Goal: Information Seeking & Learning: Understand process/instructions

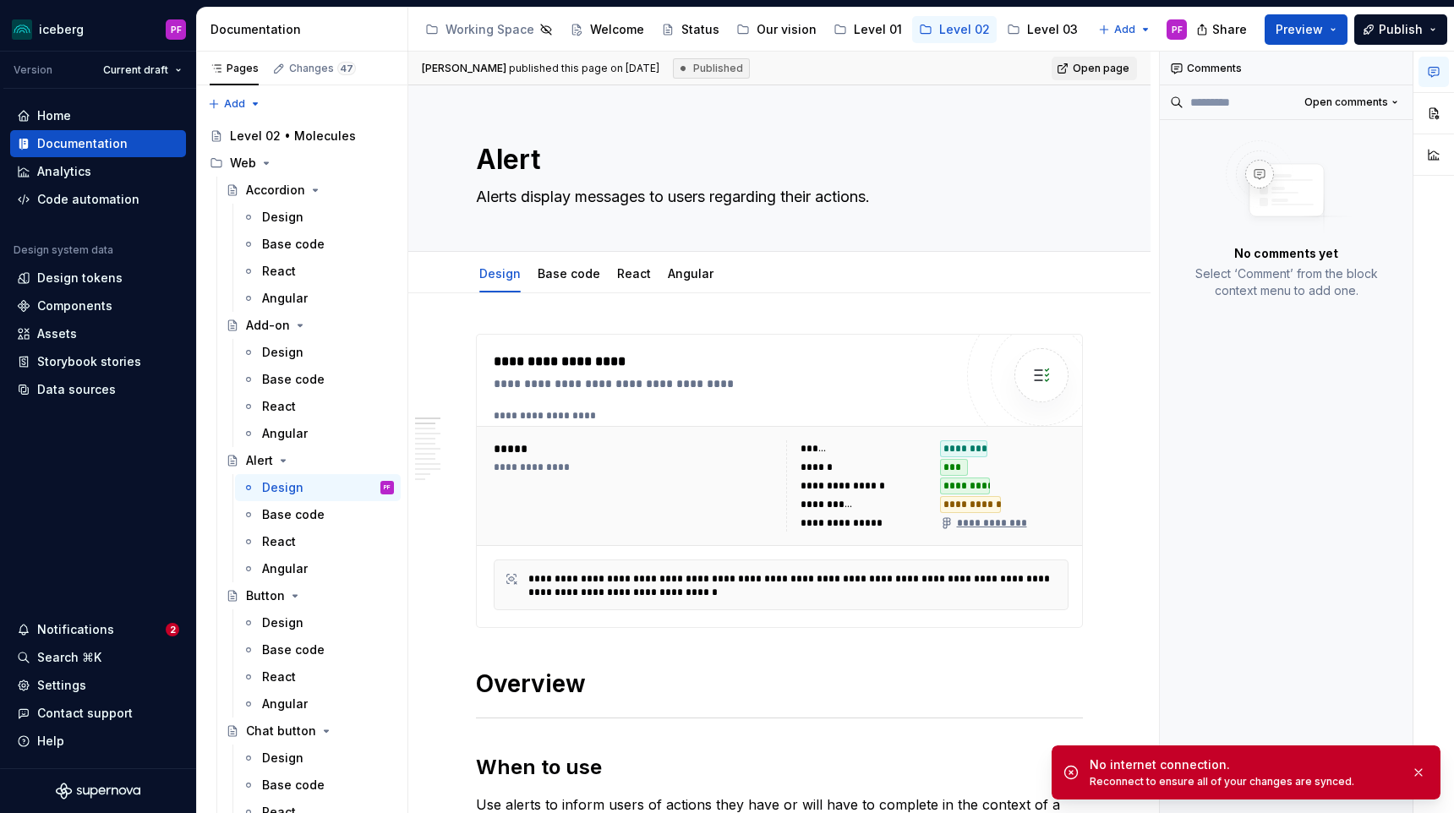
type textarea "*"
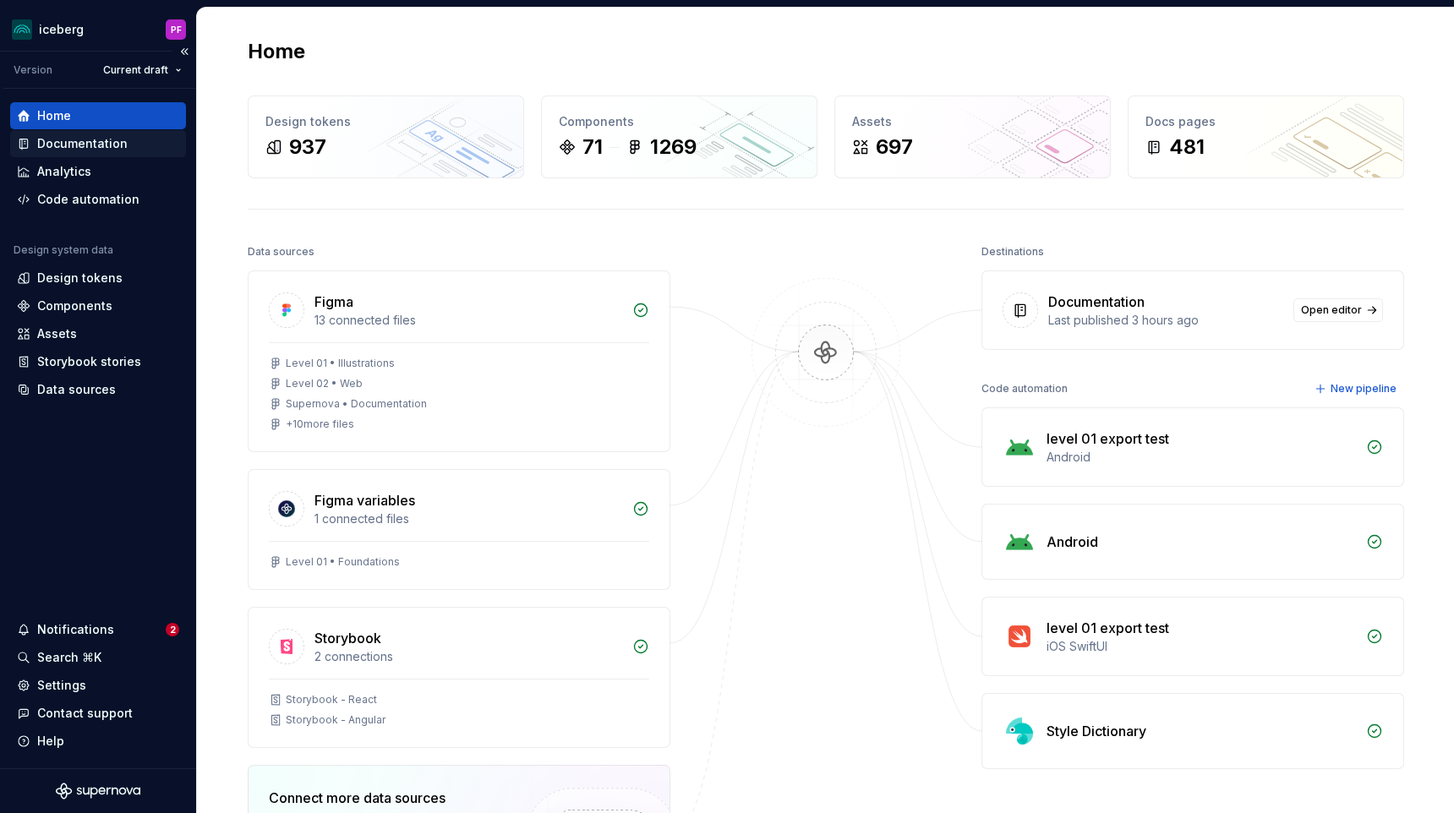
click at [47, 145] on div "Documentation" at bounding box center [82, 143] width 90 height 17
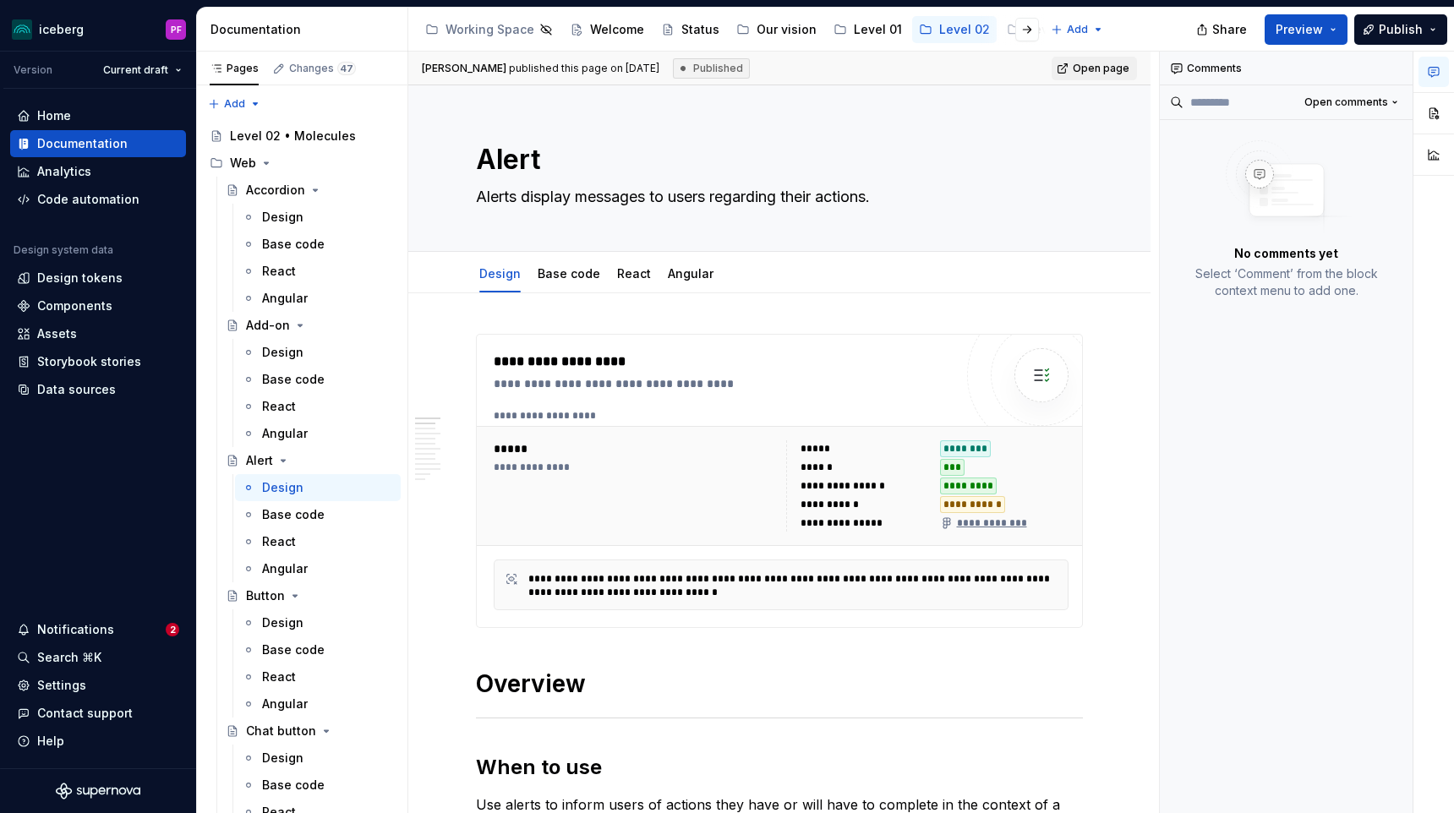
type textarea "*"
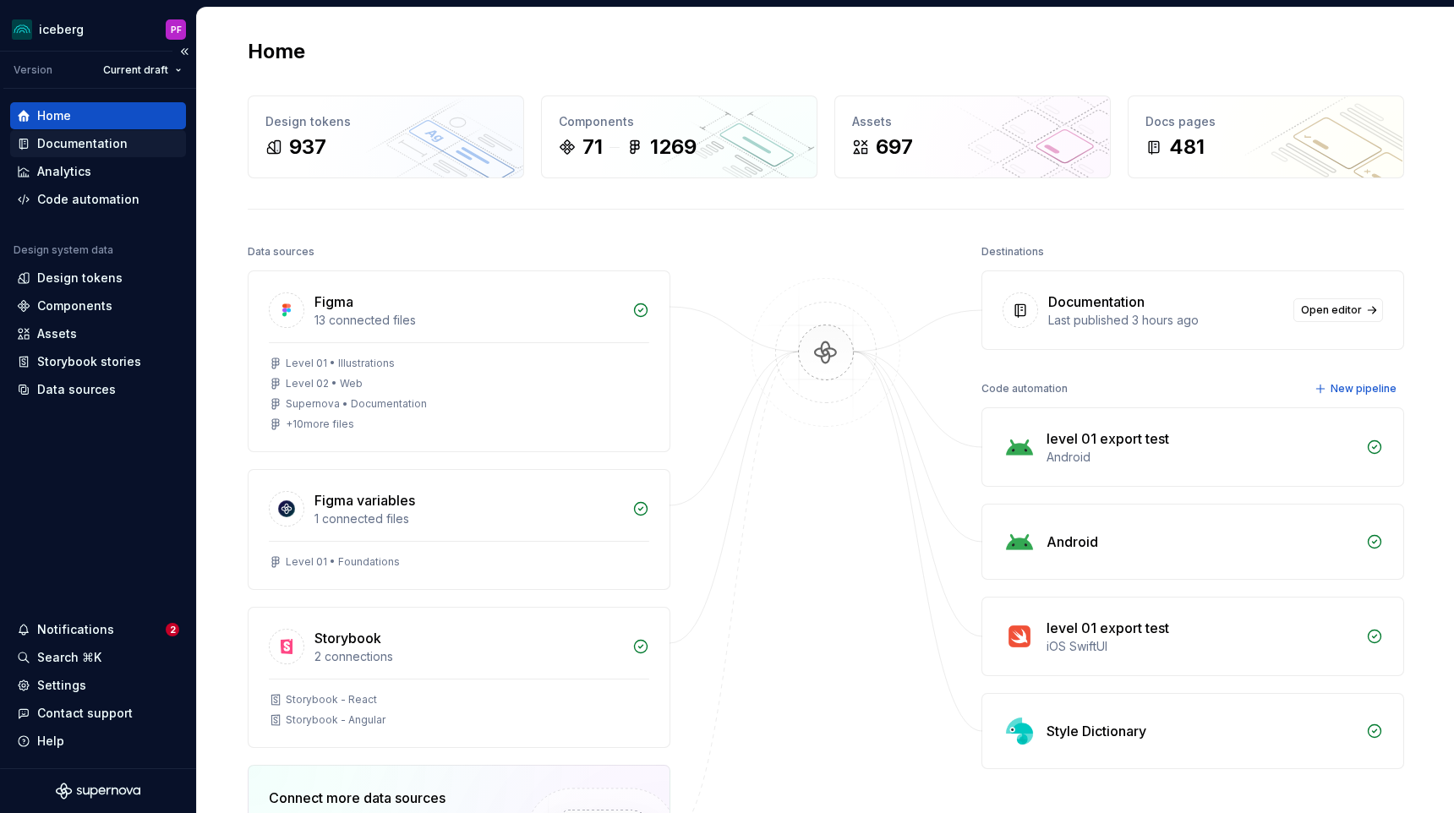
click at [86, 151] on div "Documentation" at bounding box center [82, 143] width 90 height 17
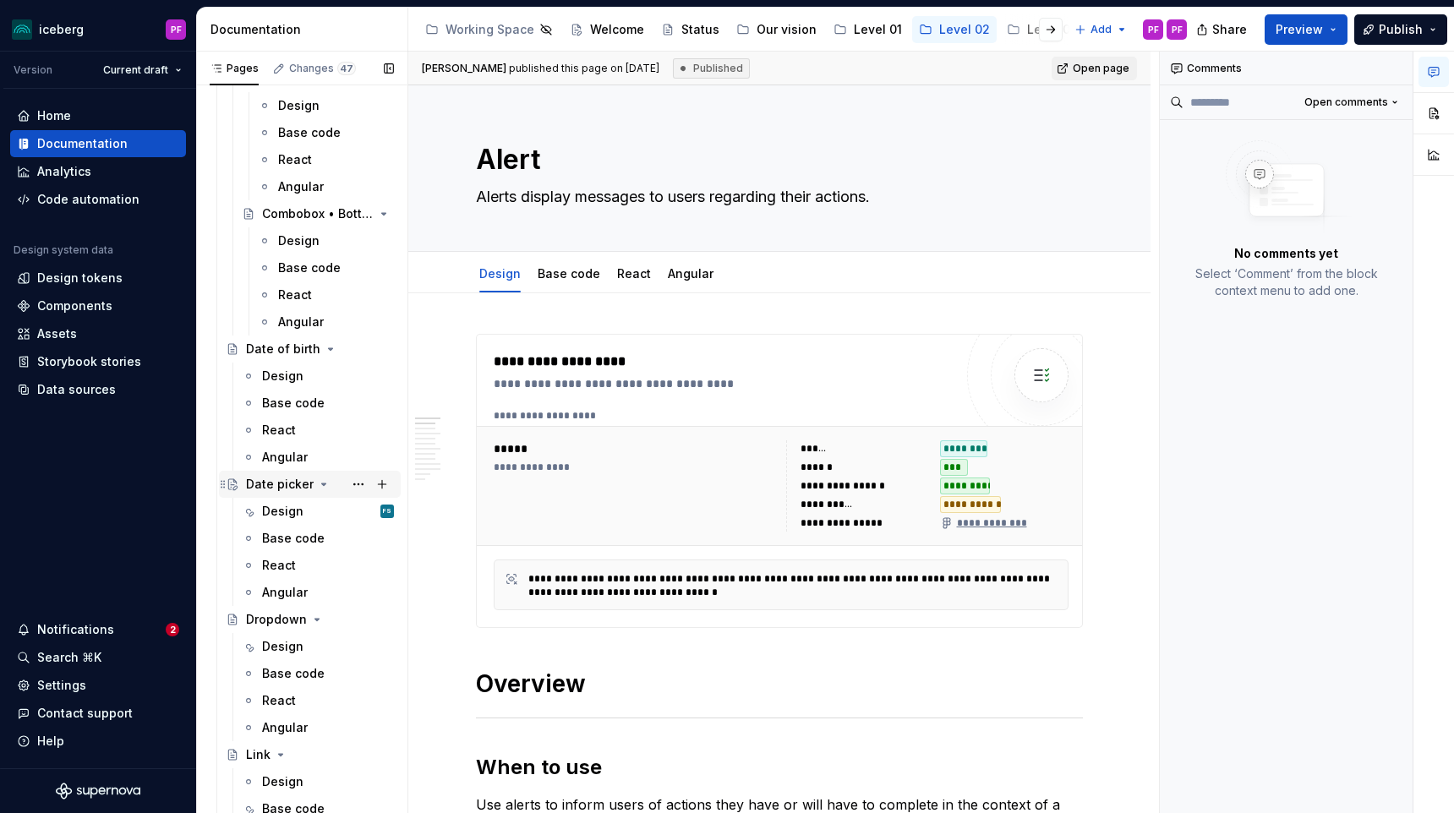
scroll to position [1222, 0]
click at [296, 511] on div "Design" at bounding box center [282, 509] width 41 height 17
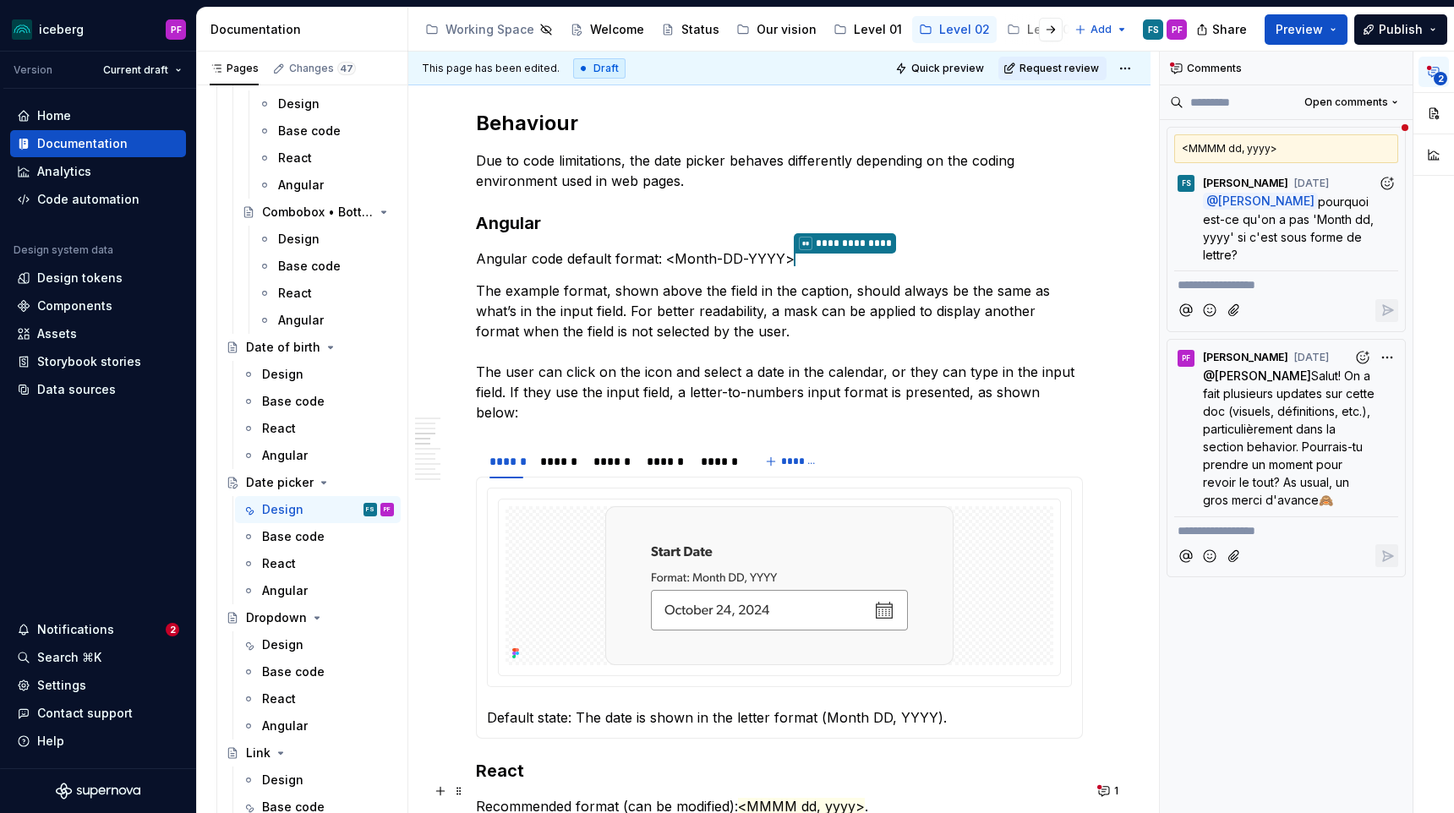
scroll to position [1497, 0]
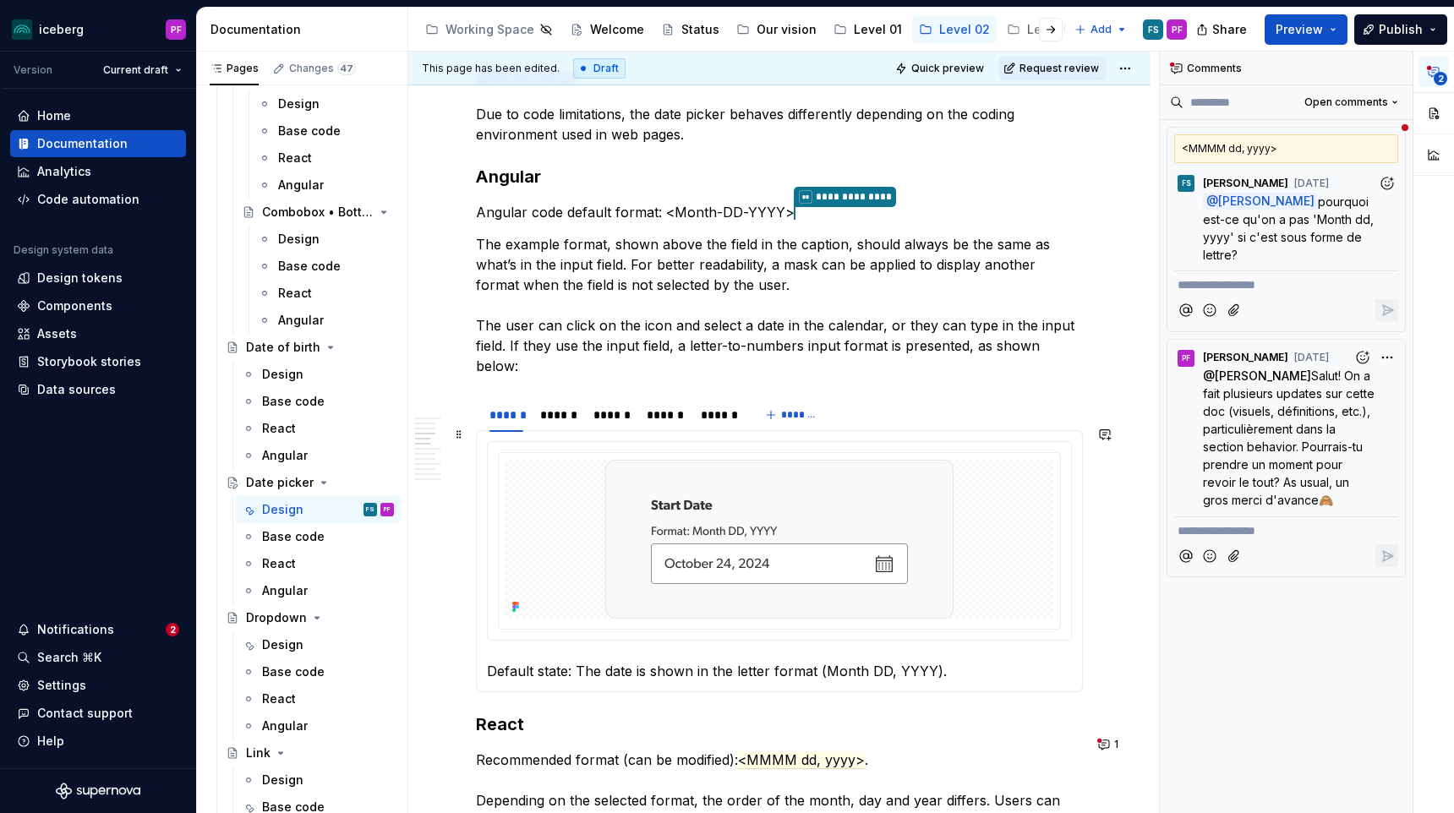
click at [572, 629] on div at bounding box center [779, 540] width 585 height 199
click at [599, 593] on div at bounding box center [779, 539] width 548 height 159
click at [950, 518] on img at bounding box center [779, 539] width 348 height 159
click at [1430, 112] on button "button" at bounding box center [1433, 113] width 30 height 30
type textarea "*"
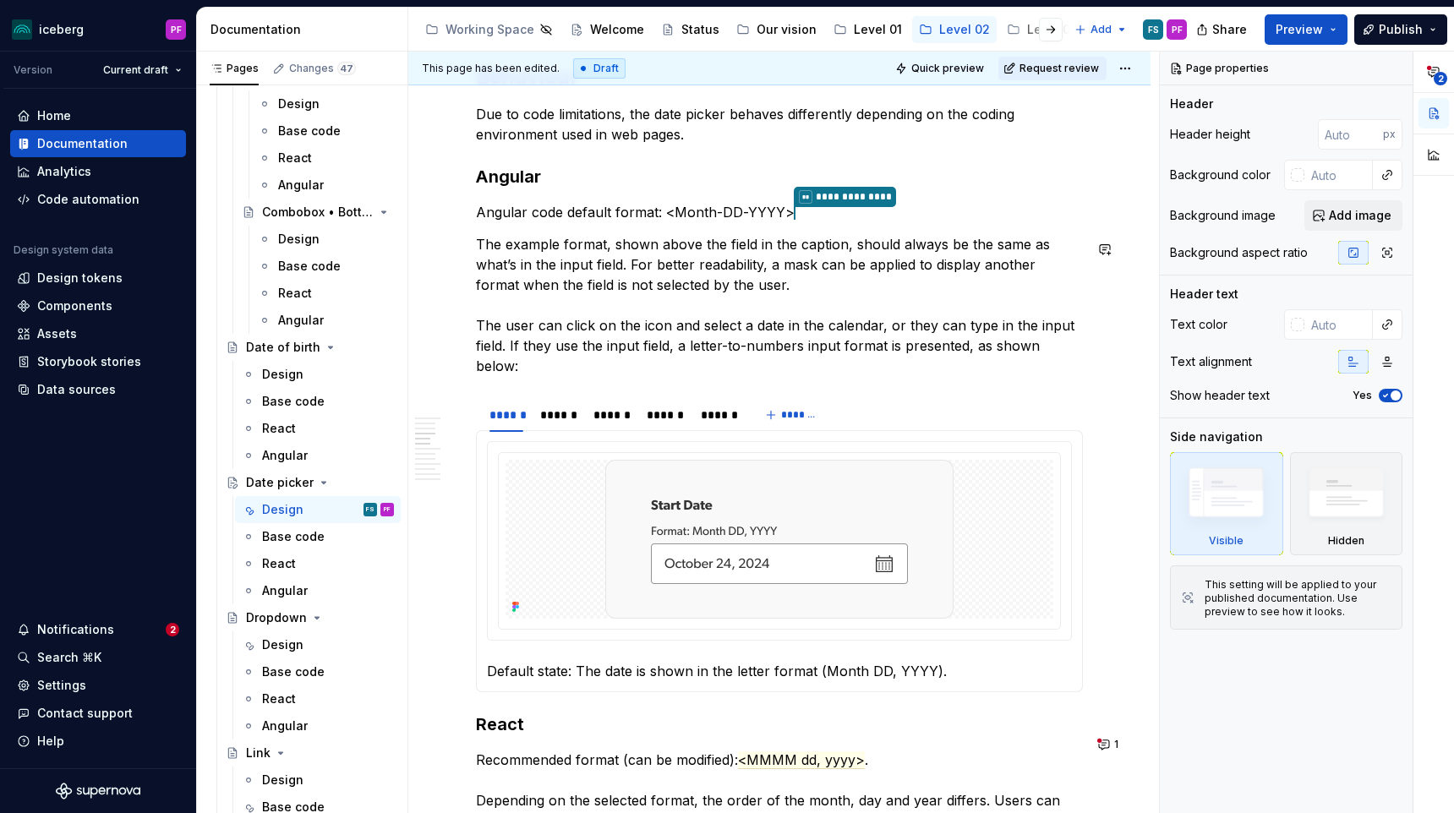
click at [876, 460] on img at bounding box center [779, 539] width 348 height 159
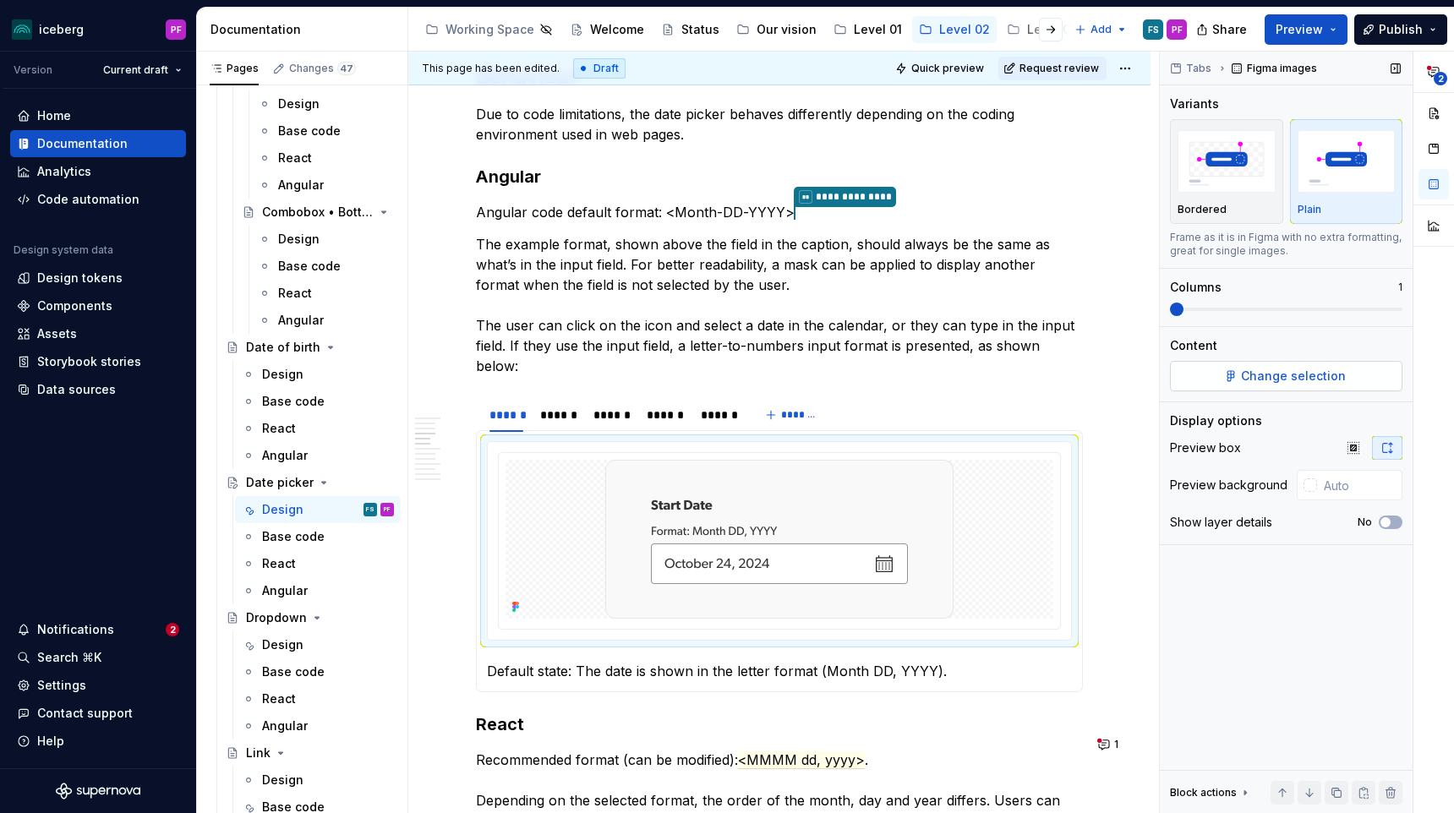
click at [1265, 371] on span "Change selection" at bounding box center [1293, 376] width 105 height 17
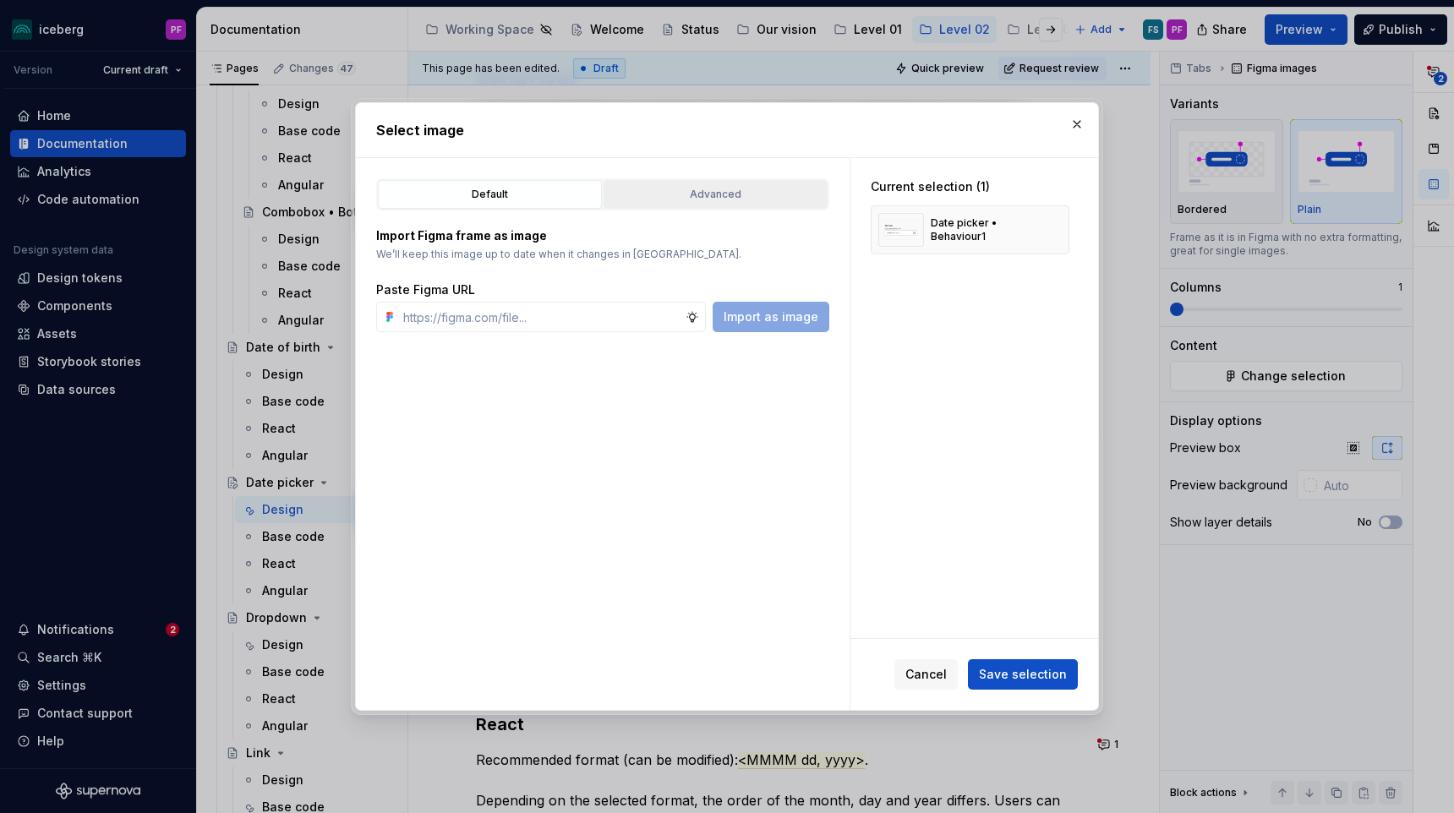
click at [749, 199] on div "Advanced" at bounding box center [715, 194] width 212 height 17
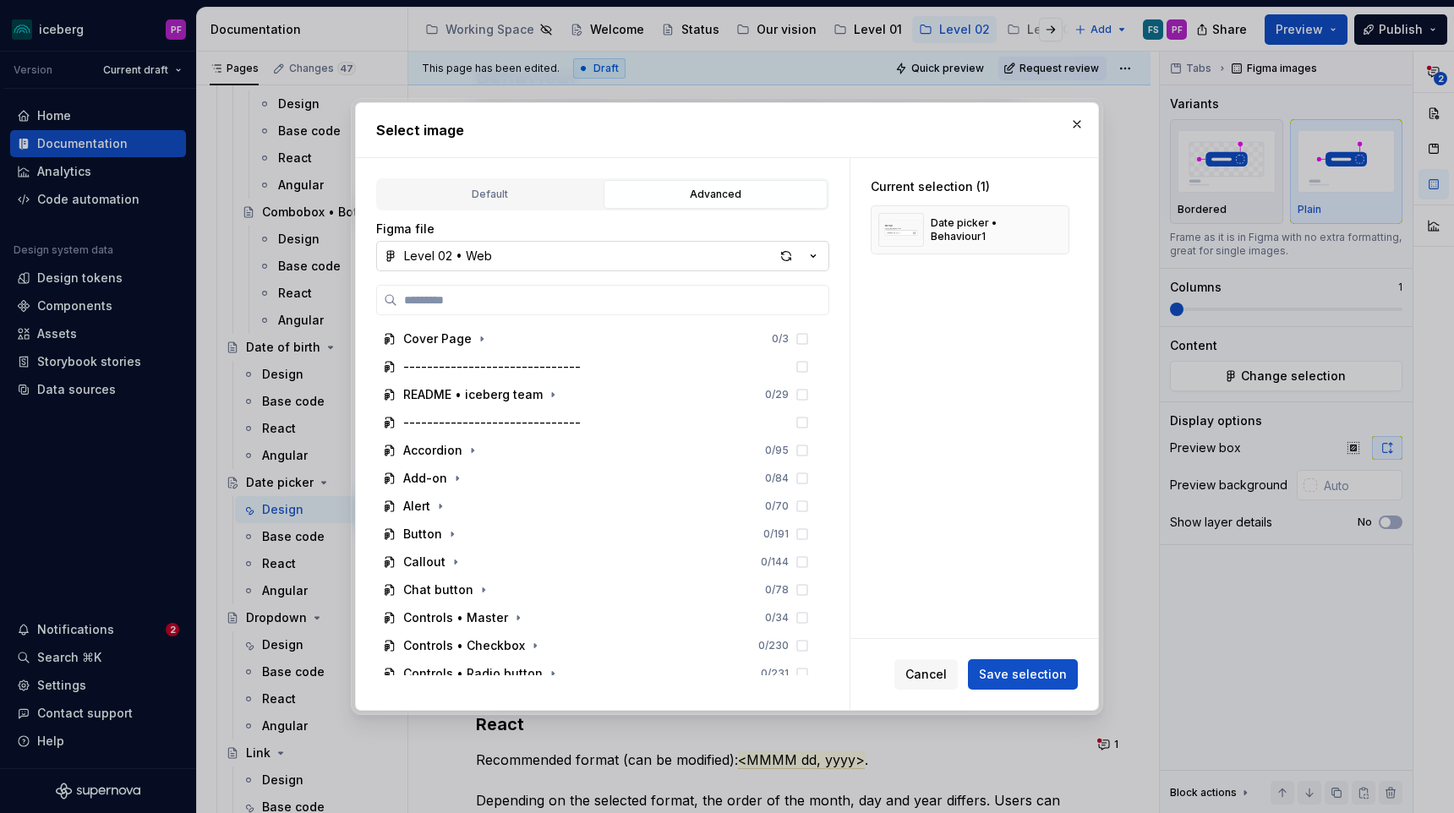
click at [589, 249] on button "Level 02 • Web" at bounding box center [602, 256] width 453 height 30
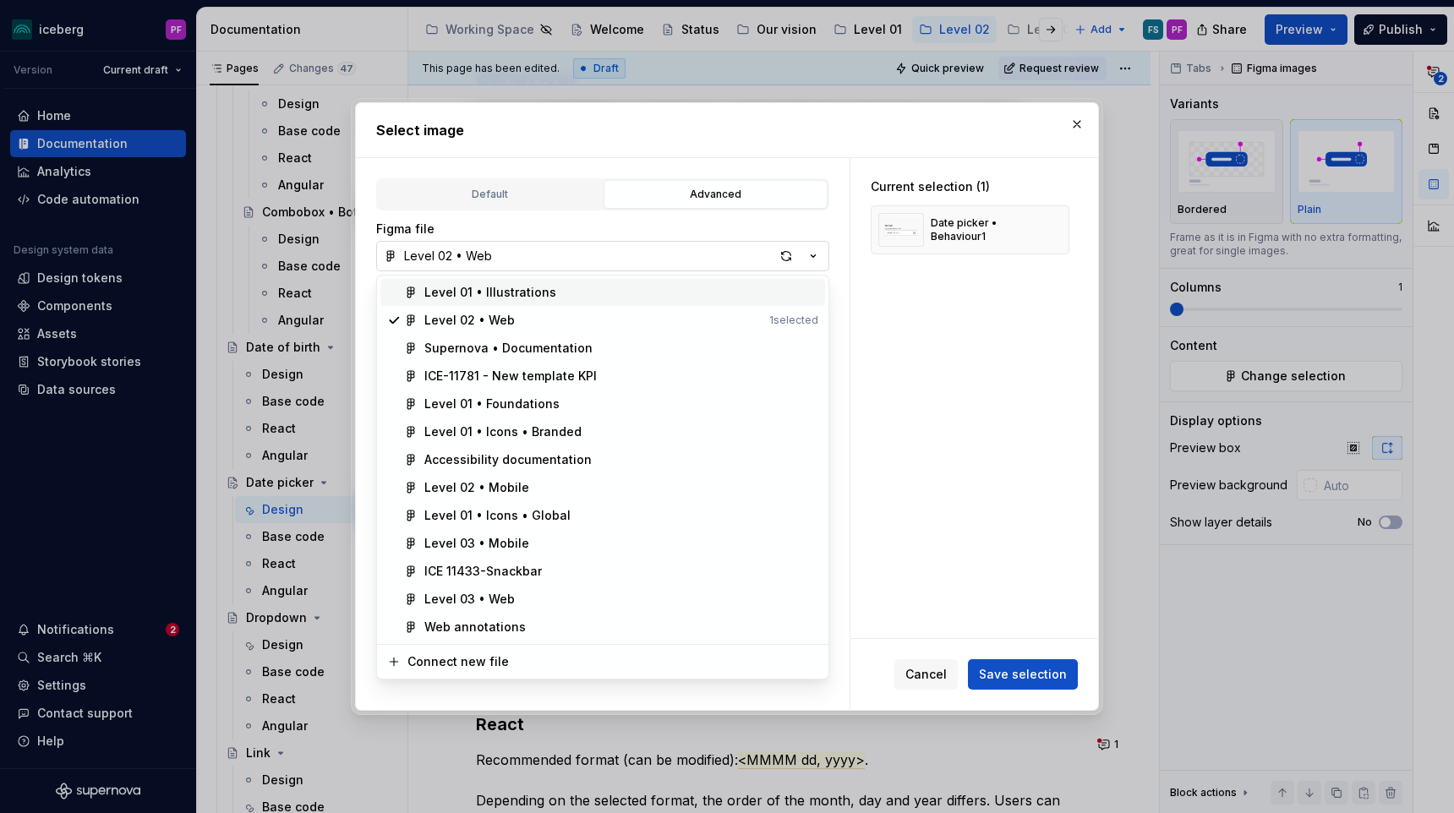
click at [626, 260] on div "Select image Default Advanced Import Figma frame as image We’ll keep this image…" at bounding box center [727, 406] width 1454 height 813
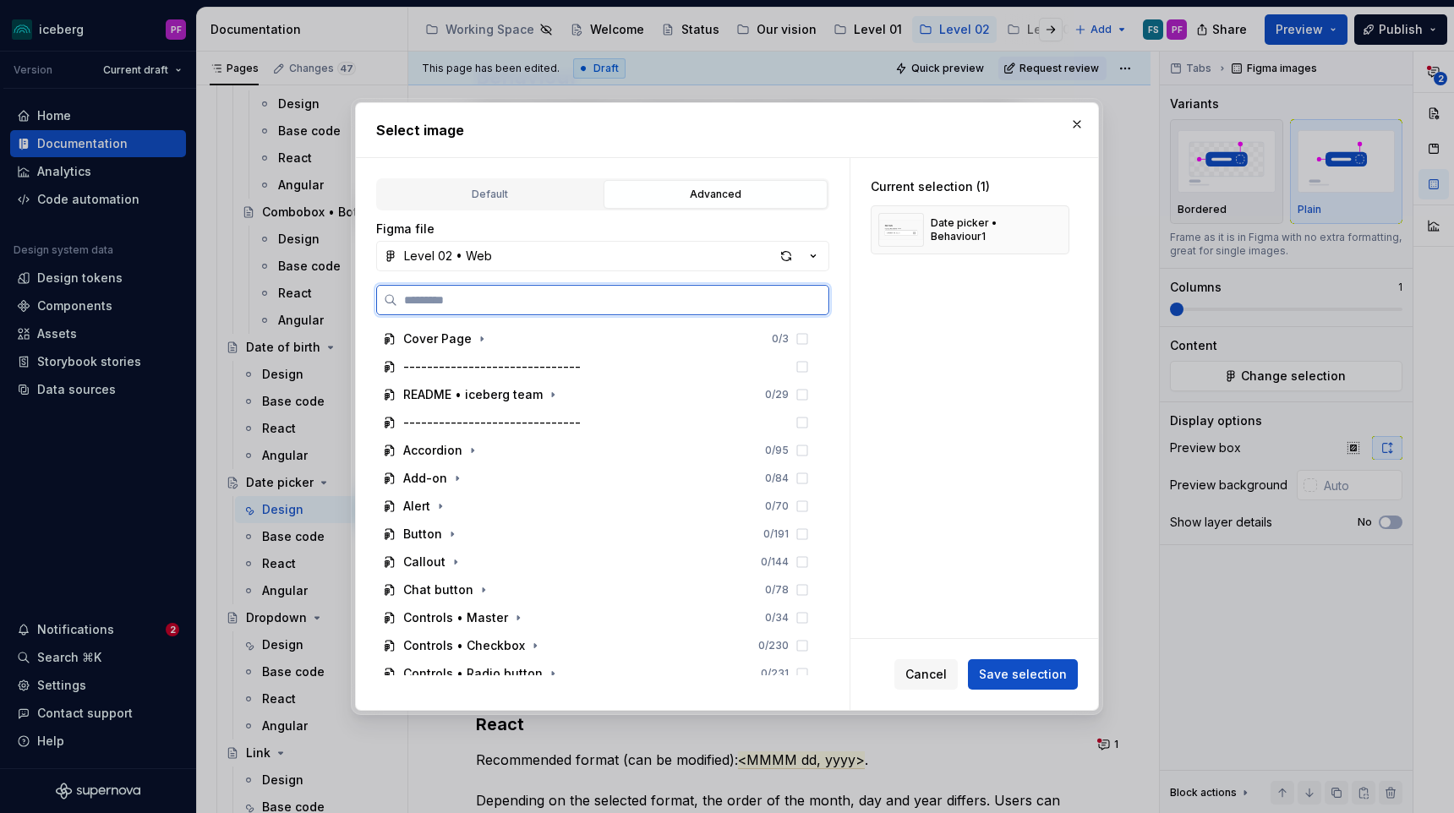
click at [508, 307] on input "search" at bounding box center [612, 300] width 431 height 17
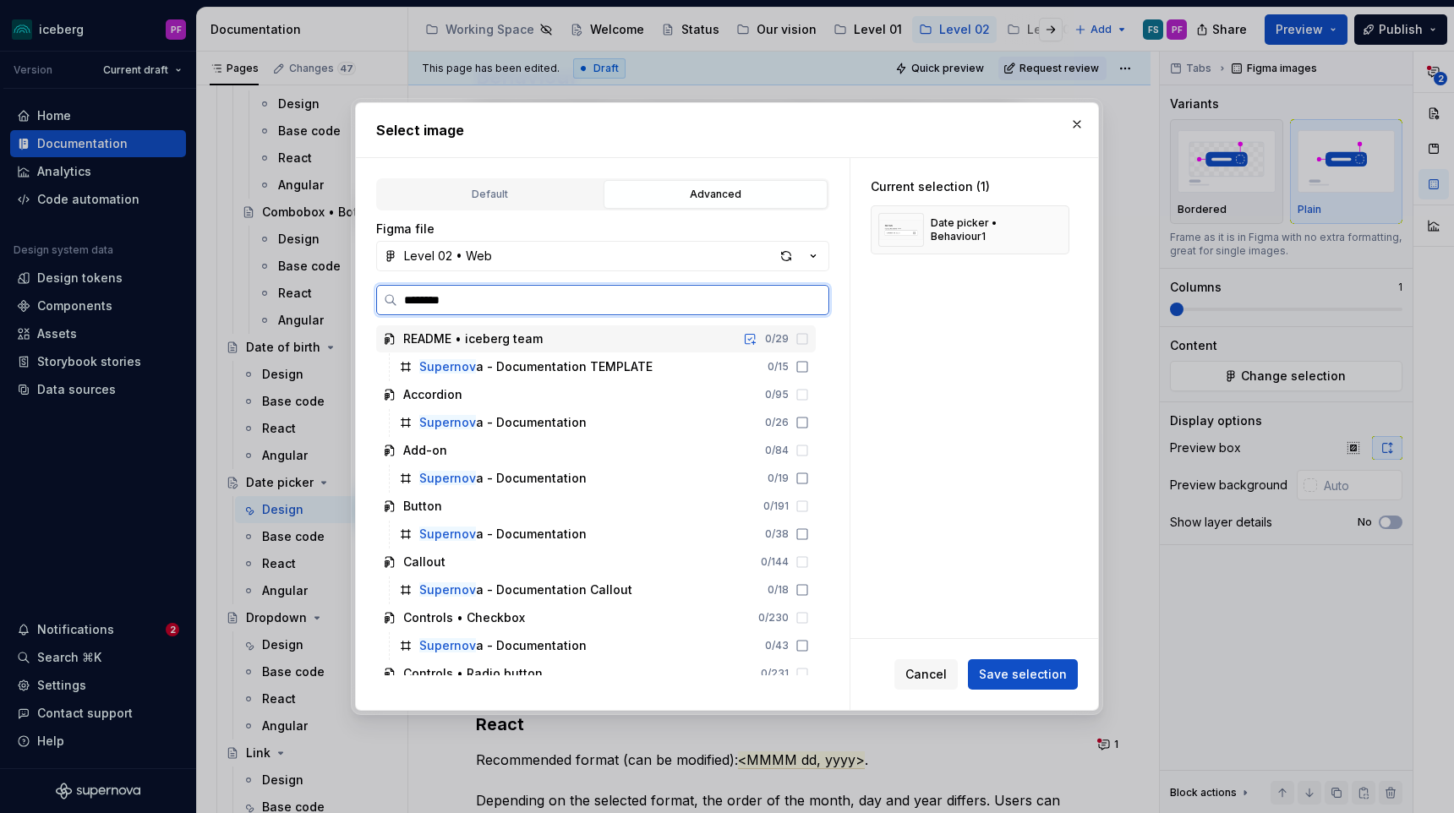
type input "*********"
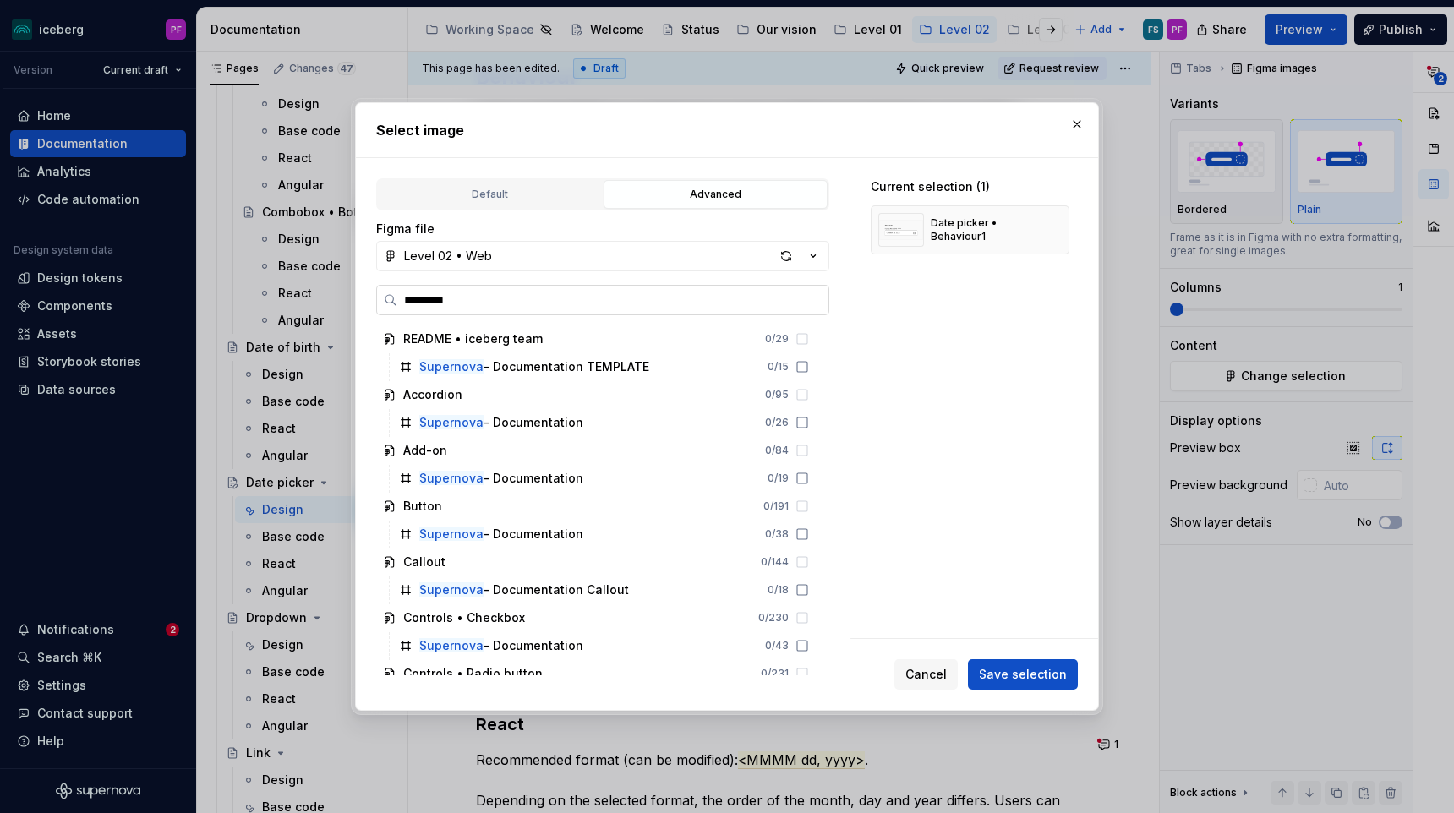
click at [804, 300] on input "*********" at bounding box center [612, 300] width 431 height 17
click at [814, 301] on input "*********" at bounding box center [612, 300] width 431 height 17
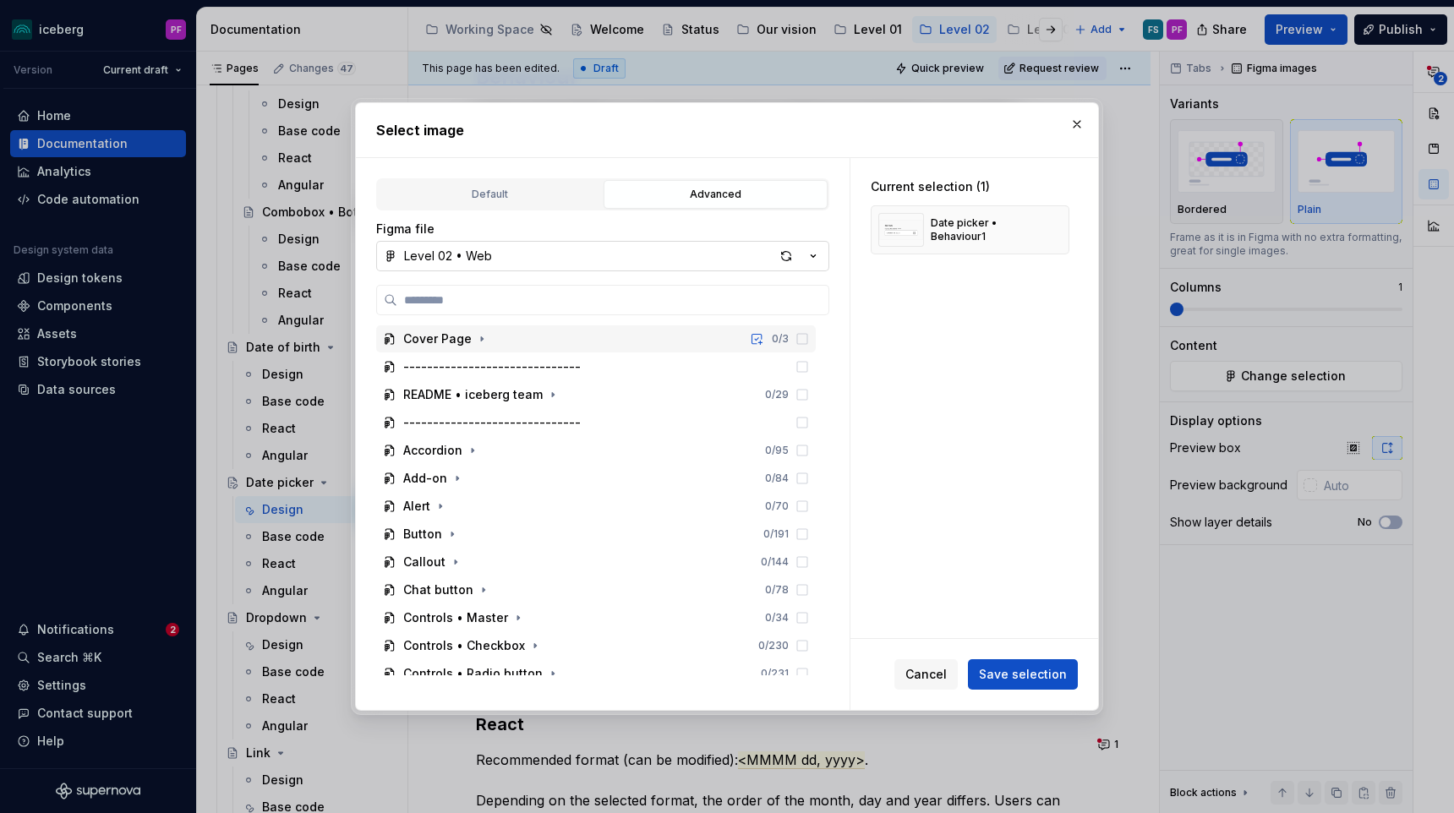
click at [708, 249] on button "Level 02 • Web" at bounding box center [602, 256] width 453 height 30
drag, startPoint x: 574, startPoint y: 85, endPoint x: 395, endPoint y: 83, distance: 179.2
click at [395, 83] on div at bounding box center [727, 406] width 1454 height 813
click at [535, 262] on button "Level 02 • Web" at bounding box center [602, 256] width 453 height 30
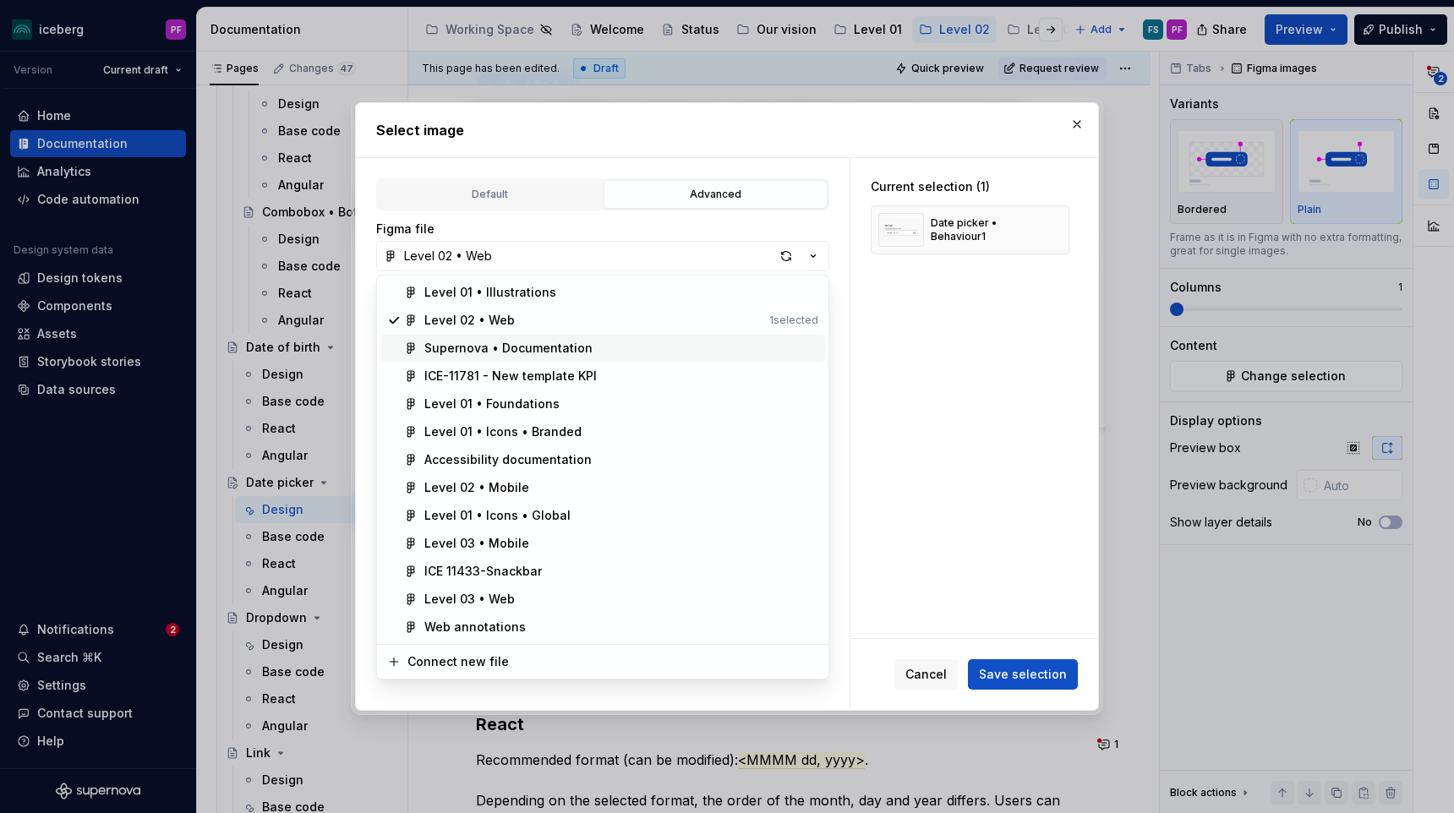
click at [515, 352] on div "Supernova • Documentation" at bounding box center [508, 348] width 168 height 17
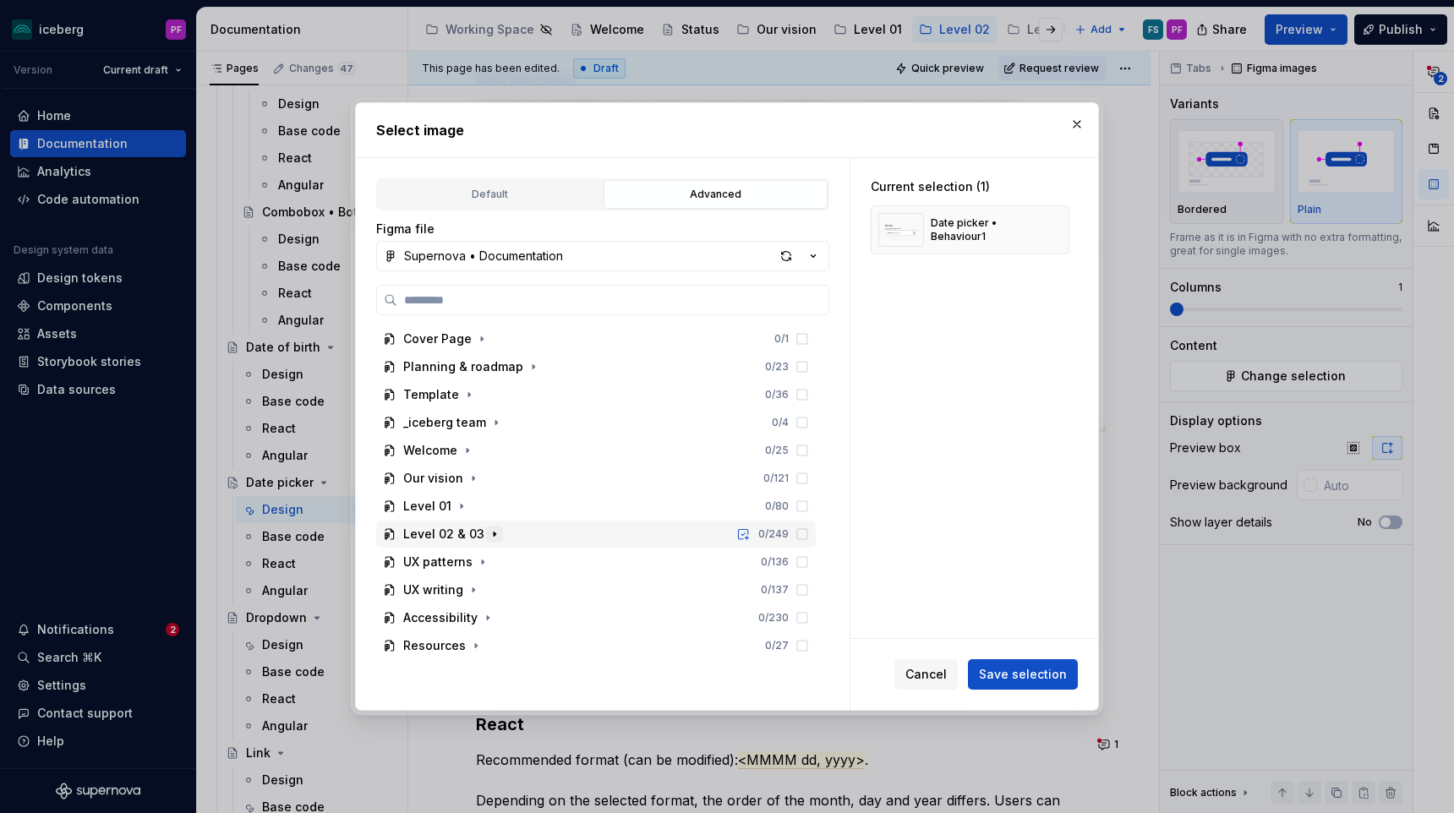
click at [494, 529] on icon "button" at bounding box center [495, 534] width 14 height 14
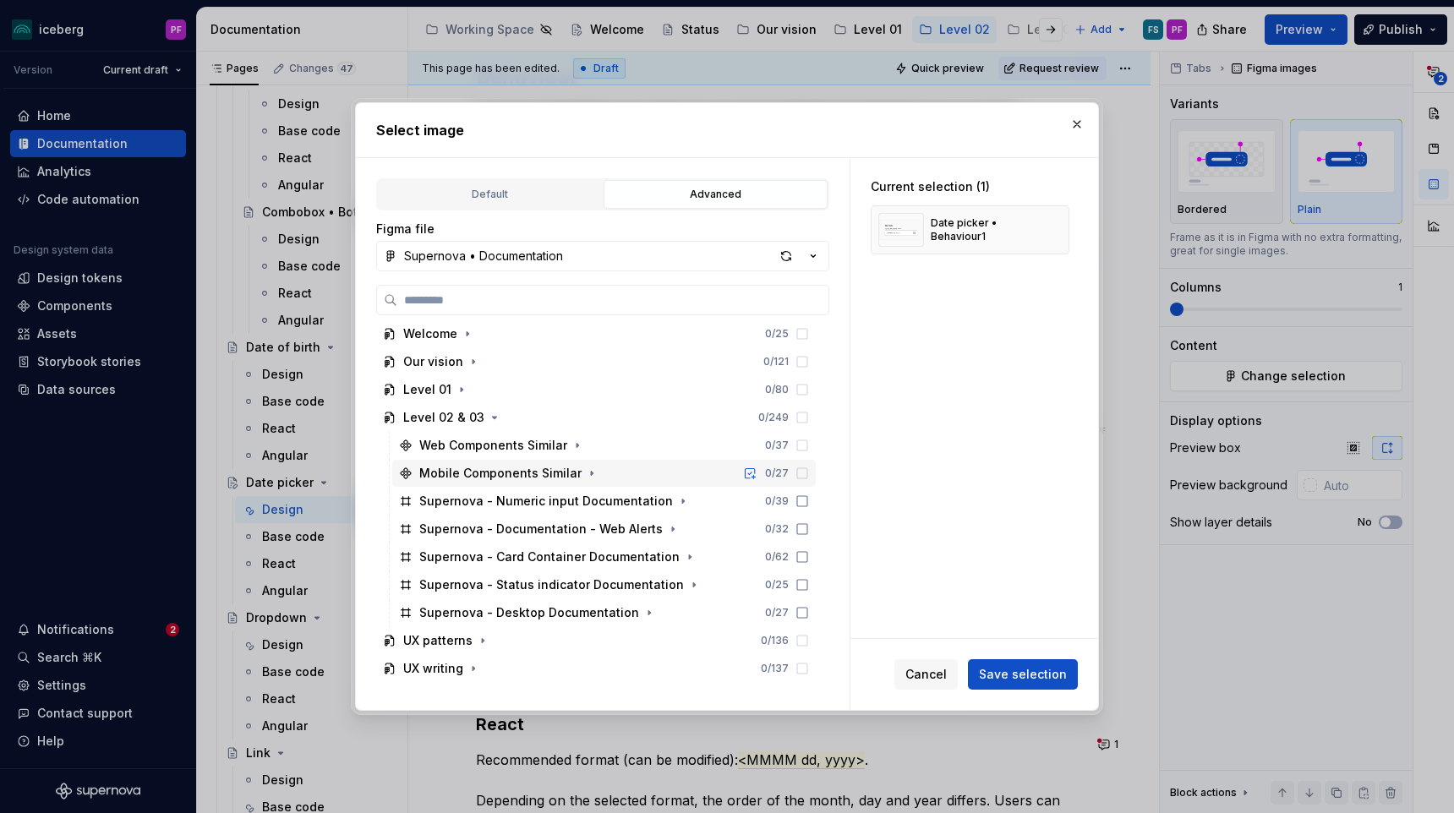
scroll to position [122, 0]
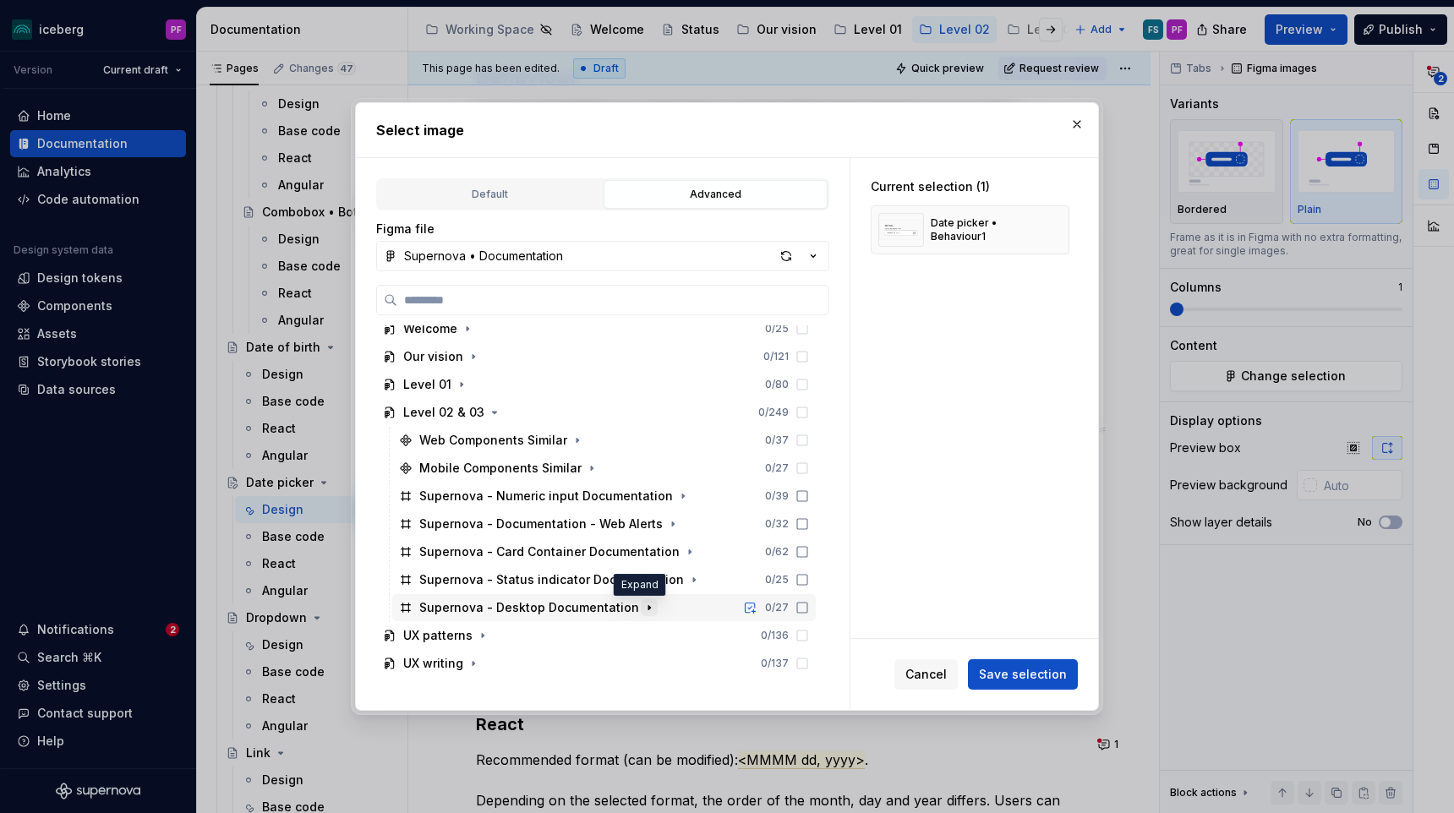
click at [642, 606] on icon "button" at bounding box center [649, 608] width 14 height 14
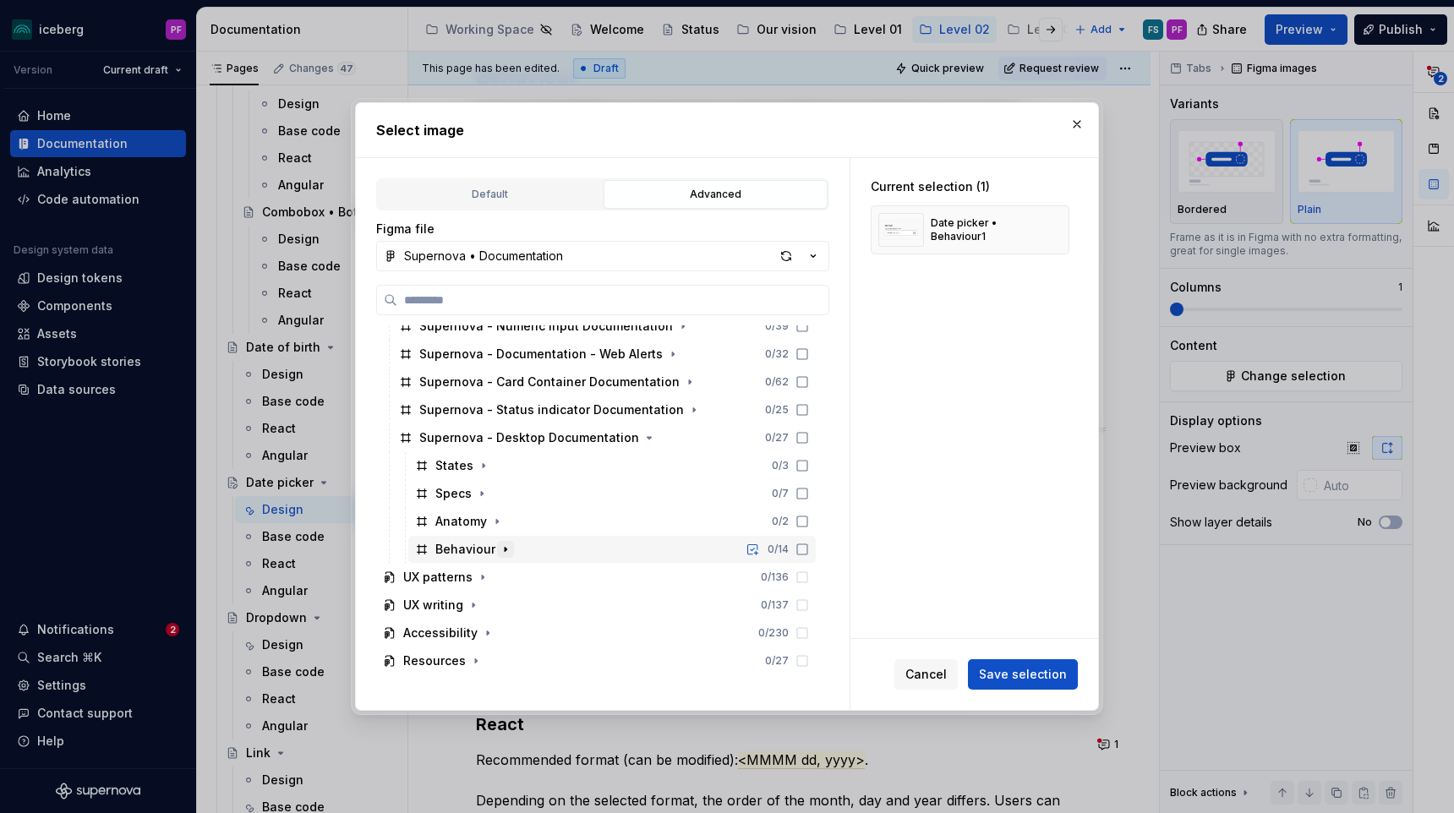
click at [505, 551] on icon "button" at bounding box center [506, 550] width 2 height 4
click at [534, 550] on icon "button" at bounding box center [535, 550] width 14 height 14
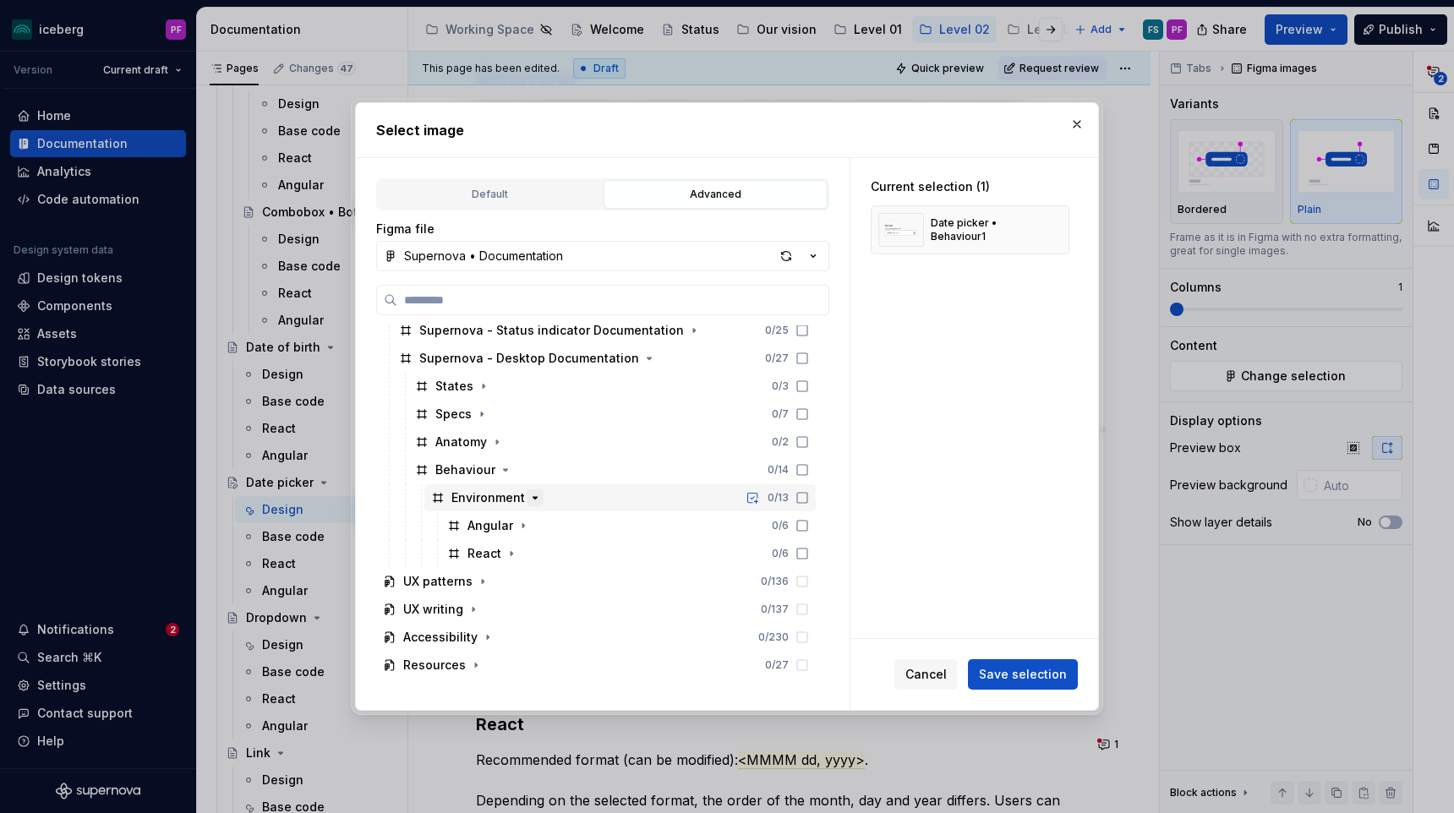
scroll to position [375, 0]
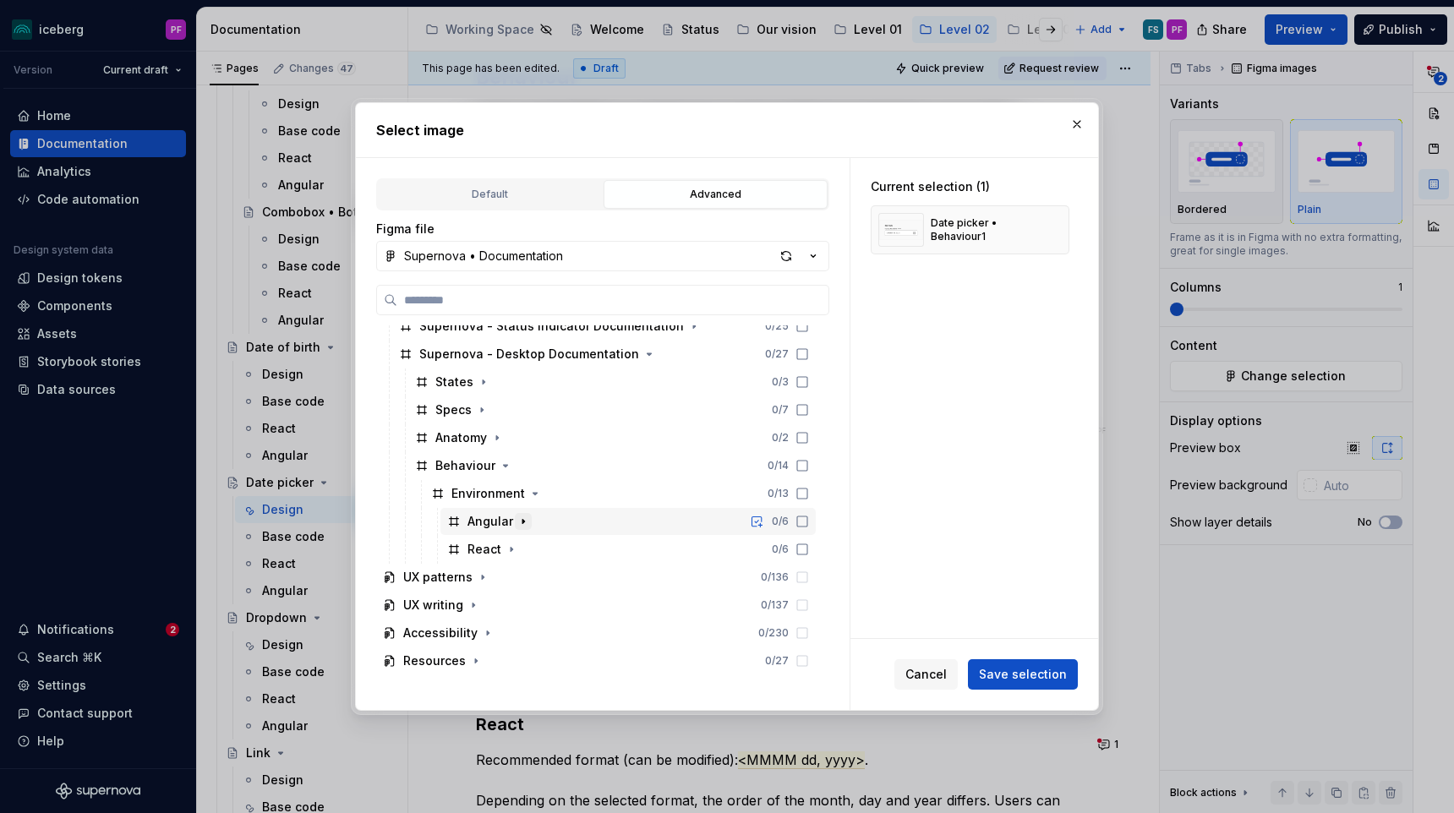
click at [527, 524] on icon "button" at bounding box center [523, 522] width 14 height 14
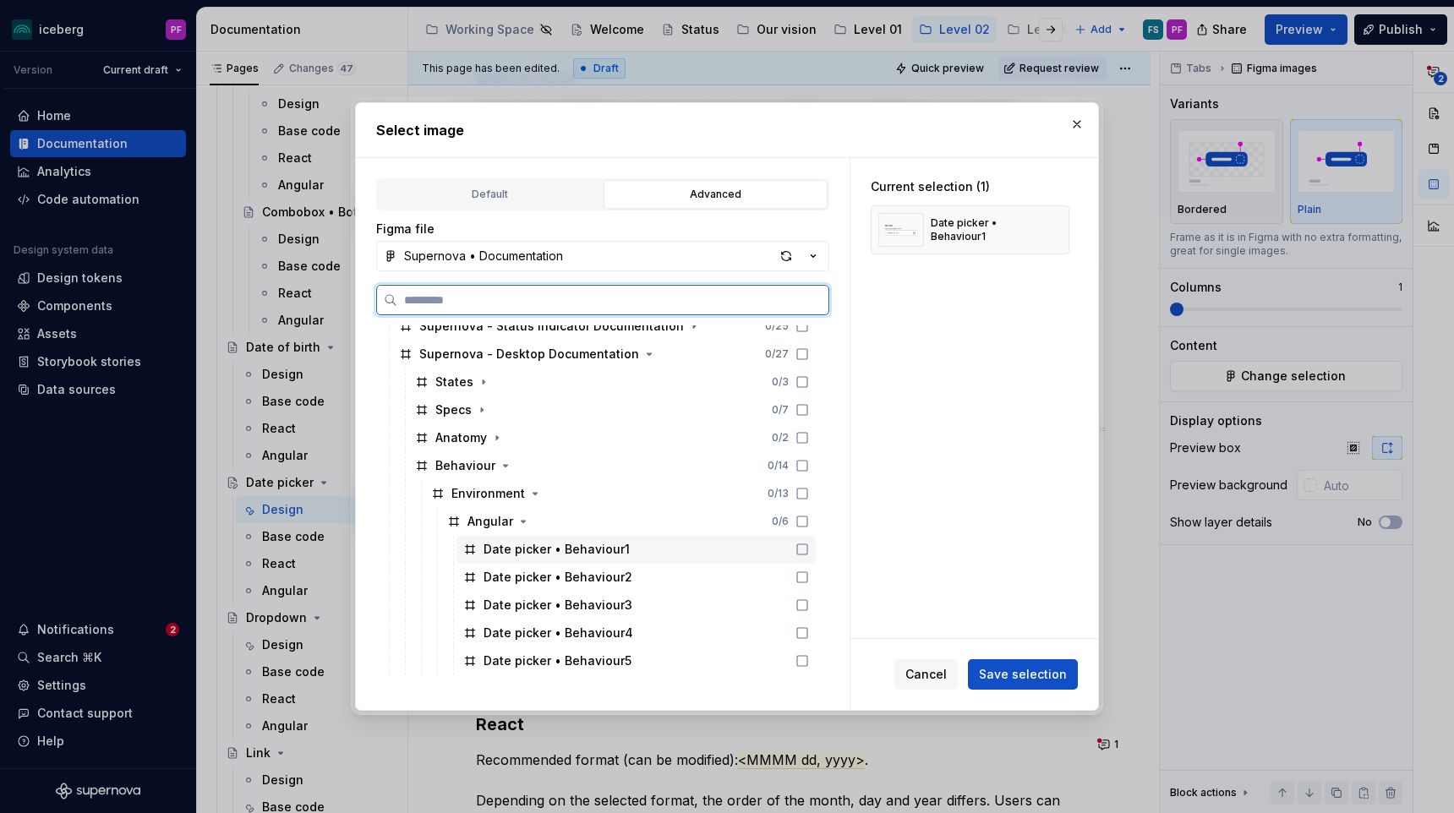
click at [594, 548] on div "Date picker • Behaviour1" at bounding box center [557, 549] width 146 height 17
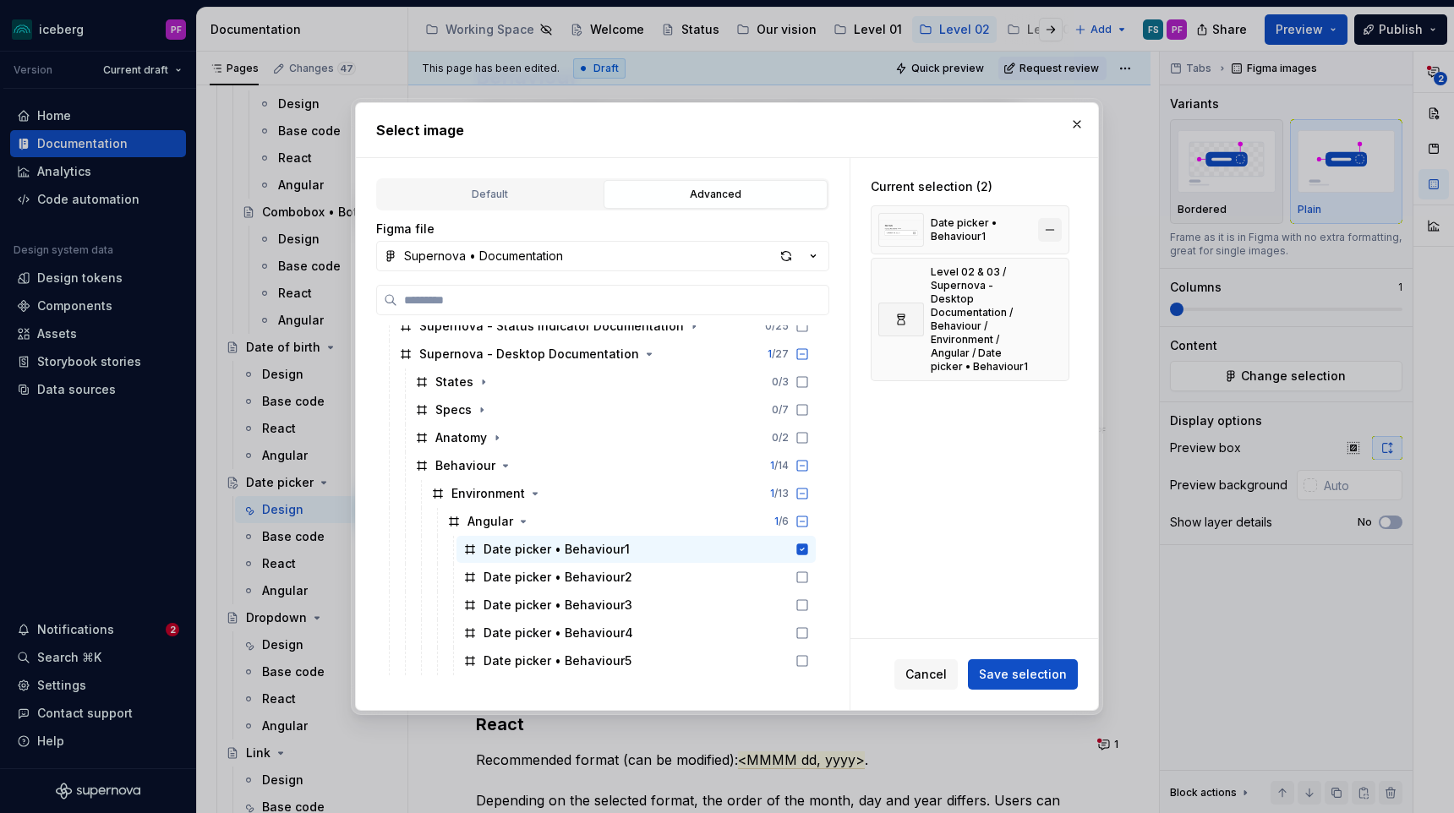
click at [1059, 224] on button "button" at bounding box center [1050, 230] width 24 height 24
click at [1008, 675] on span "Save selection" at bounding box center [1023, 674] width 88 height 17
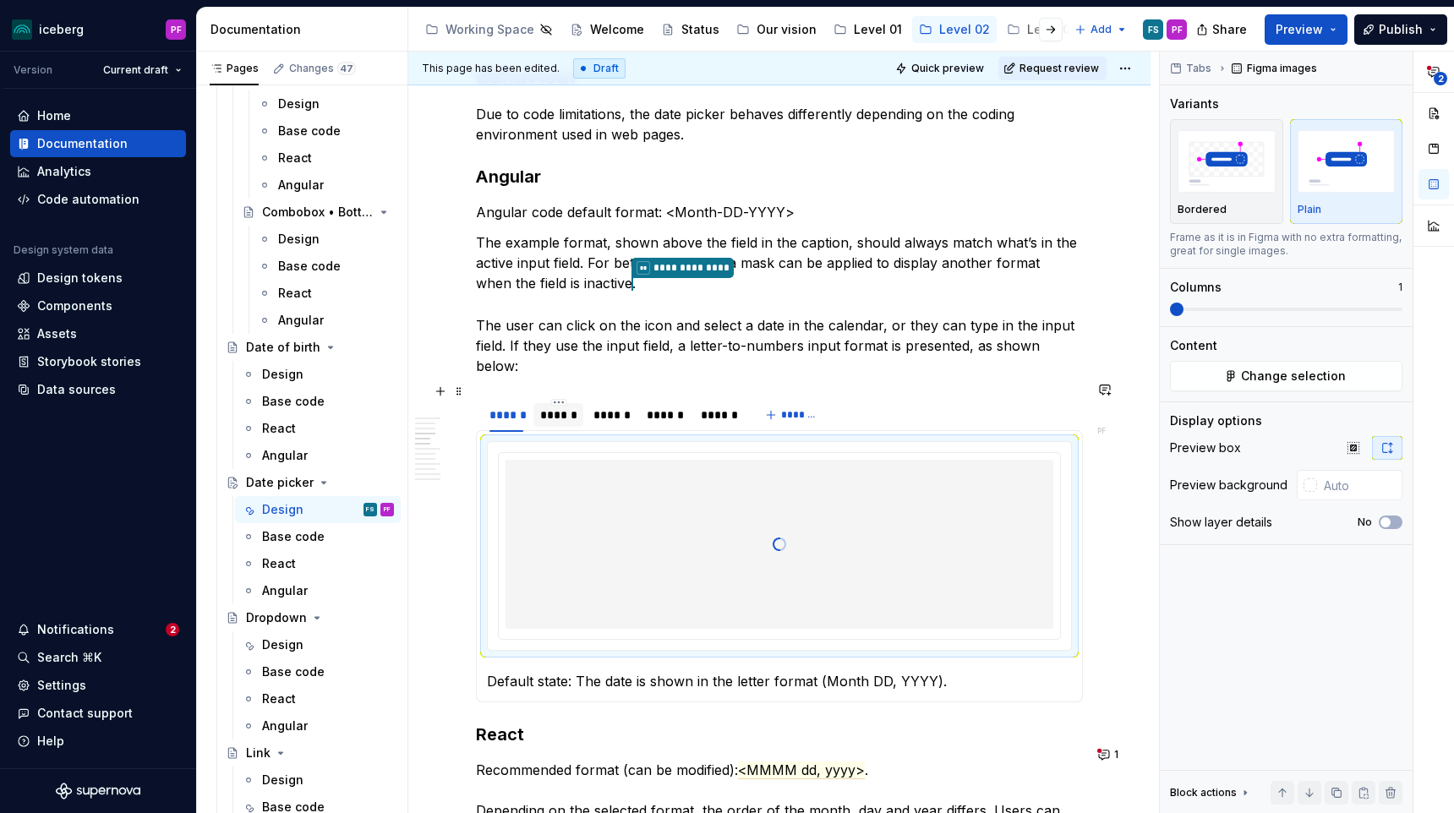
click at [567, 407] on div "******" at bounding box center [558, 415] width 36 height 17
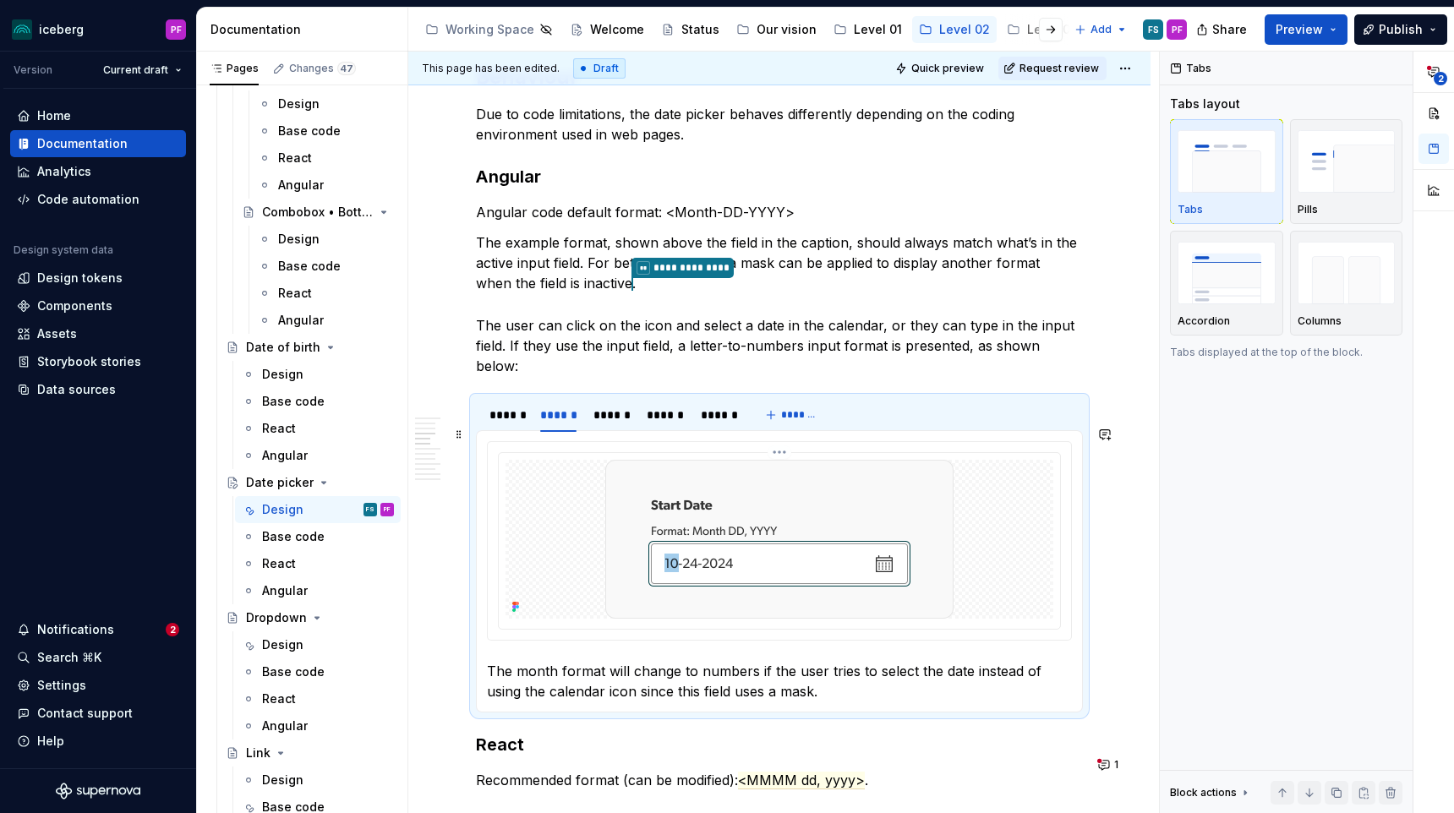
click at [663, 560] on img at bounding box center [779, 539] width 348 height 159
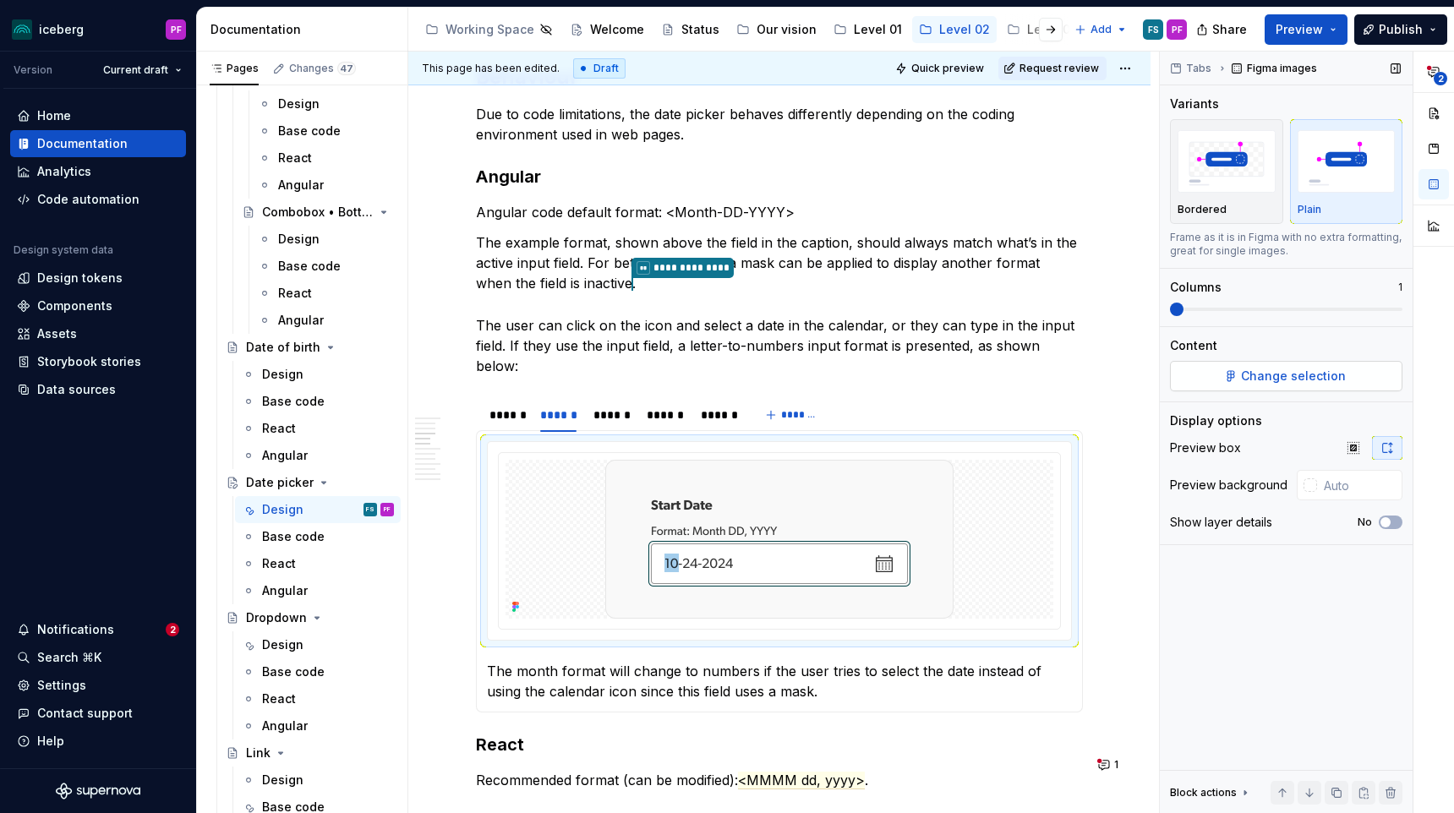
click at [1304, 373] on span "Change selection" at bounding box center [1293, 376] width 105 height 17
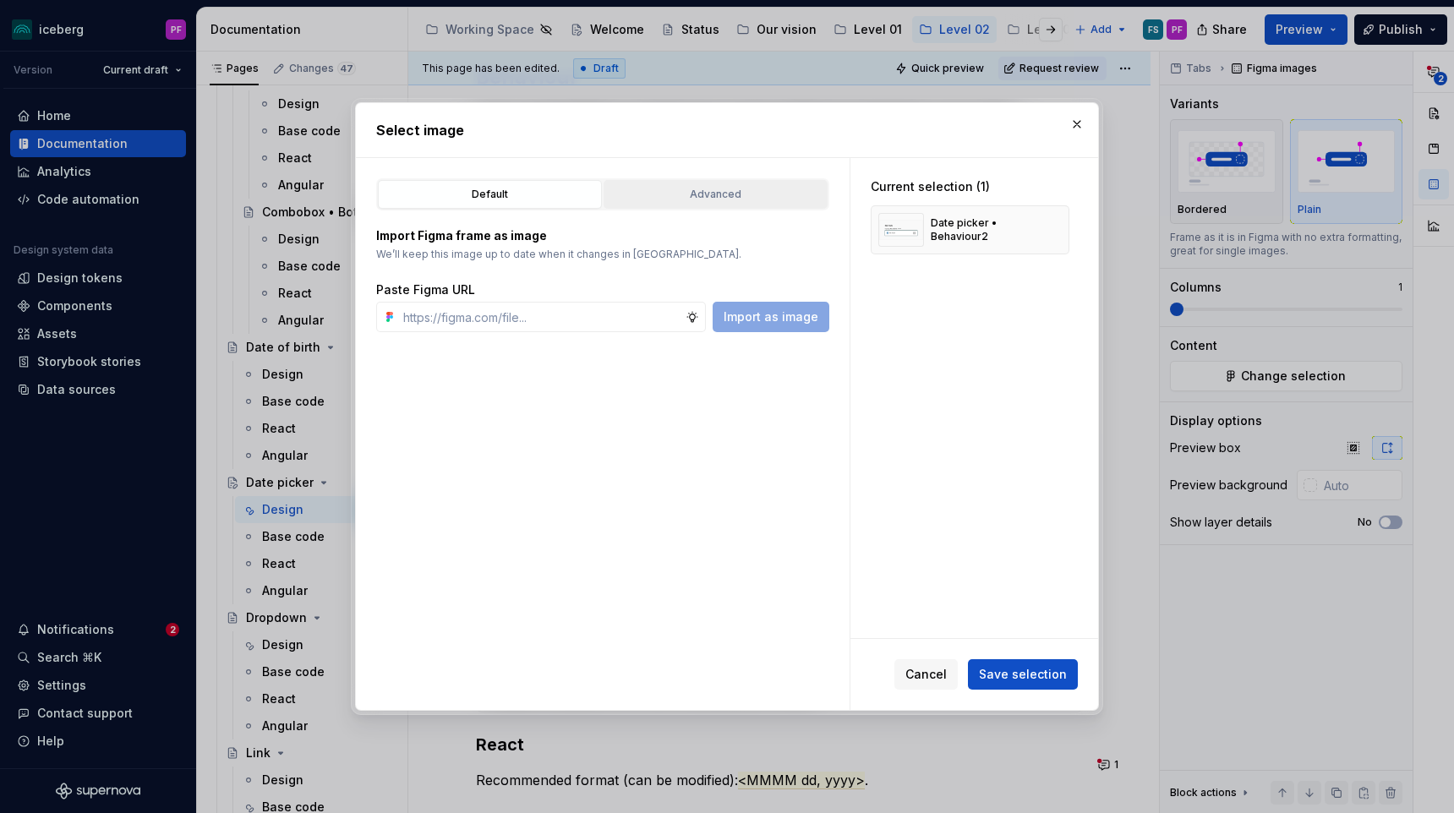
click at [757, 207] on button "Advanced" at bounding box center [716, 194] width 224 height 29
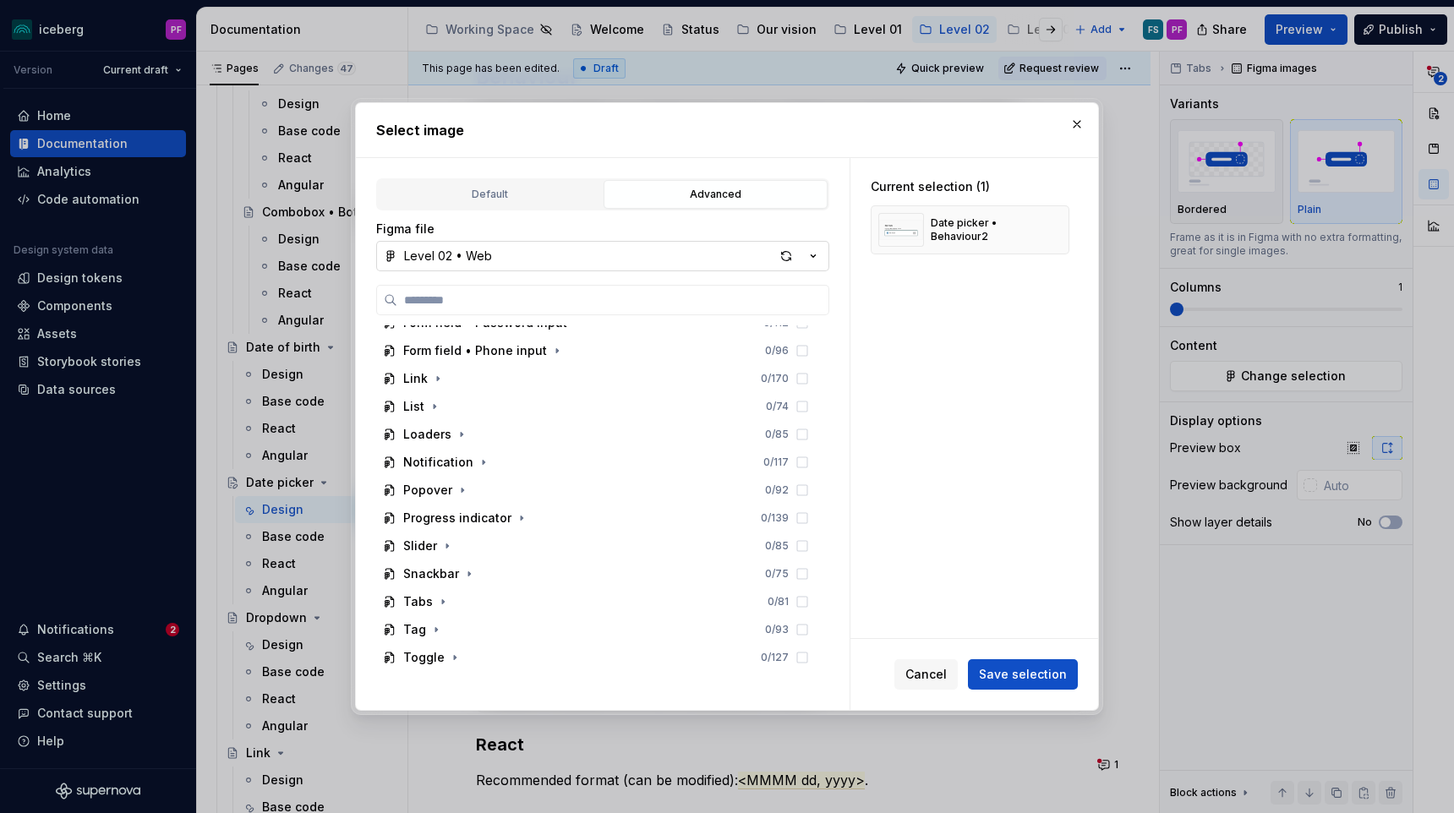
scroll to position [554, 0]
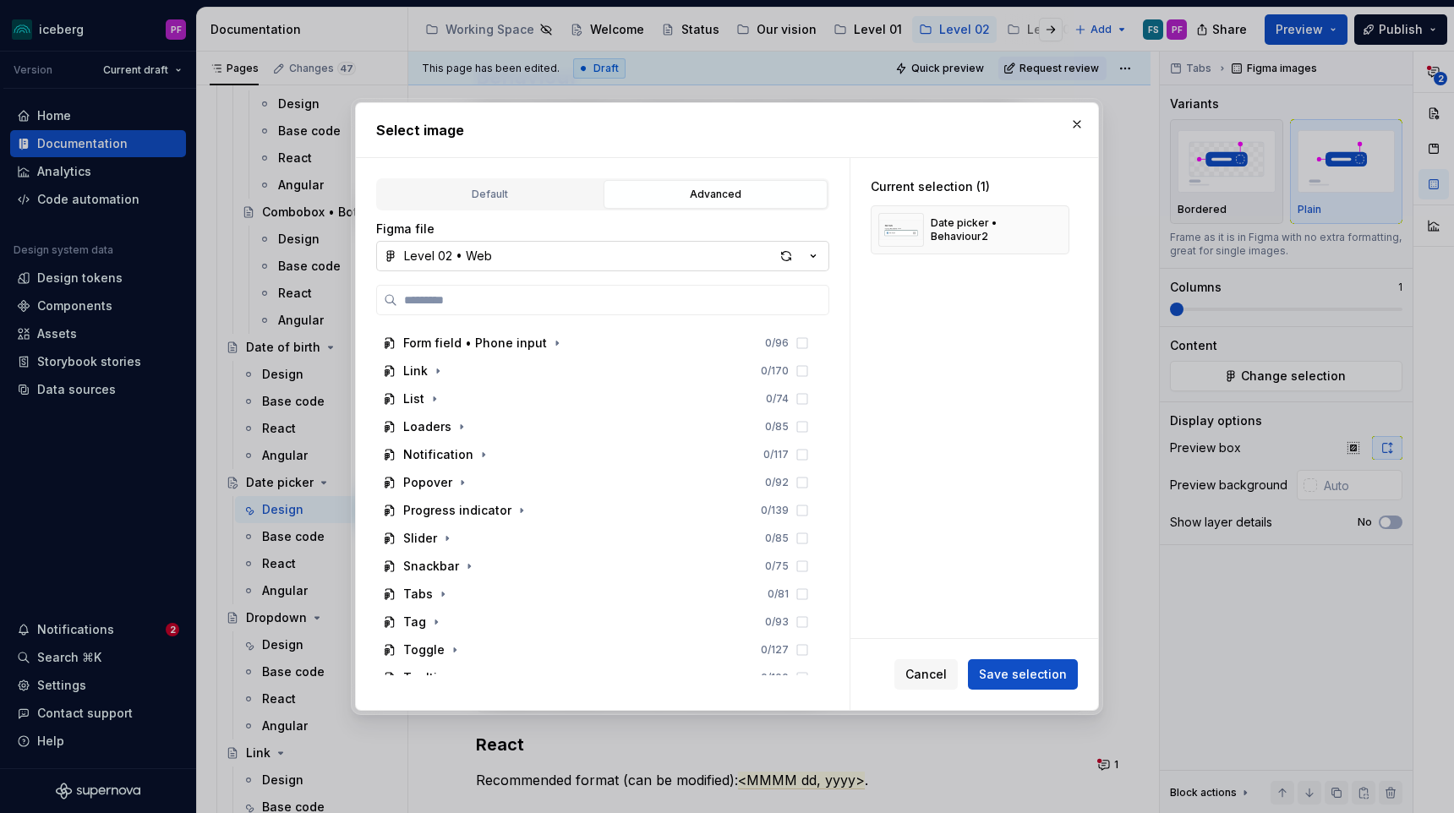
click at [694, 247] on button "Level 02 • Web" at bounding box center [602, 256] width 453 height 30
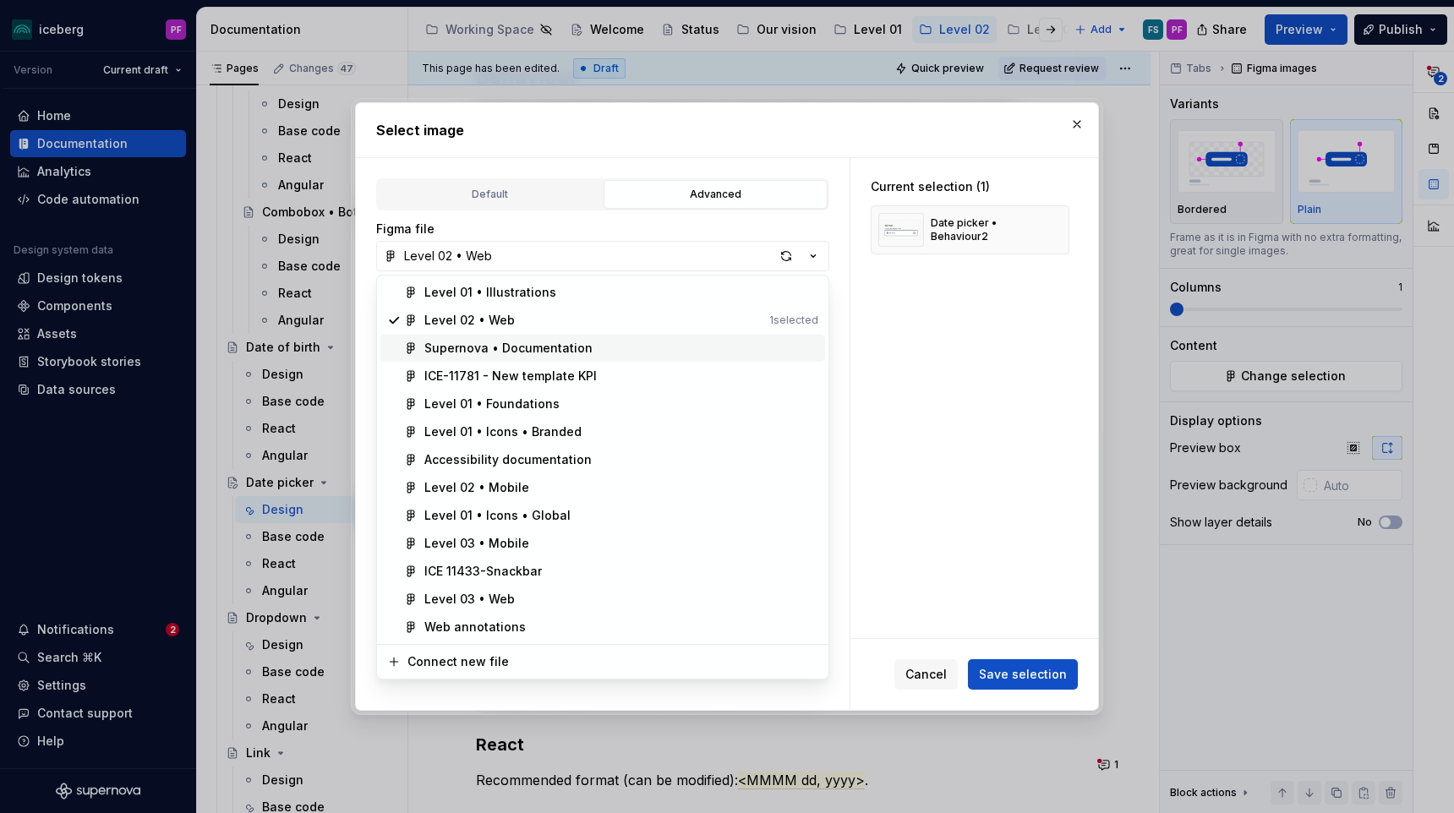
click at [582, 354] on div "Supernova • Documentation" at bounding box center [508, 348] width 168 height 17
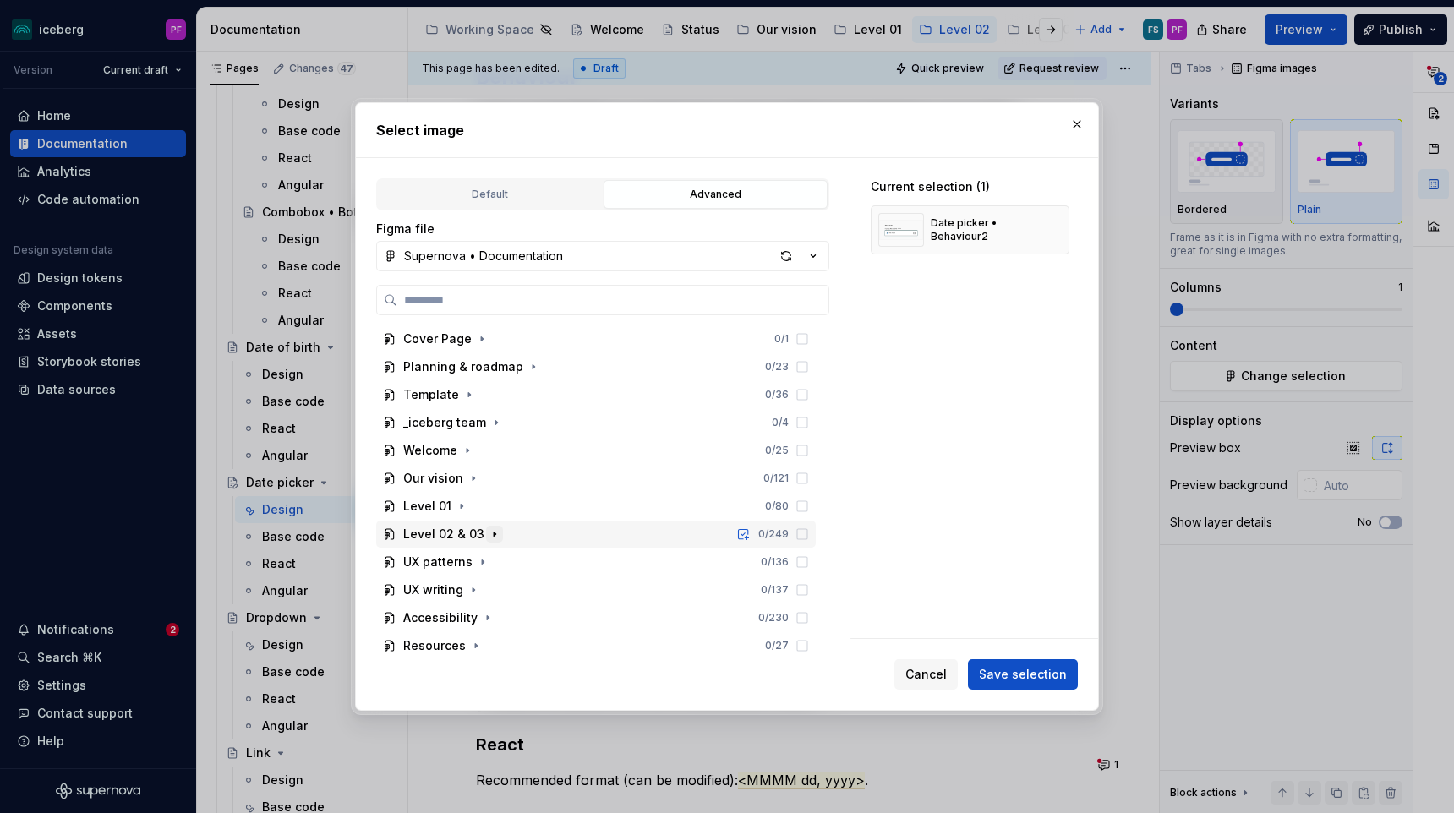
click at [488, 537] on icon "button" at bounding box center [495, 534] width 14 height 14
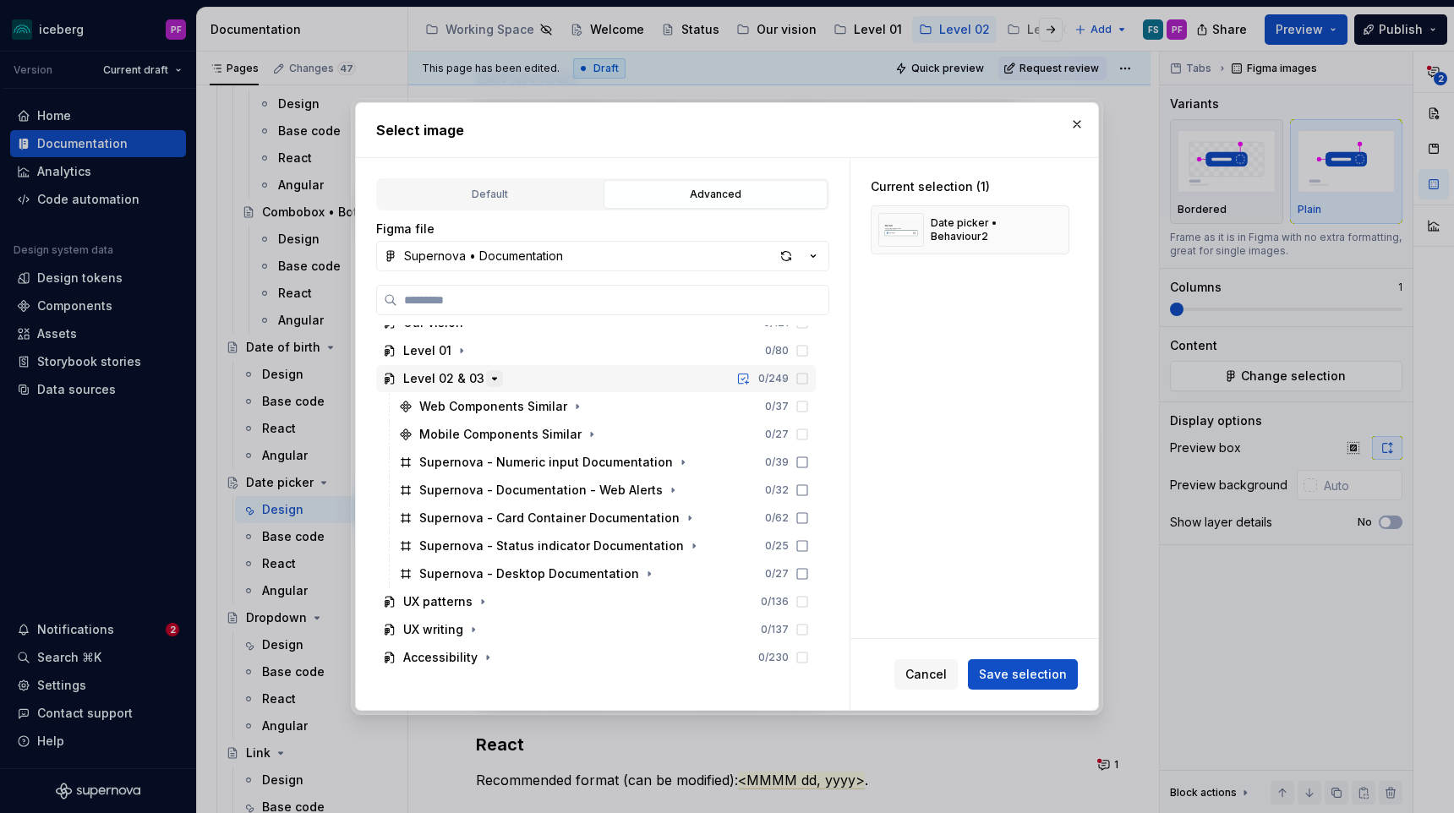
scroll to position [159, 0]
click at [648, 570] on icon "button" at bounding box center [649, 571] width 2 height 4
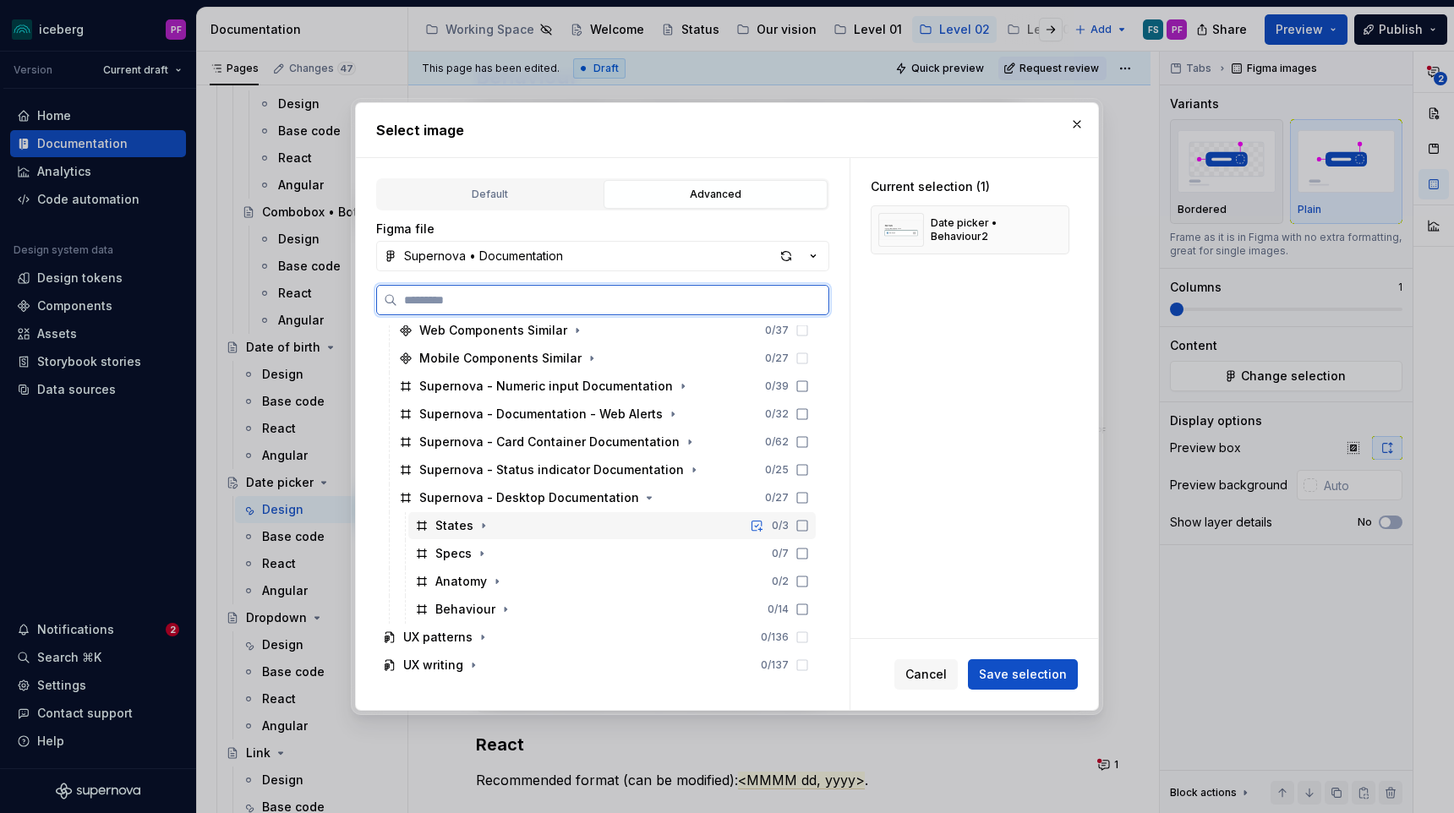
scroll to position [248, 0]
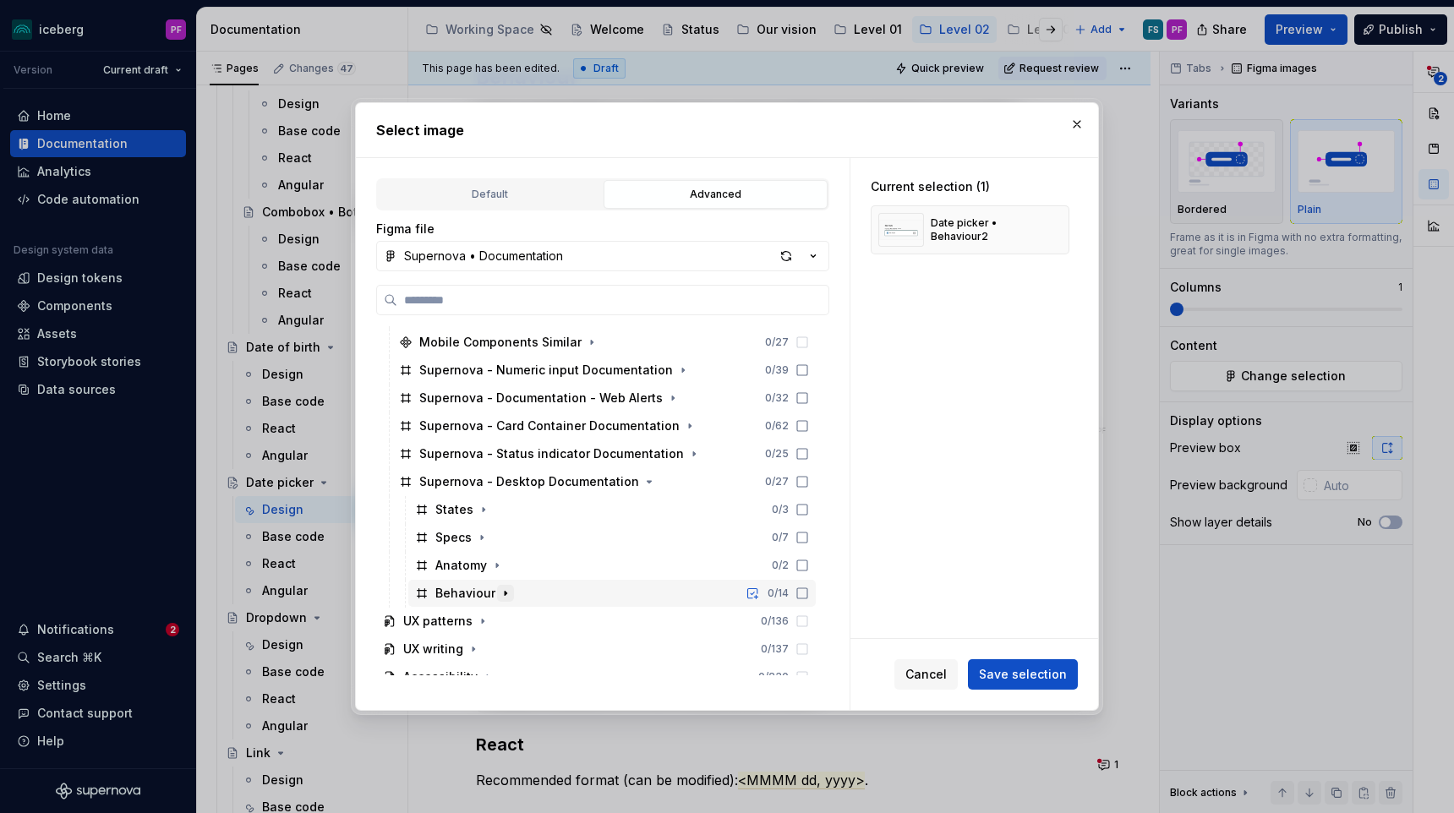
click at [499, 597] on icon "button" at bounding box center [506, 594] width 14 height 14
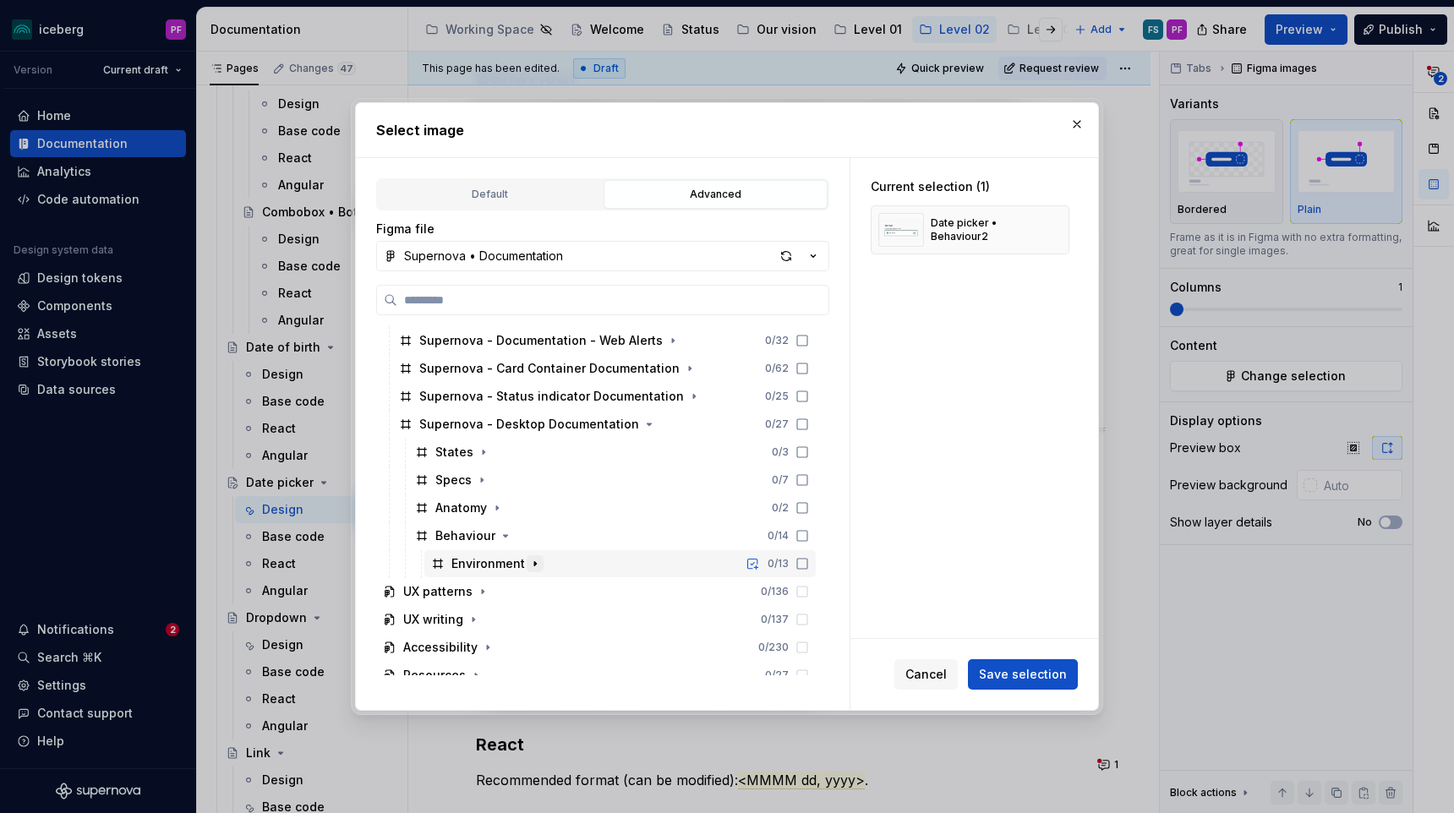
click at [528, 561] on icon "button" at bounding box center [535, 564] width 14 height 14
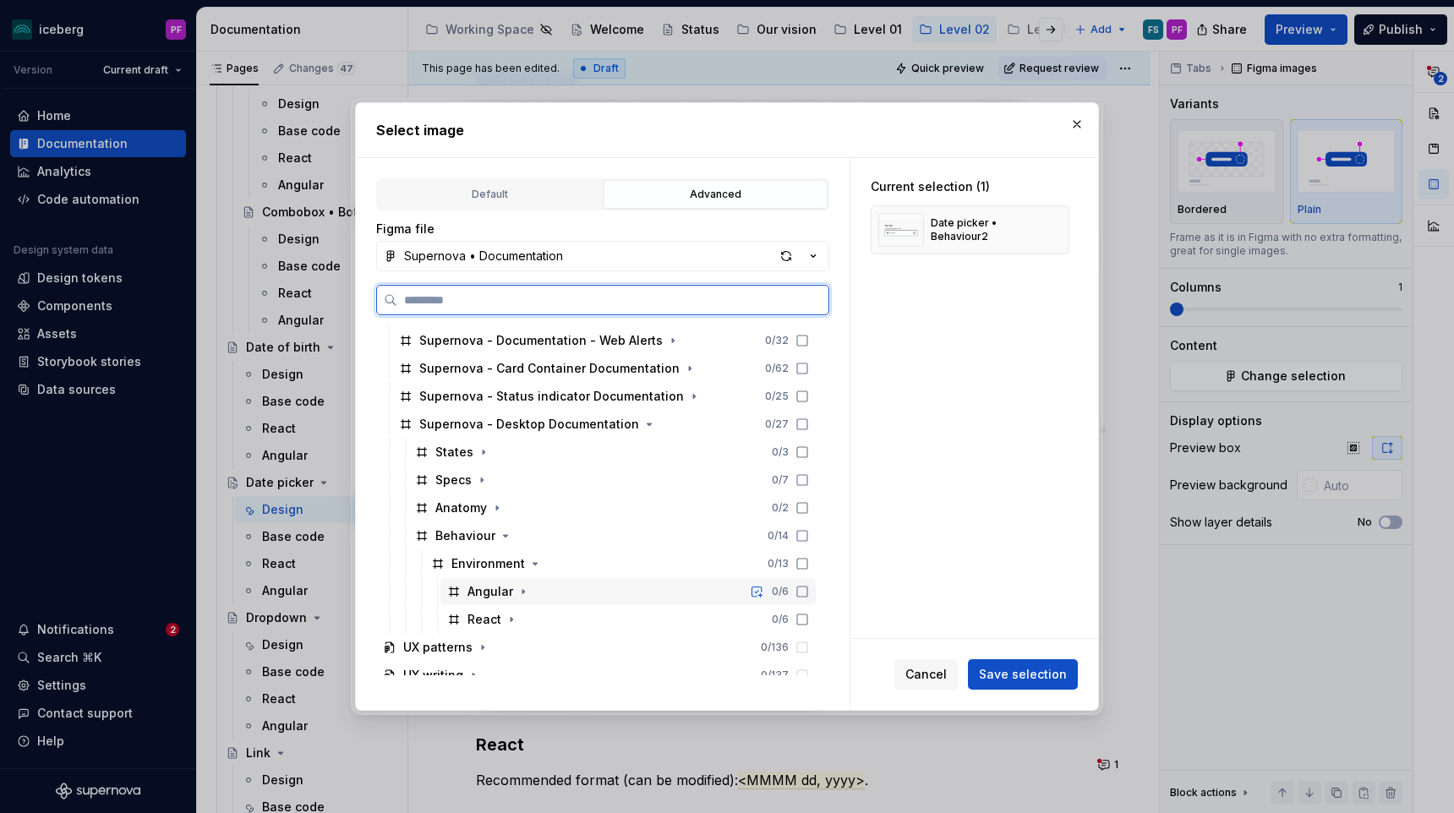
scroll to position [352, 0]
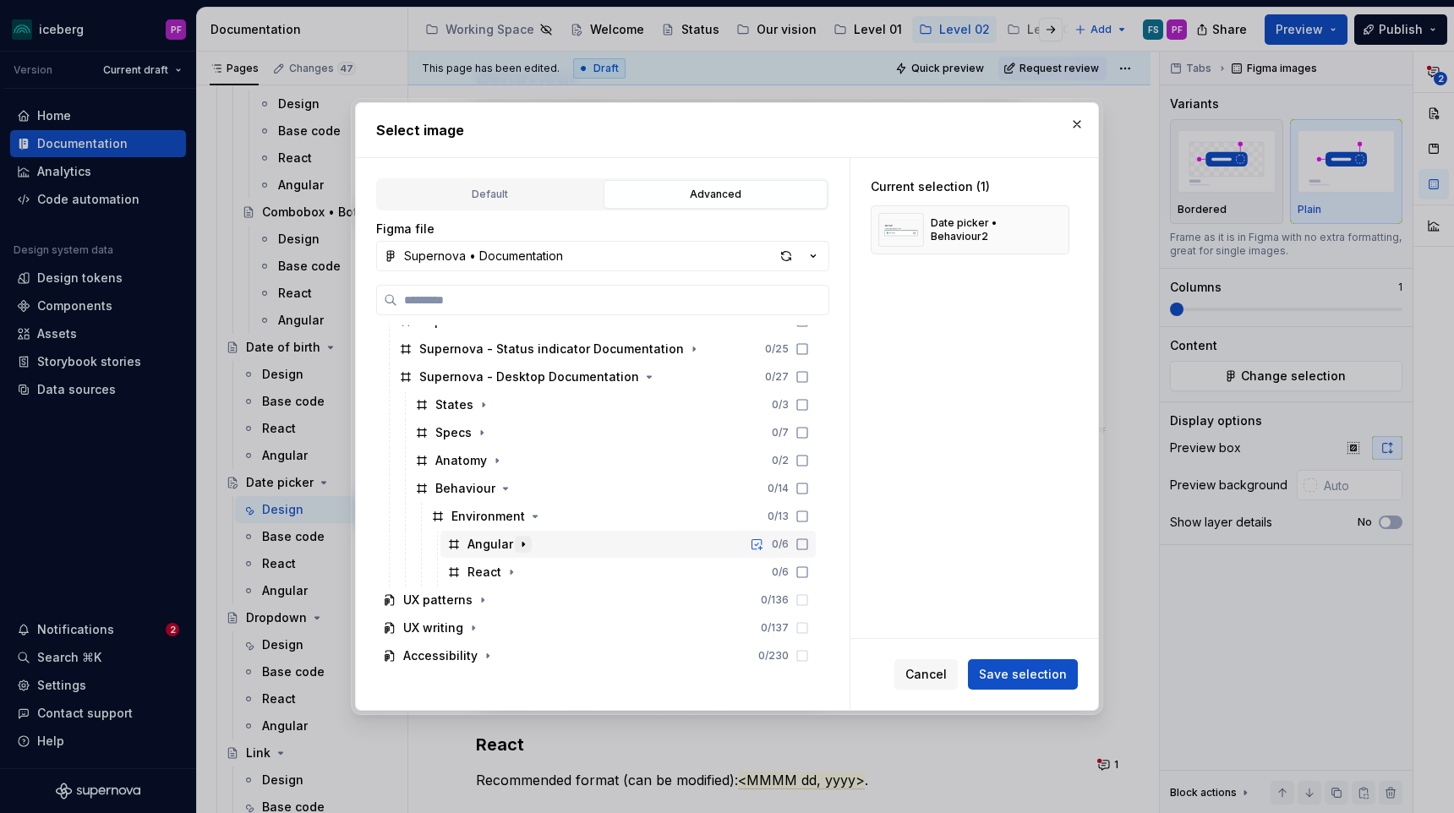
click at [522, 549] on icon "button" at bounding box center [523, 545] width 14 height 14
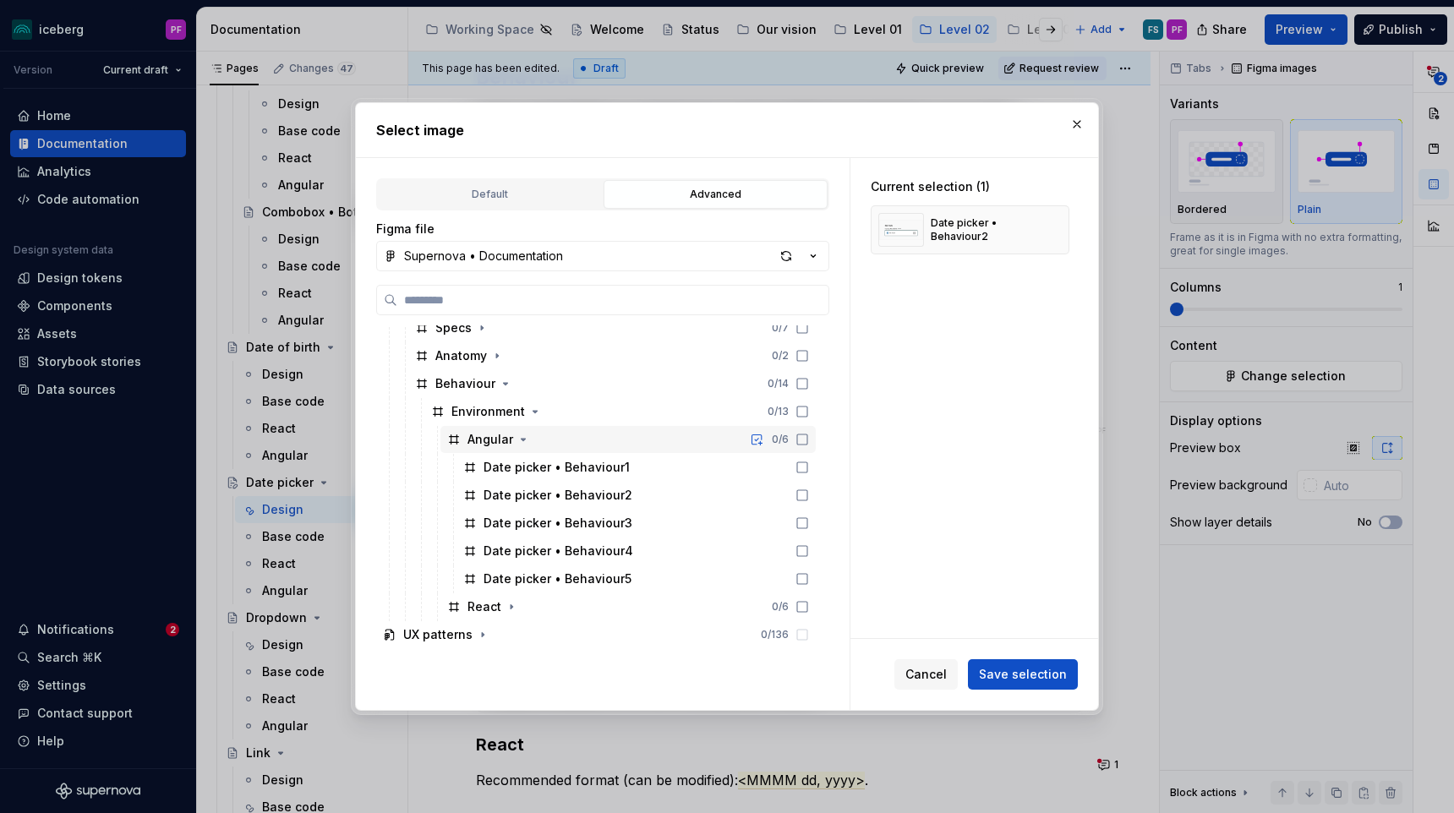
scroll to position [459, 0]
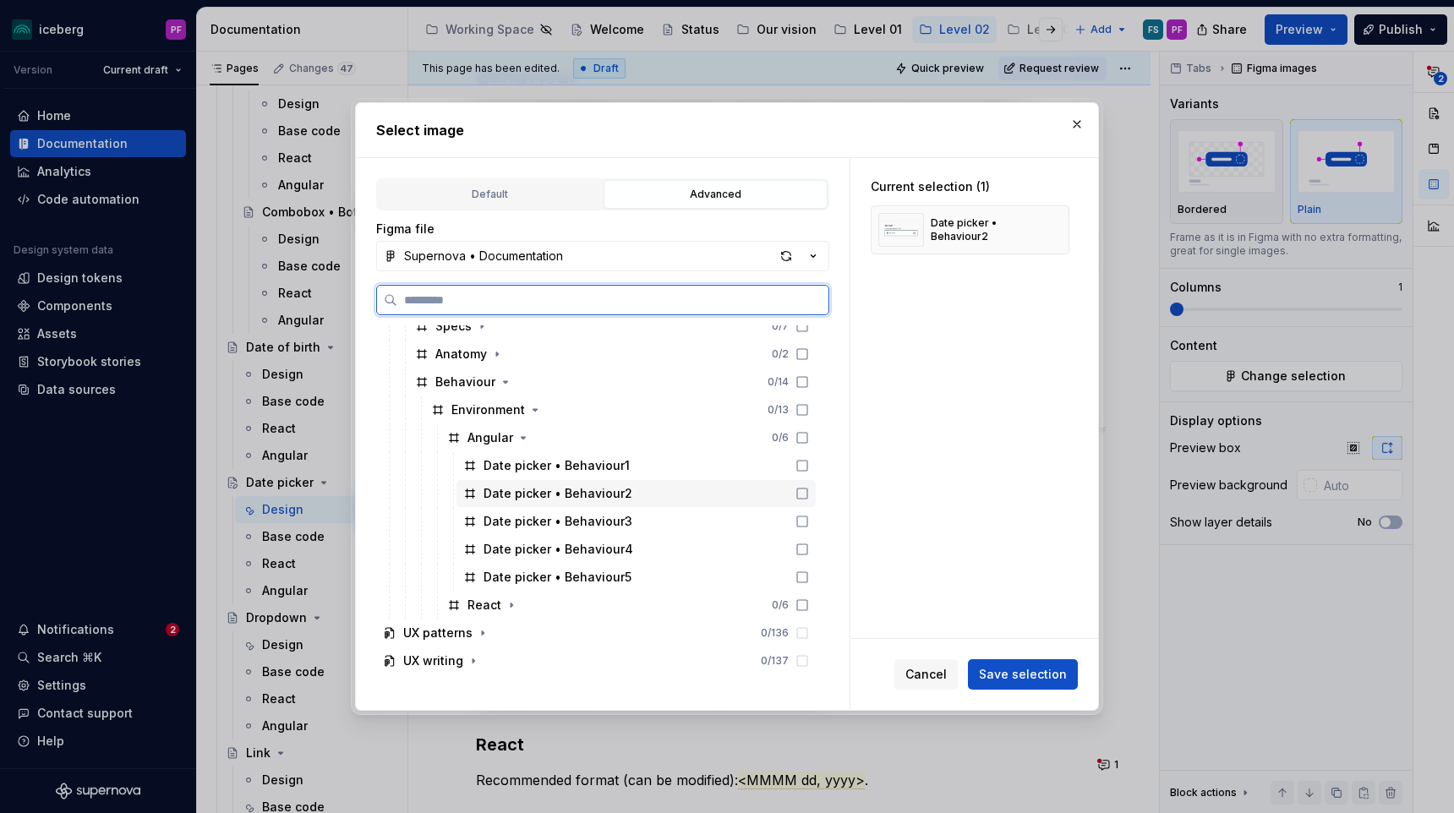
click at [628, 492] on div "Date picker • Behaviour2" at bounding box center [635, 493] width 359 height 27
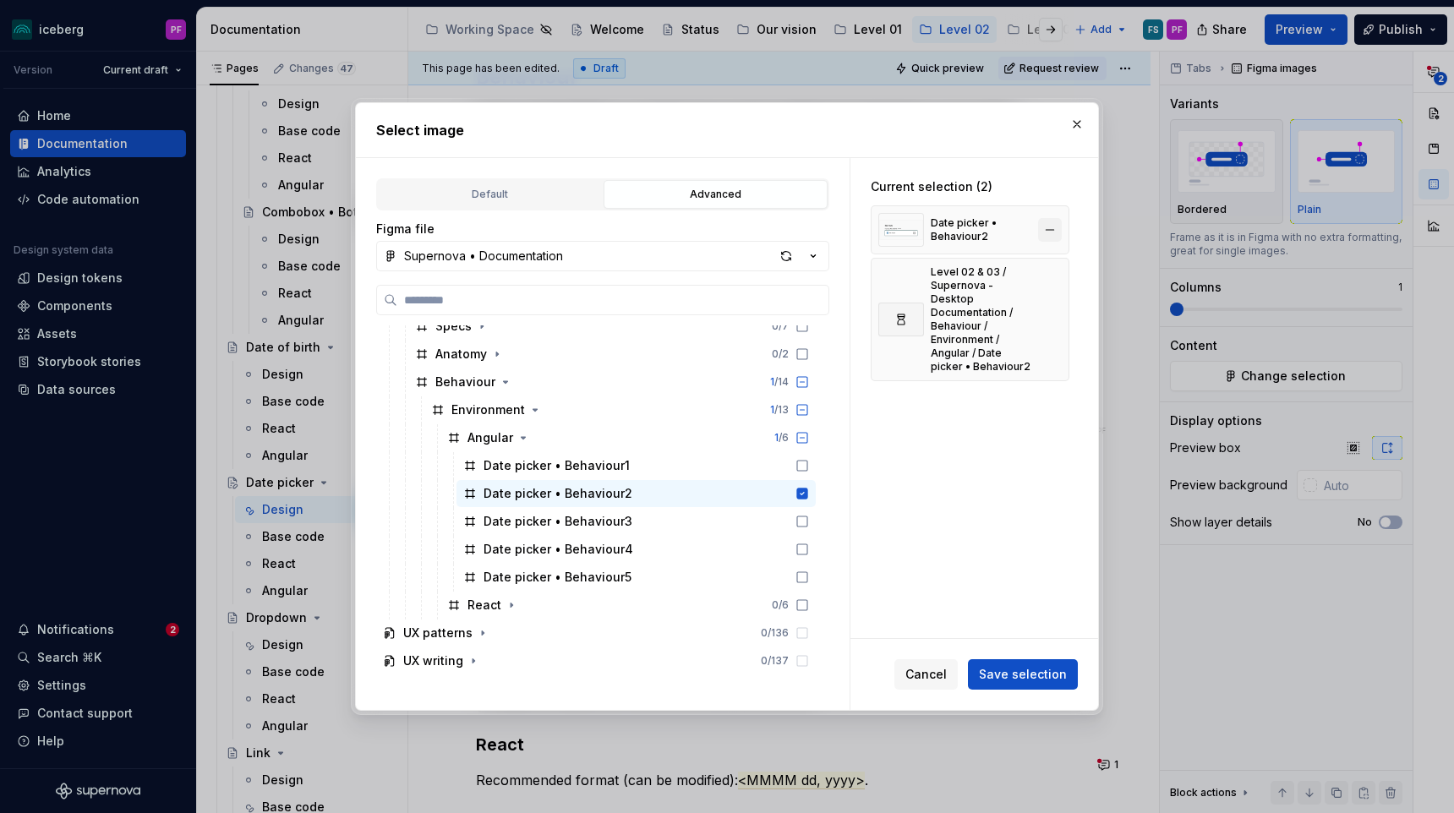
click at [1060, 233] on button "button" at bounding box center [1050, 230] width 24 height 24
click at [1023, 667] on span "Save selection" at bounding box center [1023, 674] width 88 height 17
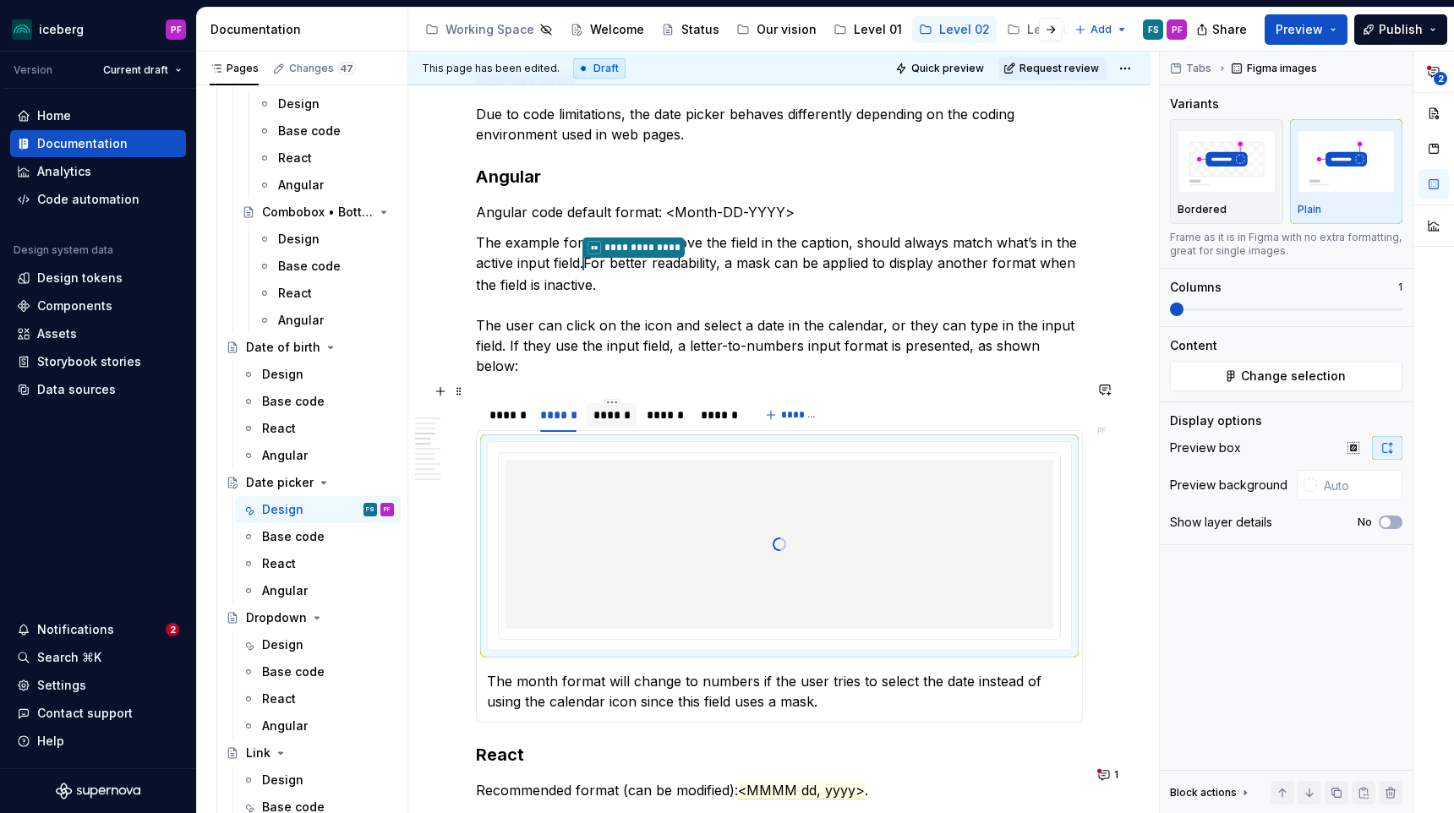
click at [608, 409] on div "******" at bounding box center [612, 415] width 50 height 24
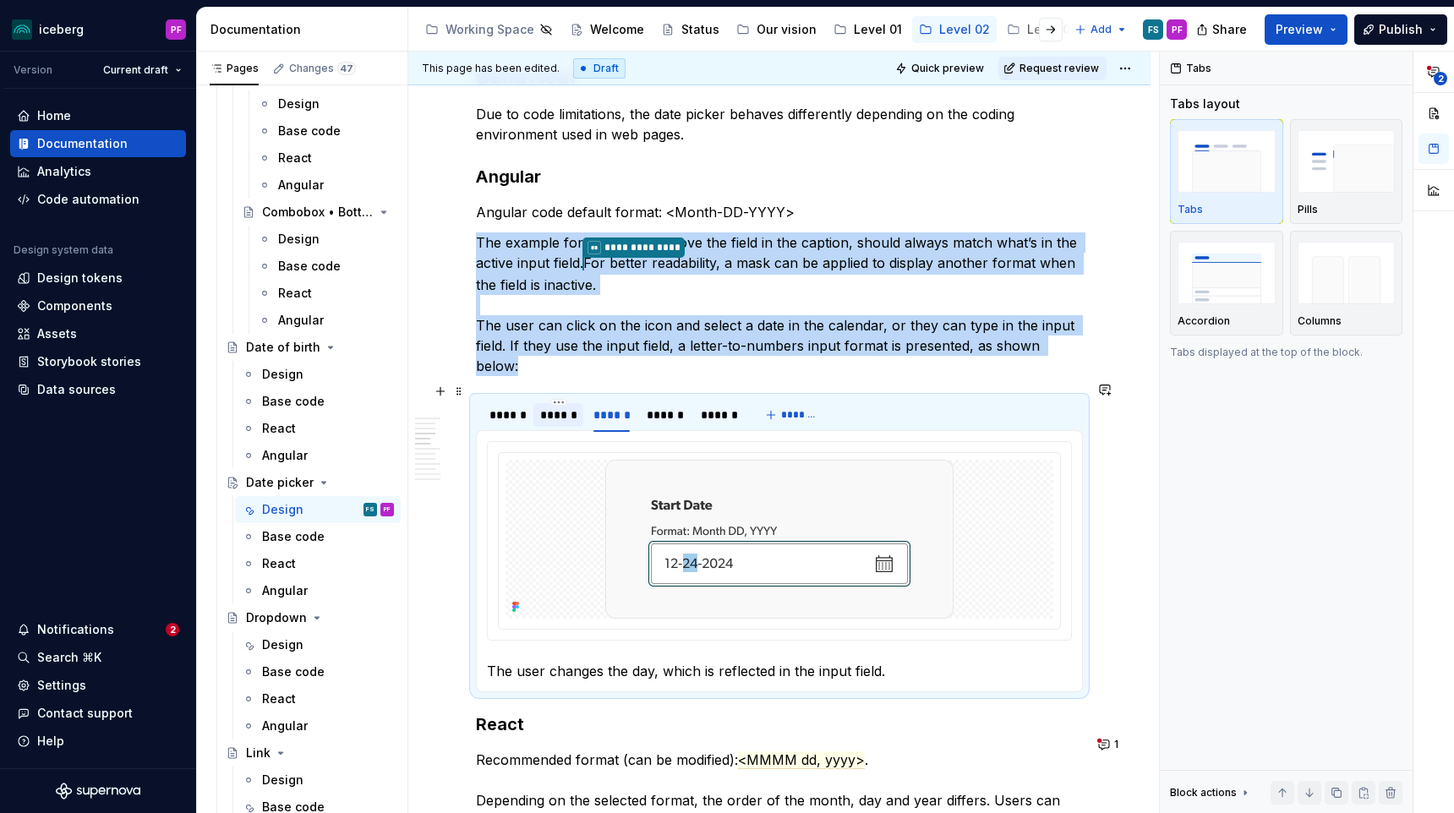
click at [549, 407] on div "******" at bounding box center [558, 415] width 36 height 17
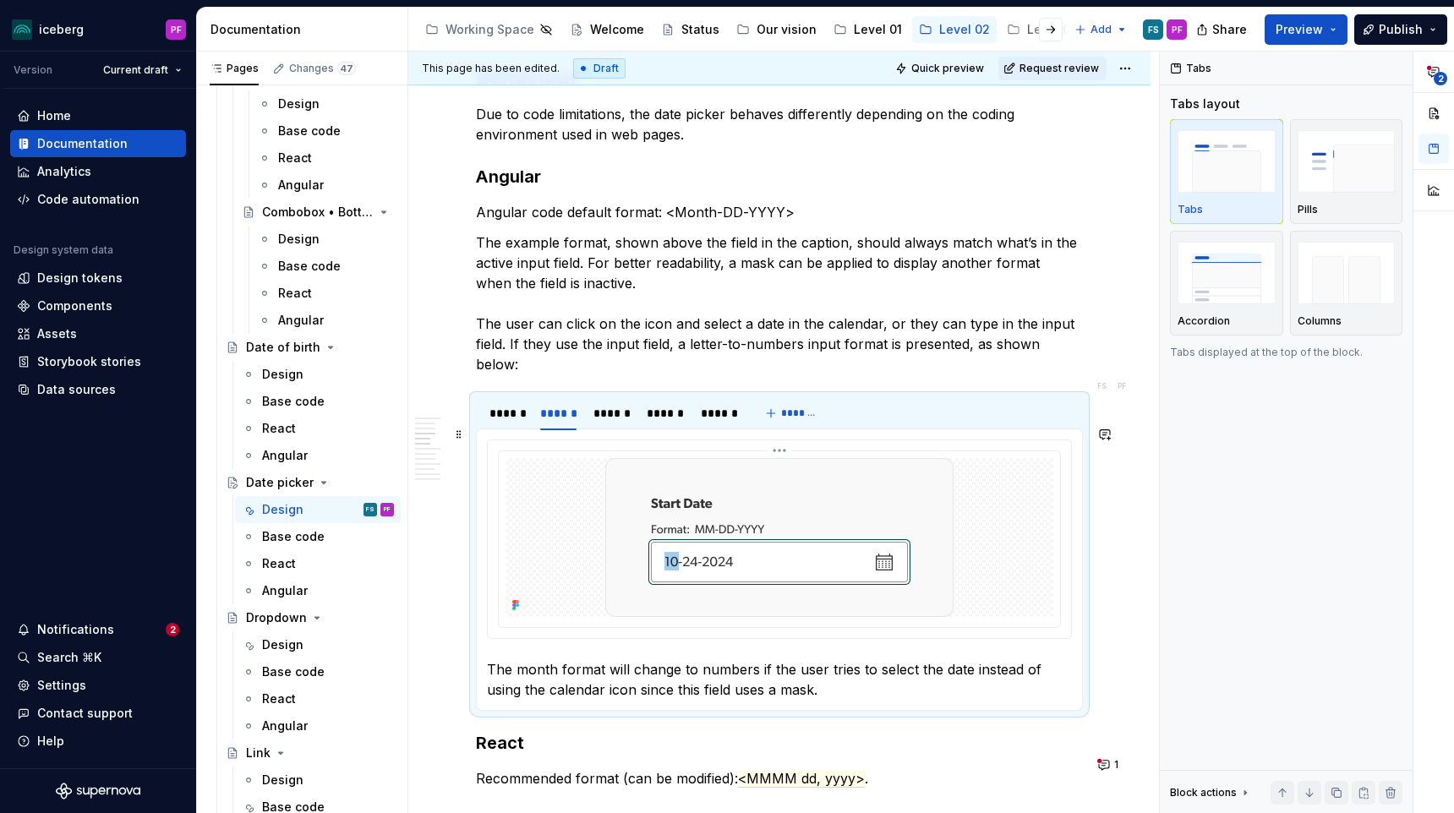
click at [551, 500] on div at bounding box center [779, 537] width 548 height 159
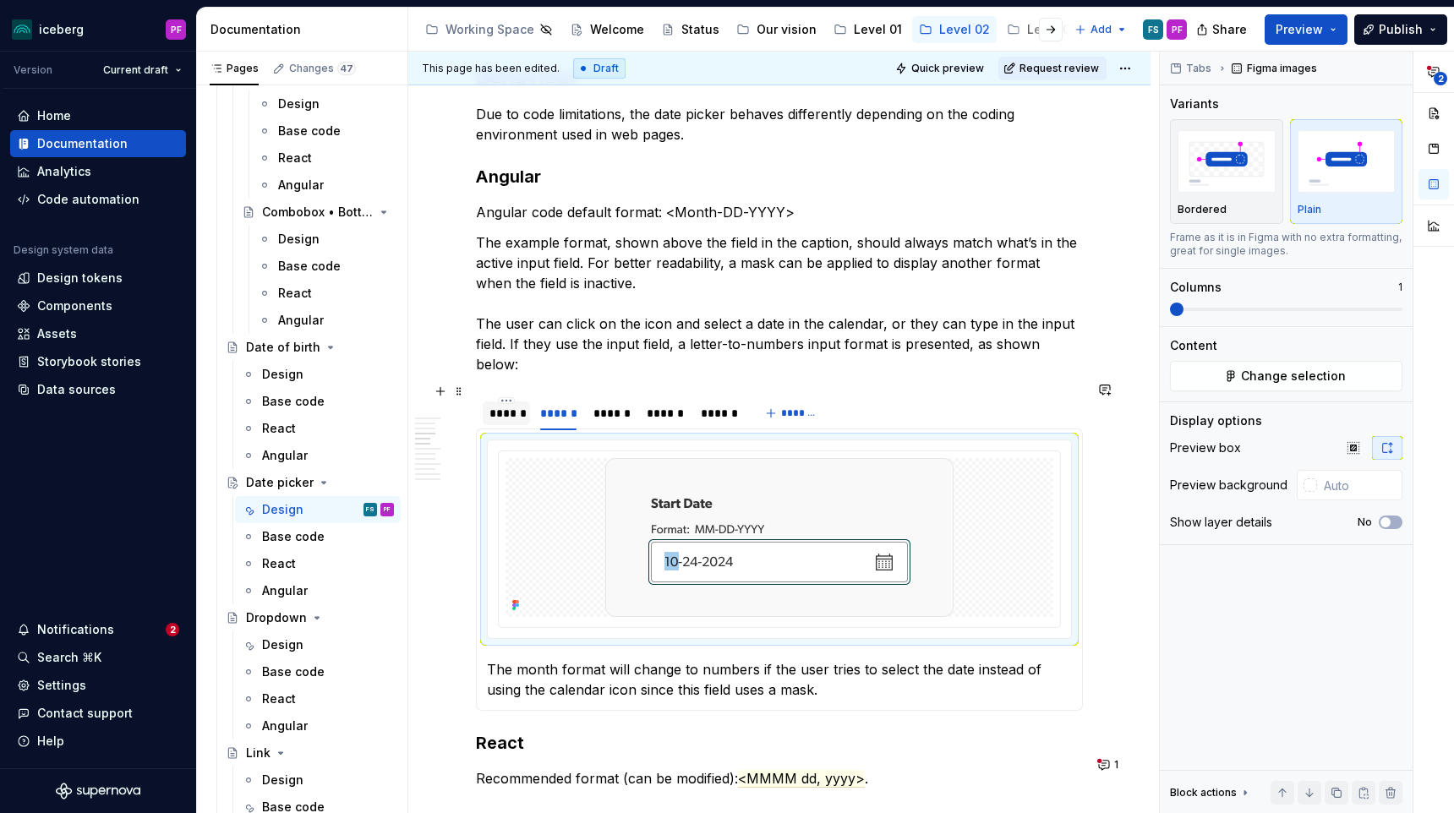
click at [509, 407] on div "******" at bounding box center [506, 413] width 34 height 17
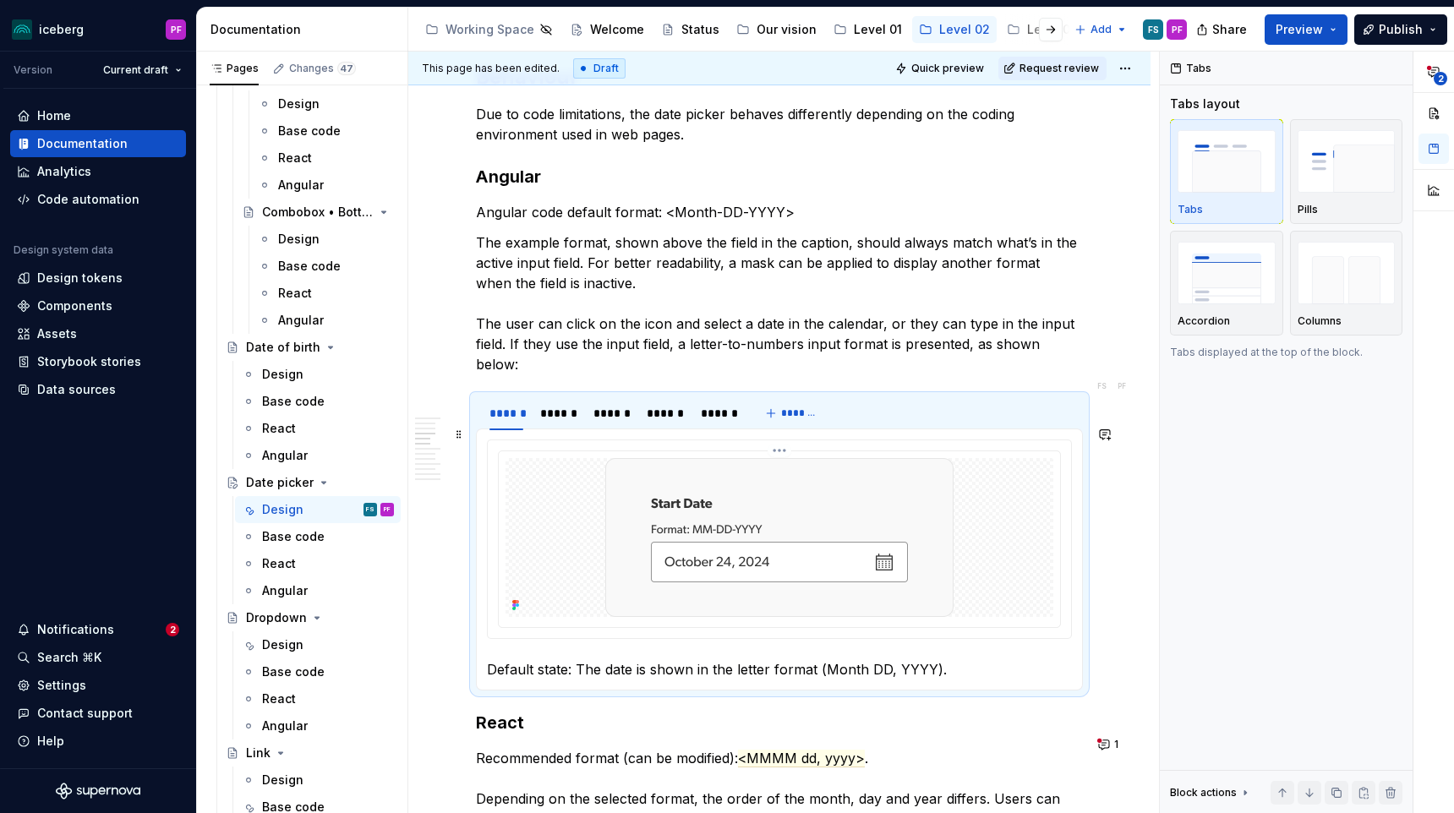
click at [563, 498] on div at bounding box center [779, 537] width 548 height 159
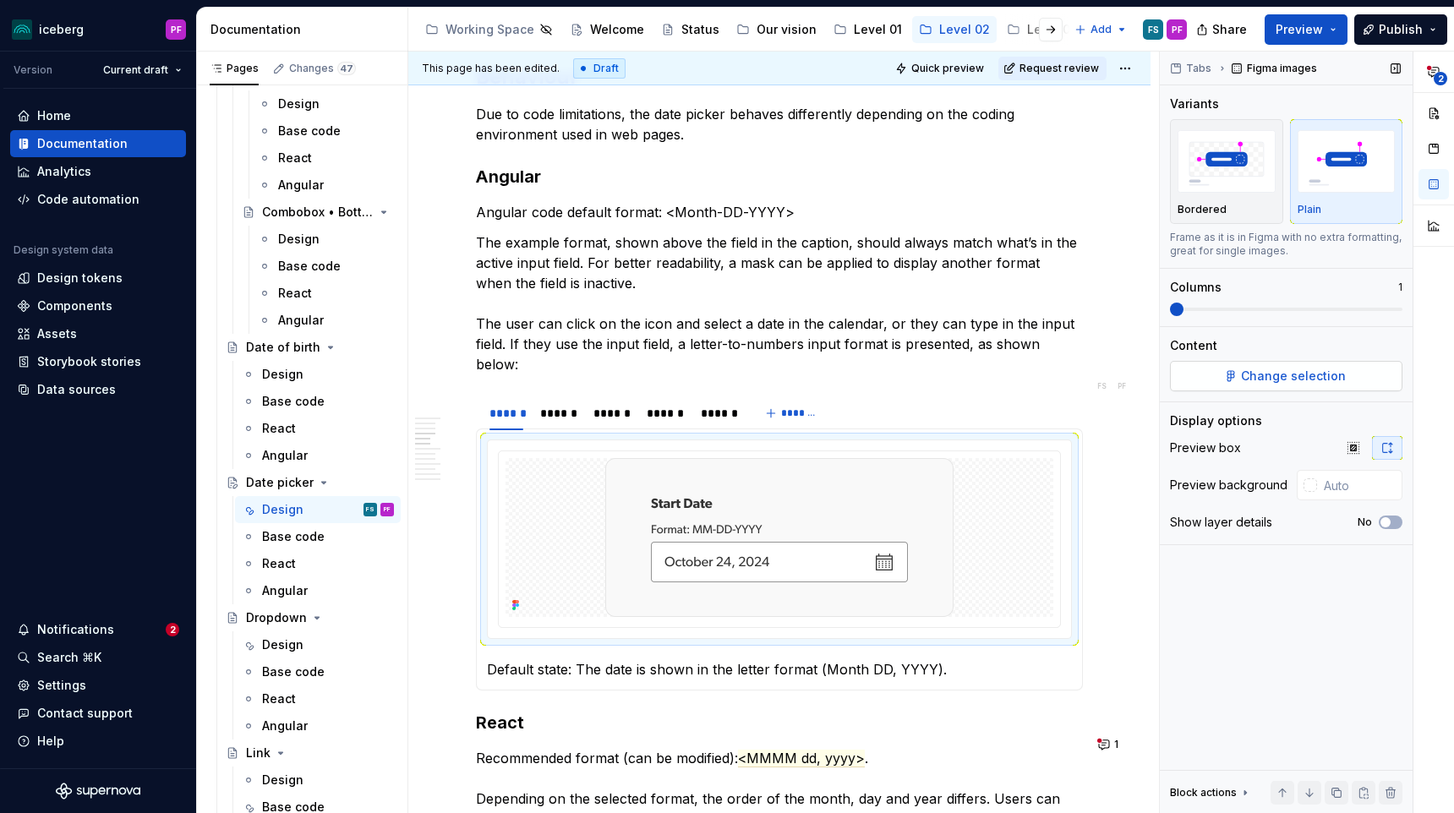
click at [1258, 366] on button "Change selection" at bounding box center [1286, 376] width 232 height 30
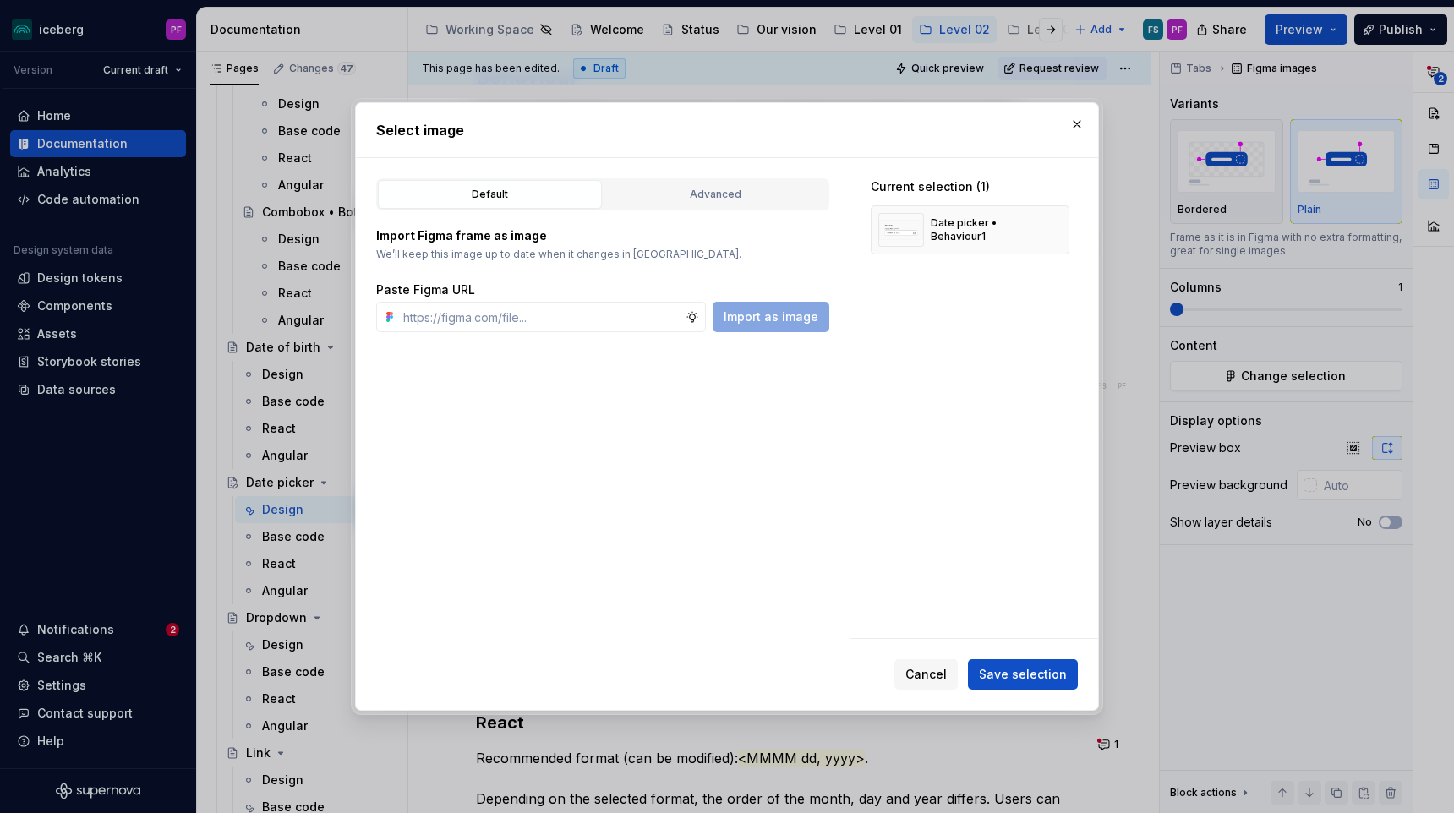
type textarea "*"
click at [678, 192] on div "Advanced" at bounding box center [715, 194] width 212 height 17
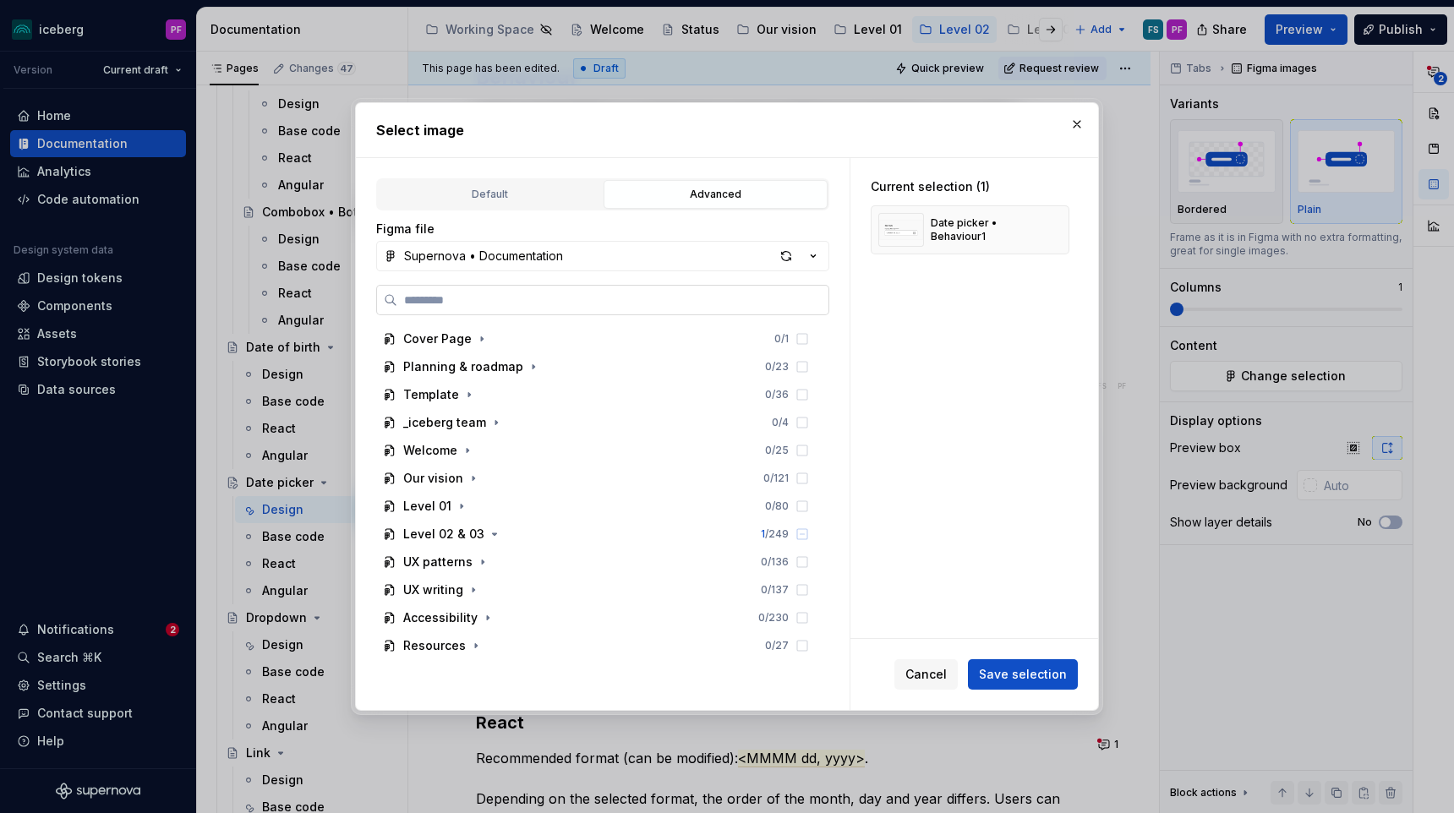
click at [566, 294] on input "search" at bounding box center [612, 300] width 431 height 17
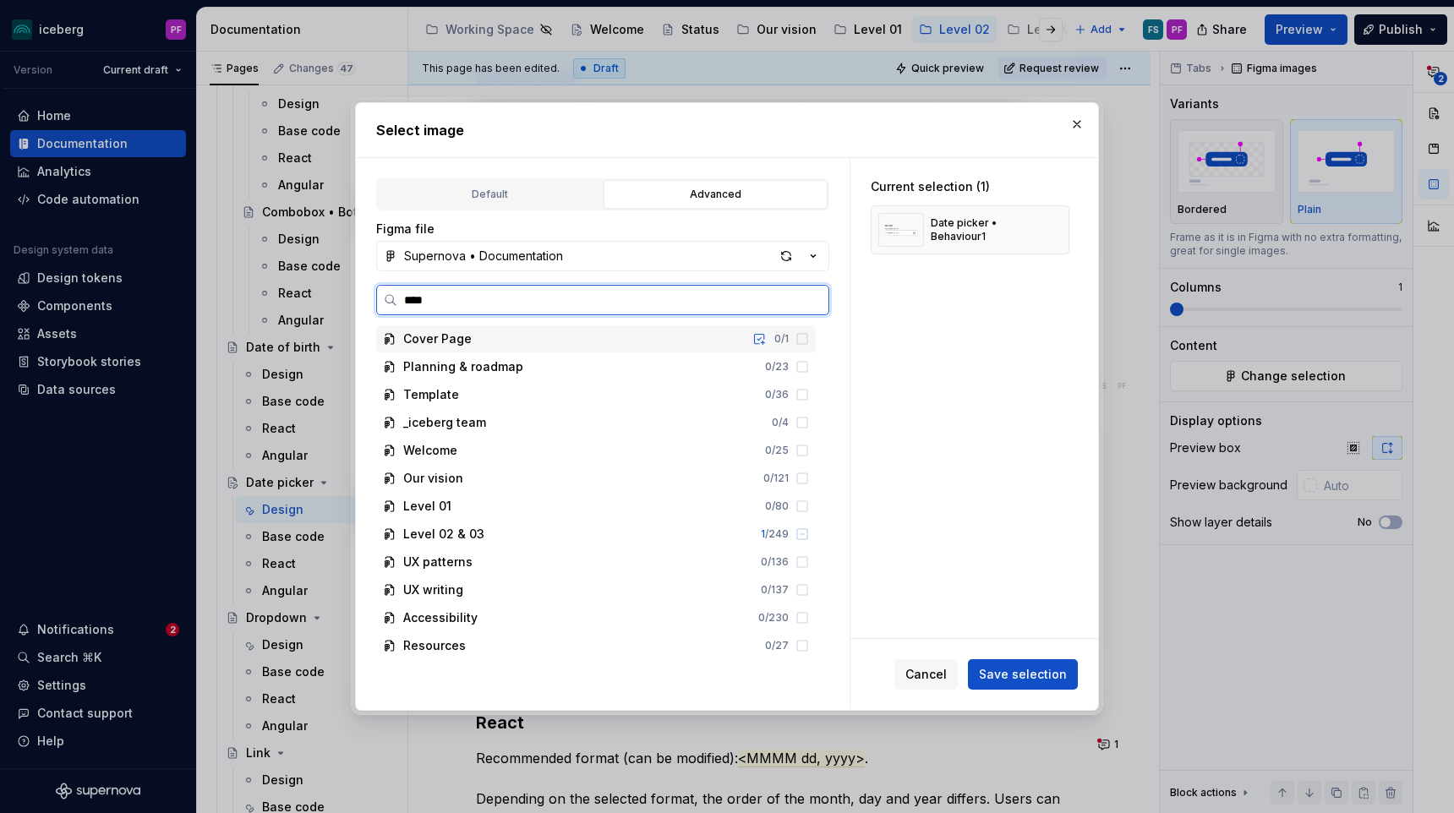
type input "*****"
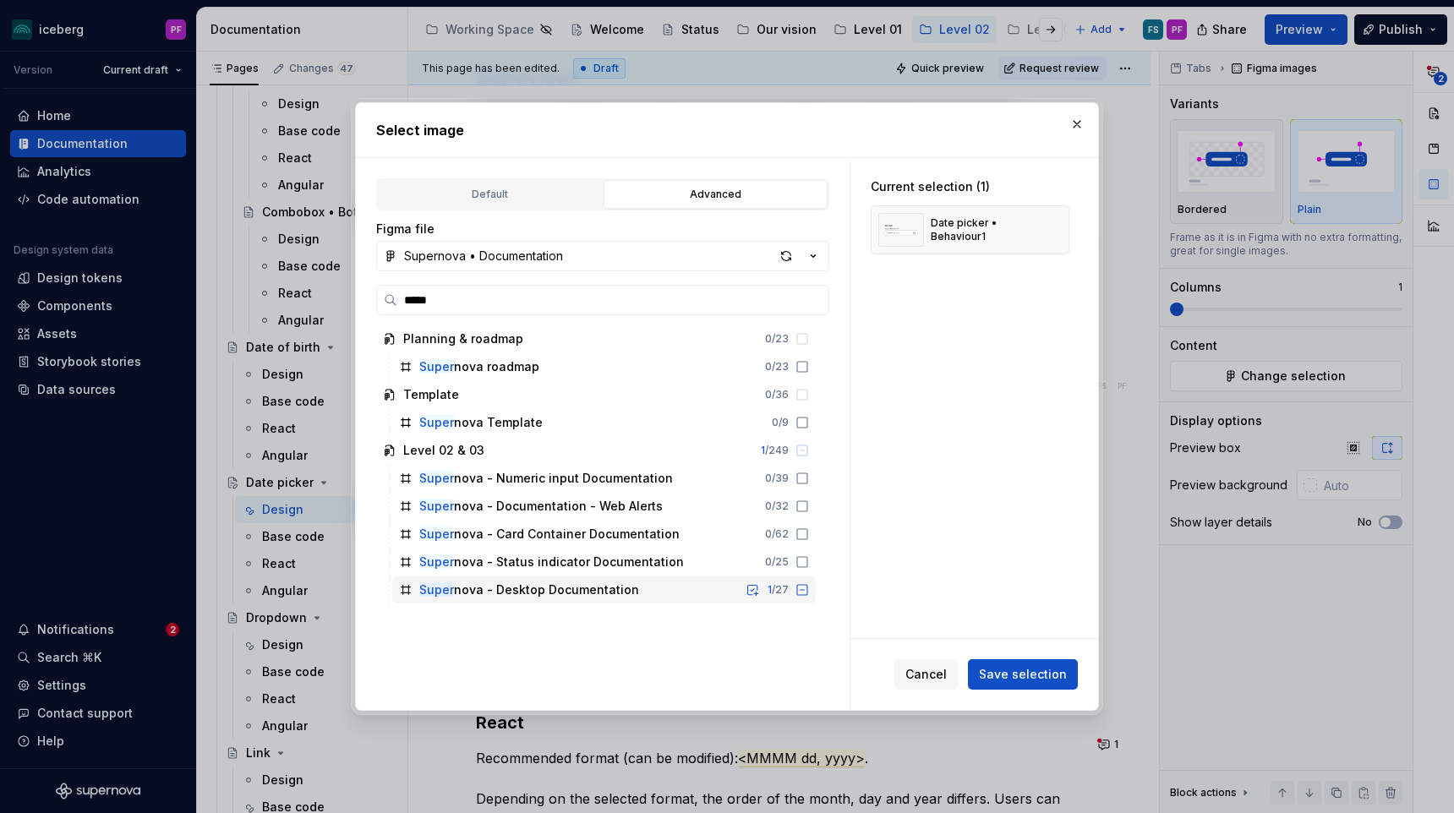
type textarea "*"
click at [554, 593] on div "Super nova - Desktop Documentation" at bounding box center [529, 590] width 220 height 17
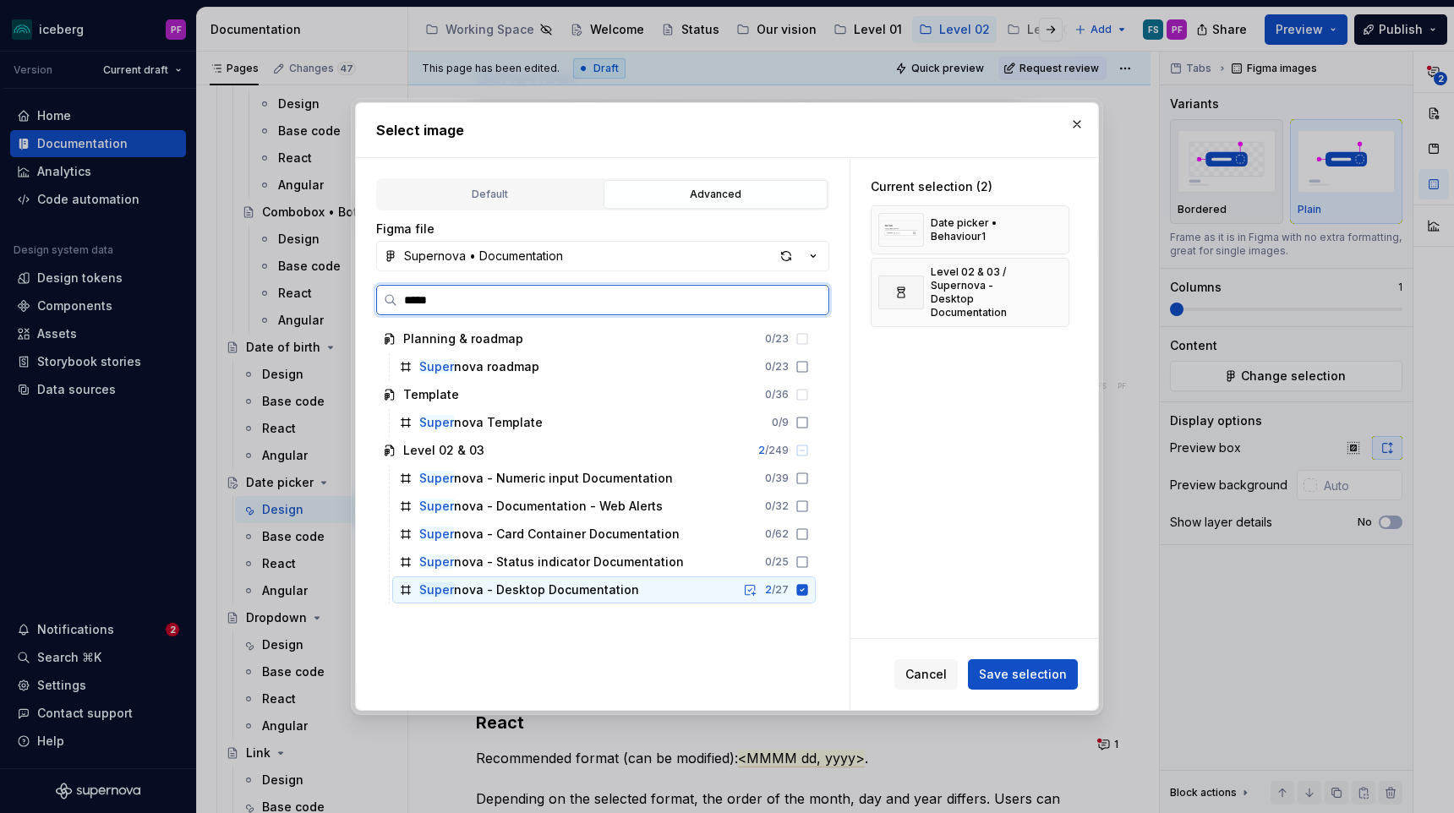
click at [554, 593] on div "Super nova - Desktop Documentation" at bounding box center [529, 590] width 220 height 17
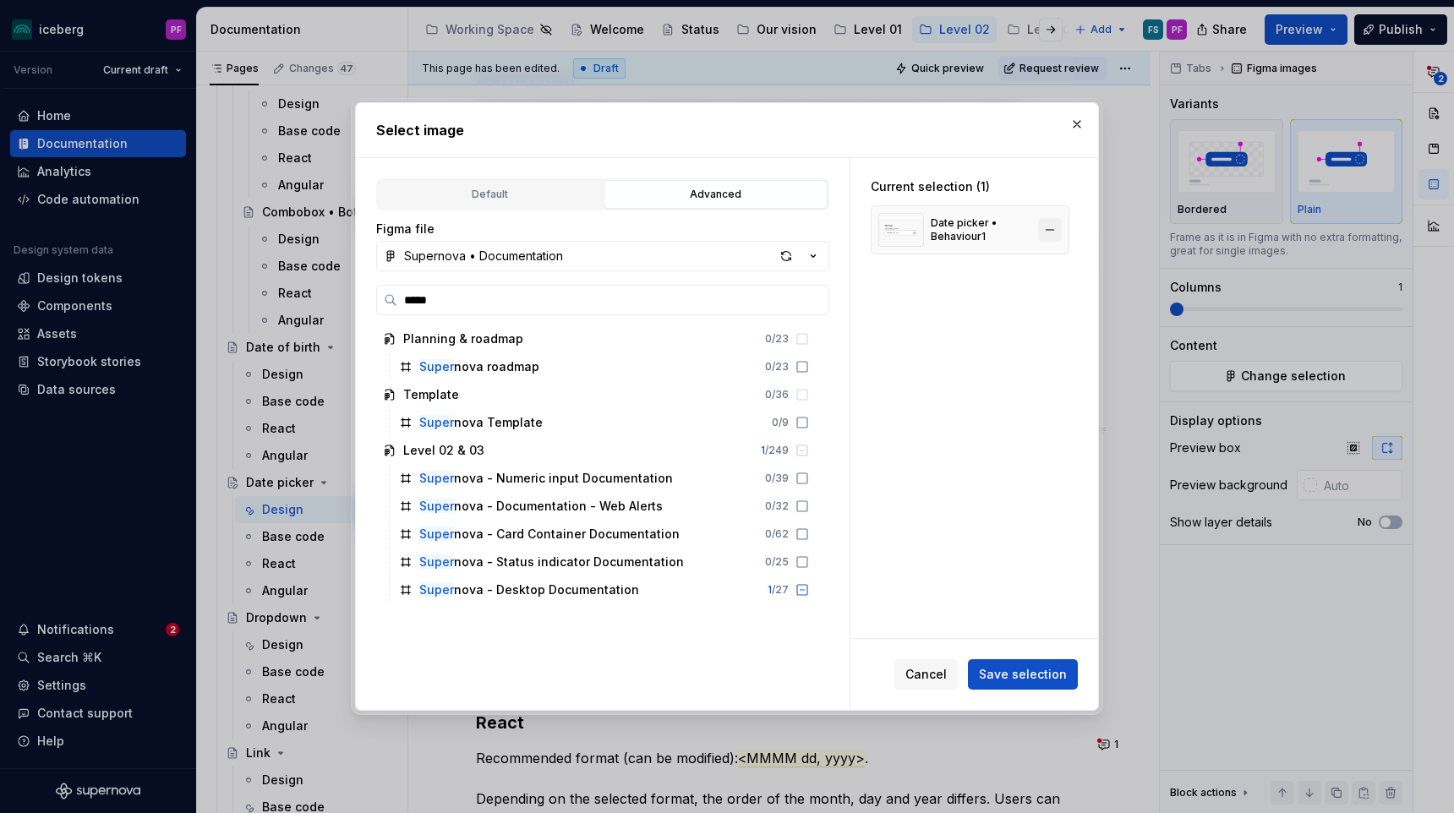
click at [1054, 223] on button "button" at bounding box center [1050, 230] width 24 height 24
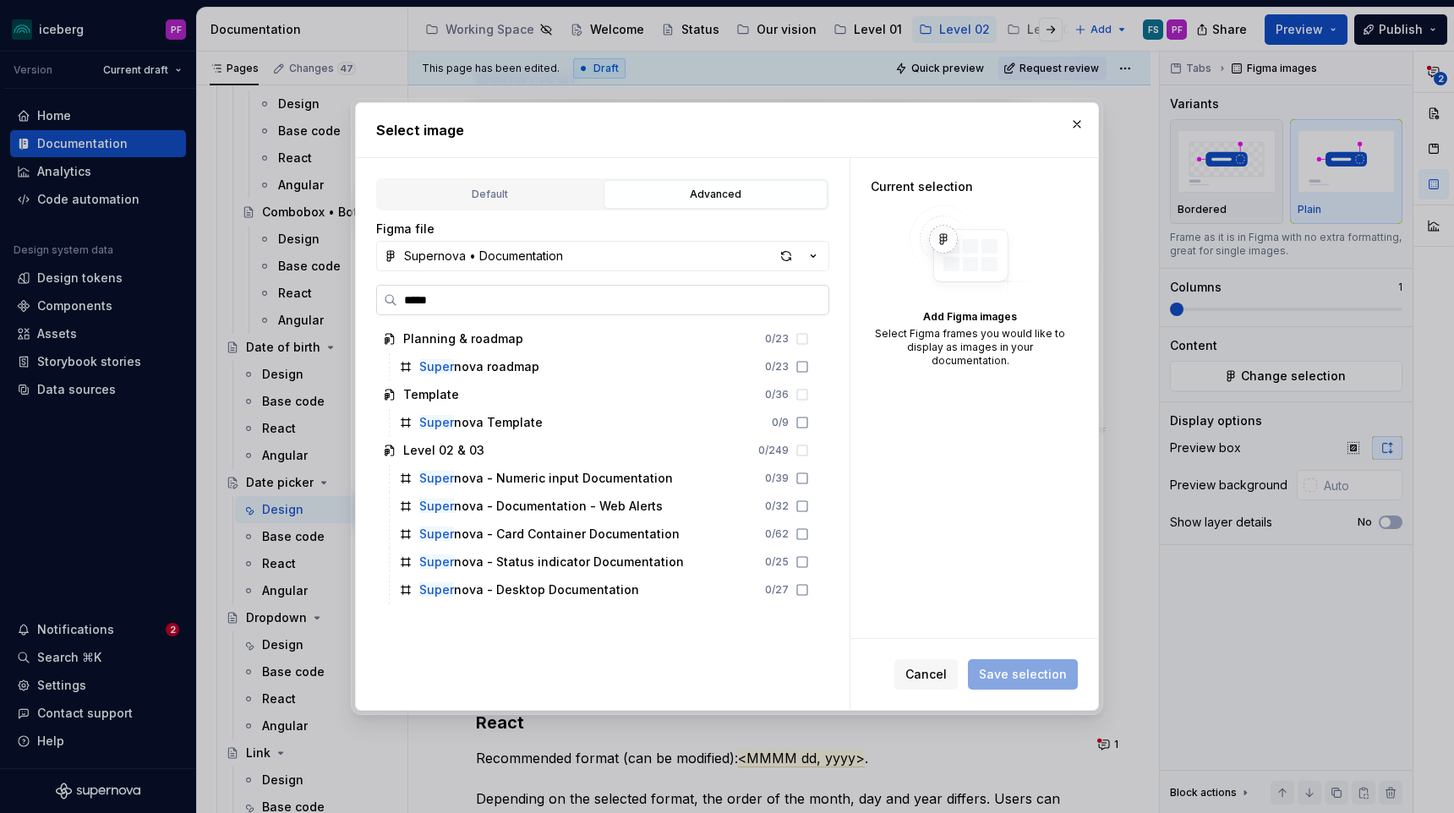
click at [549, 288] on label "*****" at bounding box center [602, 300] width 453 height 30
click at [549, 292] on input "*****" at bounding box center [612, 300] width 431 height 17
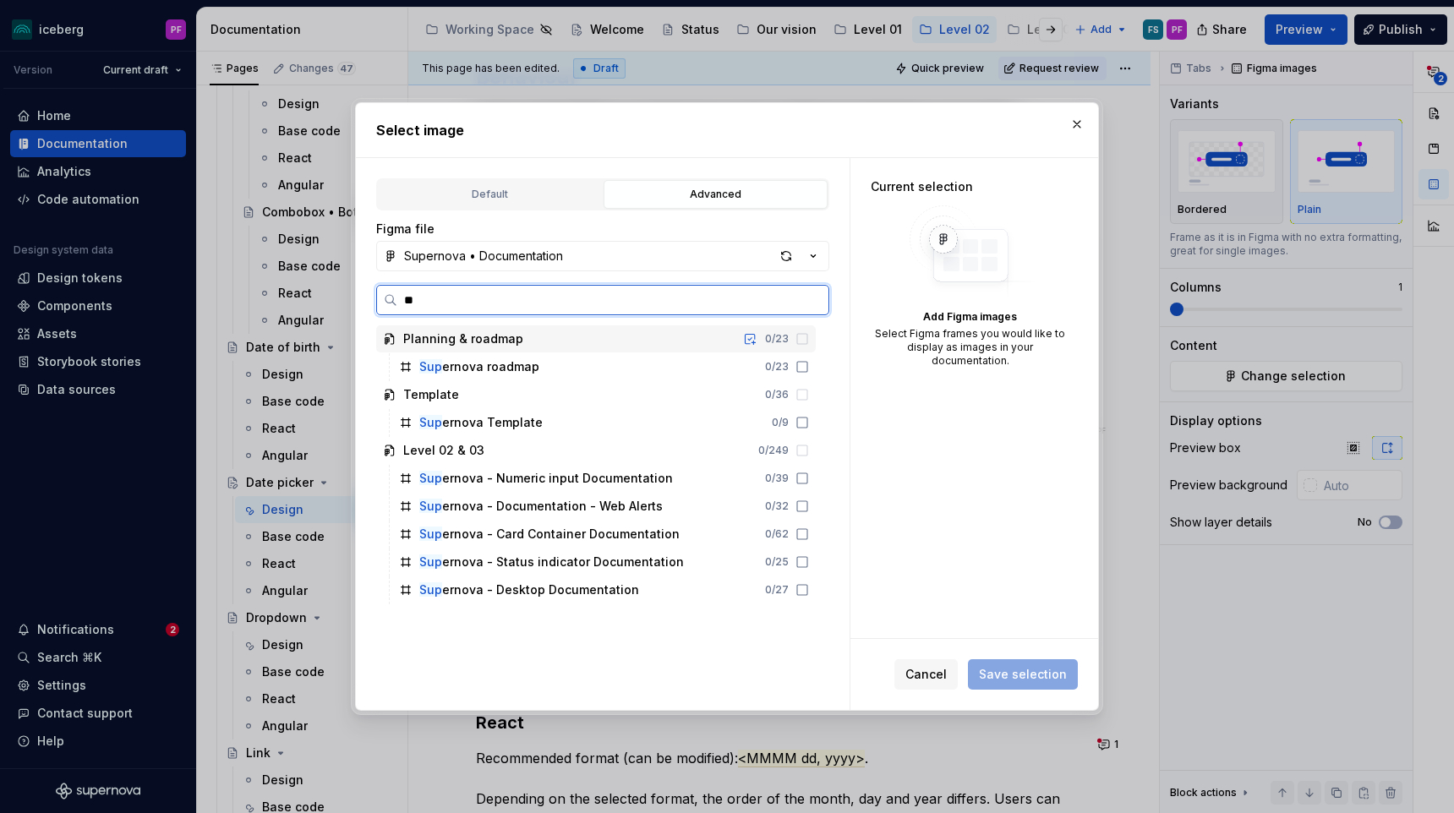
type input "*"
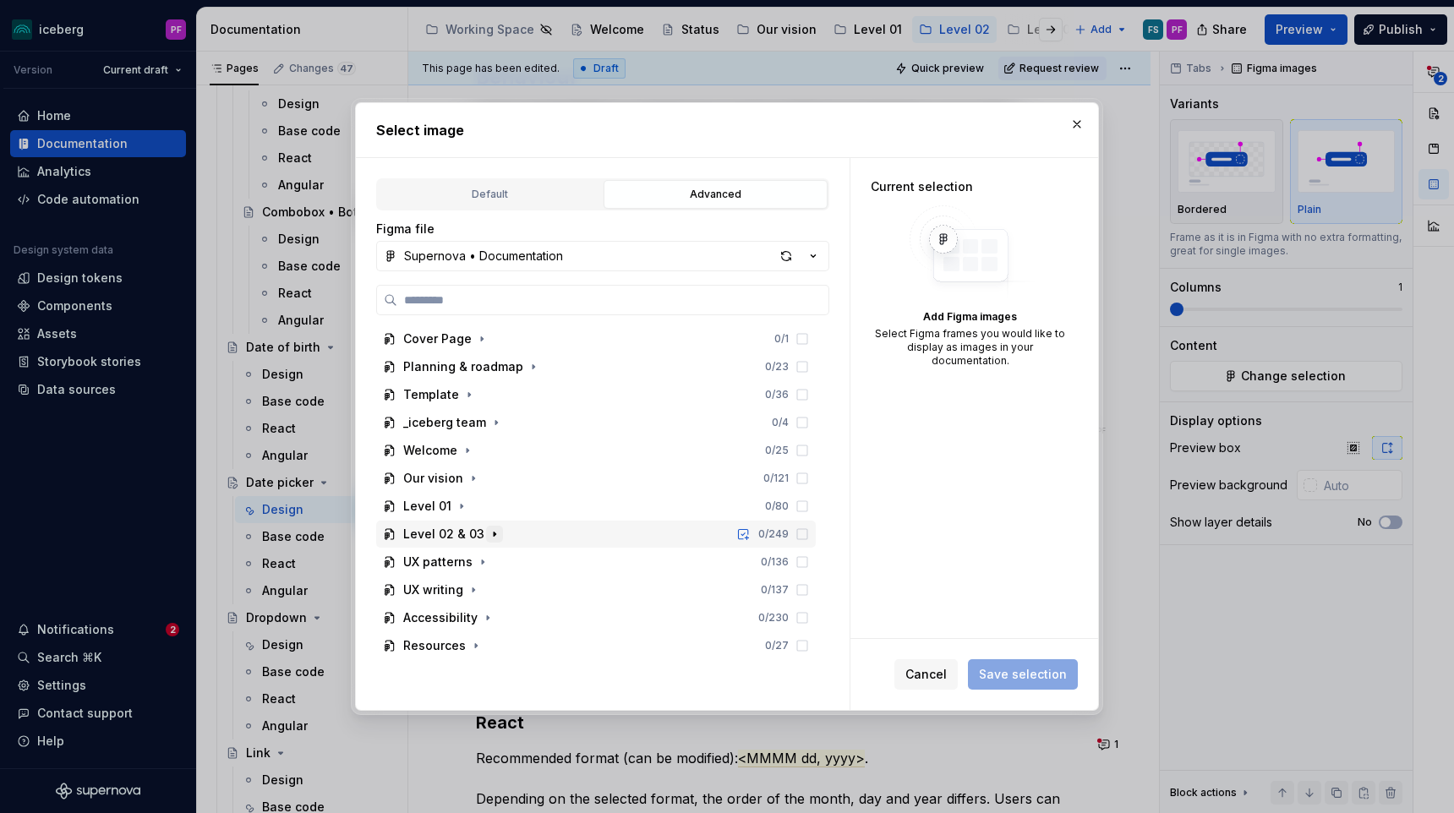
click at [488, 538] on icon "button" at bounding box center [495, 534] width 14 height 14
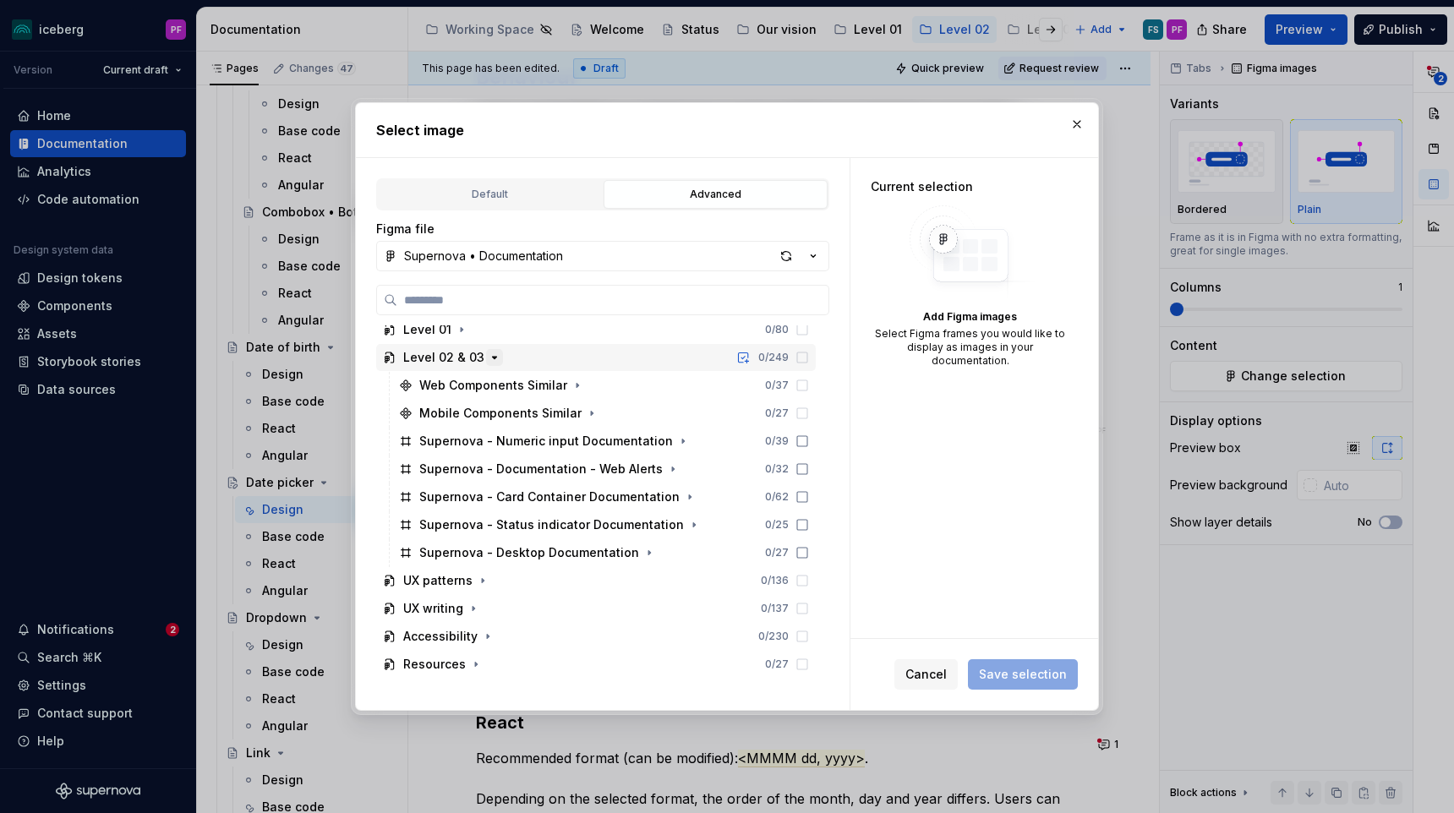
scroll to position [180, 0]
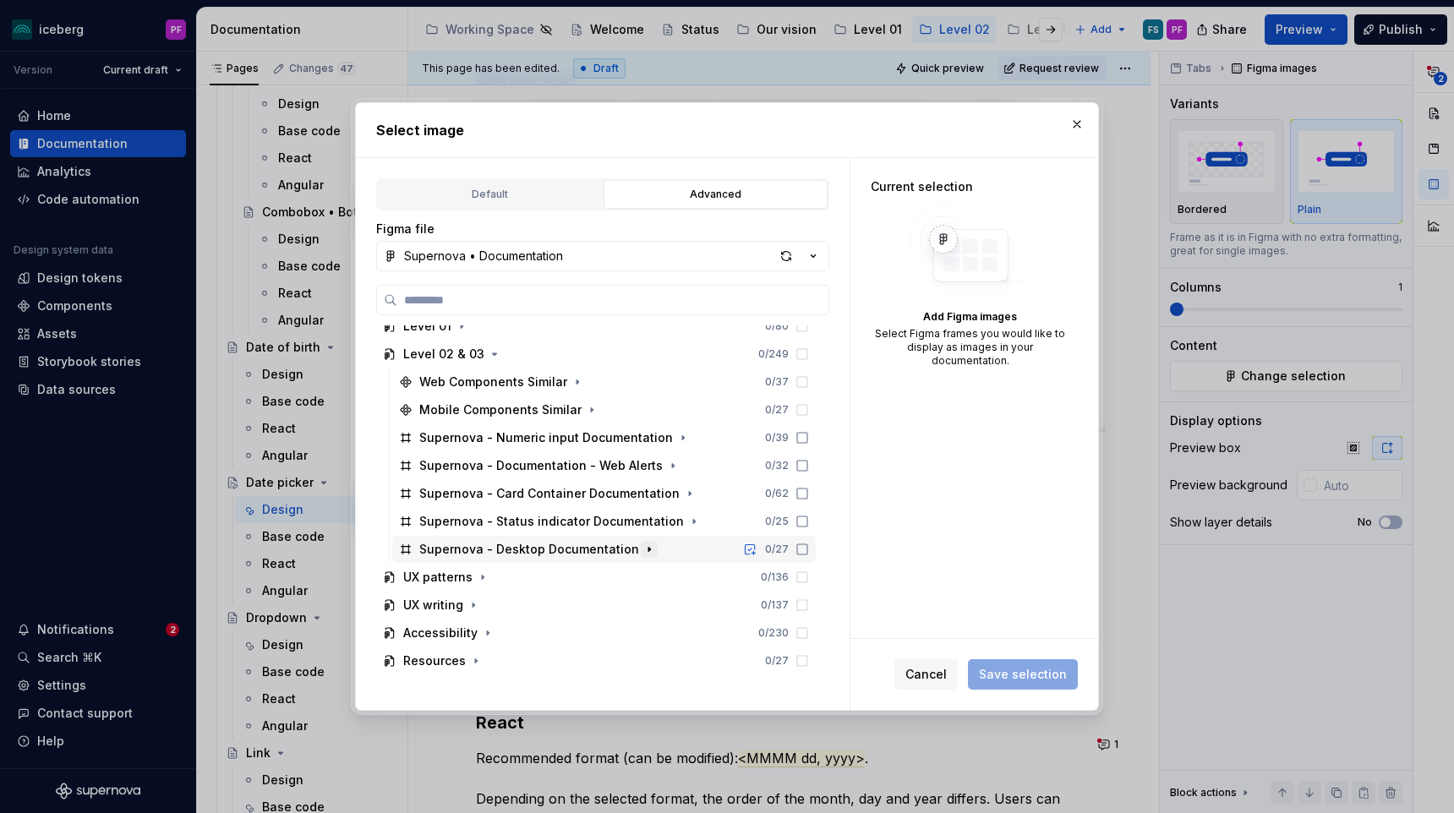
click at [644, 551] on icon "button" at bounding box center [649, 550] width 14 height 14
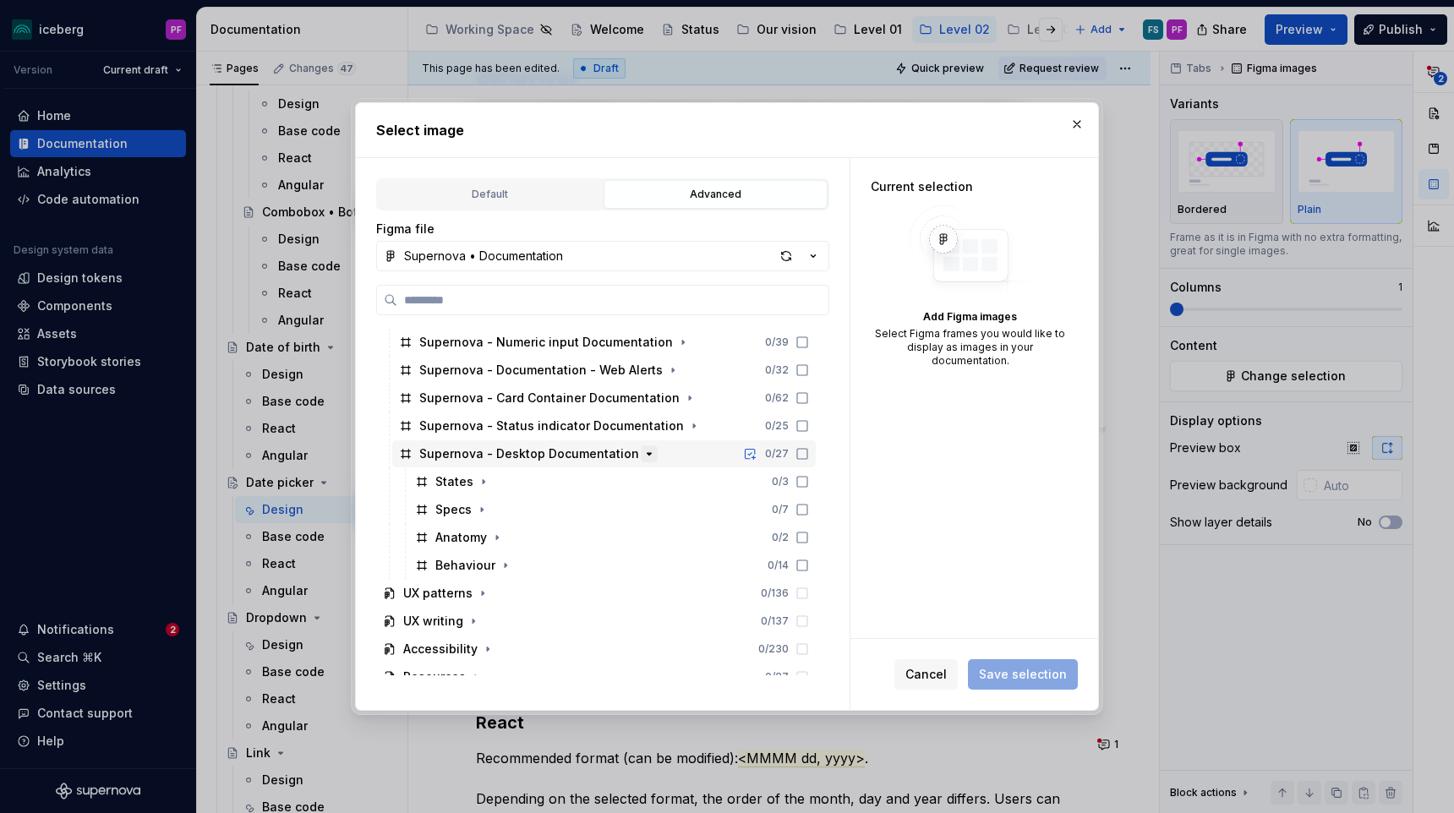
scroll to position [292, 0]
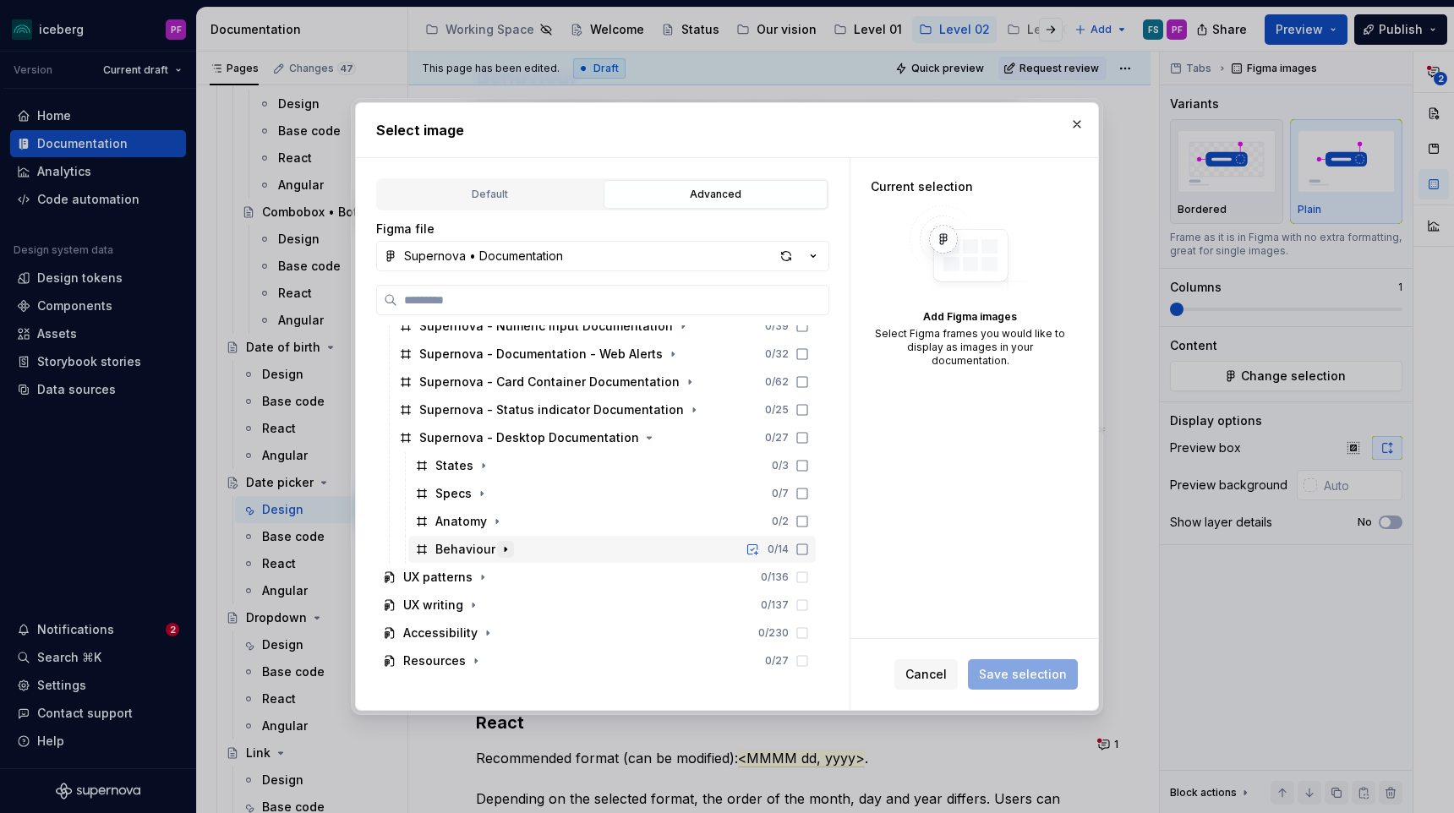
click at [504, 547] on icon "button" at bounding box center [506, 550] width 14 height 14
click at [536, 544] on icon "button" at bounding box center [535, 550] width 14 height 14
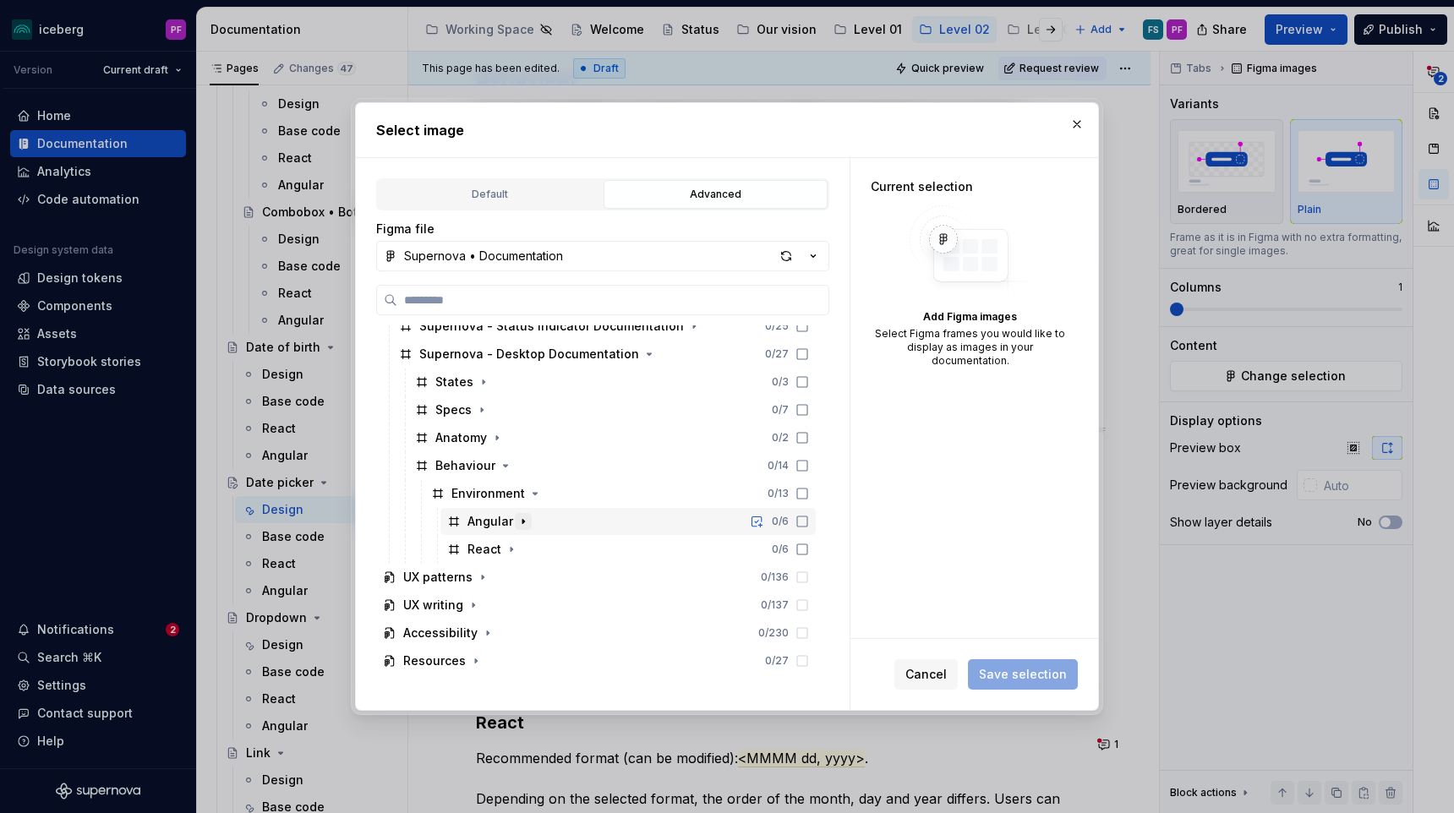
click at [525, 516] on icon "button" at bounding box center [523, 522] width 14 height 14
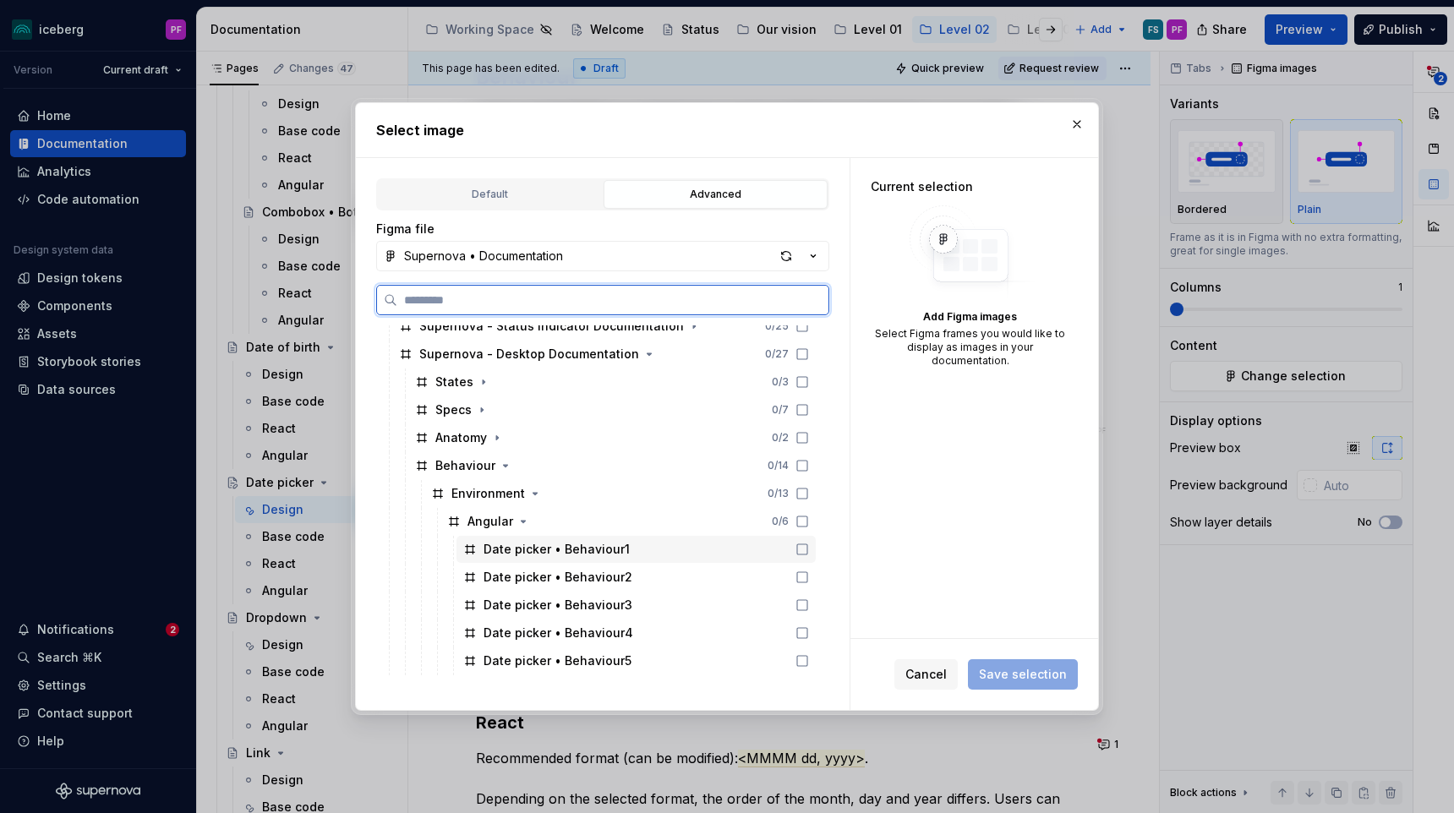
click at [615, 553] on div "Date picker • Behaviour1" at bounding box center [557, 549] width 146 height 17
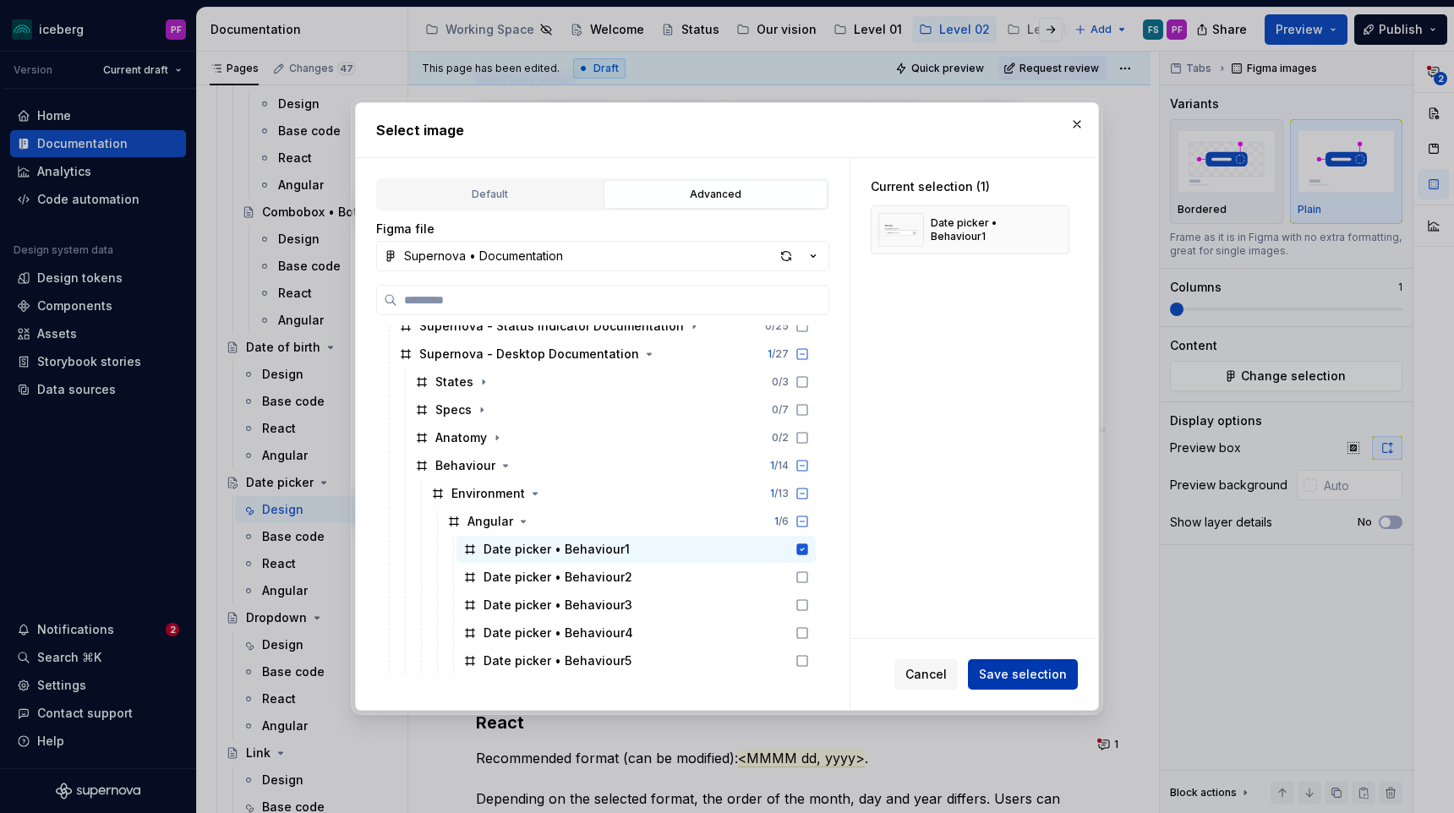
click at [987, 666] on span "Save selection" at bounding box center [1023, 674] width 88 height 17
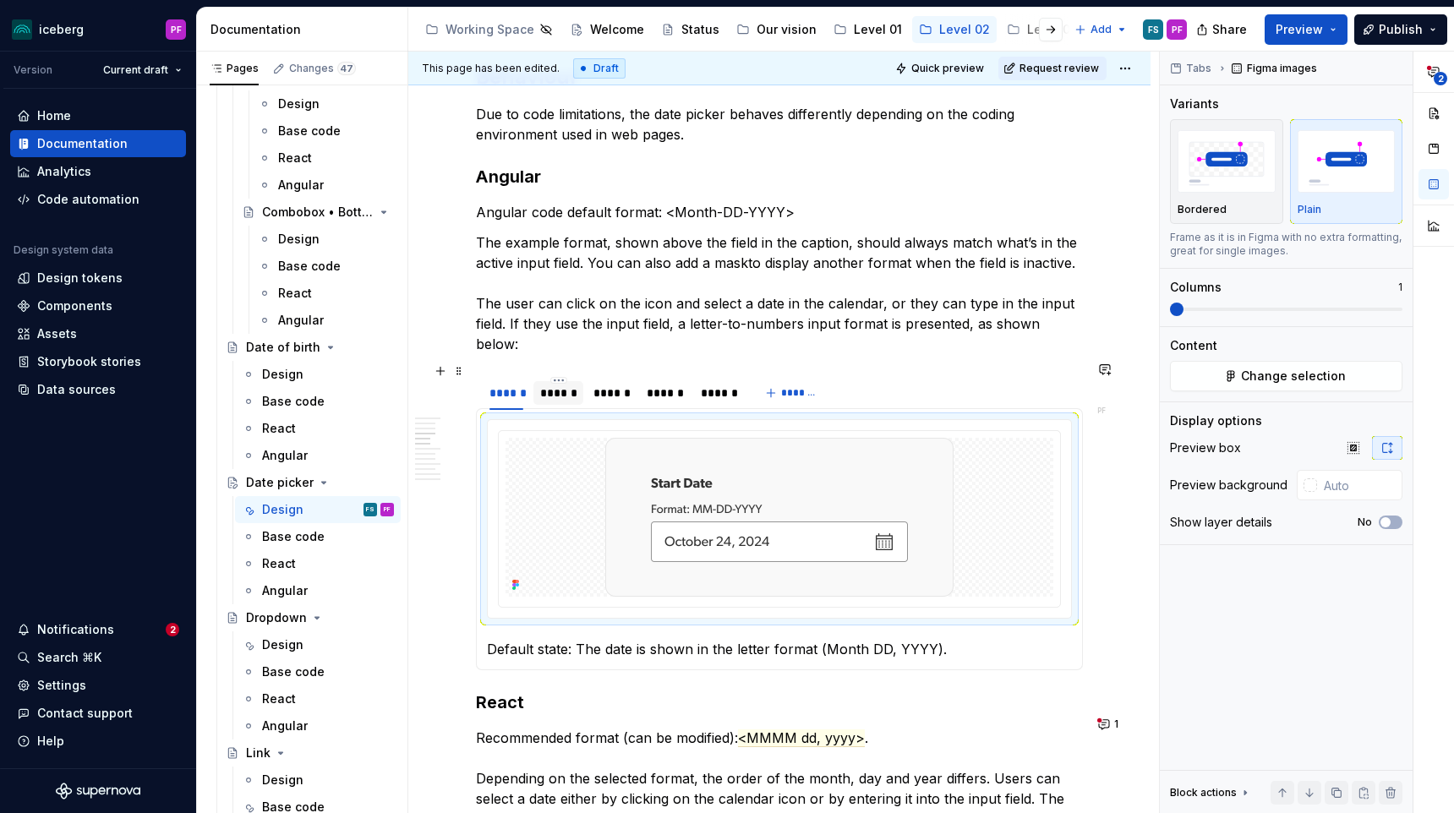
click at [576, 387] on div "******" at bounding box center [558, 393] width 50 height 24
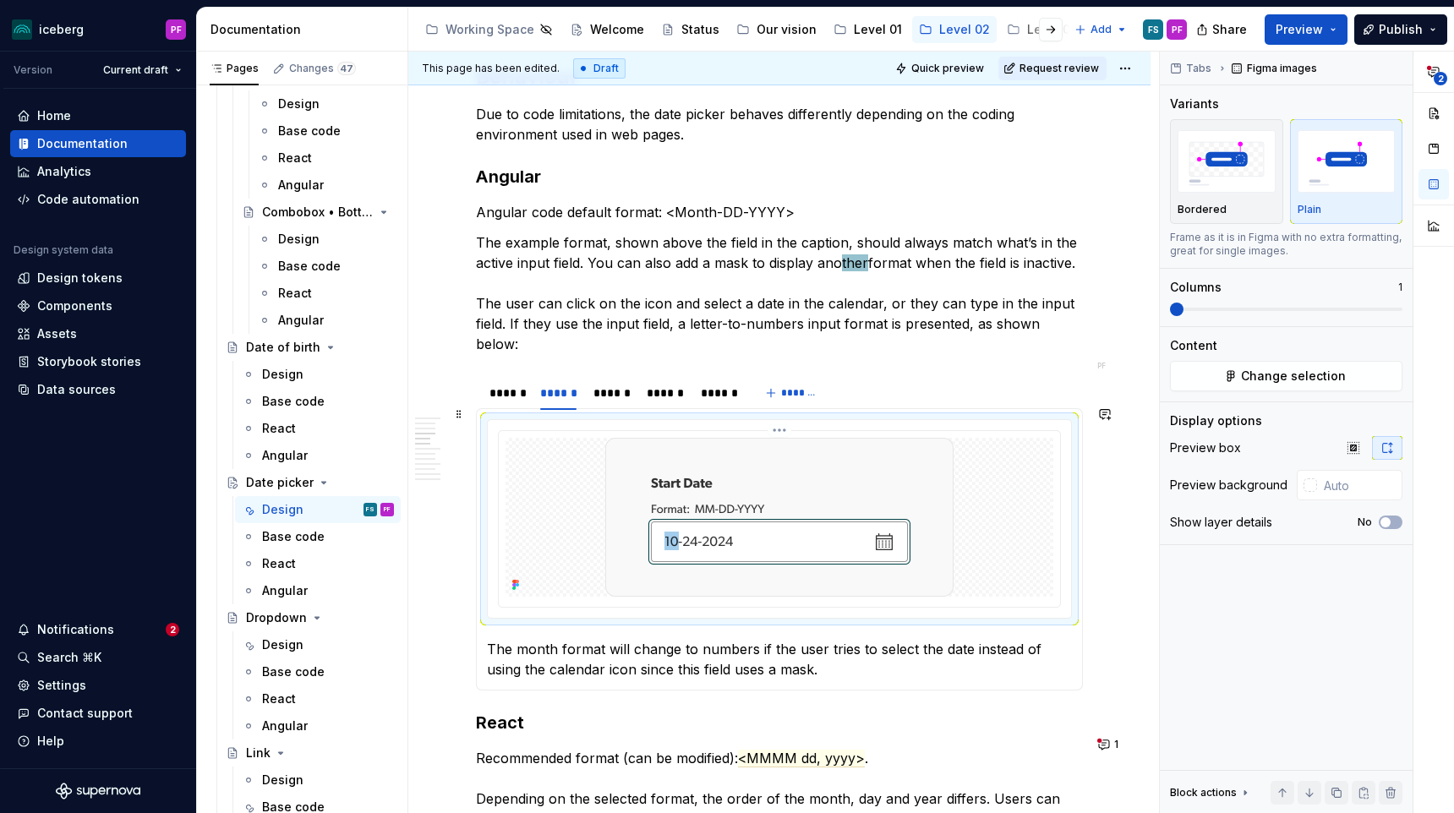
click at [605, 475] on div at bounding box center [779, 517] width 548 height 159
click at [1233, 358] on div "Content Change selection" at bounding box center [1286, 364] width 232 height 54
click at [1238, 374] on button "Change selection" at bounding box center [1286, 376] width 232 height 30
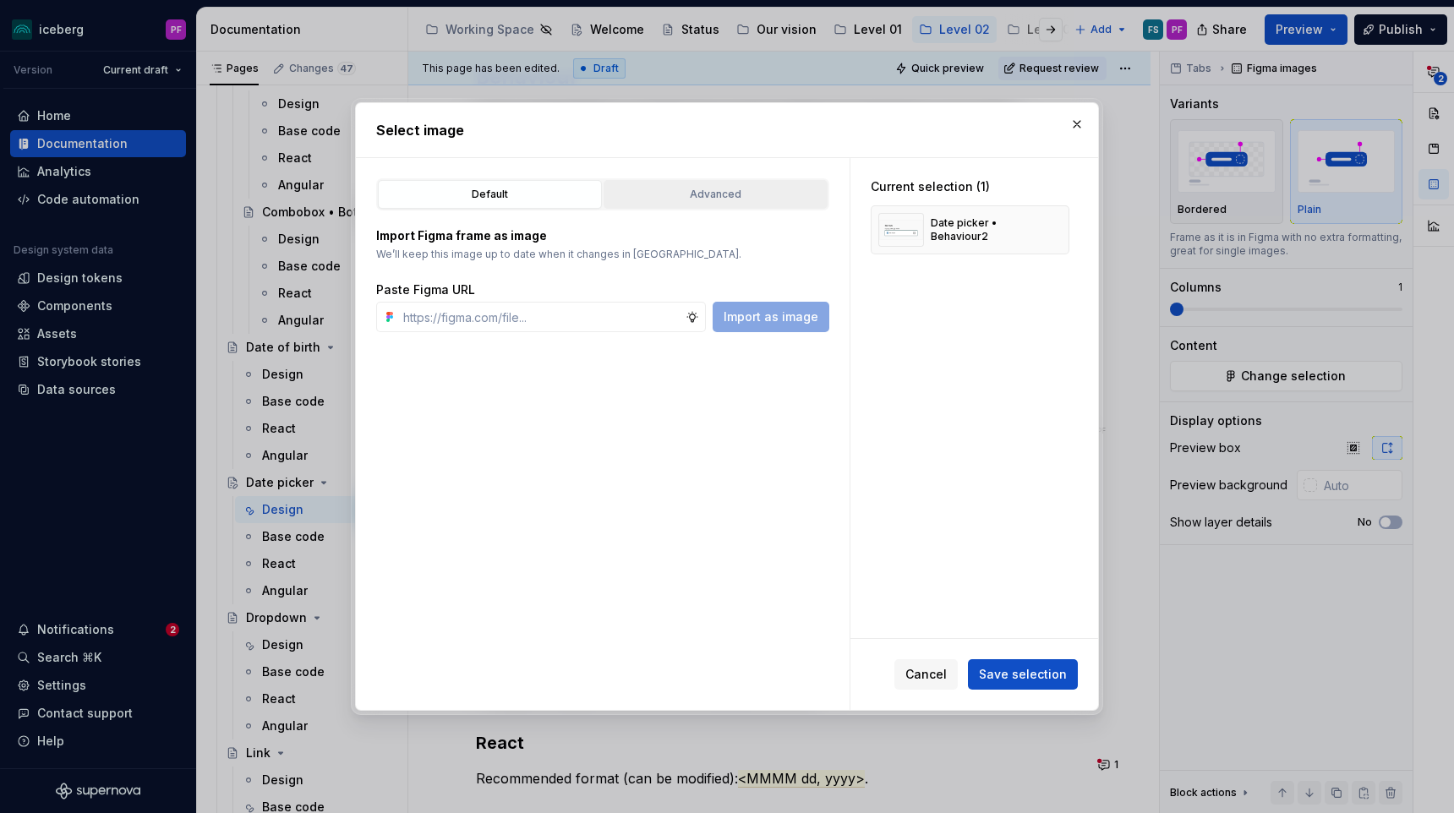
click at [711, 207] on button "Advanced" at bounding box center [716, 194] width 224 height 29
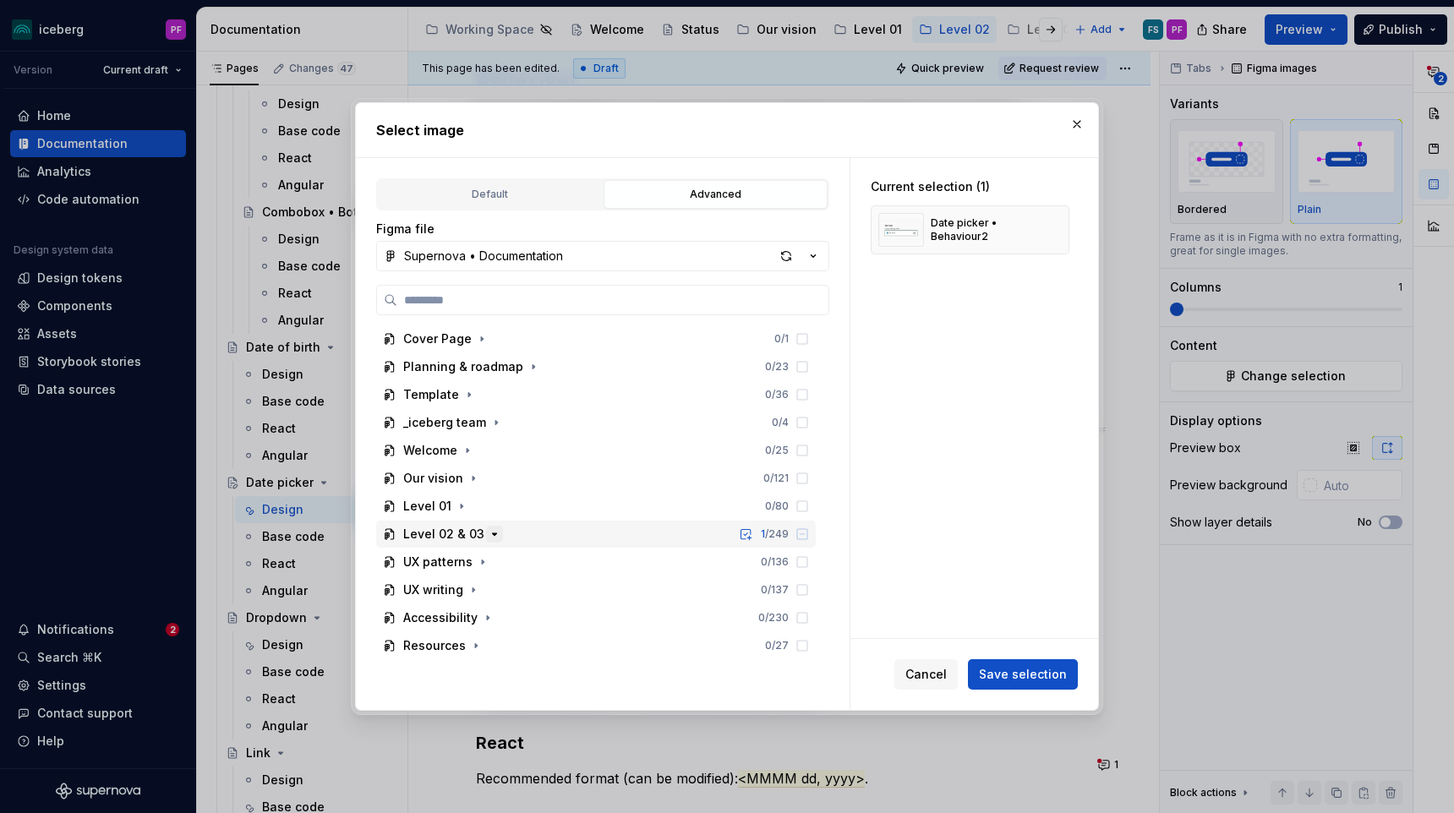
click at [490, 527] on icon "button" at bounding box center [495, 534] width 14 height 14
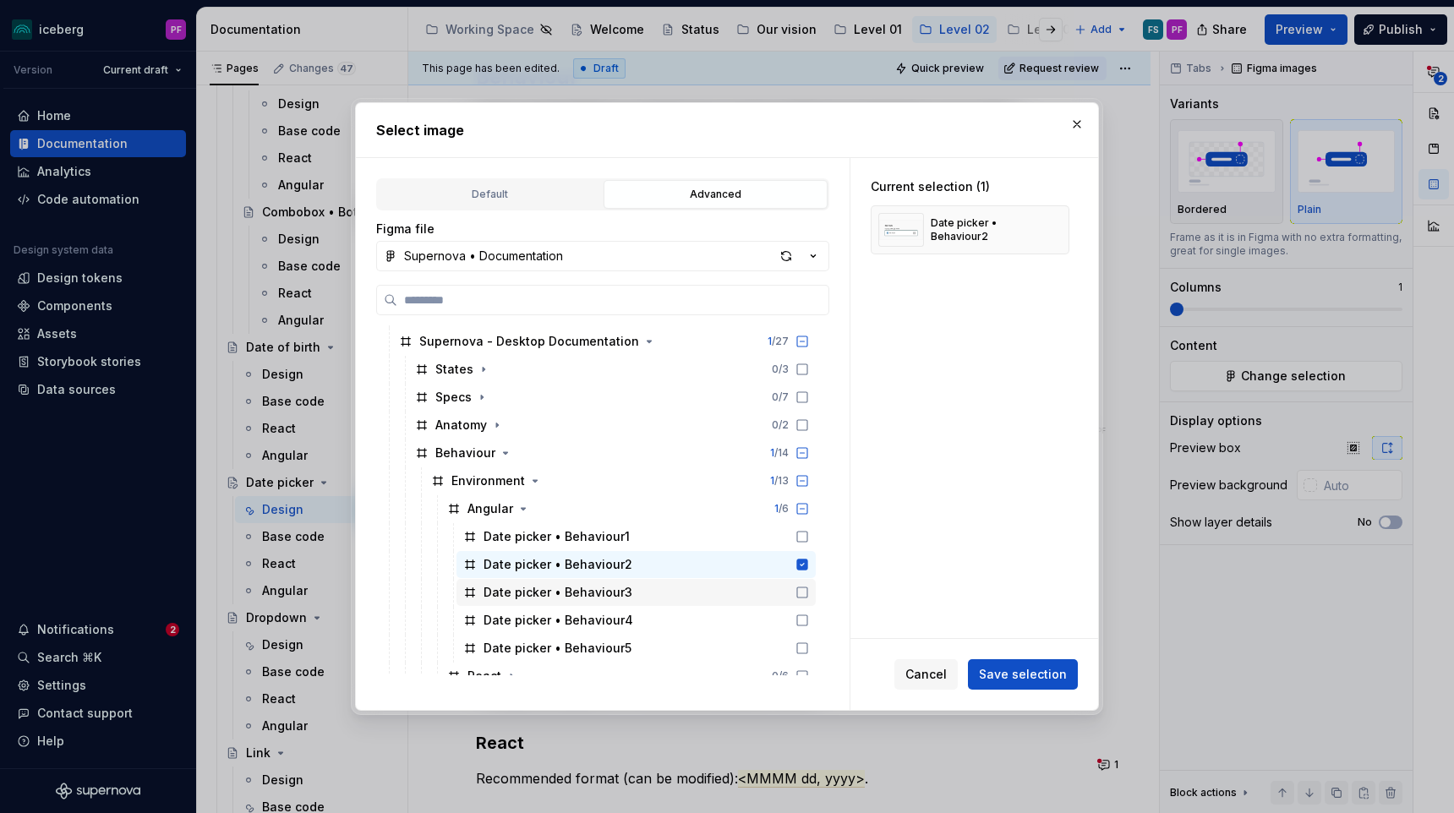
scroll to position [389, 0]
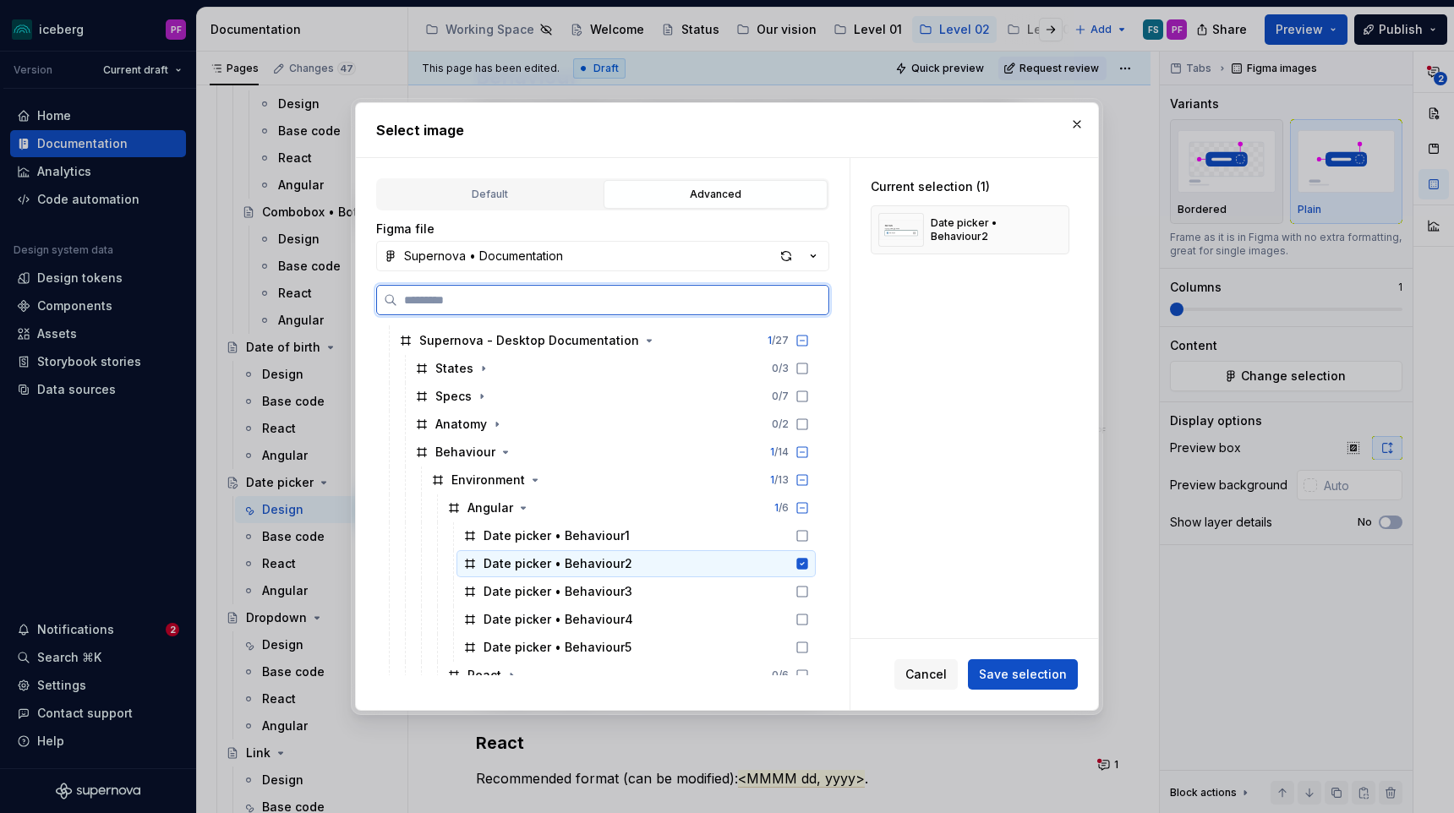
click at [593, 565] on div "Date picker • Behaviour2" at bounding box center [558, 563] width 149 height 17
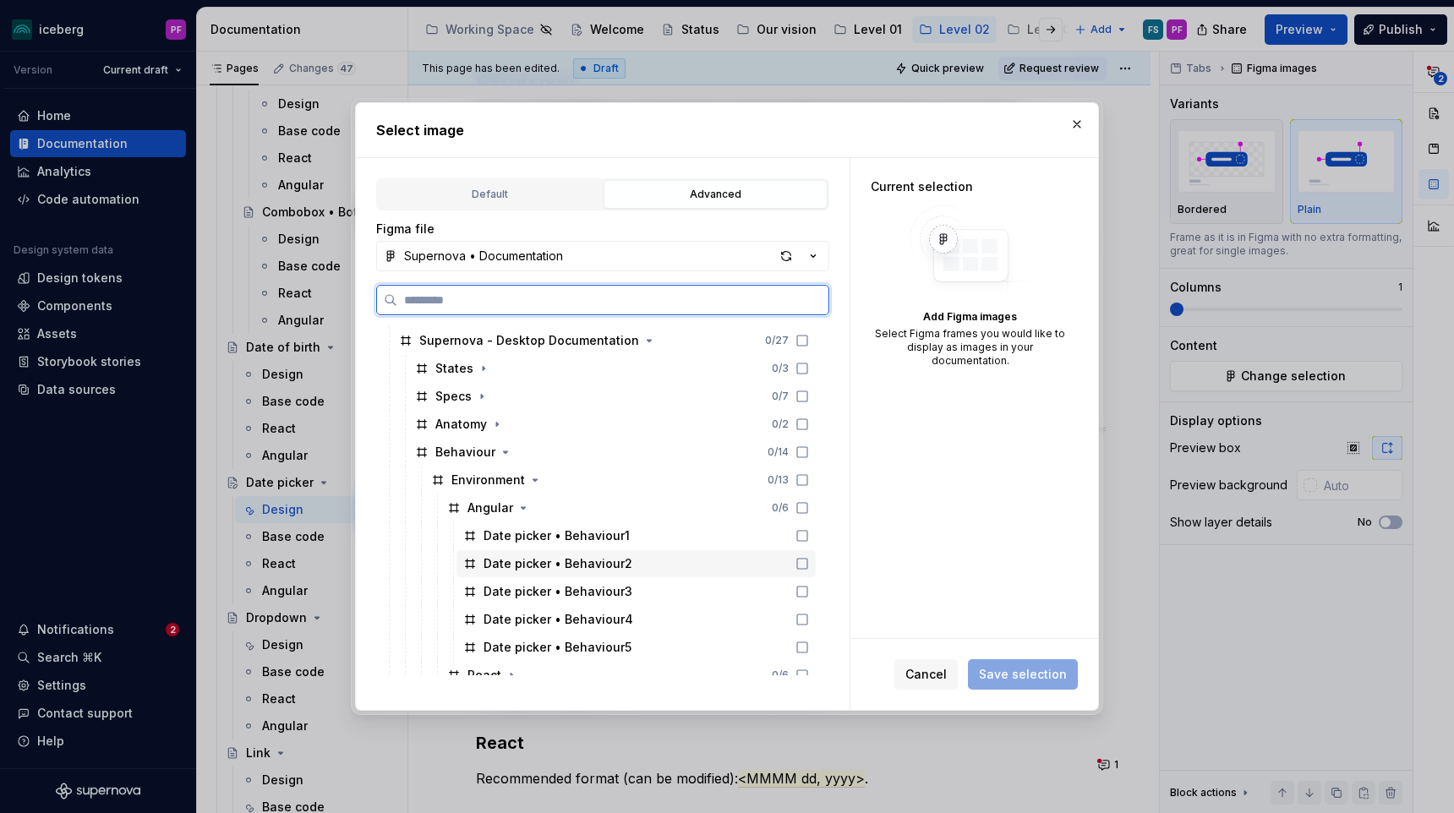
click at [601, 565] on div "Date picker • Behaviour2" at bounding box center [558, 563] width 149 height 17
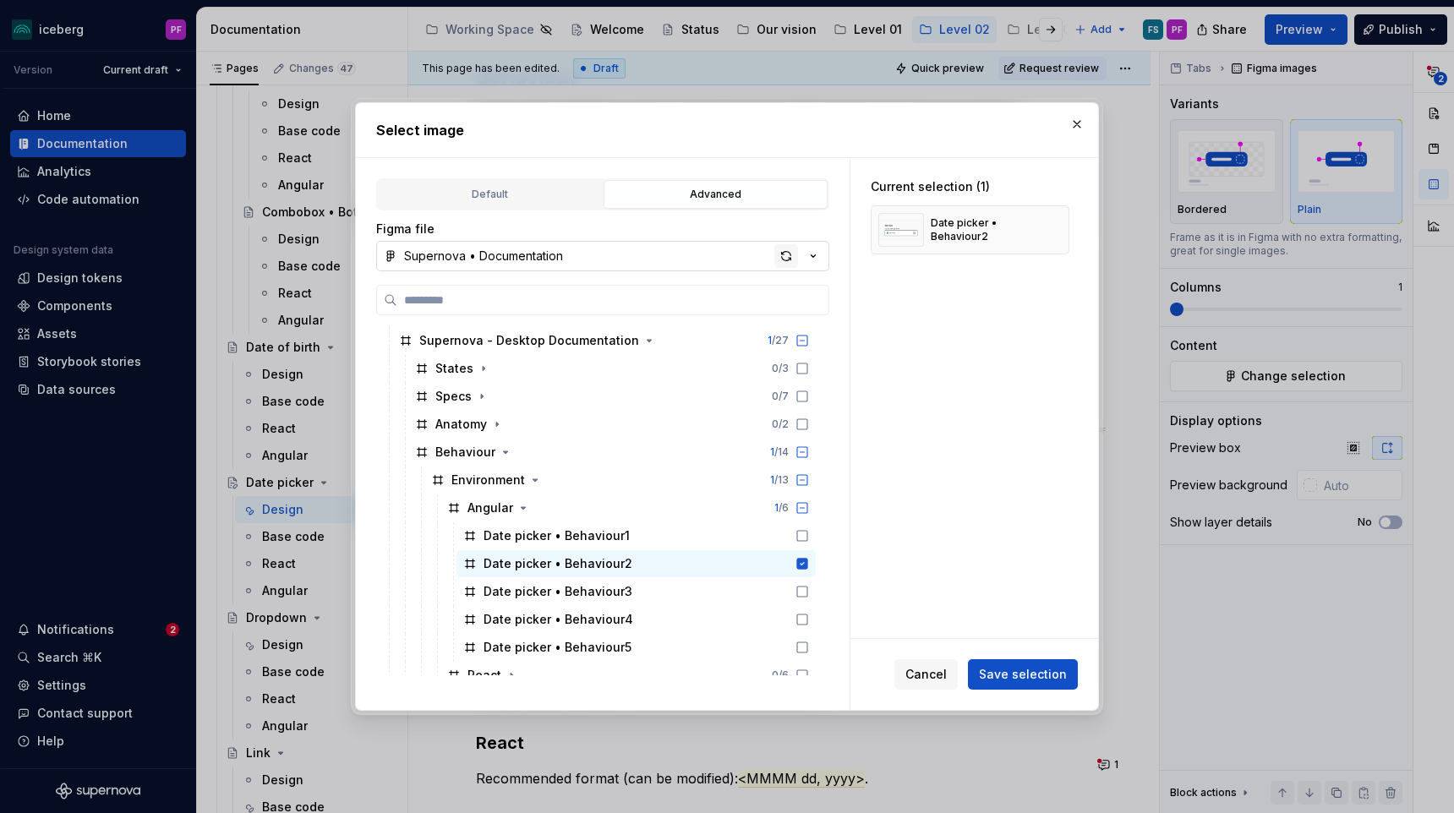
click at [784, 251] on div "button" at bounding box center [786, 256] width 24 height 24
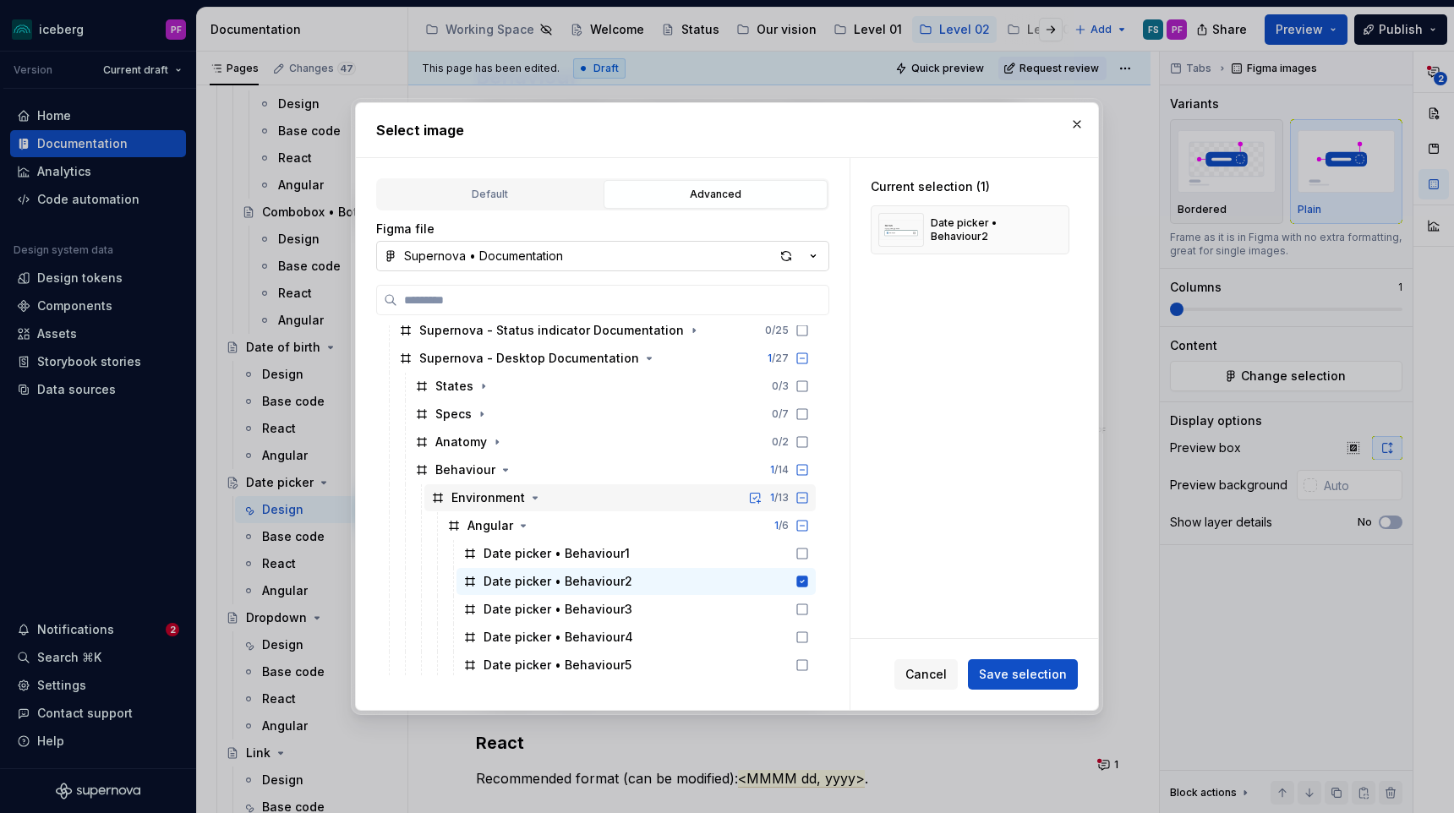
scroll to position [373, 0]
click at [997, 672] on span "Save selection" at bounding box center [1023, 674] width 88 height 17
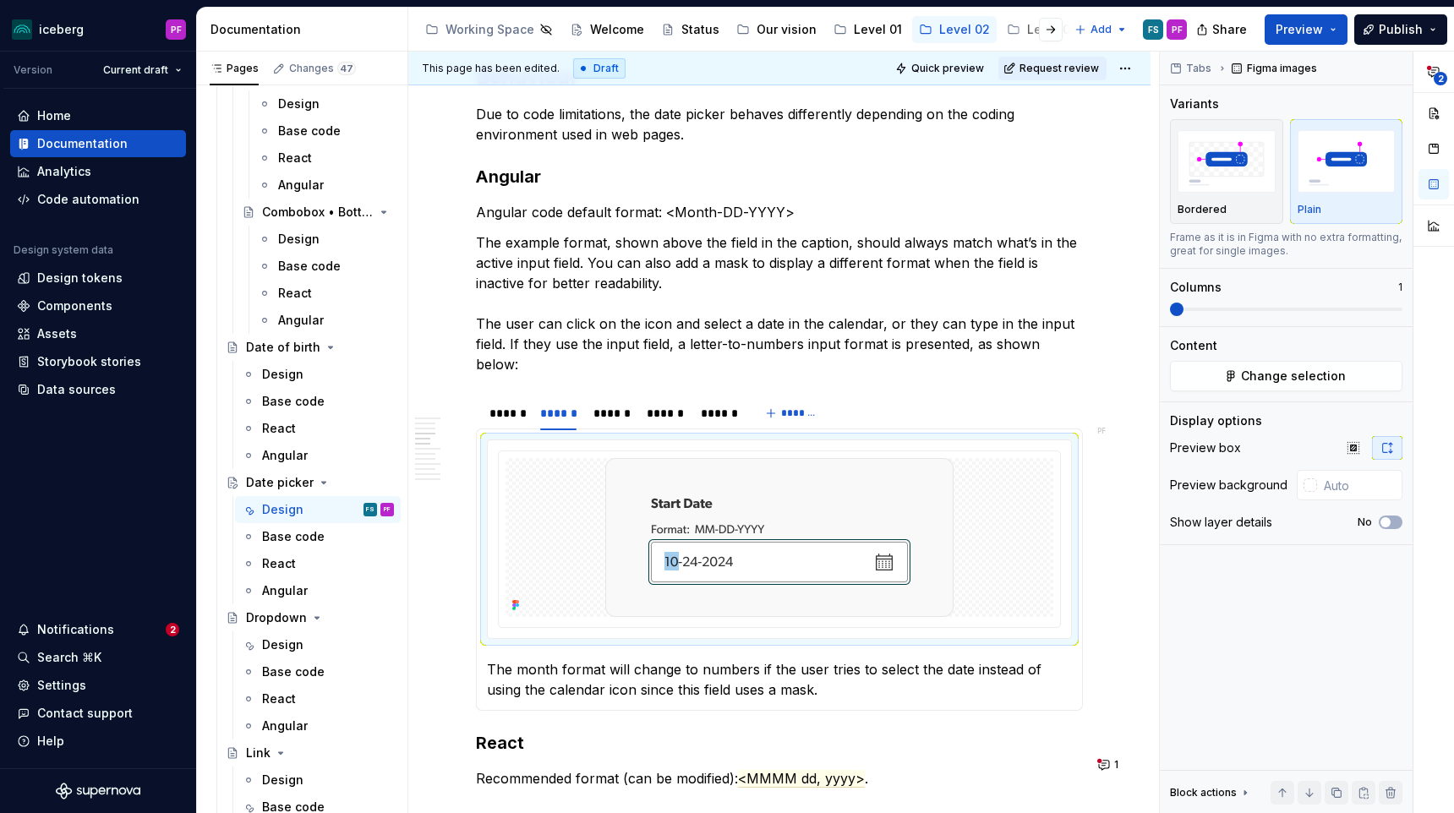
click at [1073, 123] on p "Due to code limitations, the date picker behaves differently depending on the c…" at bounding box center [779, 124] width 607 height 41
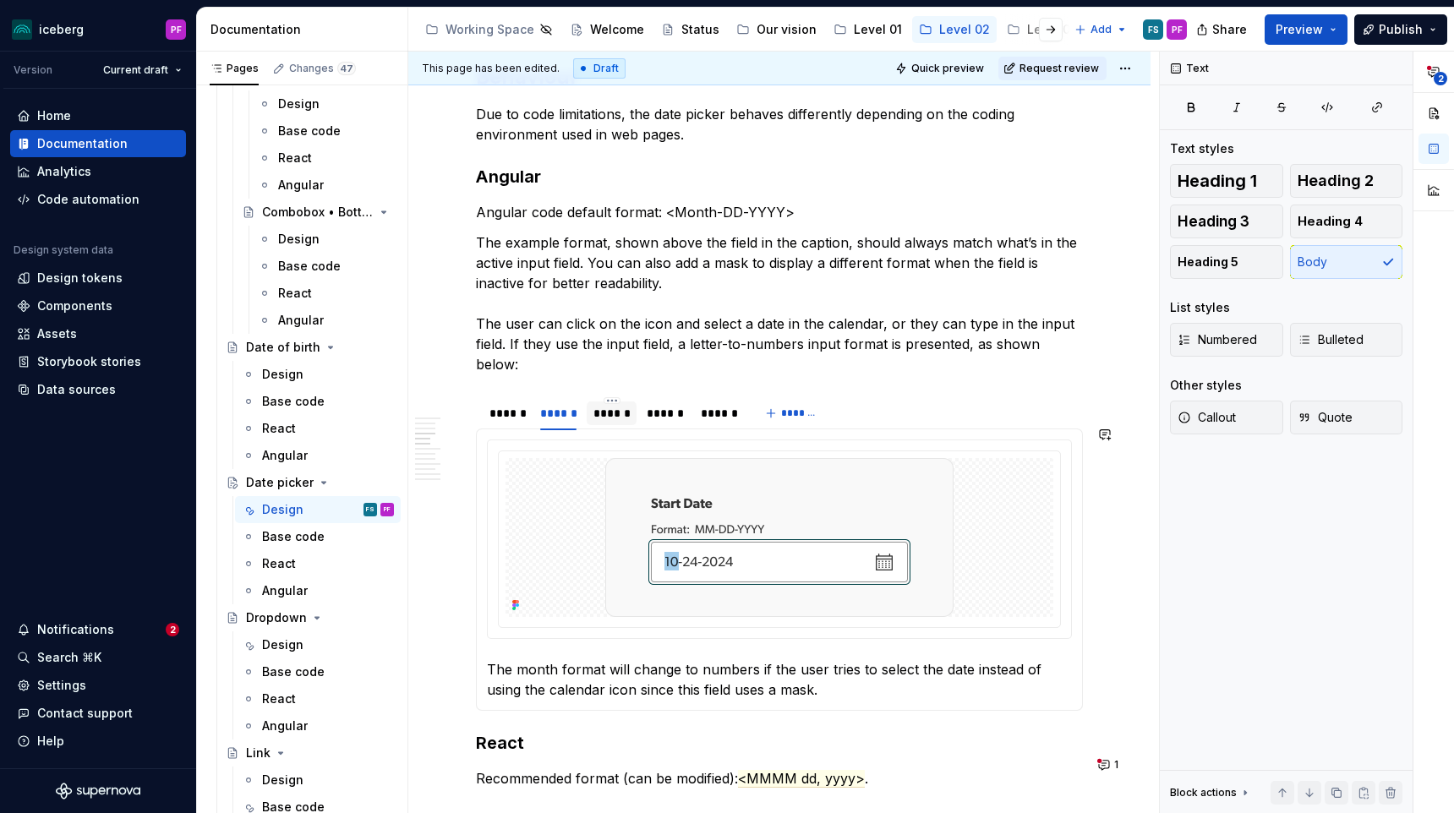
click at [604, 408] on div "******" at bounding box center [612, 414] width 50 height 24
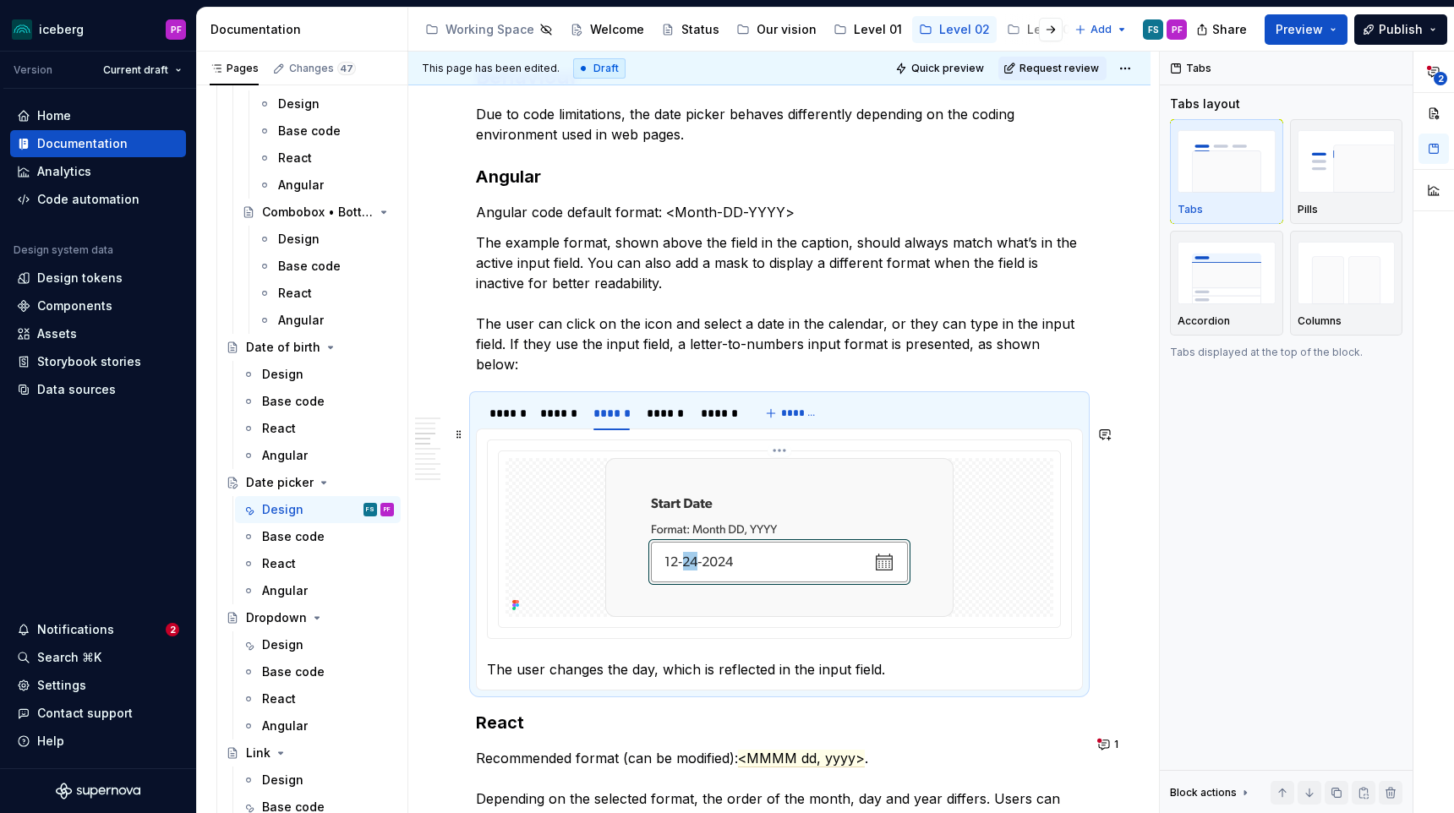
click at [610, 501] on img at bounding box center [779, 537] width 348 height 159
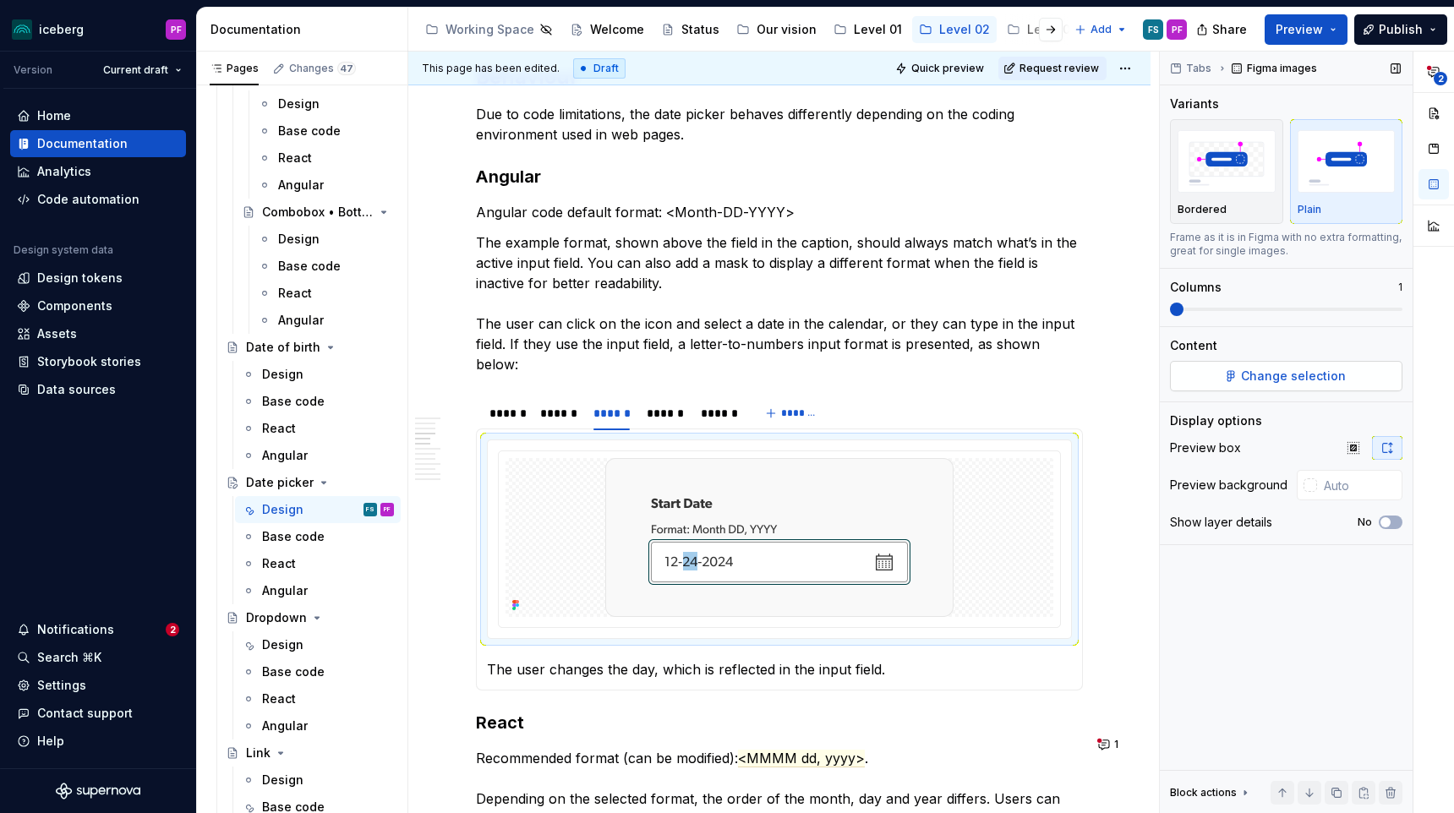
click at [1291, 367] on button "Change selection" at bounding box center [1286, 376] width 232 height 30
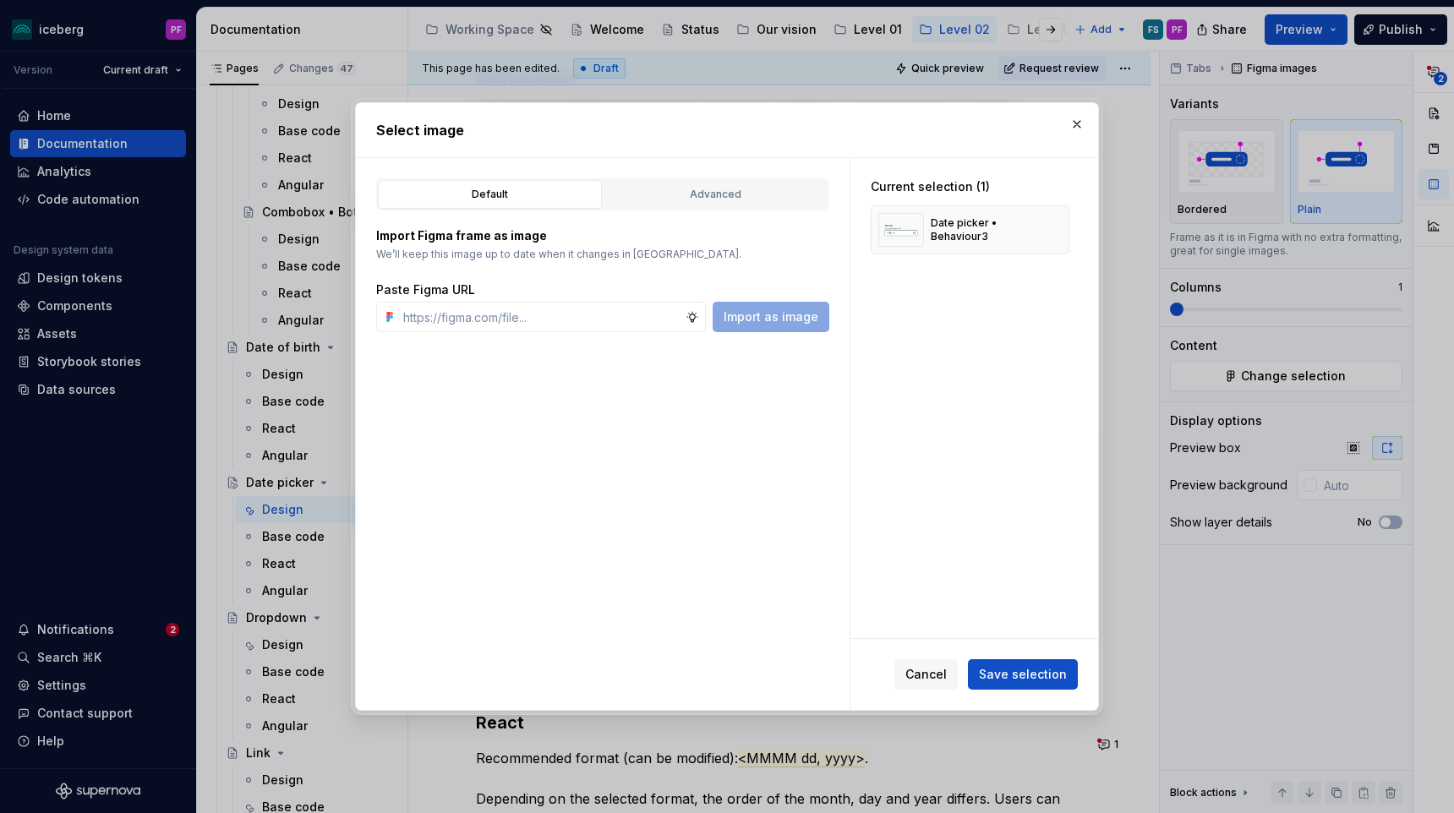
click at [748, 221] on div "Import Figma frame as image We’ll keep this image up to date when it changes in…" at bounding box center [602, 271] width 453 height 122
click at [733, 196] on div "Advanced" at bounding box center [715, 194] width 212 height 17
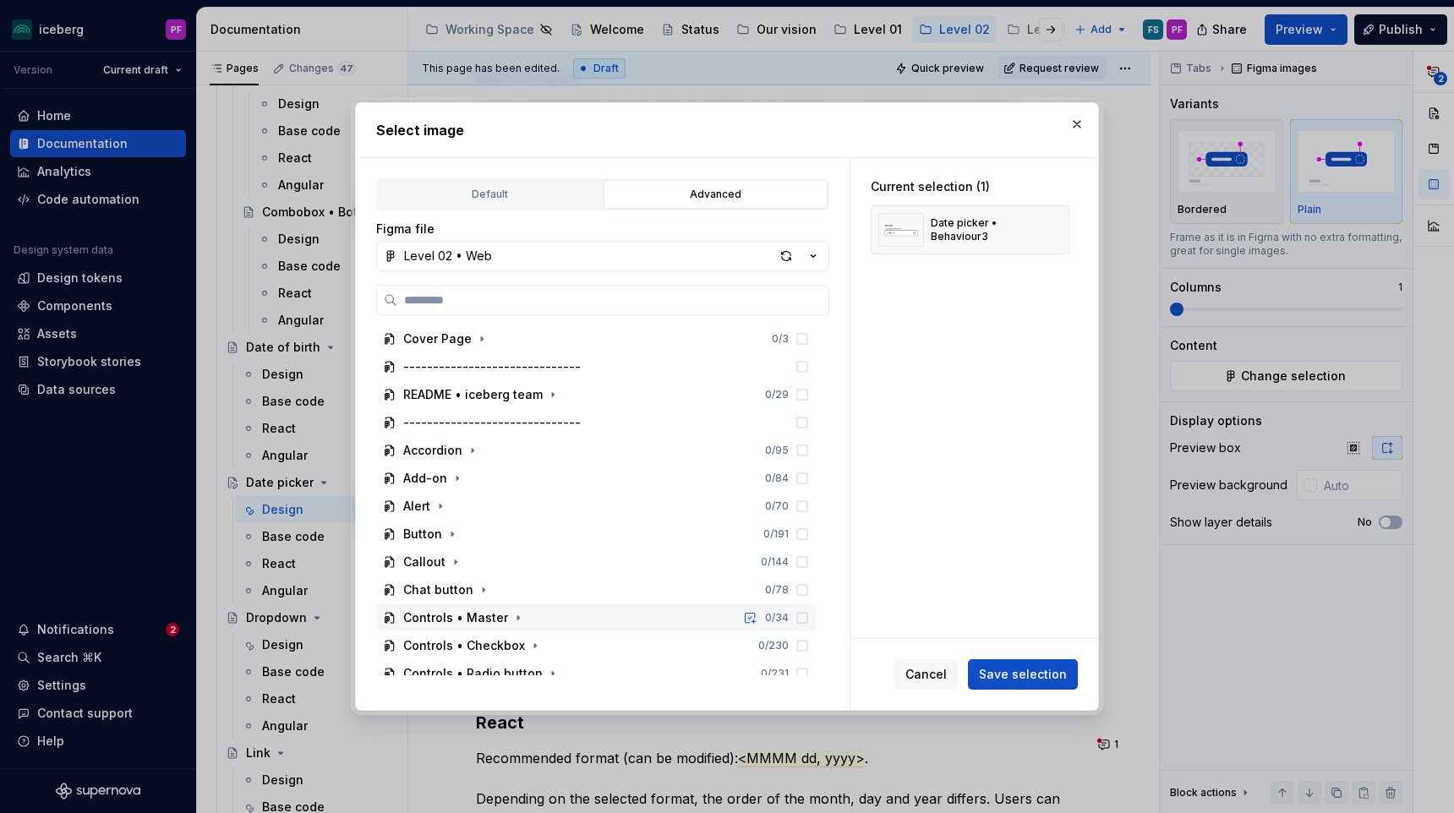
scroll to position [1, 0]
click at [513, 262] on button "Level 02 • Web" at bounding box center [602, 256] width 453 height 30
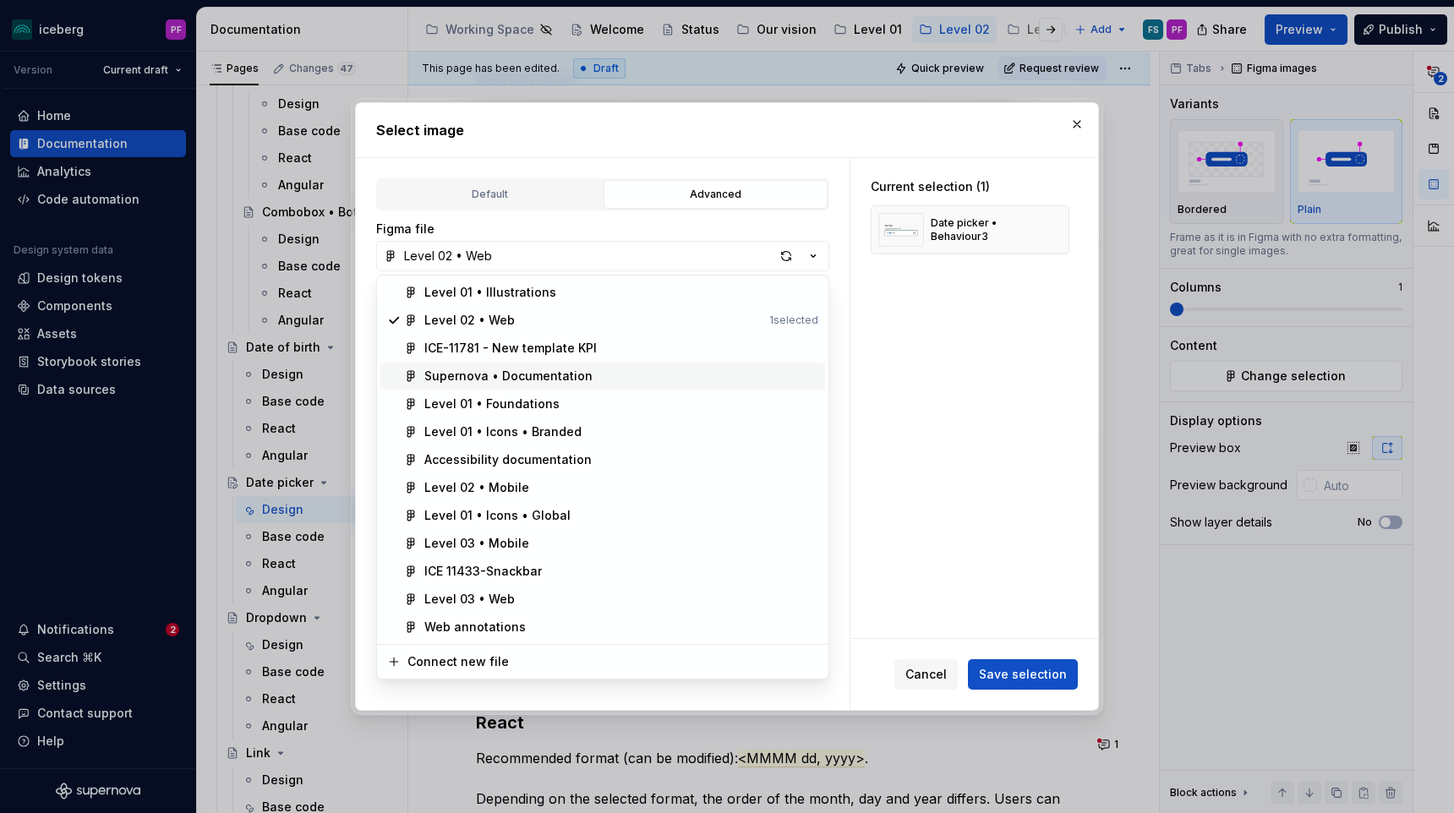
click at [497, 373] on div "Supernova • Documentation" at bounding box center [508, 376] width 168 height 17
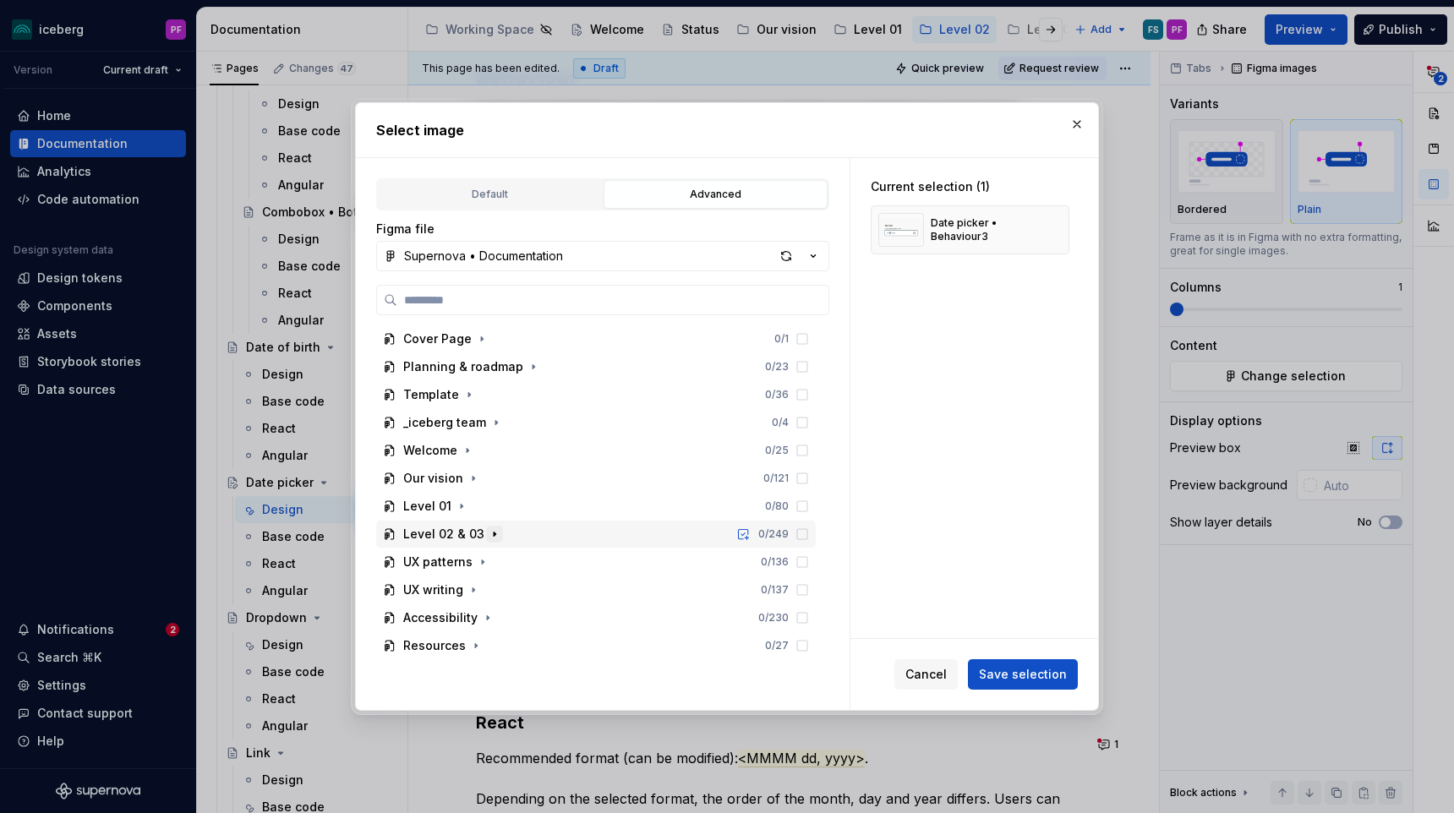
click at [489, 542] on button "button" at bounding box center [494, 534] width 17 height 17
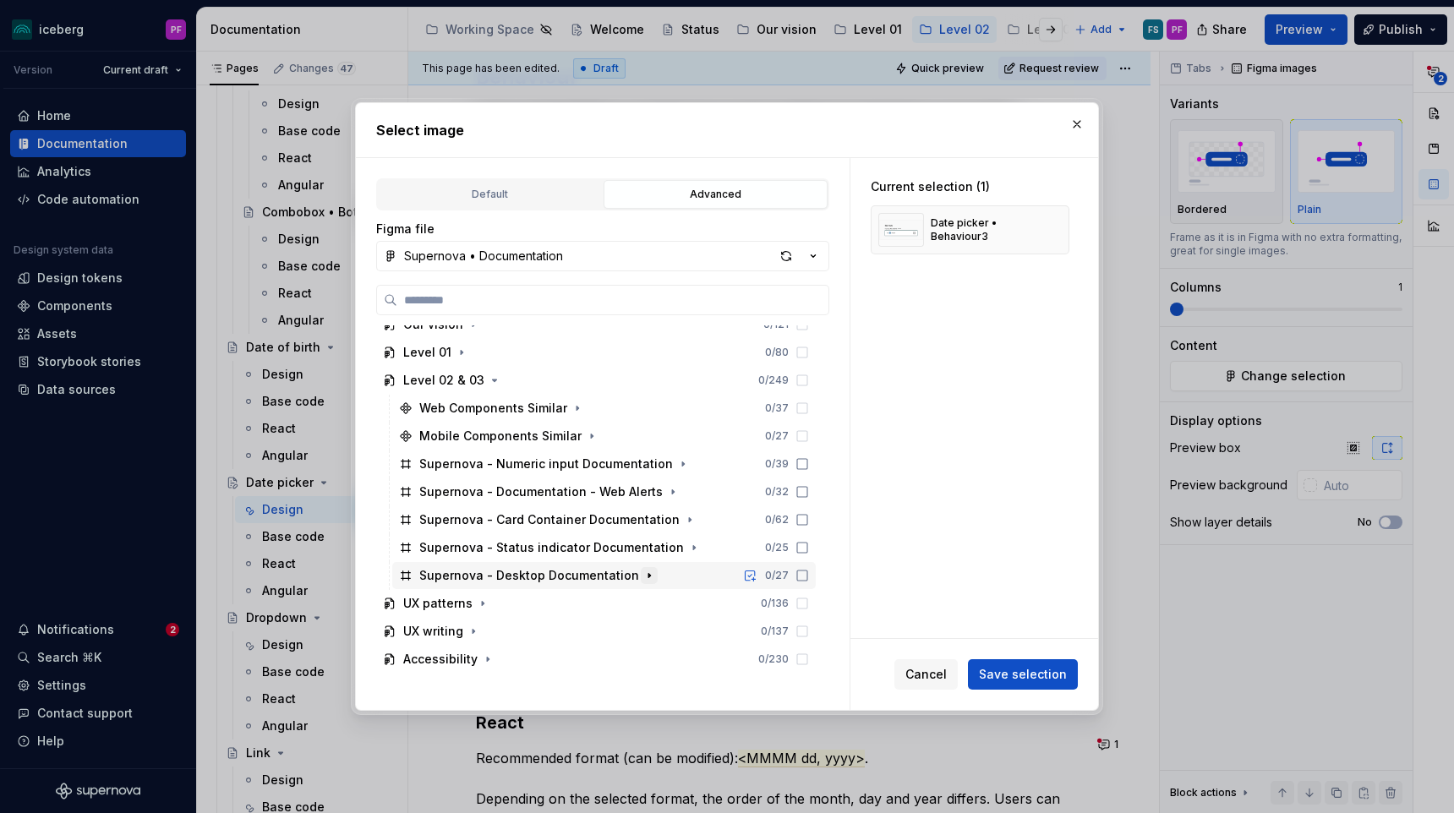
click at [642, 571] on icon "button" at bounding box center [649, 576] width 14 height 14
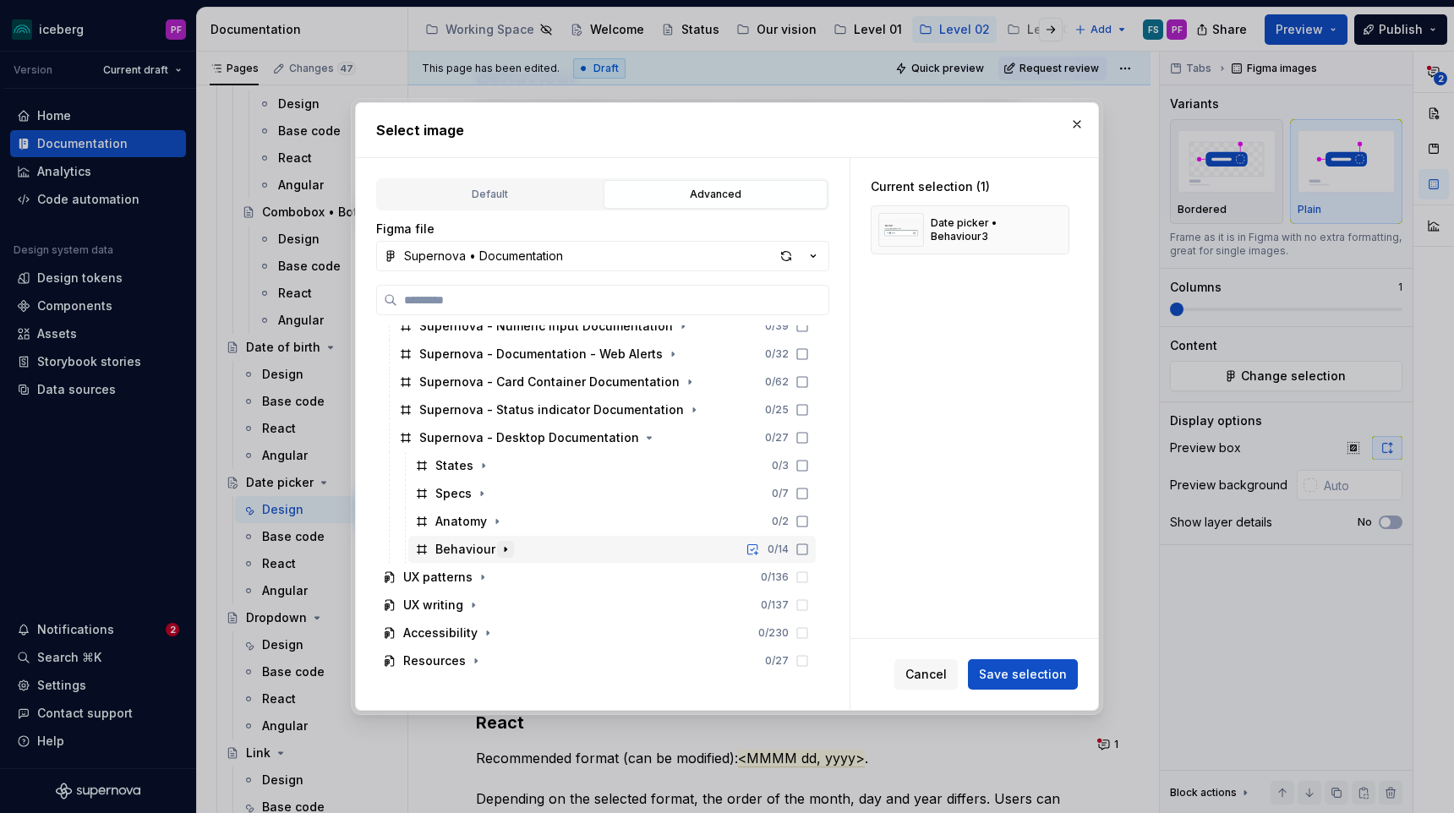
click at [506, 546] on icon "button" at bounding box center [506, 550] width 14 height 14
click at [535, 552] on icon "button" at bounding box center [535, 550] width 14 height 14
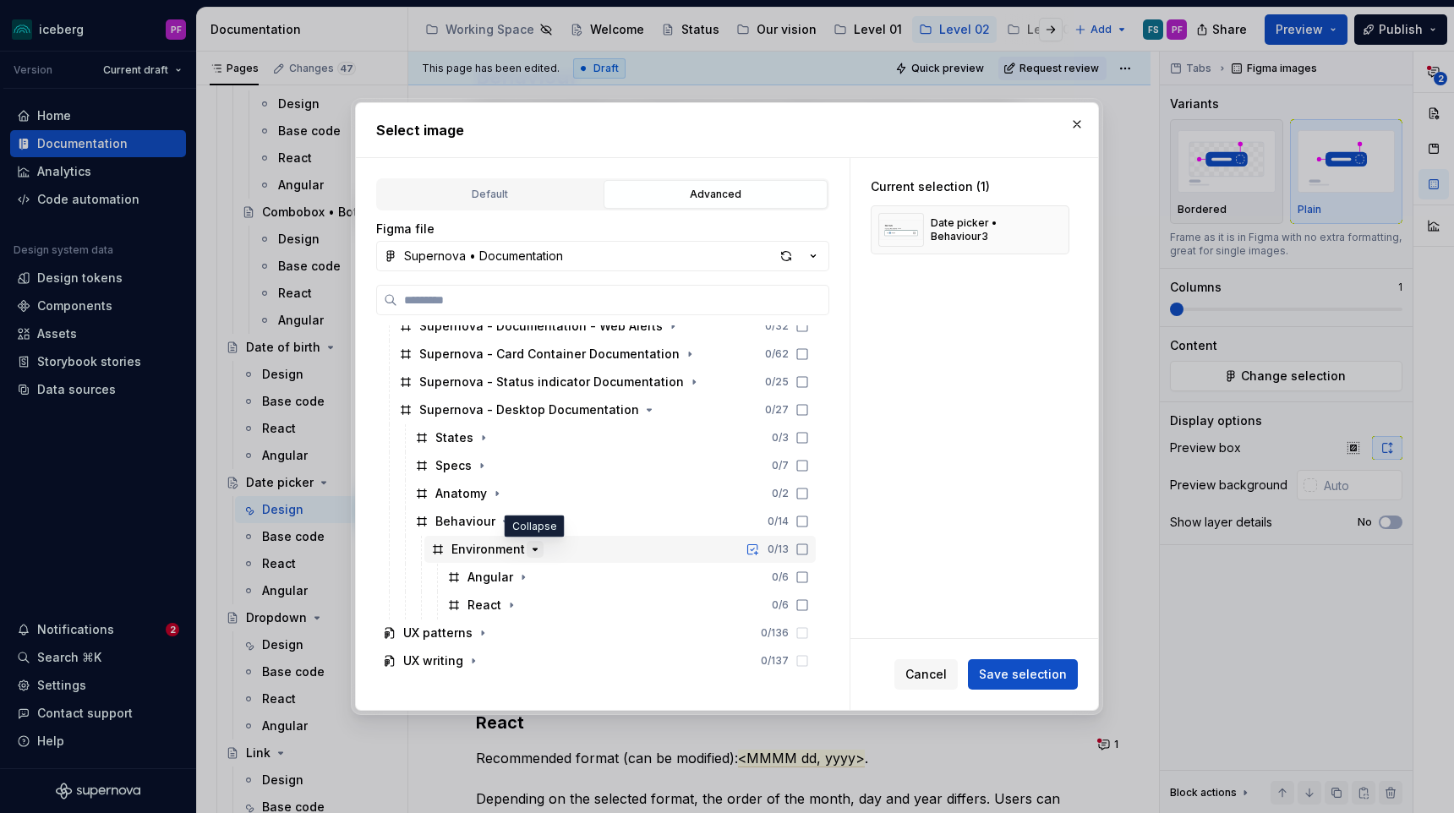
scroll to position [375, 0]
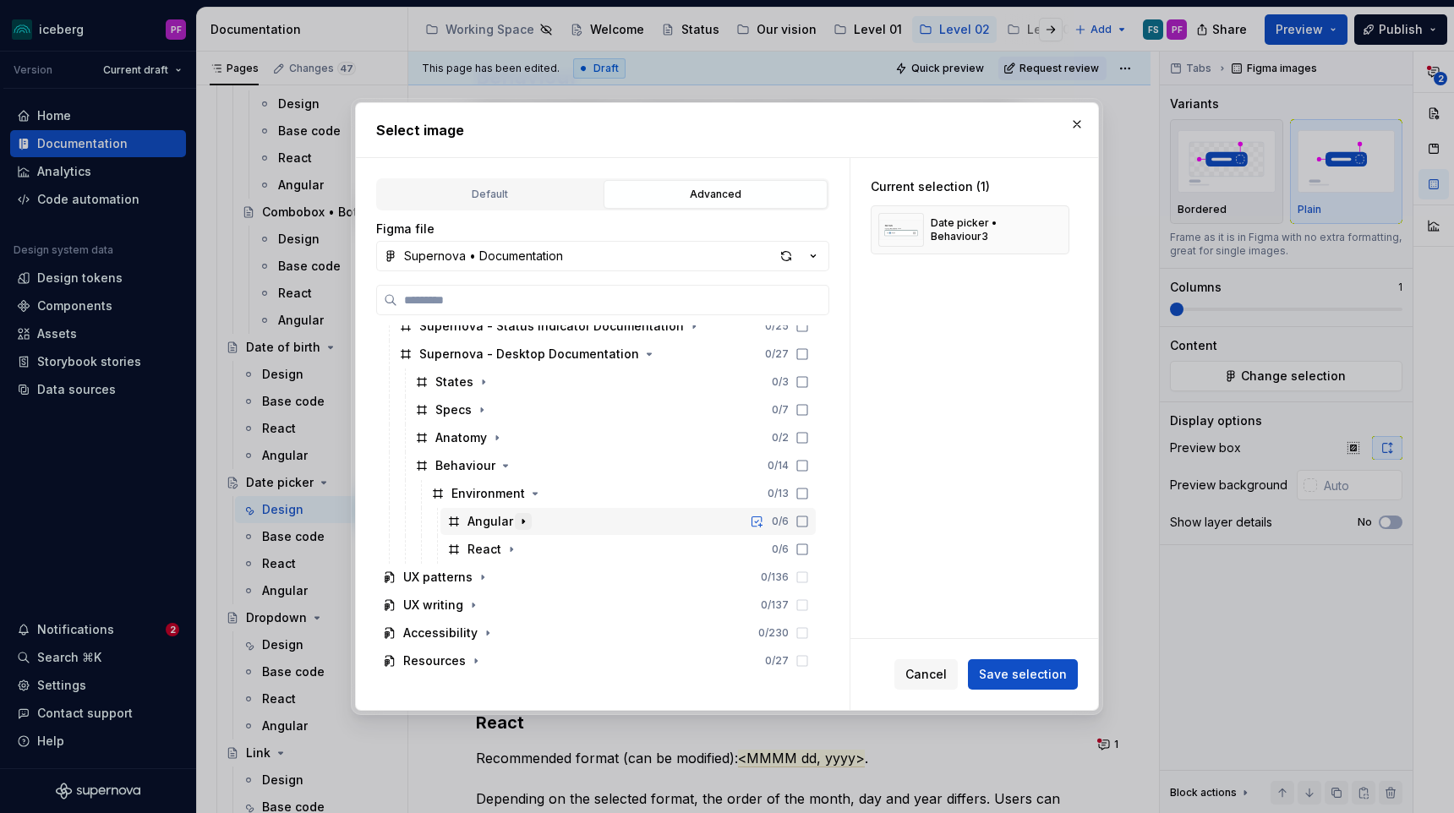
click at [516, 515] on icon "button" at bounding box center [523, 522] width 14 height 14
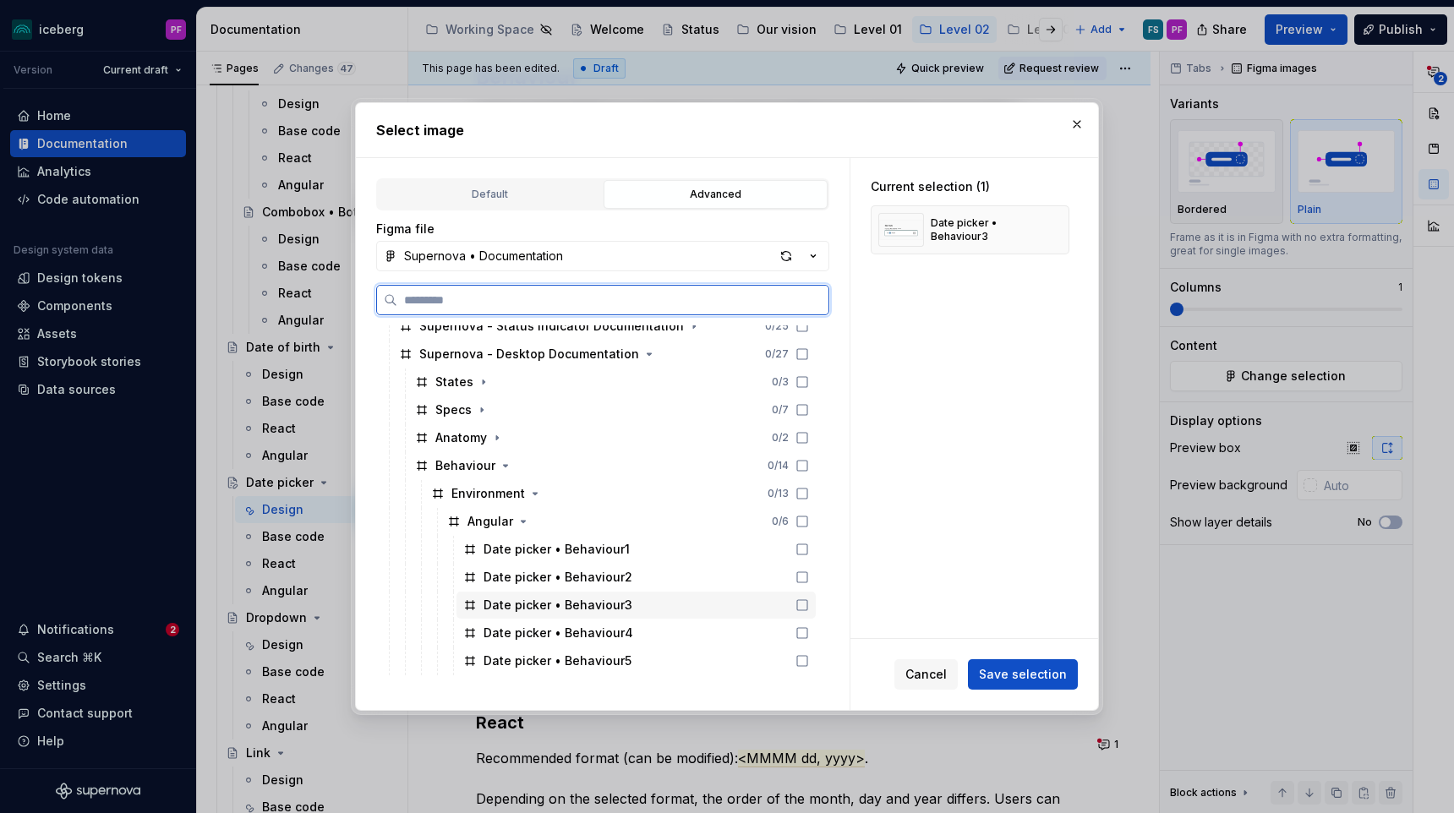
click at [571, 593] on div "Date picker • Behaviour3" at bounding box center [635, 605] width 359 height 27
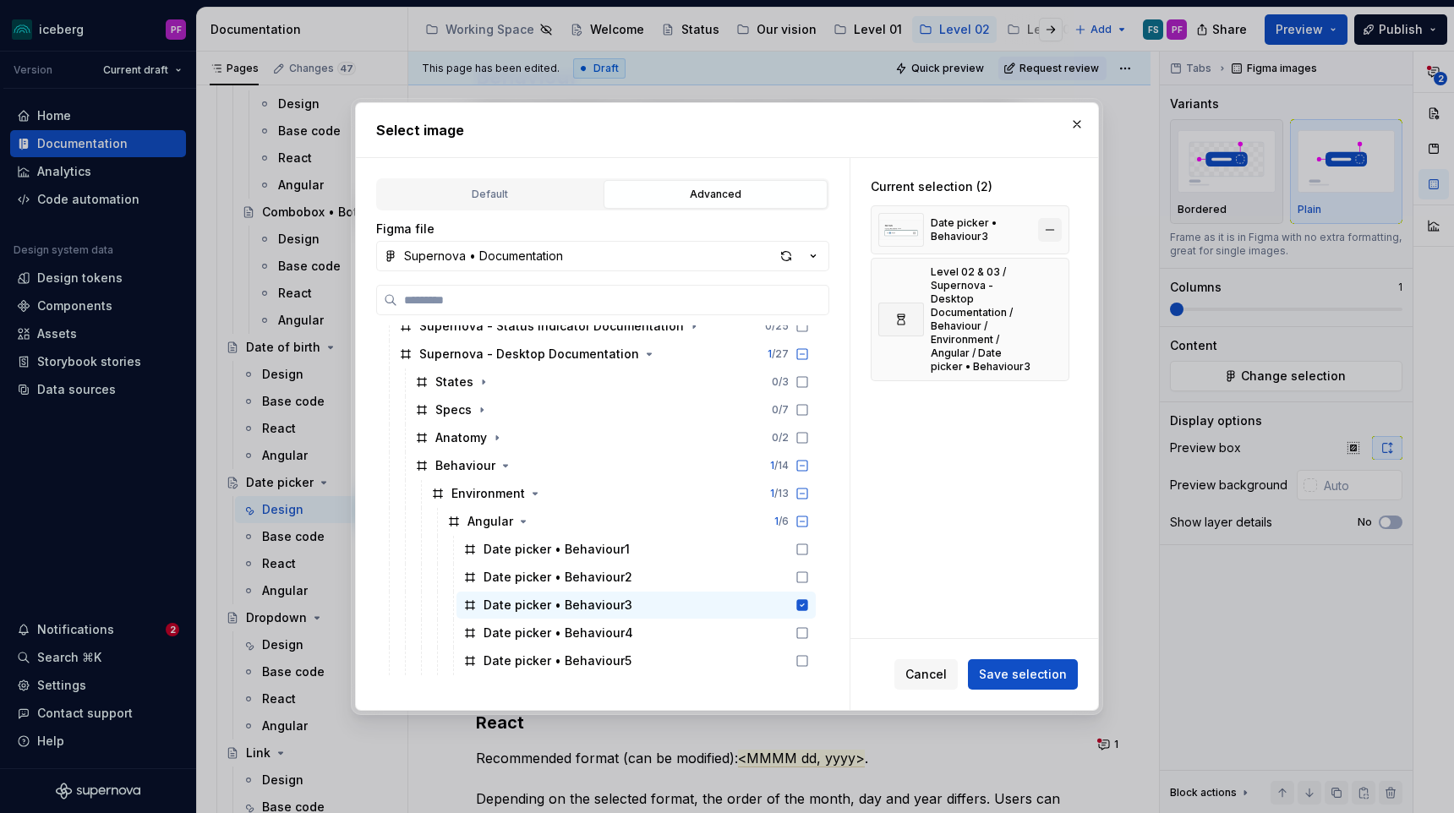
click at [1048, 229] on button "button" at bounding box center [1050, 230] width 24 height 24
click at [998, 669] on span "Save selection" at bounding box center [1023, 674] width 88 height 17
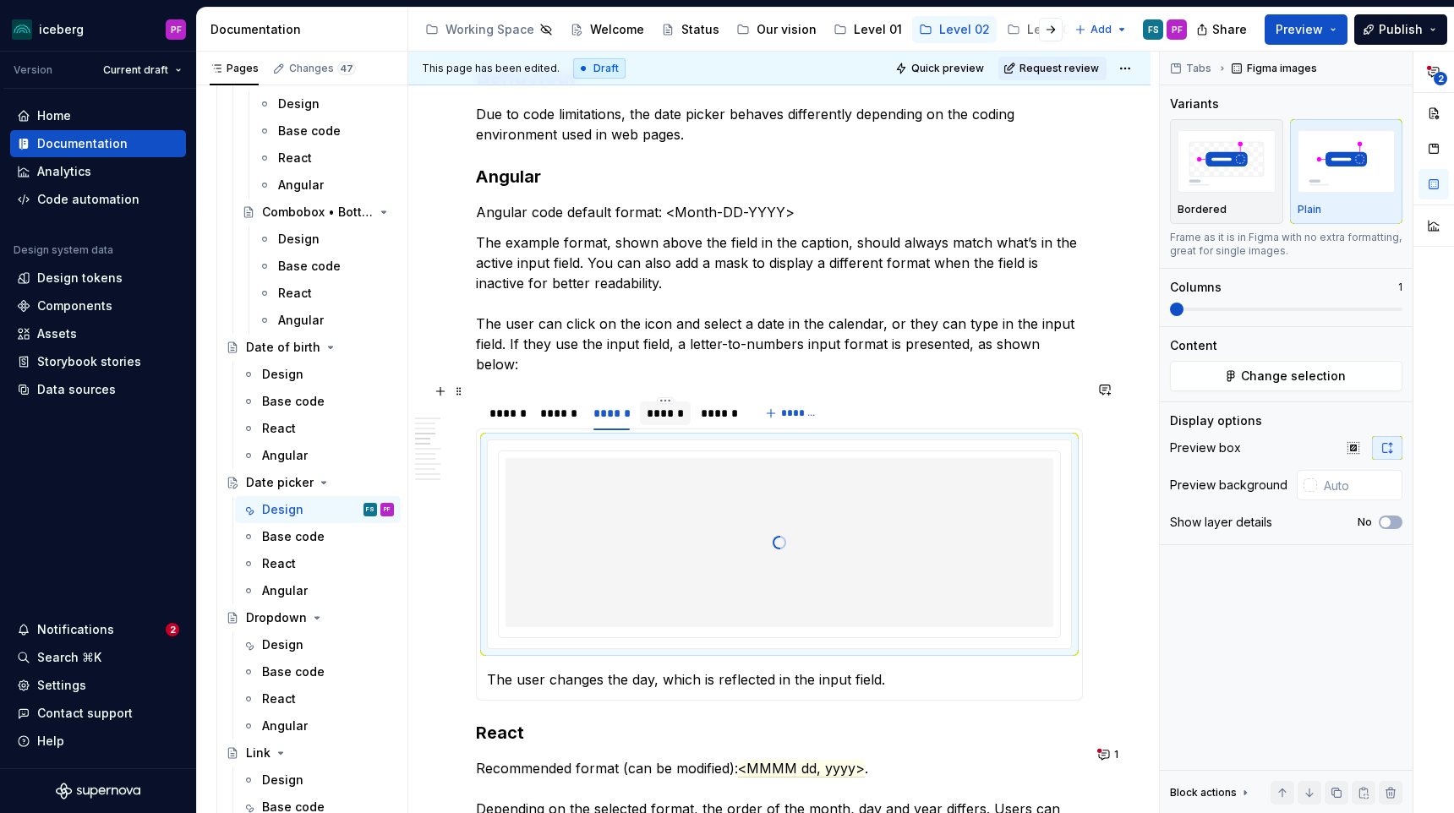
click at [681, 405] on div "******" at bounding box center [665, 413] width 36 height 17
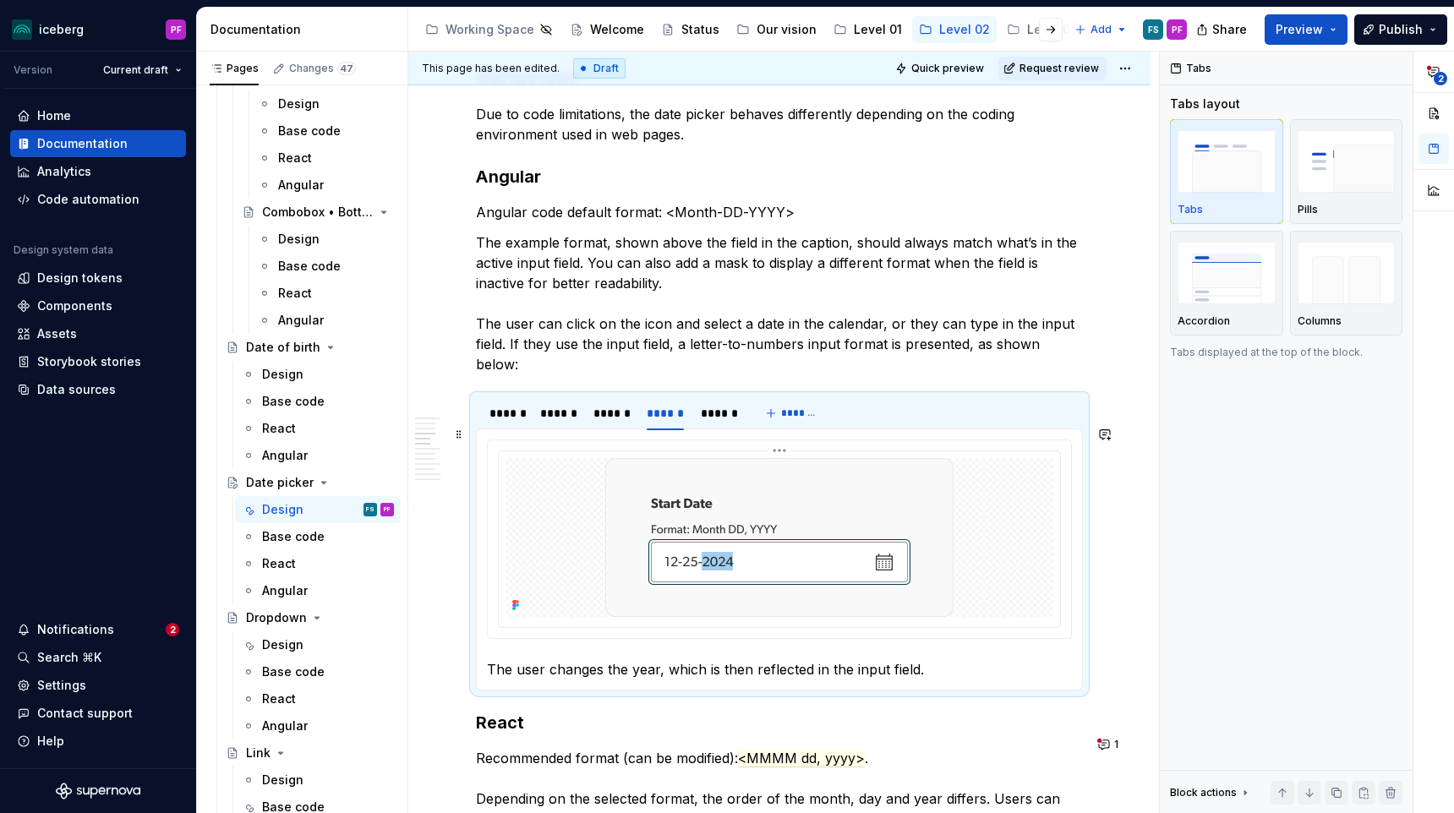
click at [692, 502] on img at bounding box center [779, 537] width 348 height 159
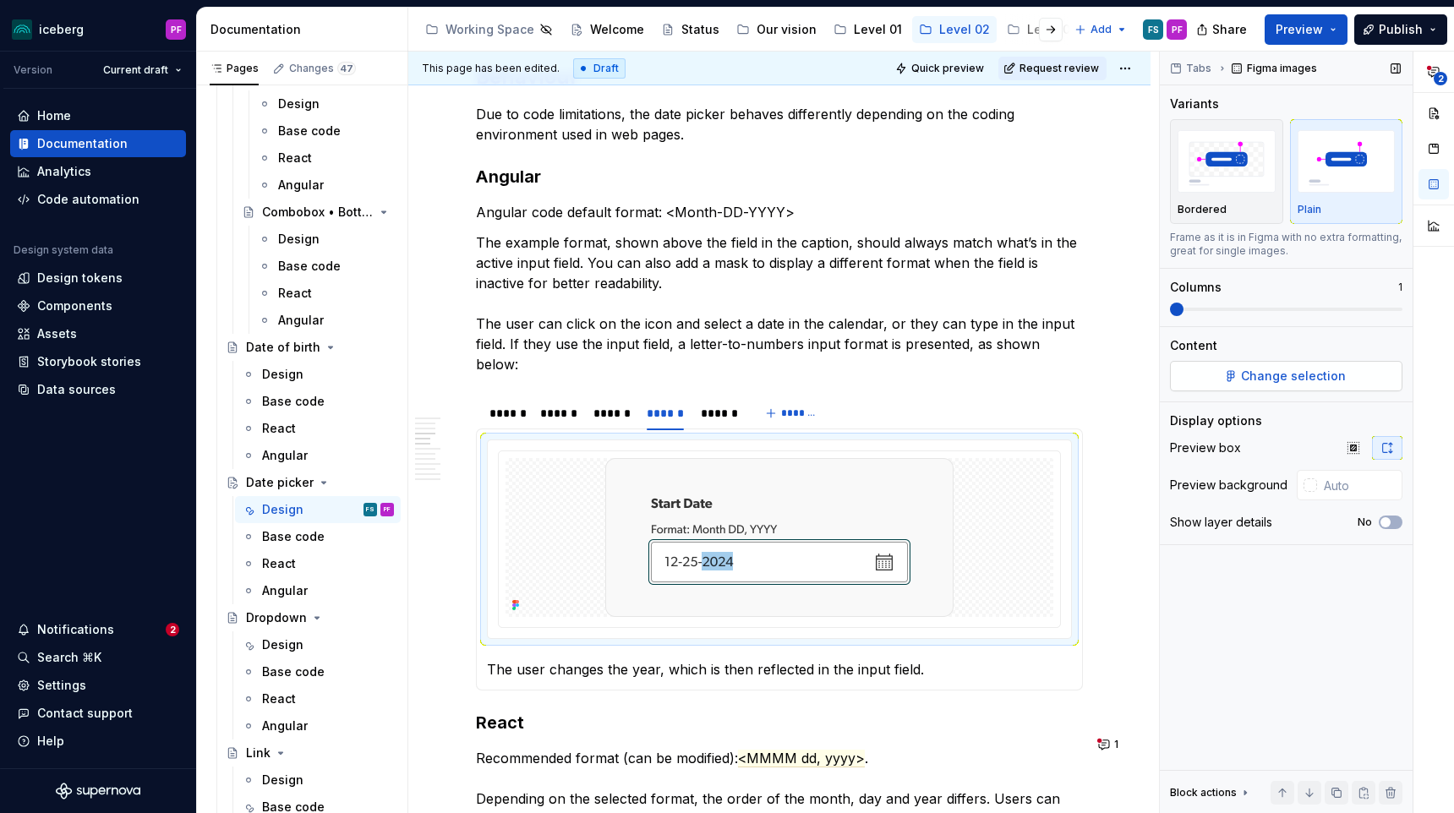
click at [1263, 374] on span "Change selection" at bounding box center [1293, 376] width 105 height 17
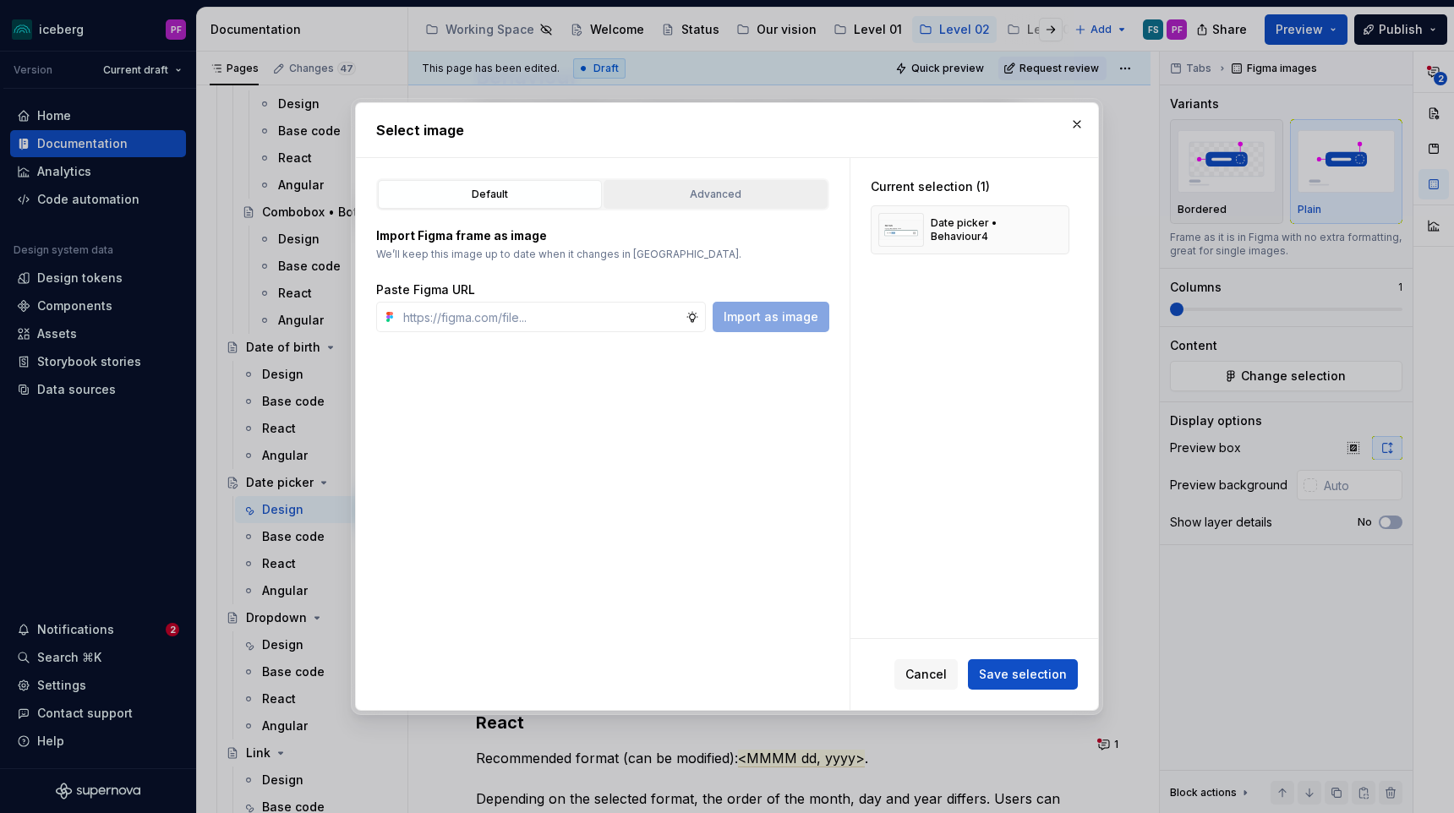
click at [708, 195] on div "Advanced" at bounding box center [715, 194] width 212 height 17
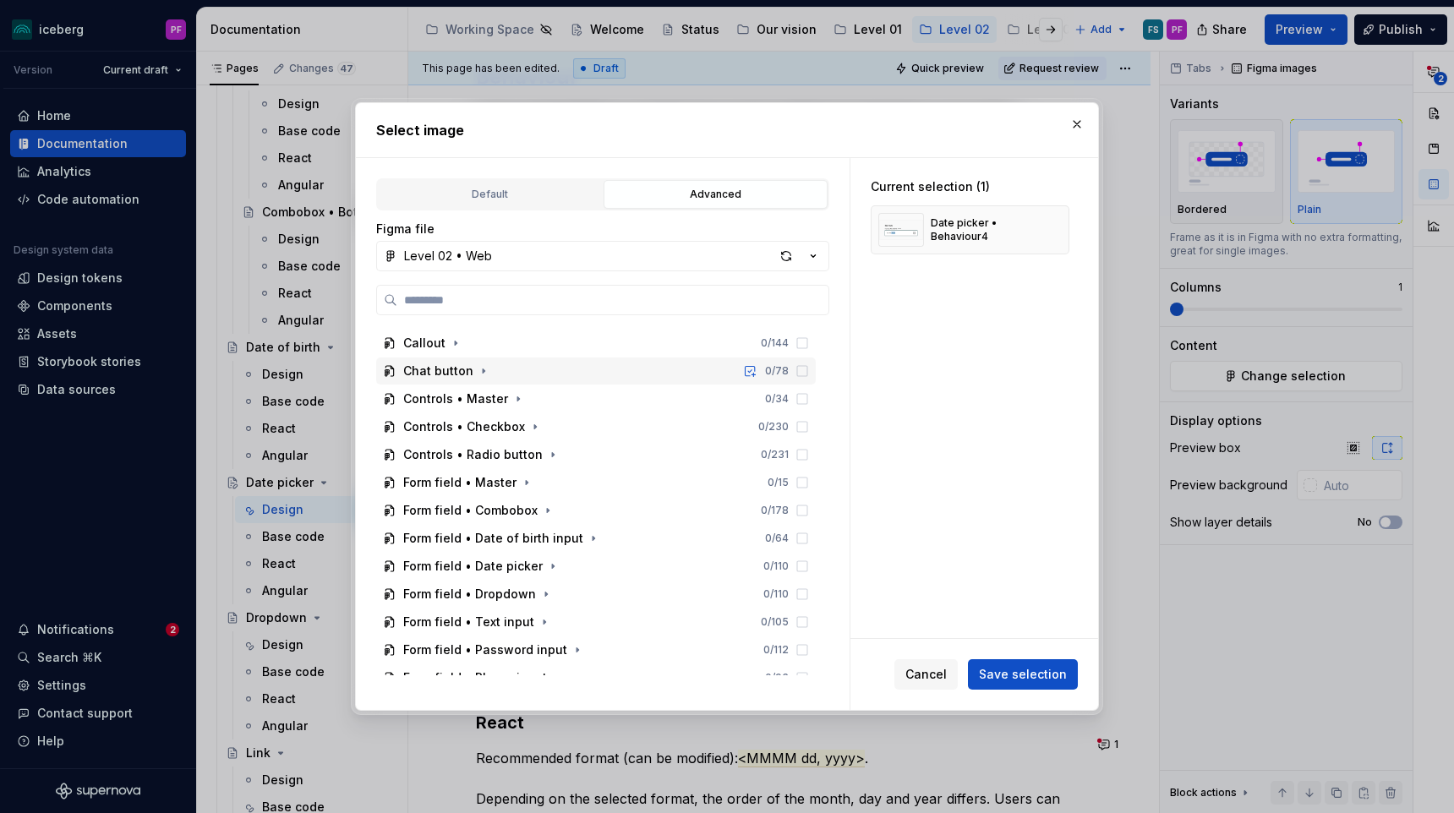
scroll to position [227, 0]
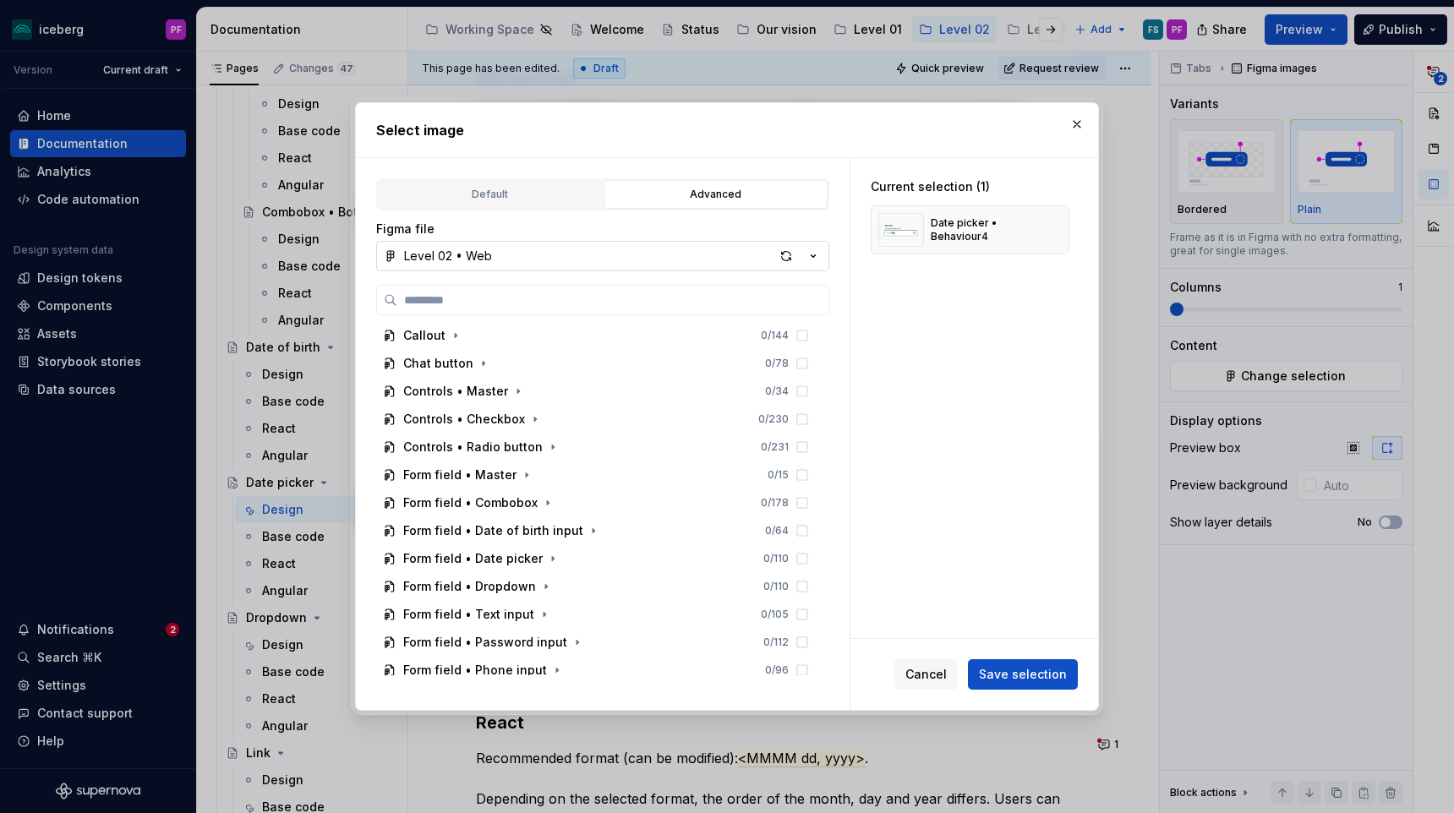
click at [605, 263] on button "Level 02 • Web" at bounding box center [602, 256] width 453 height 30
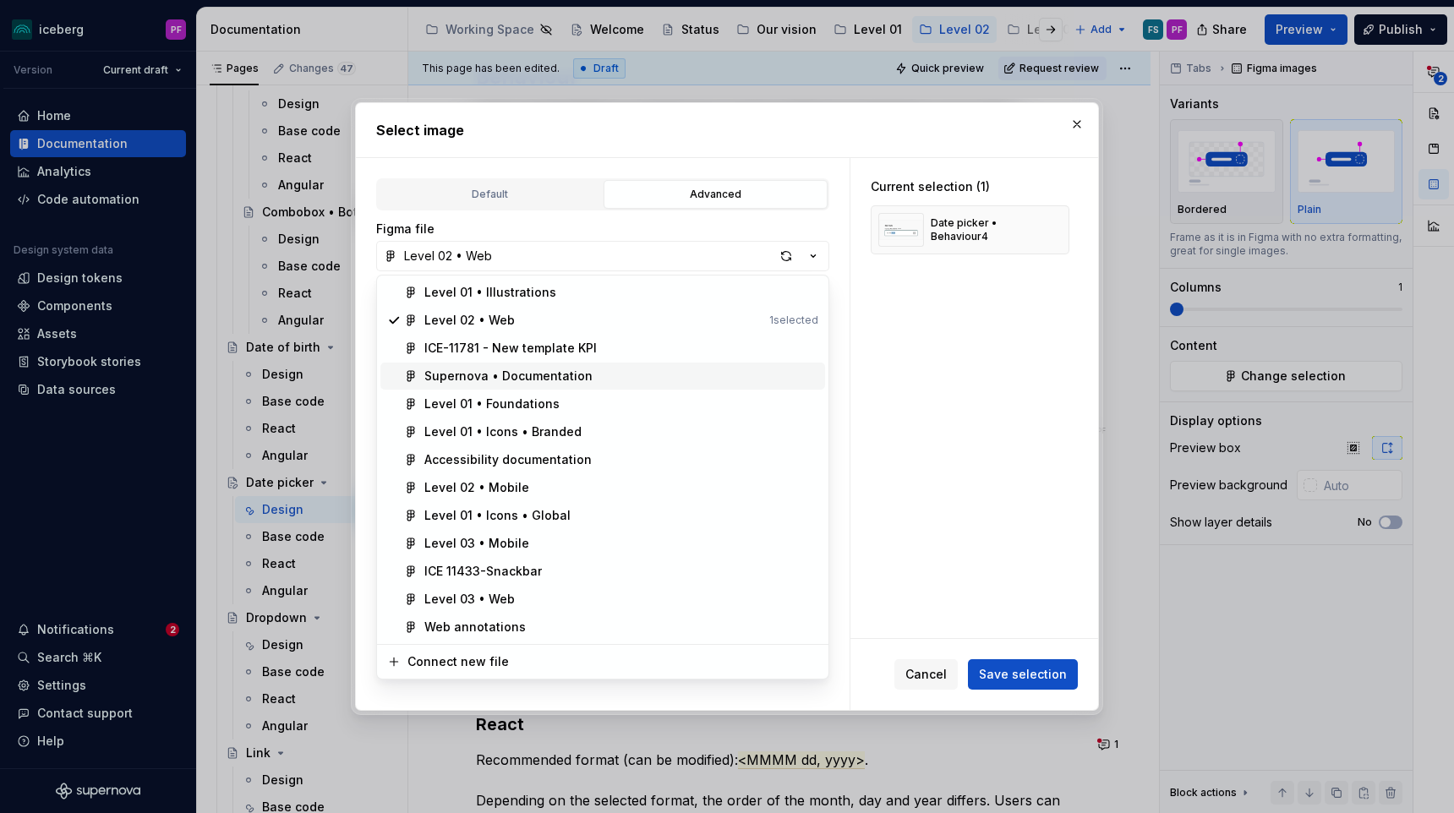
click at [539, 365] on span "Supernova • Documentation" at bounding box center [602, 376] width 445 height 27
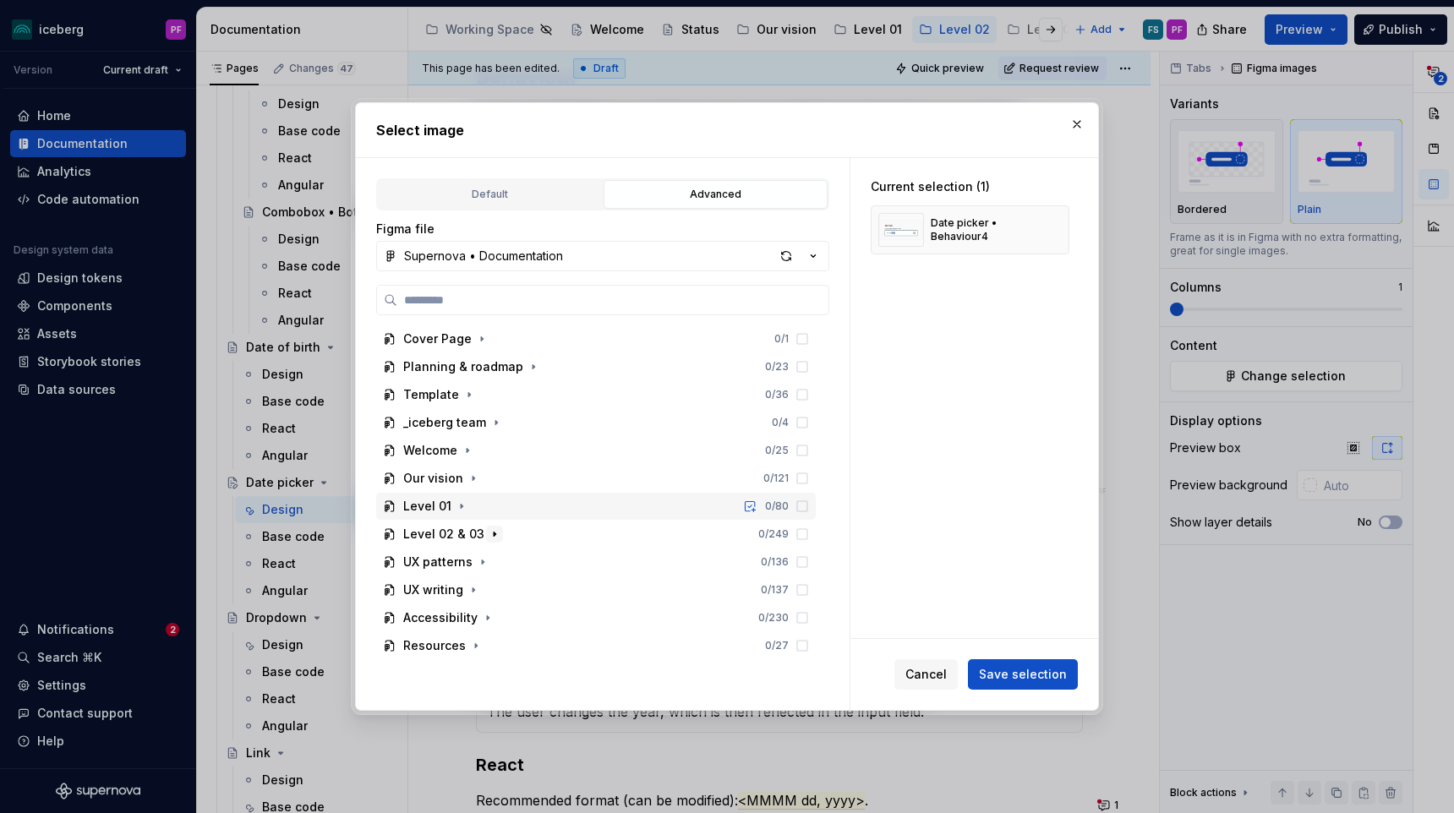
click at [491, 531] on icon "button" at bounding box center [495, 534] width 14 height 14
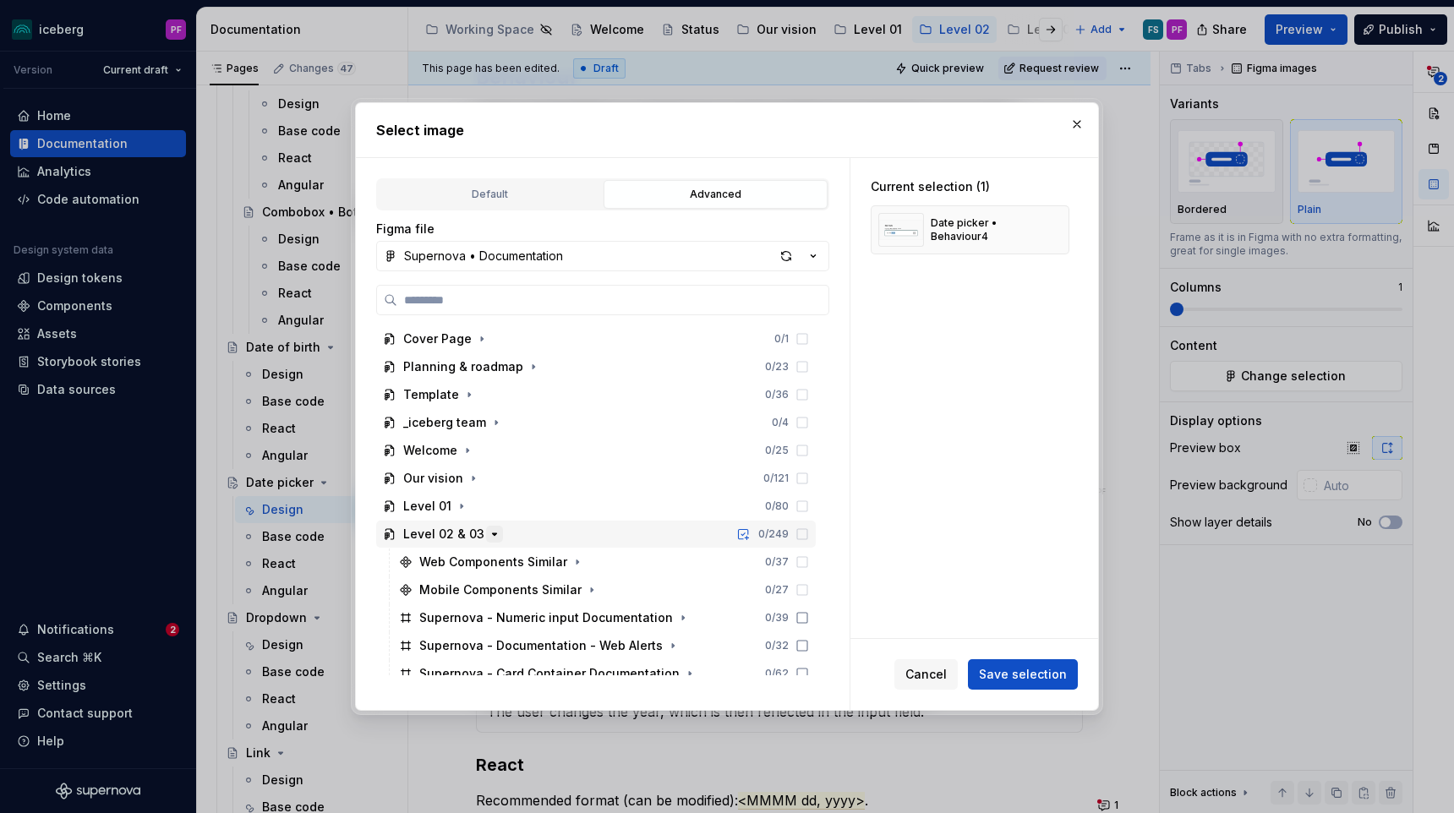
scroll to position [180, 0]
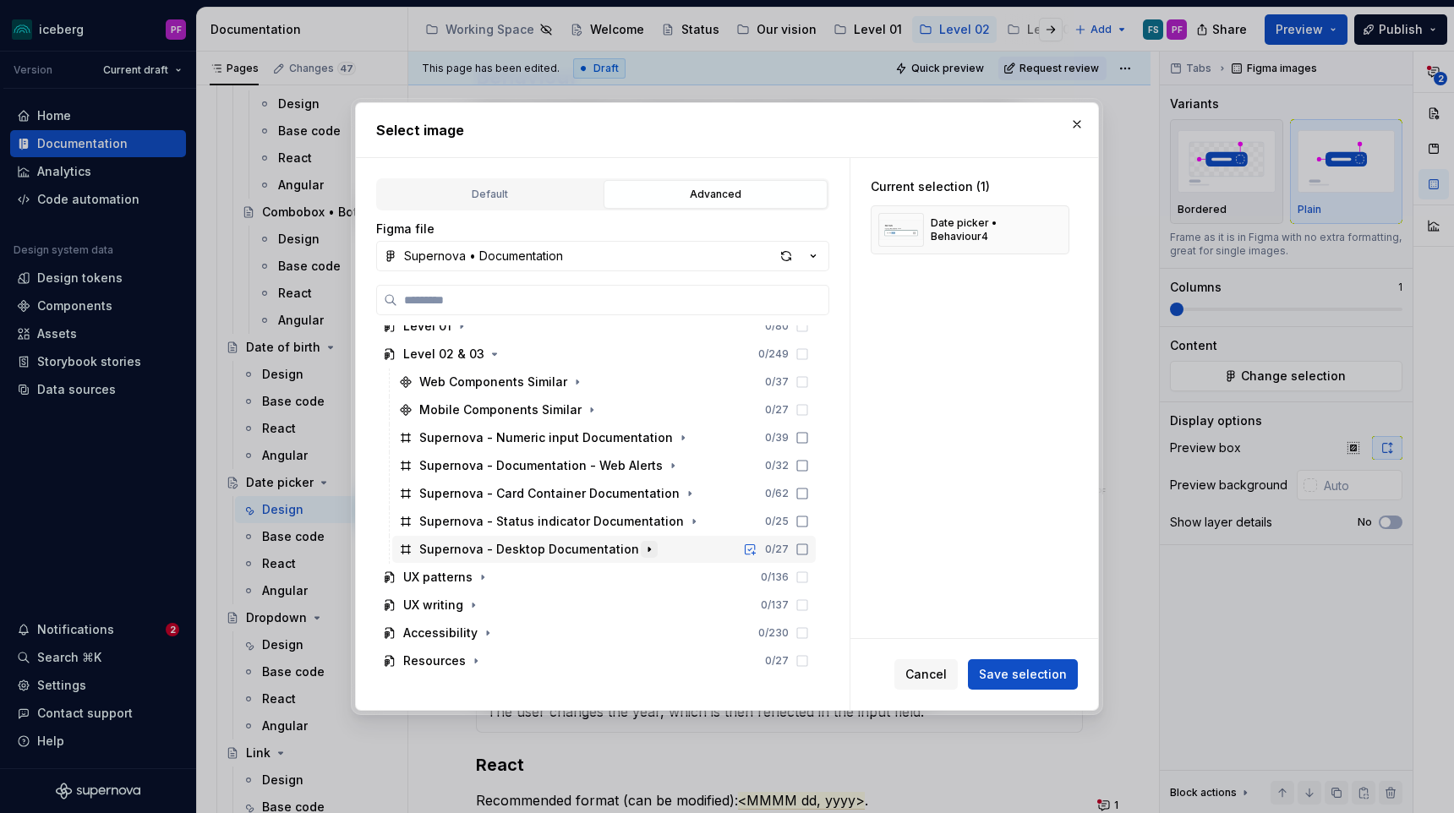
click at [642, 544] on icon "button" at bounding box center [649, 550] width 14 height 14
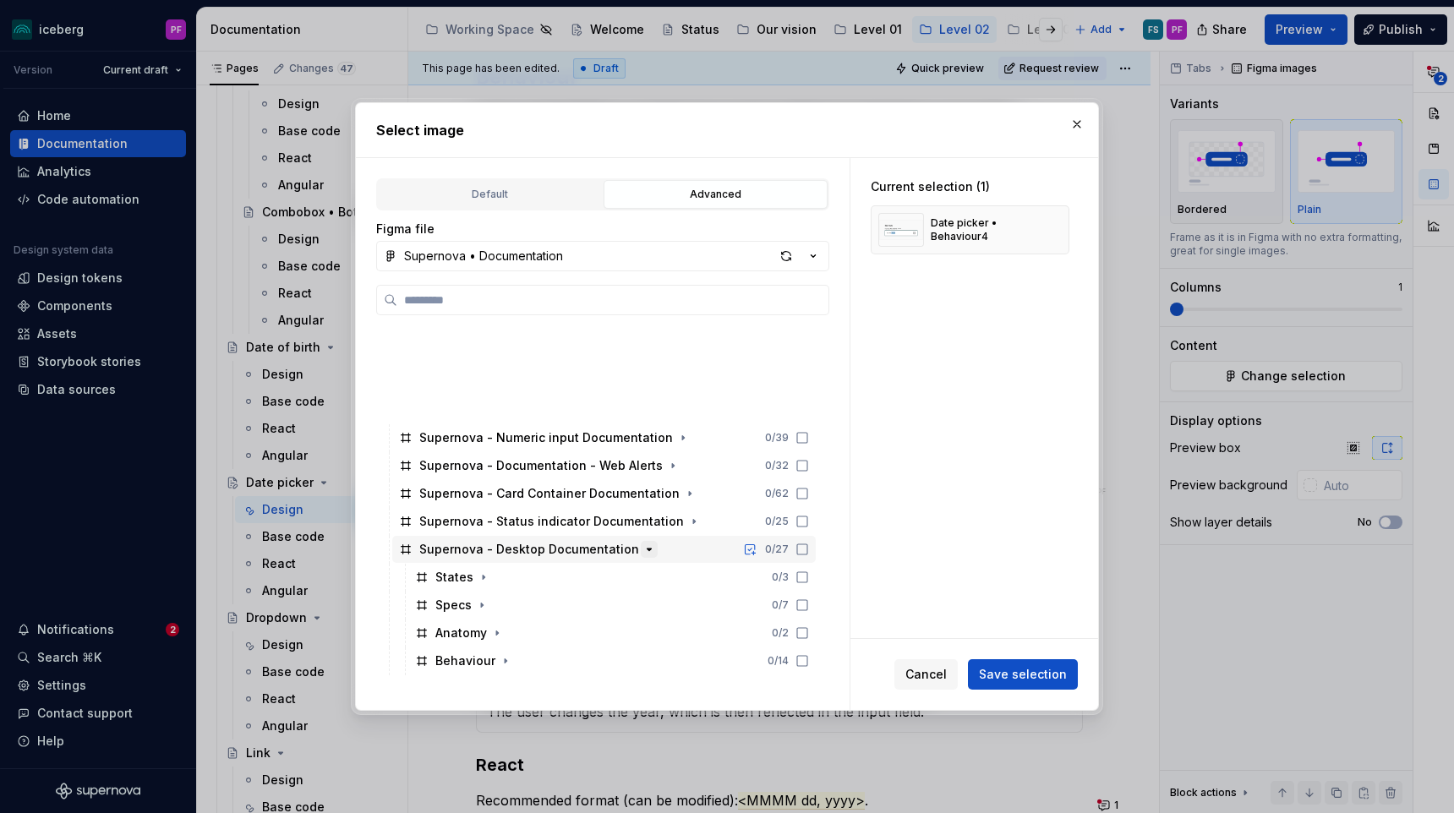
scroll to position [292, 0]
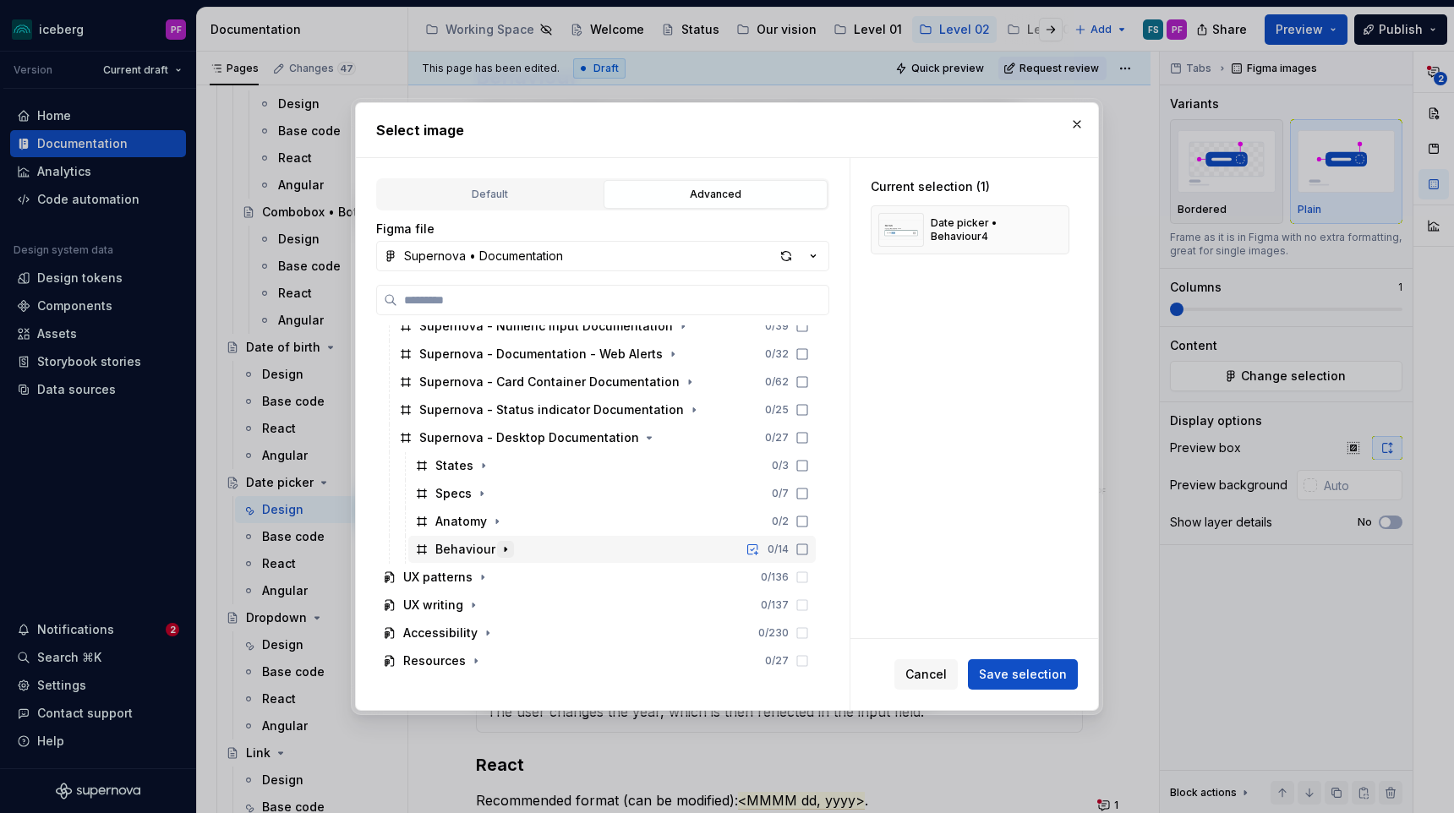
click at [504, 549] on icon "button" at bounding box center [506, 550] width 14 height 14
click at [533, 545] on icon "button" at bounding box center [535, 550] width 14 height 14
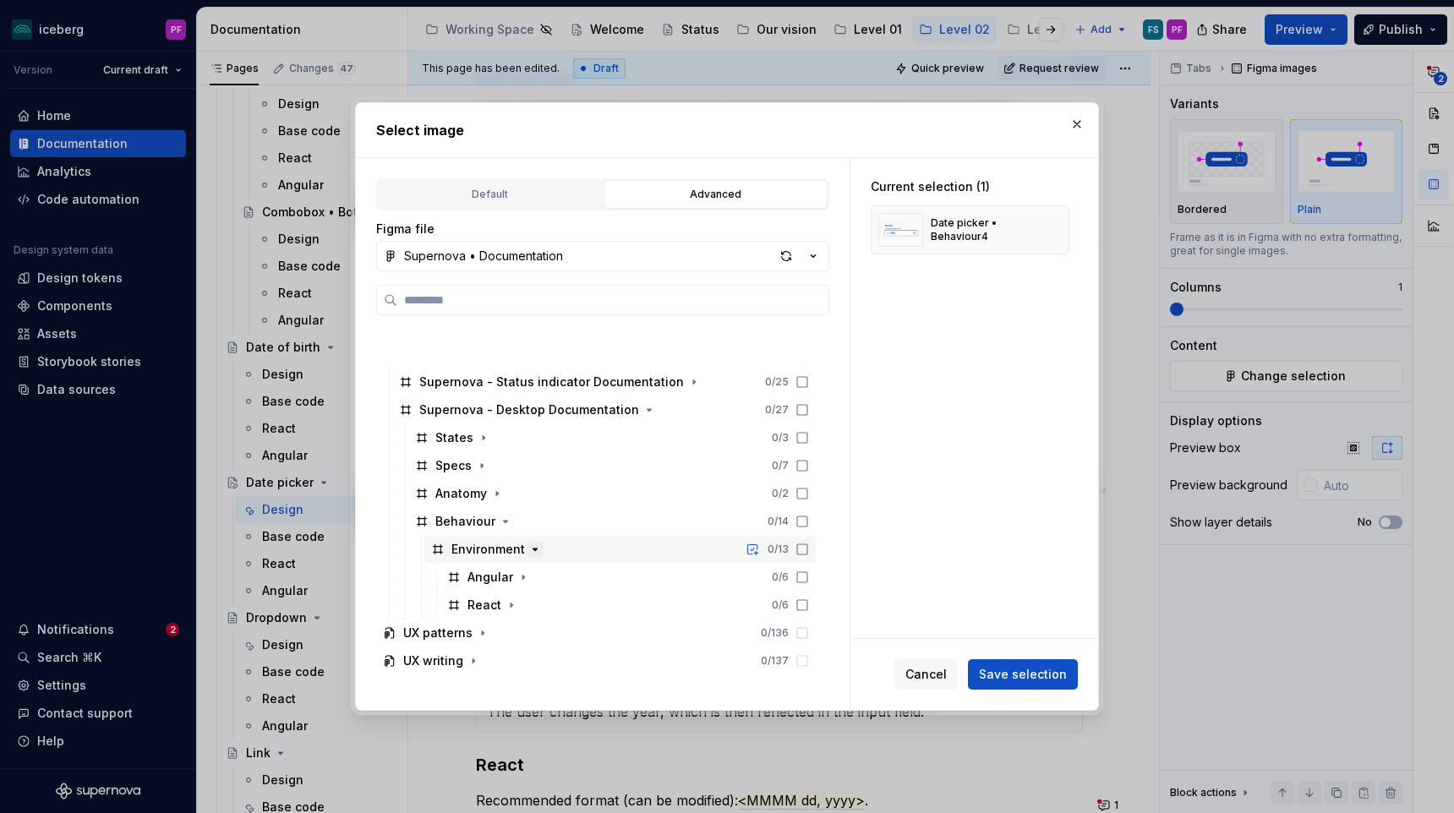
scroll to position [375, 0]
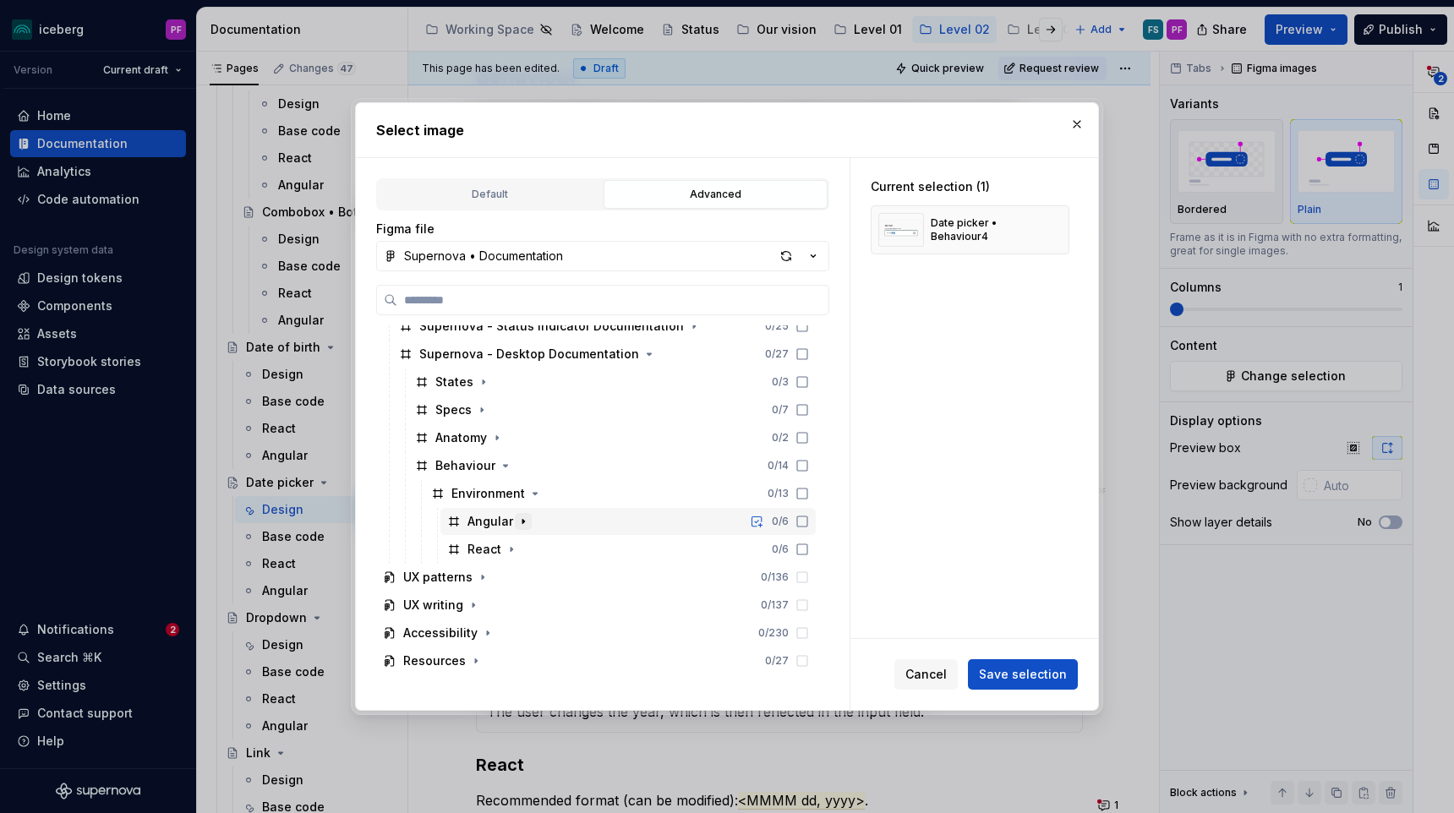
click at [525, 520] on icon "button" at bounding box center [523, 522] width 14 height 14
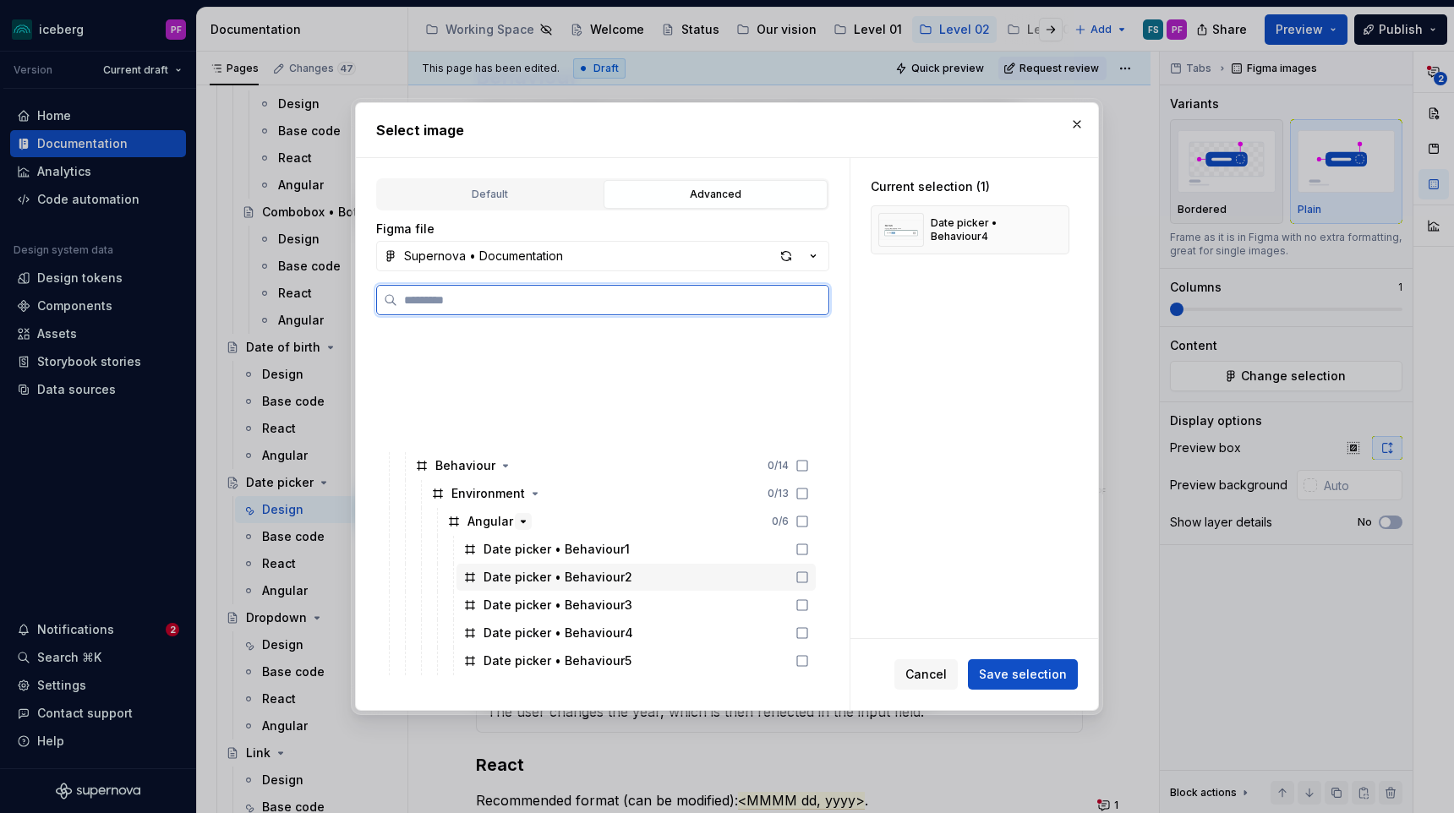
scroll to position [515, 0]
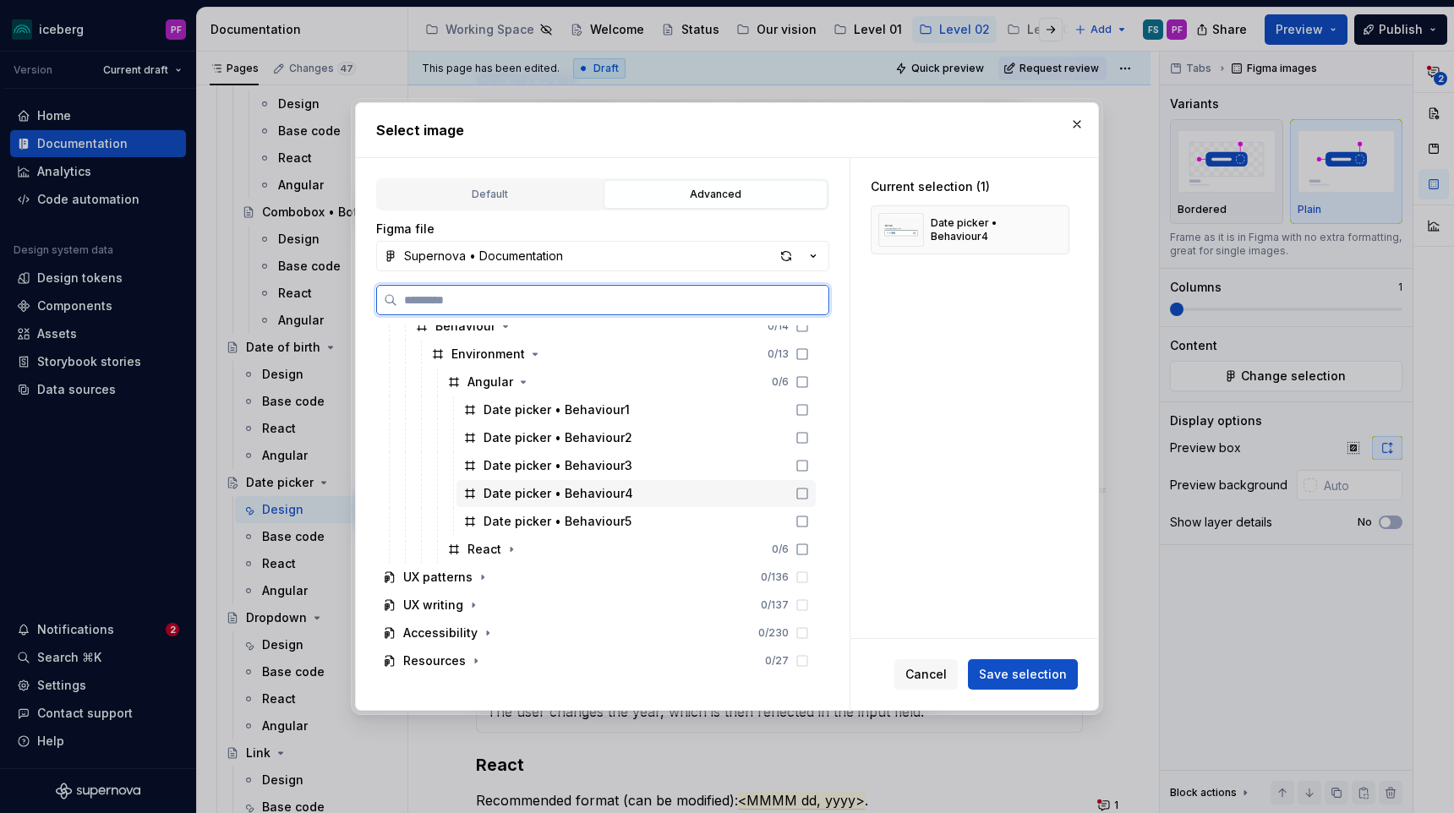
click at [592, 492] on div "Date picker • Behaviour4" at bounding box center [559, 493] width 150 height 17
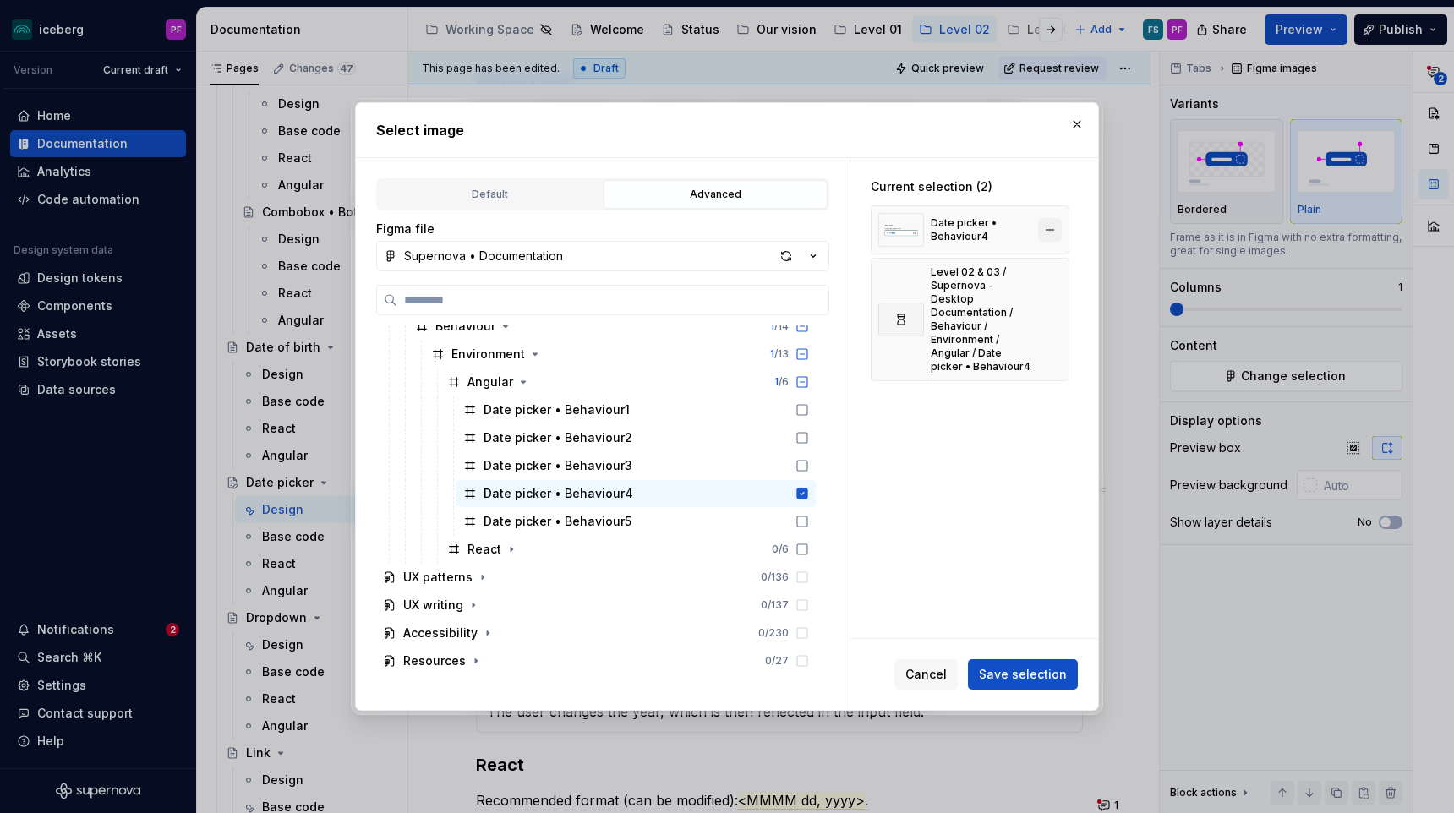
click at [1055, 231] on button "button" at bounding box center [1050, 230] width 24 height 24
click at [1001, 664] on button "Save selection" at bounding box center [1023, 674] width 110 height 30
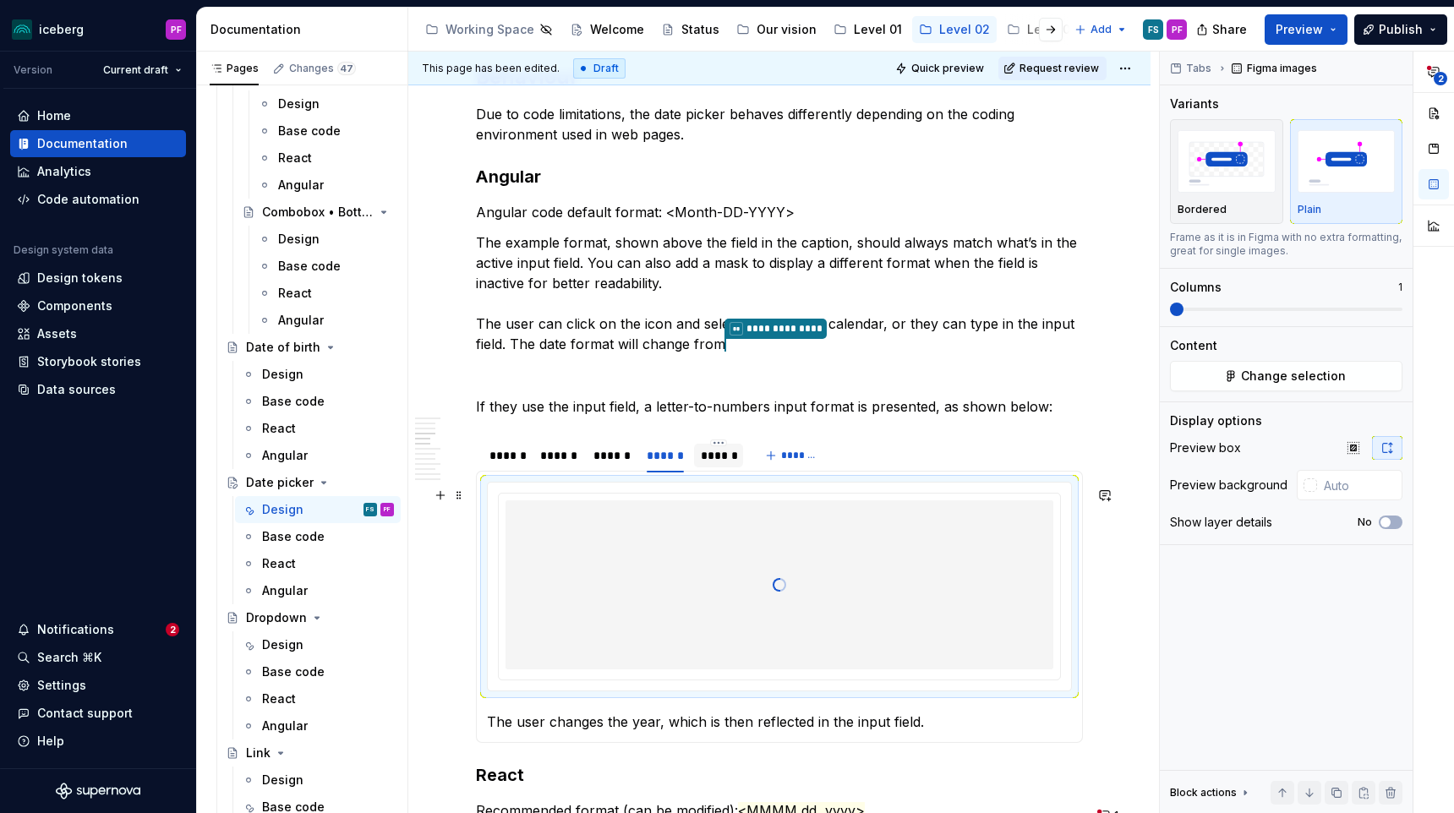
click at [729, 464] on div "******" at bounding box center [719, 455] width 36 height 17
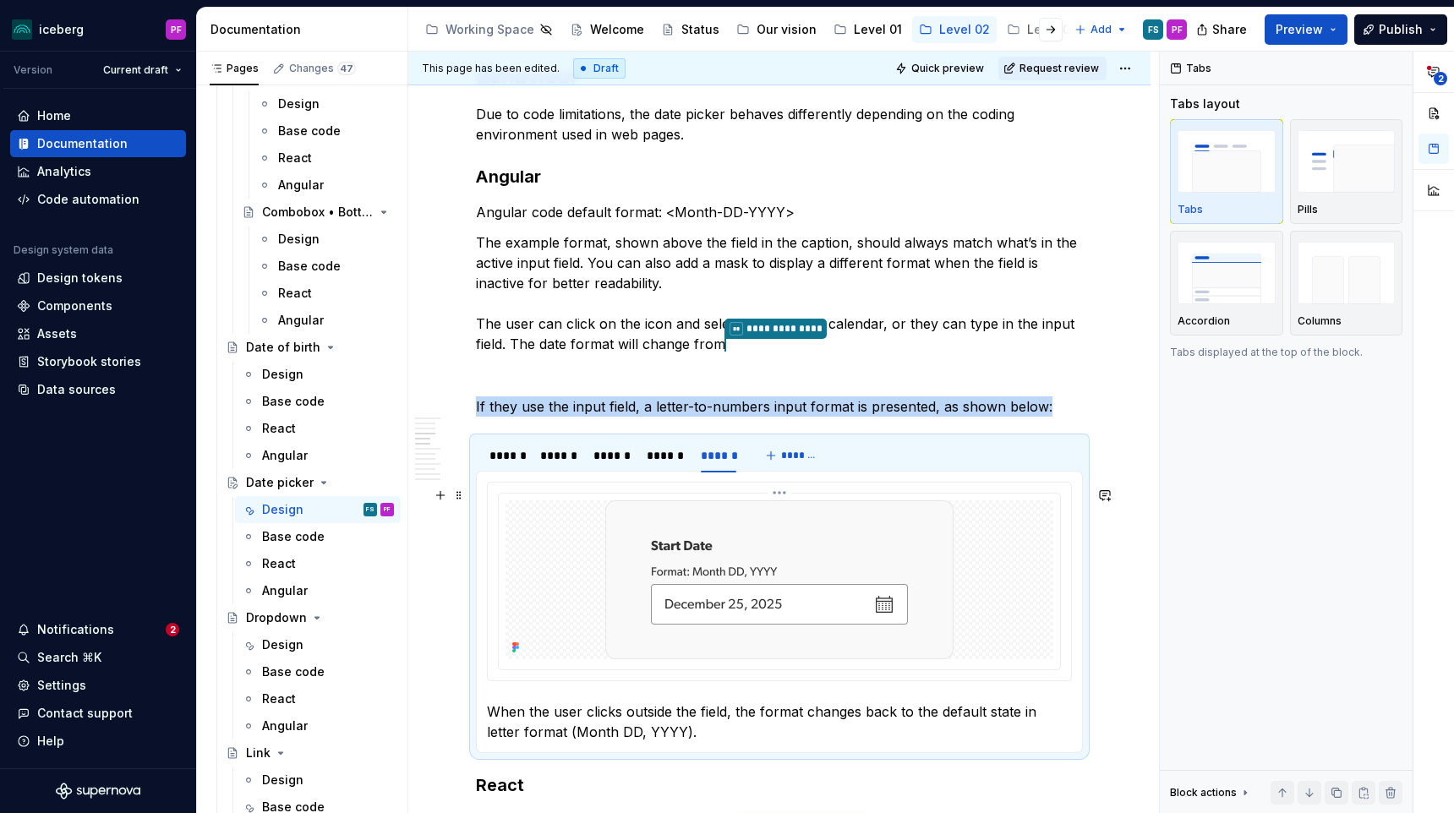
click at [700, 551] on img at bounding box center [779, 579] width 348 height 159
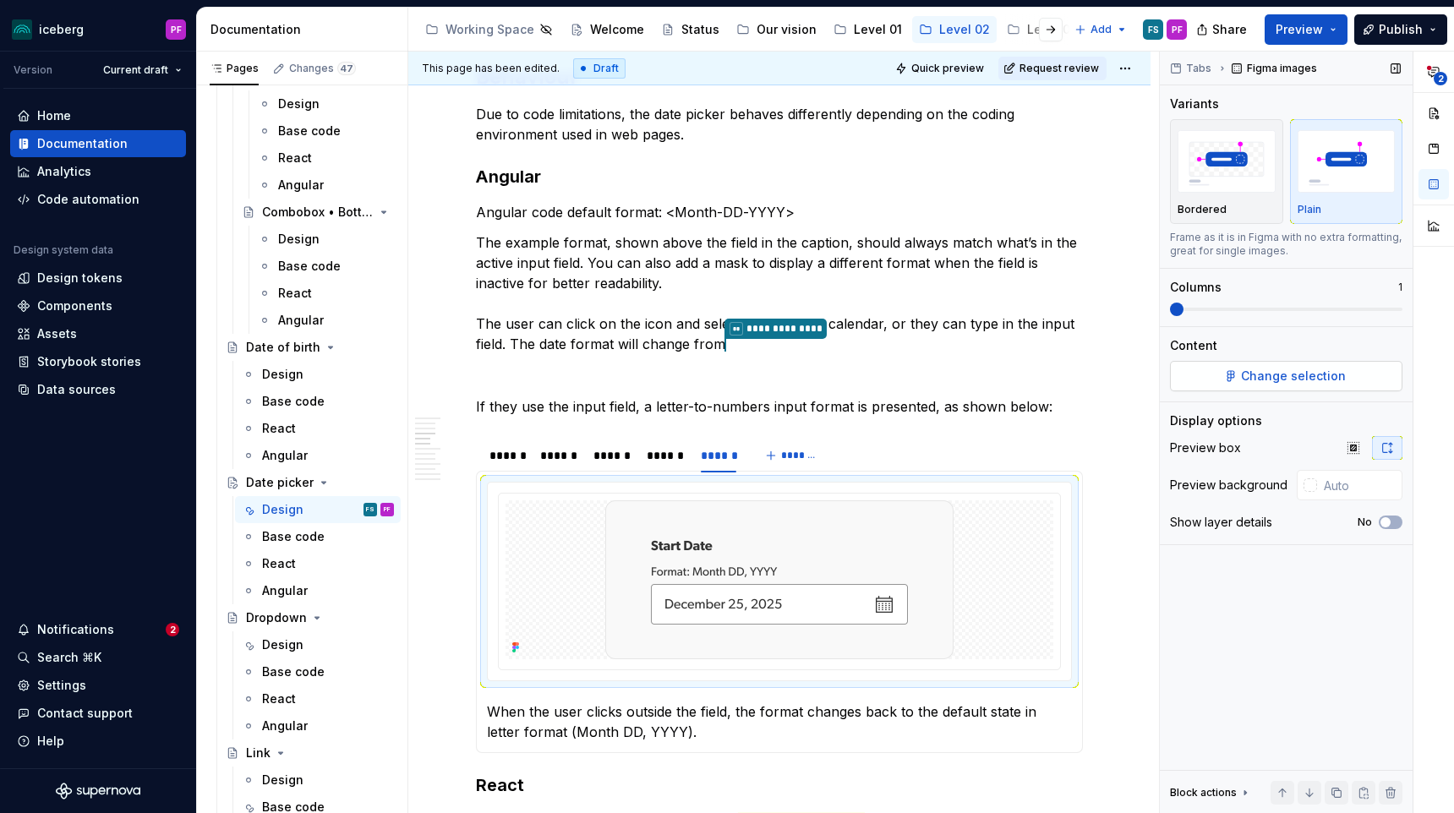
click at [1240, 382] on button "Change selection" at bounding box center [1286, 376] width 232 height 30
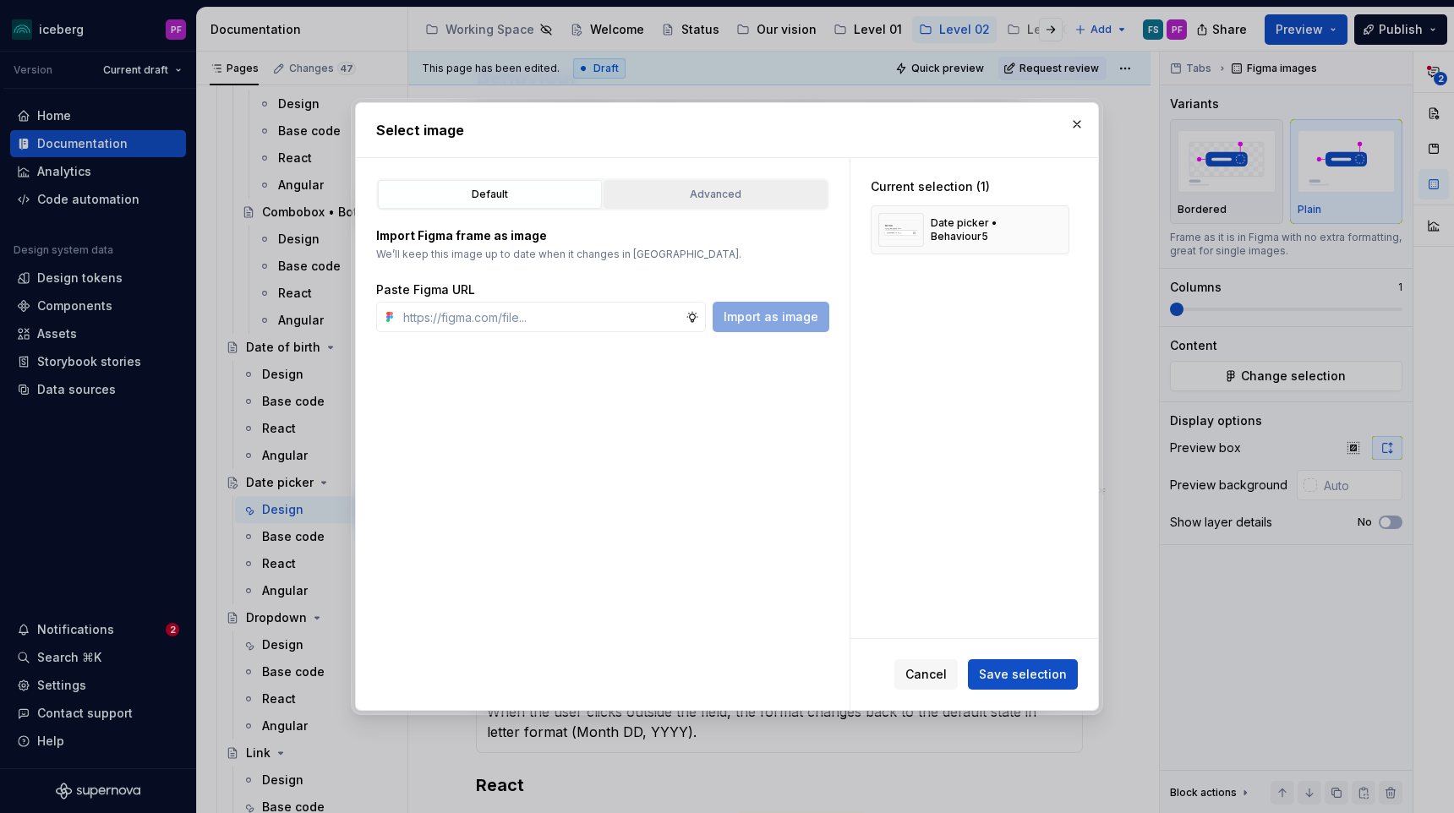
click at [717, 194] on div "Advanced" at bounding box center [715, 194] width 212 height 17
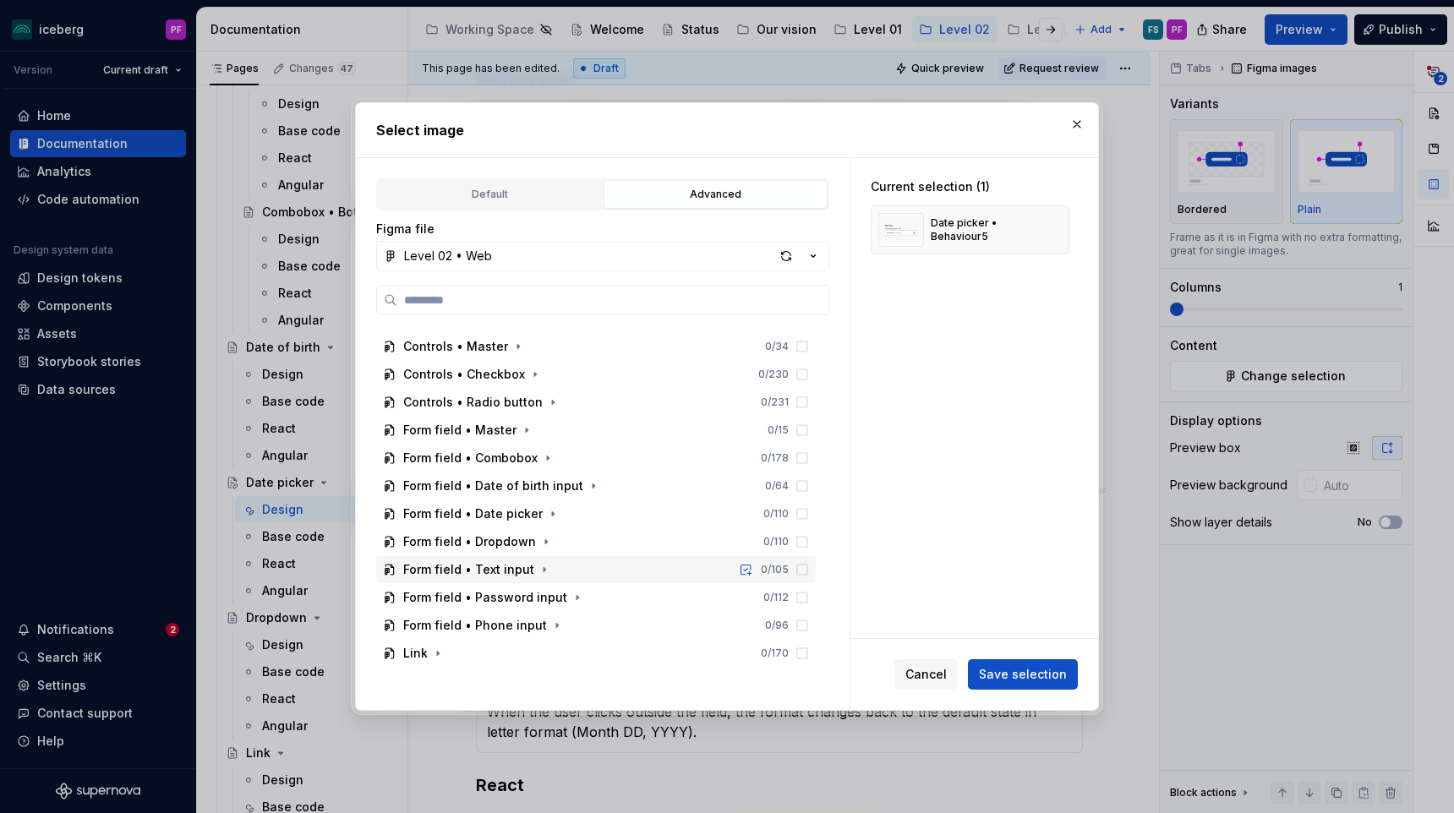
scroll to position [270, 0]
click at [579, 245] on button "Level 02 • Web" at bounding box center [602, 256] width 453 height 30
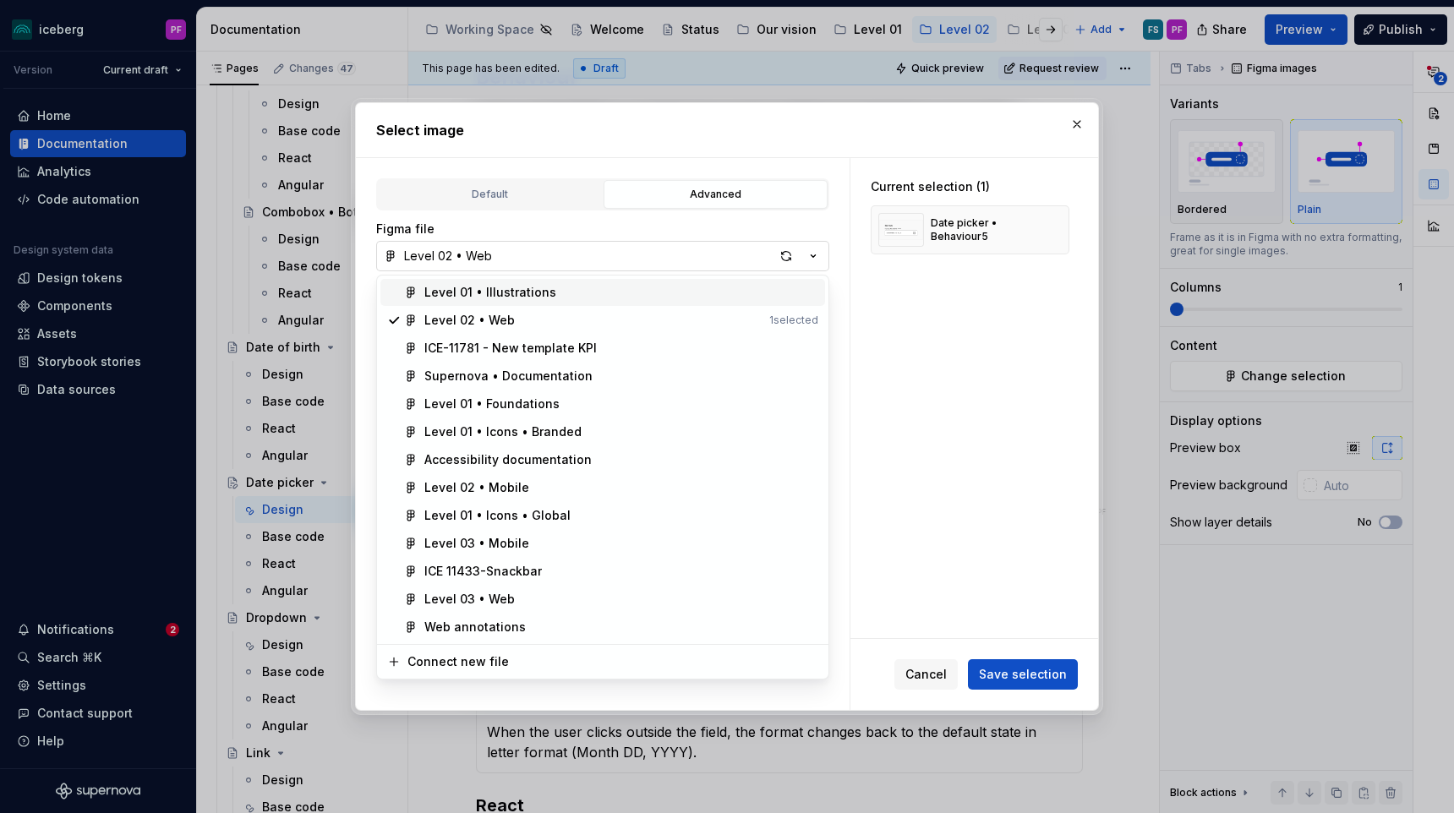
click at [561, 258] on div "Select image Default Advanced Import Figma frame as image We’ll keep this image…" at bounding box center [727, 406] width 1454 height 813
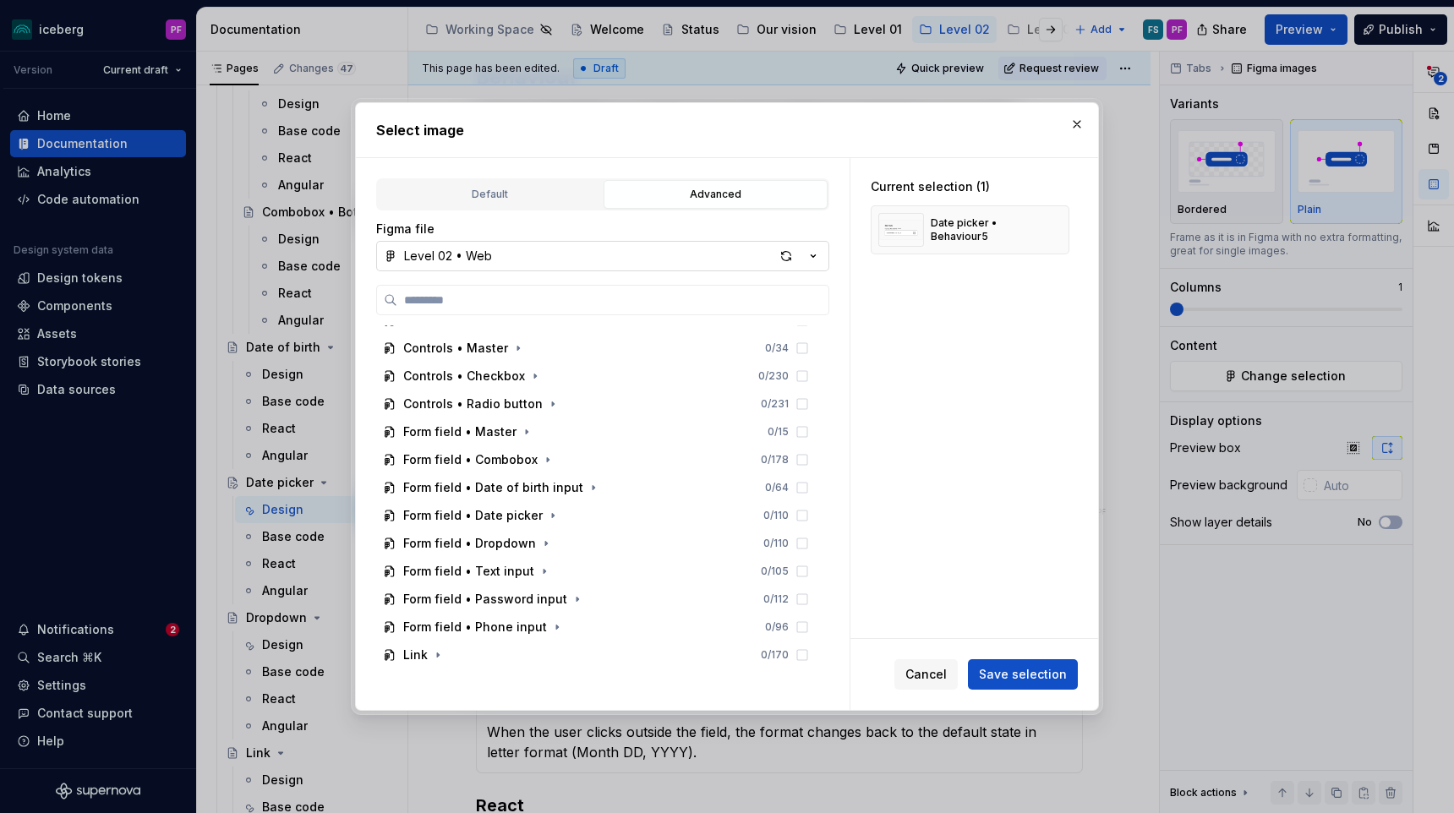
click at [561, 258] on button "Level 02 • Web" at bounding box center [602, 256] width 453 height 30
click at [501, 265] on div "Select image Default Advanced Import Figma frame as image We’ll keep this image…" at bounding box center [727, 406] width 1454 height 813
click at [501, 254] on button "Level 02 • Web" at bounding box center [602, 256] width 453 height 30
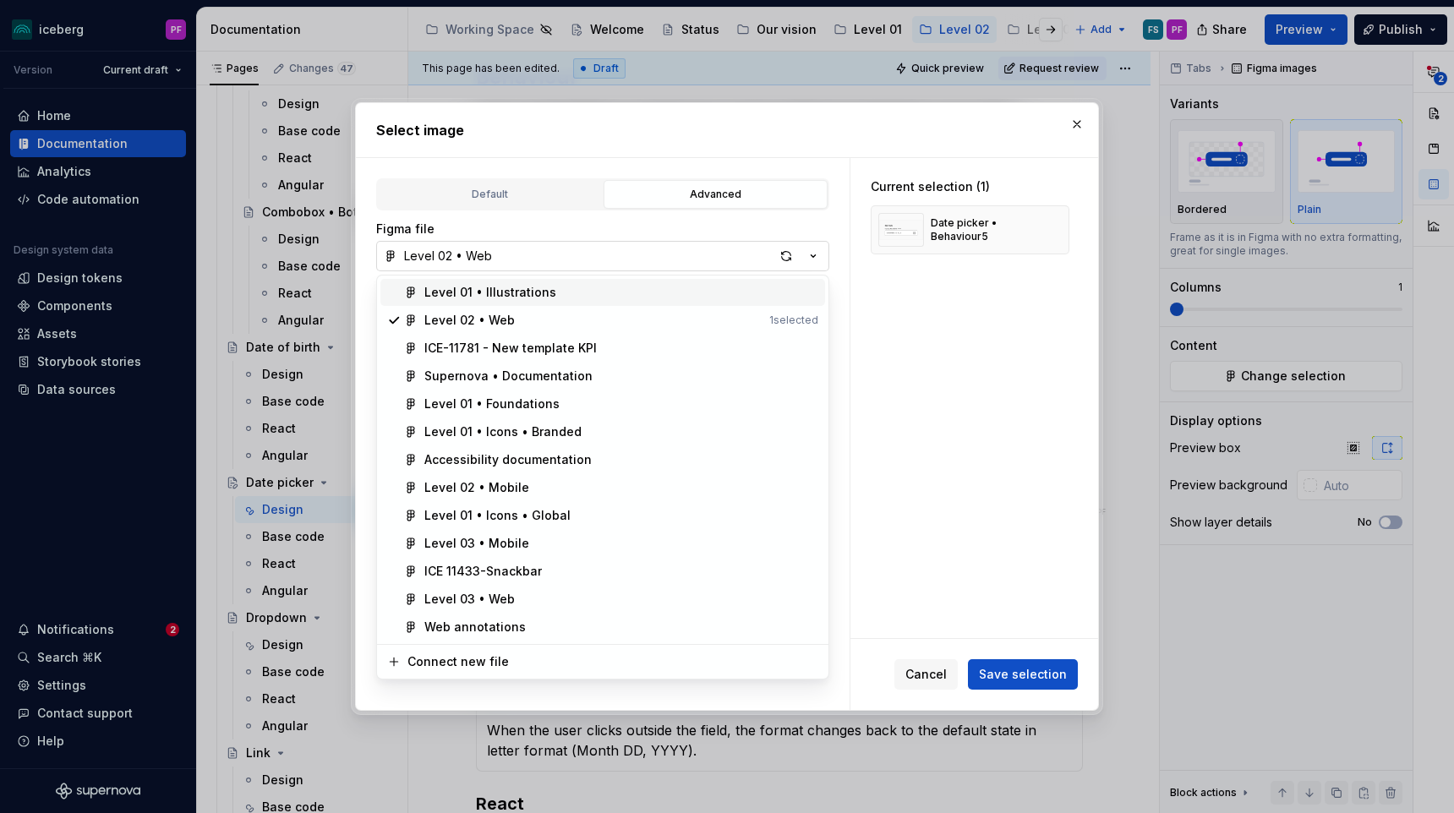
click at [806, 259] on div "Select image Default Advanced Import Figma frame as image We’ll keep this image…" at bounding box center [727, 406] width 1454 height 813
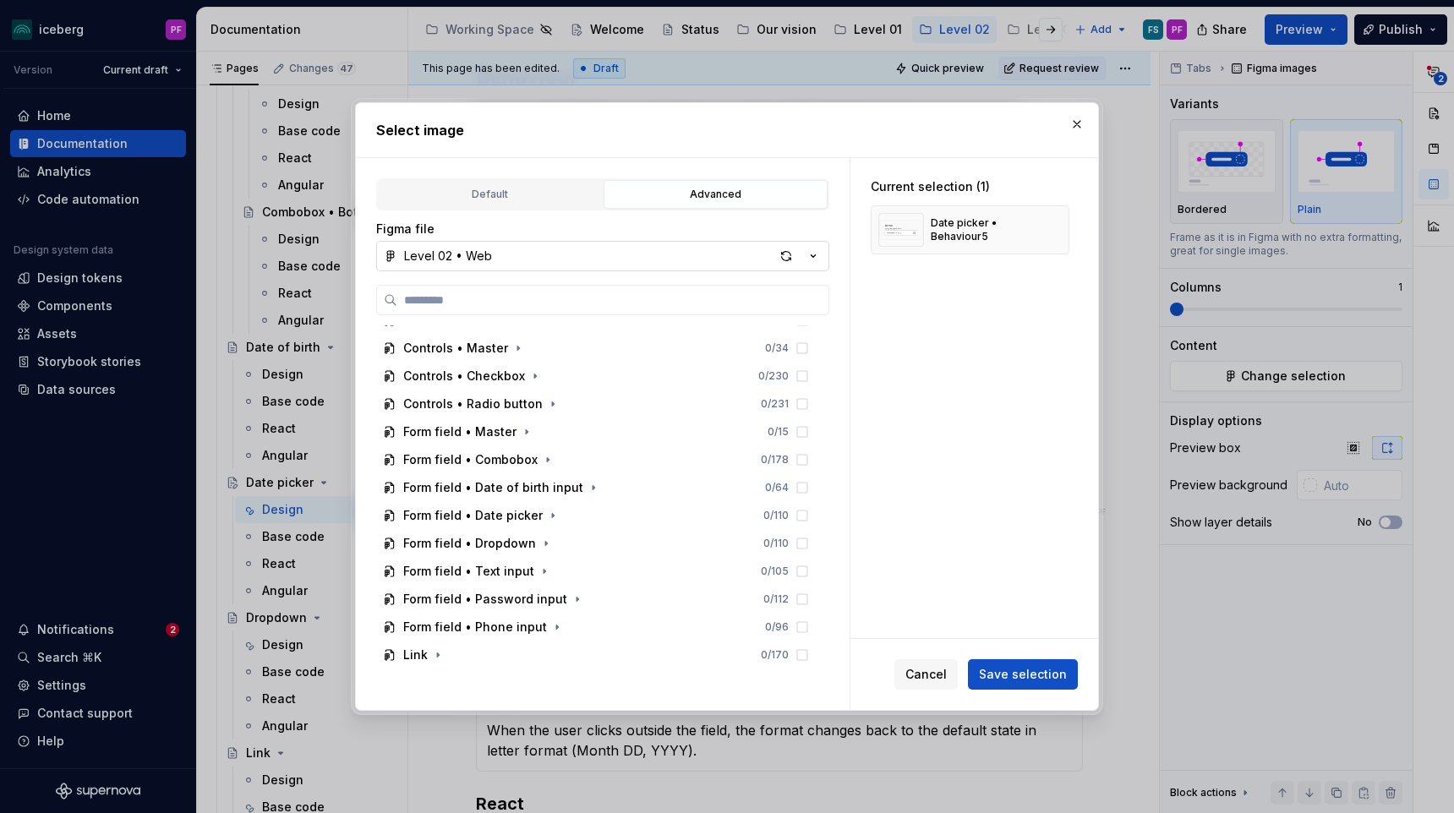
click at [813, 257] on icon "button" at bounding box center [813, 256] width 4 height 3
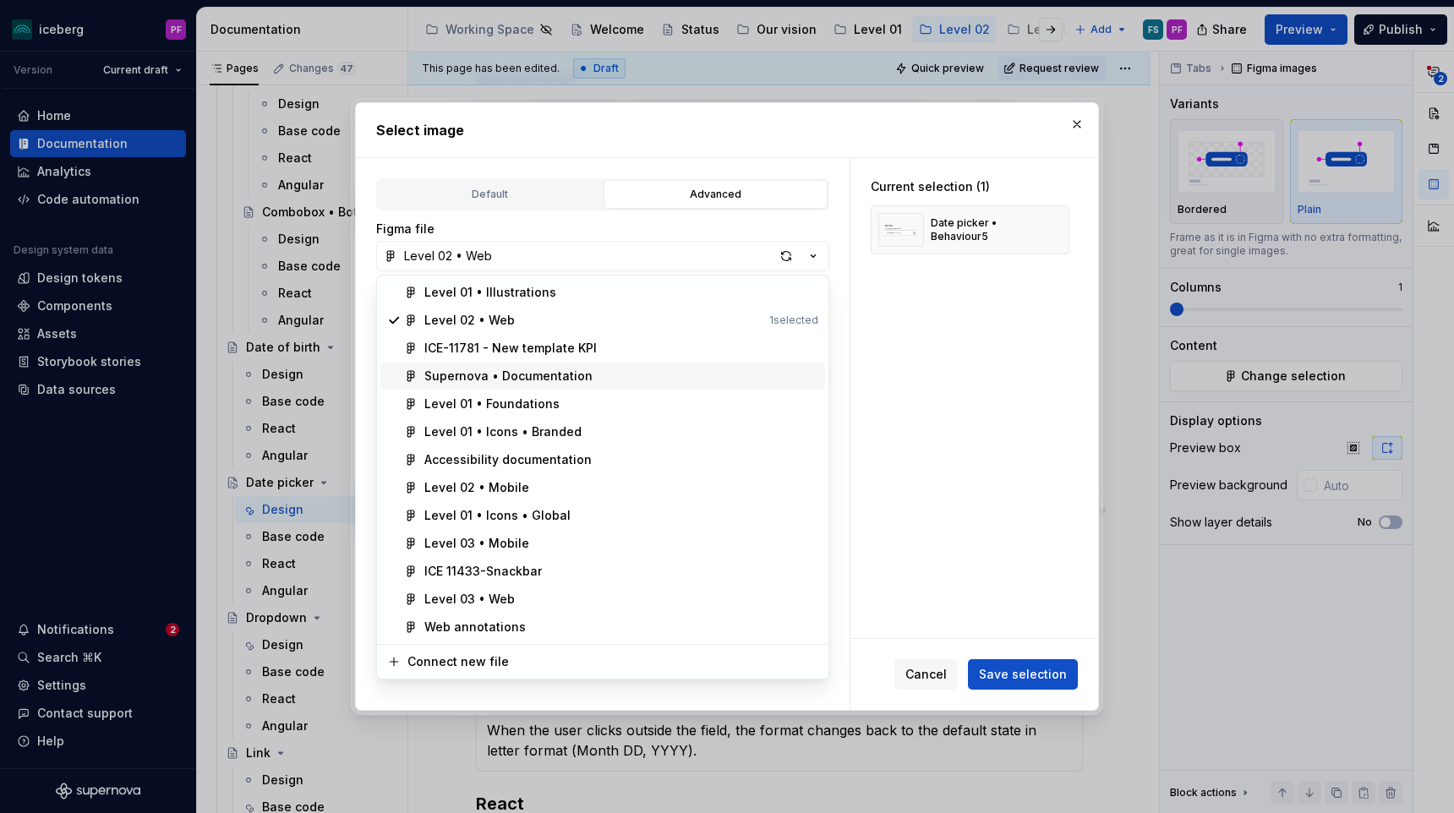
click at [504, 377] on div "Supernova • Documentation" at bounding box center [508, 376] width 168 height 17
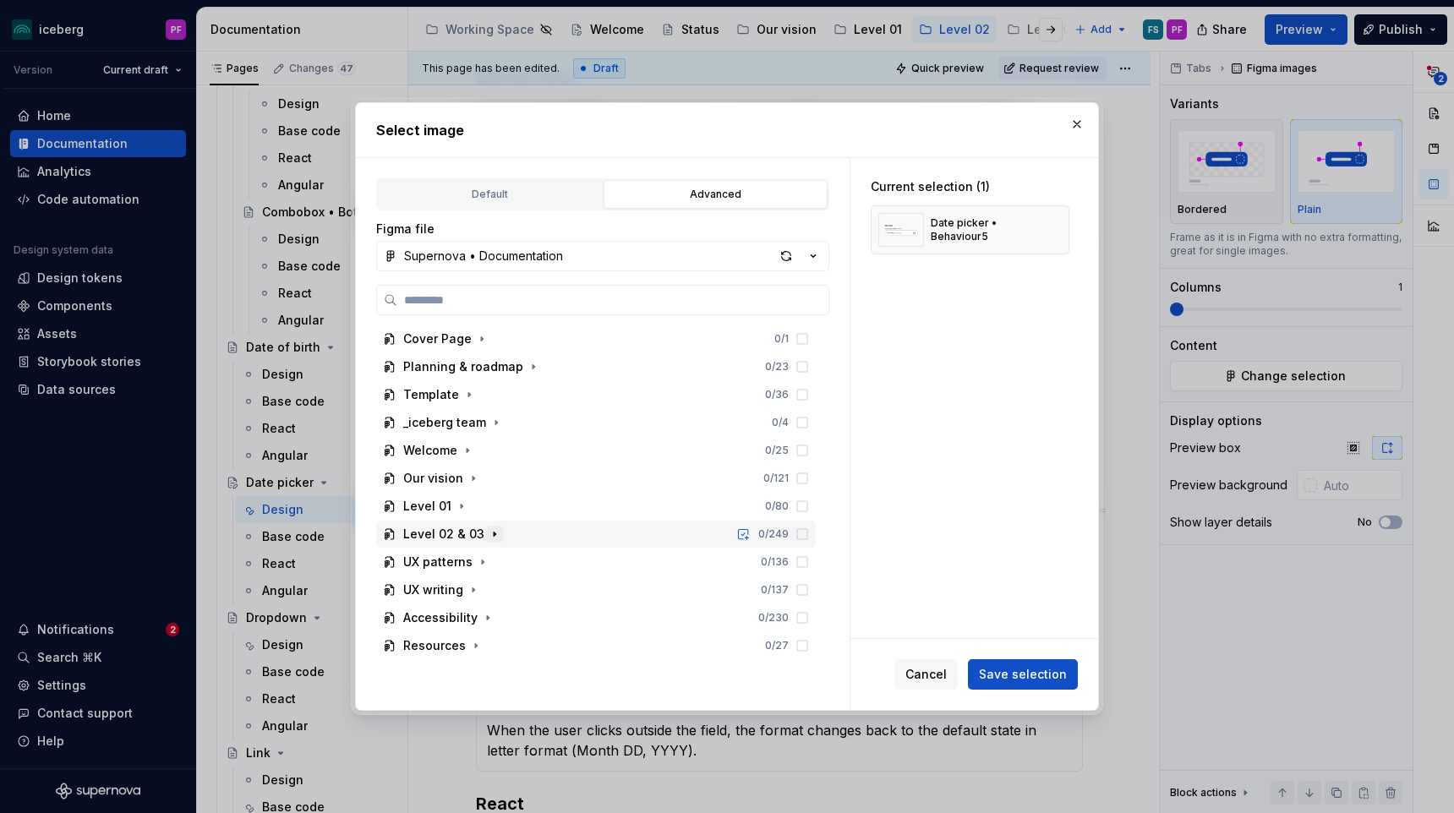
click at [488, 532] on icon "button" at bounding box center [495, 534] width 14 height 14
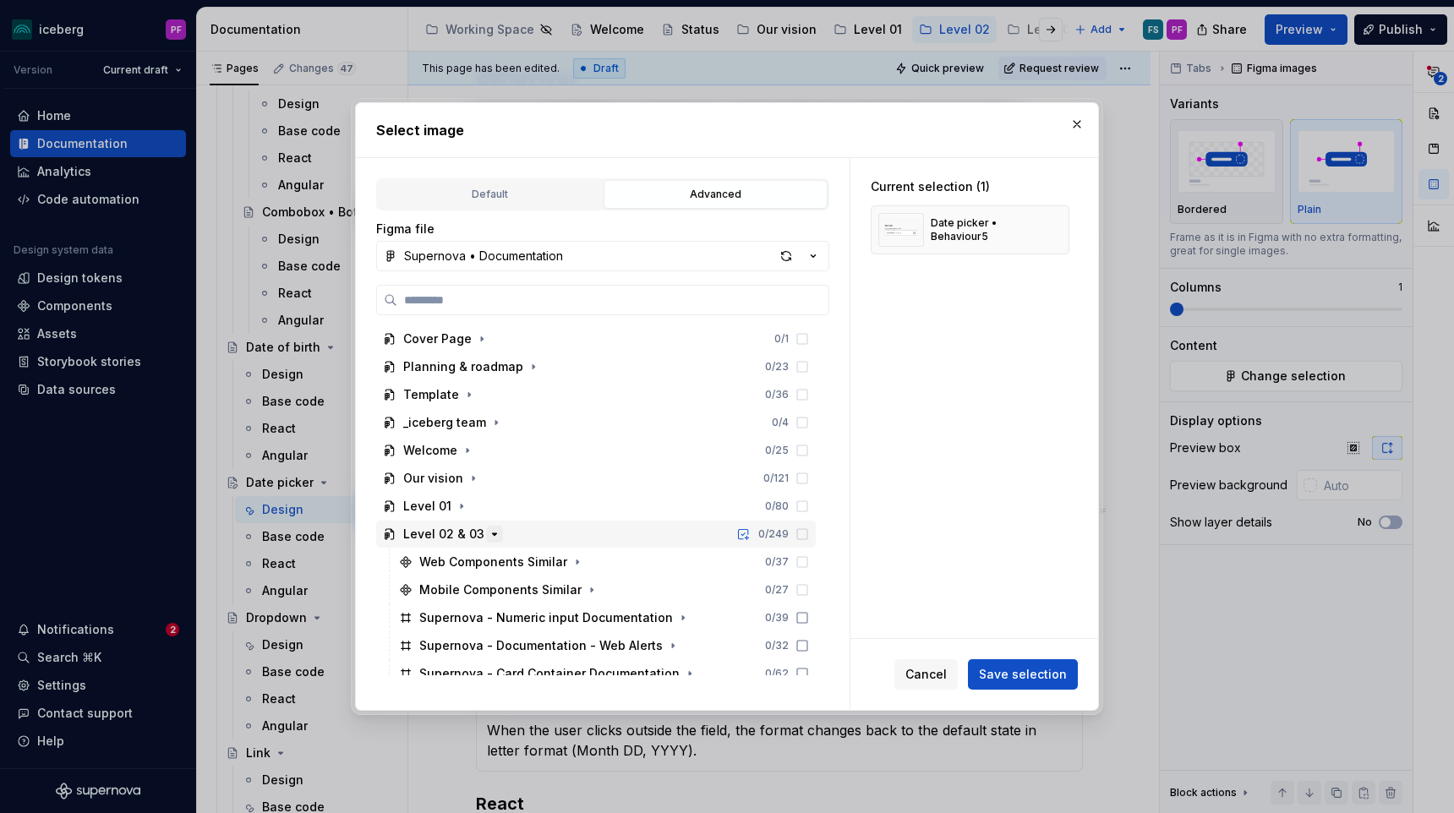
scroll to position [117, 0]
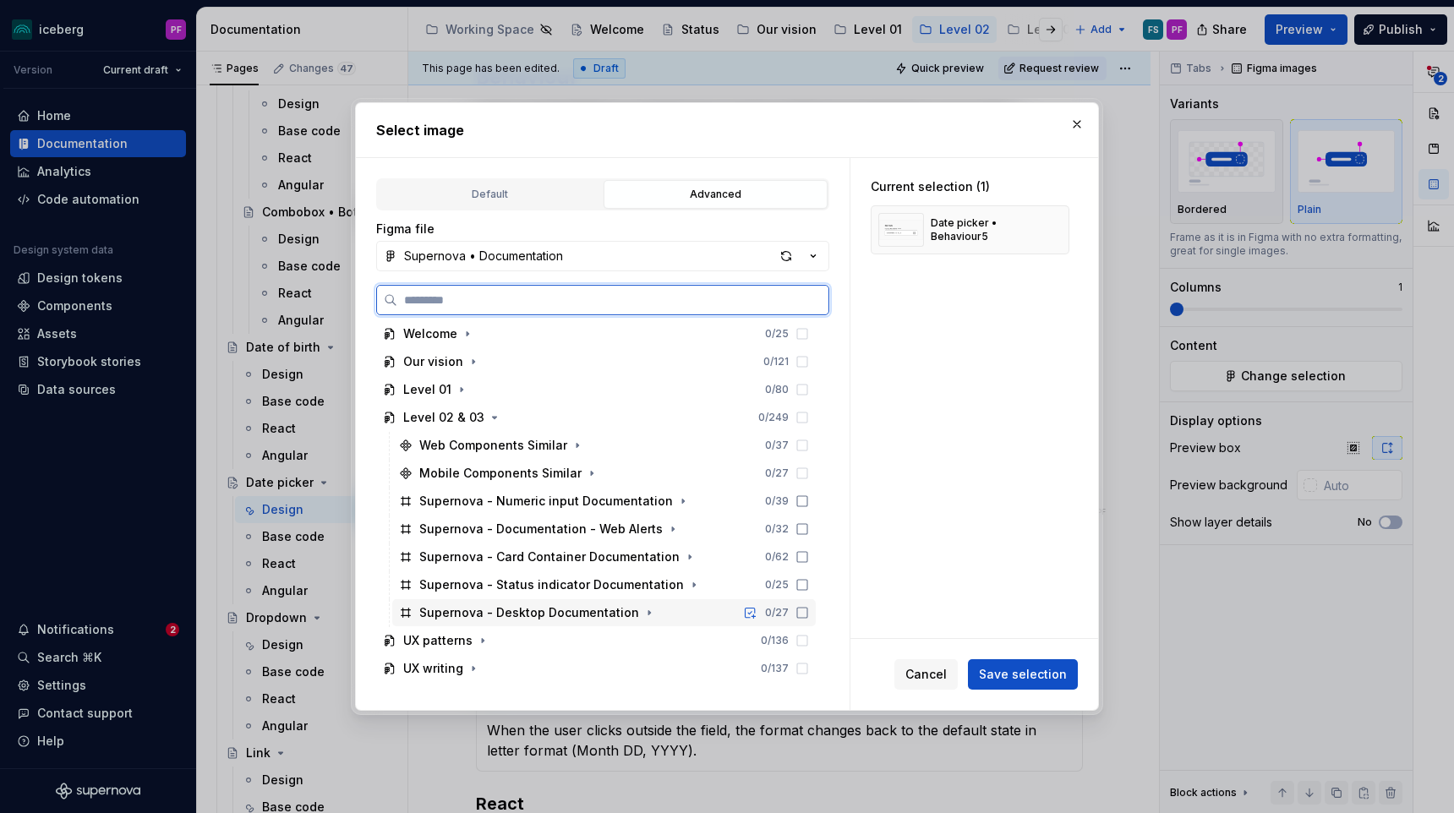
click at [628, 611] on div "Supernova - Desktop Documentation" at bounding box center [538, 612] width 238 height 17
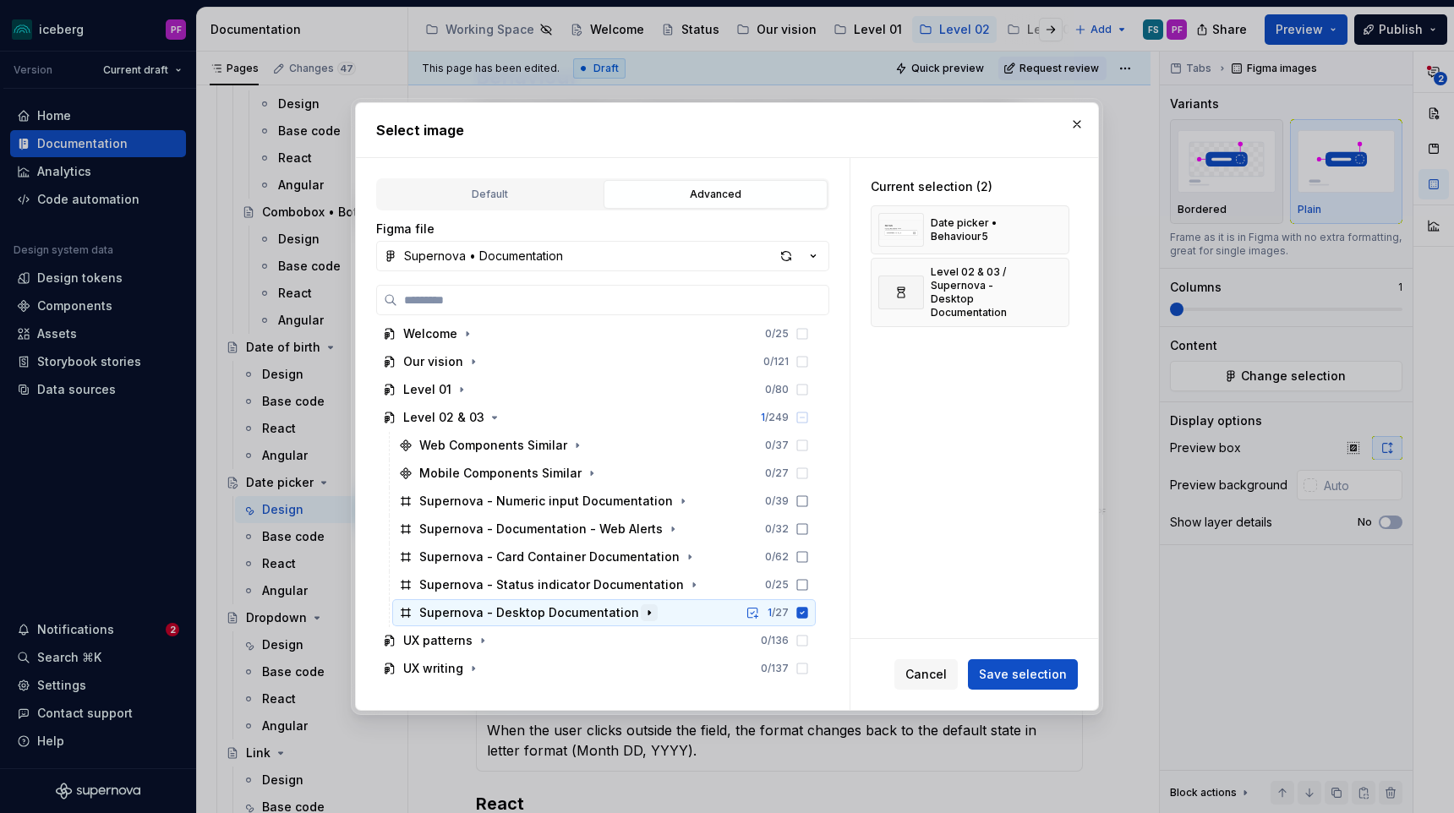
click at [646, 609] on button "button" at bounding box center [649, 612] width 17 height 17
click at [1062, 285] on button "button" at bounding box center [1050, 293] width 24 height 24
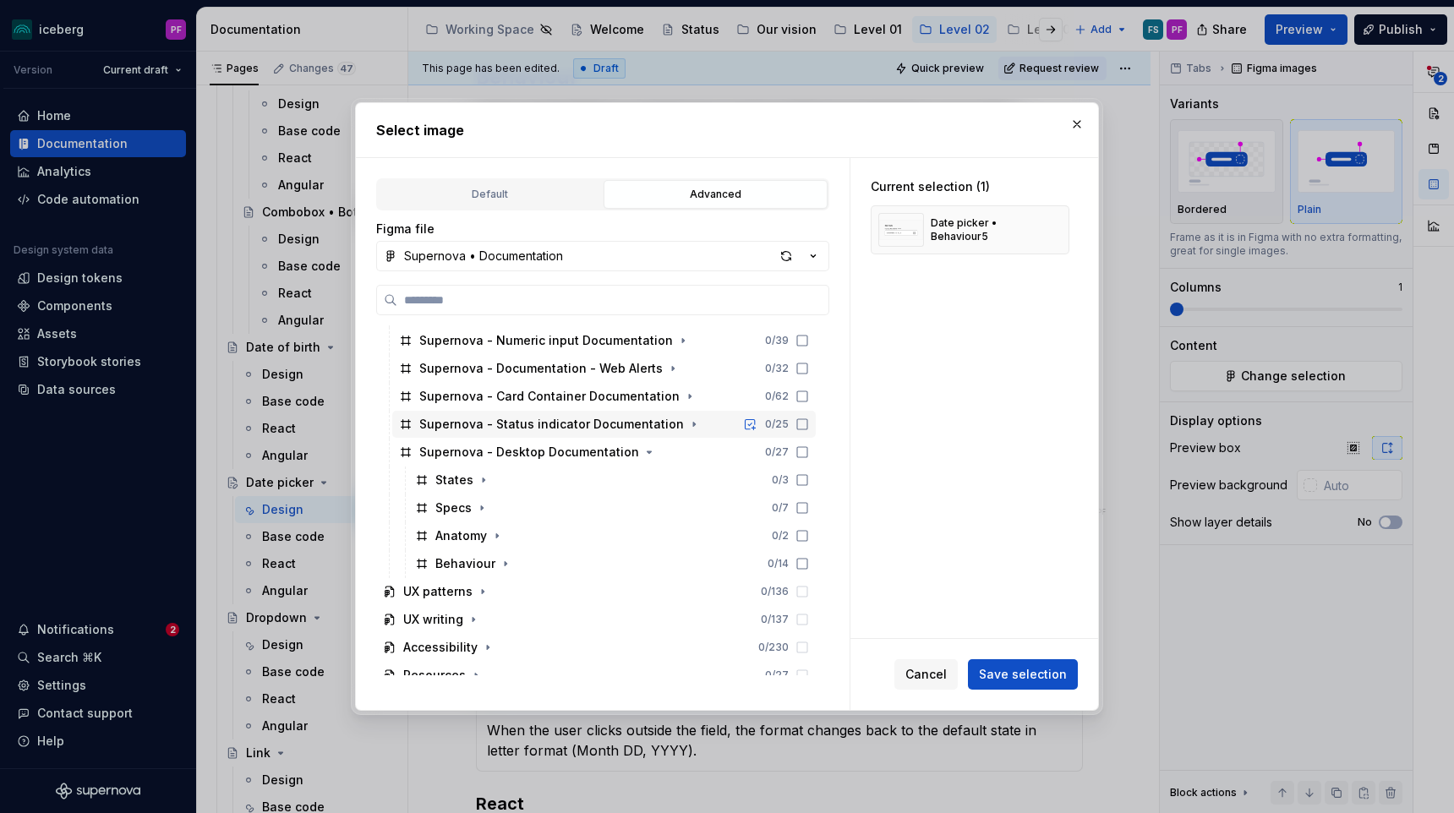
scroll to position [286, 0]
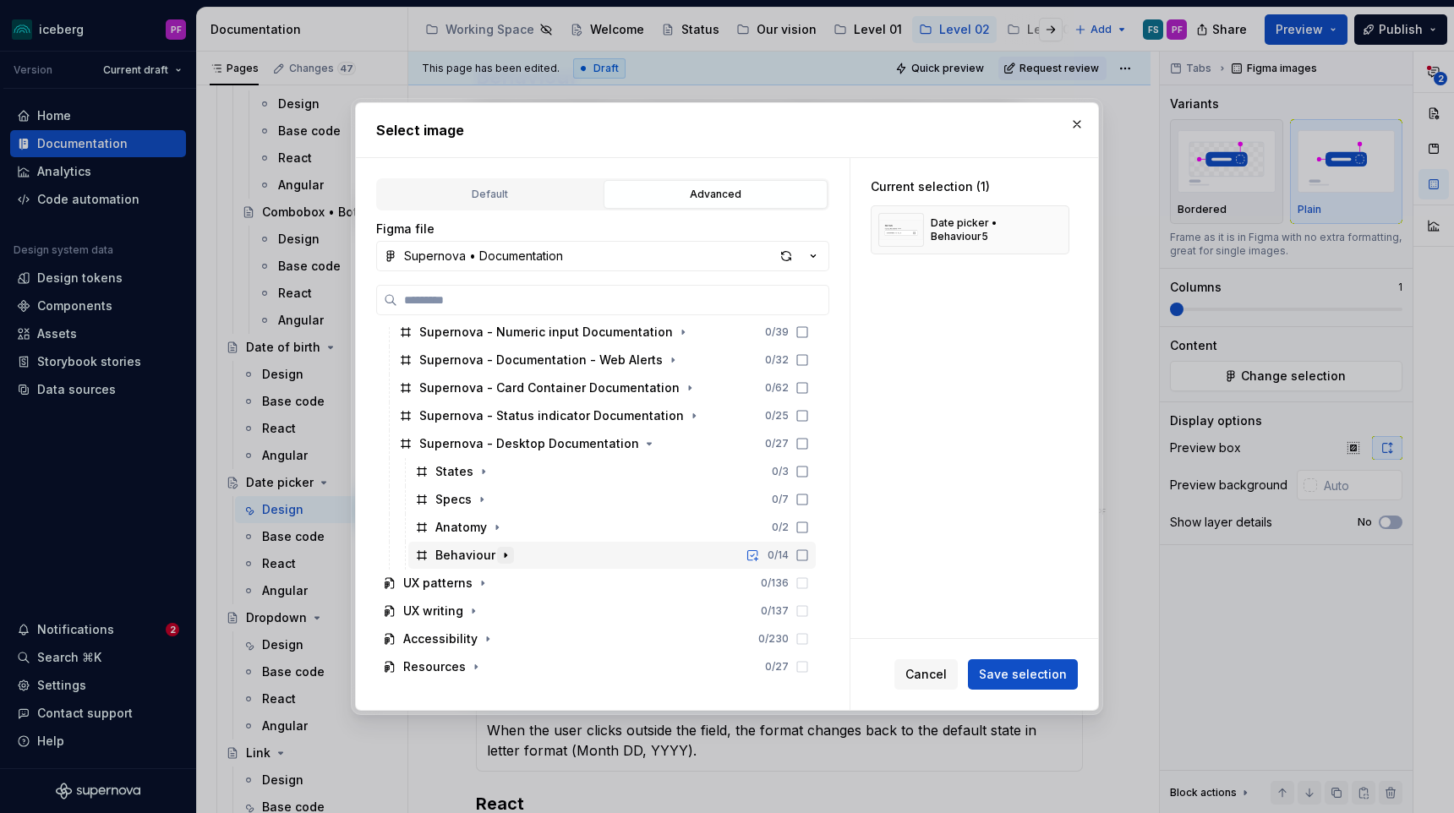
click at [500, 555] on icon "button" at bounding box center [506, 556] width 14 height 14
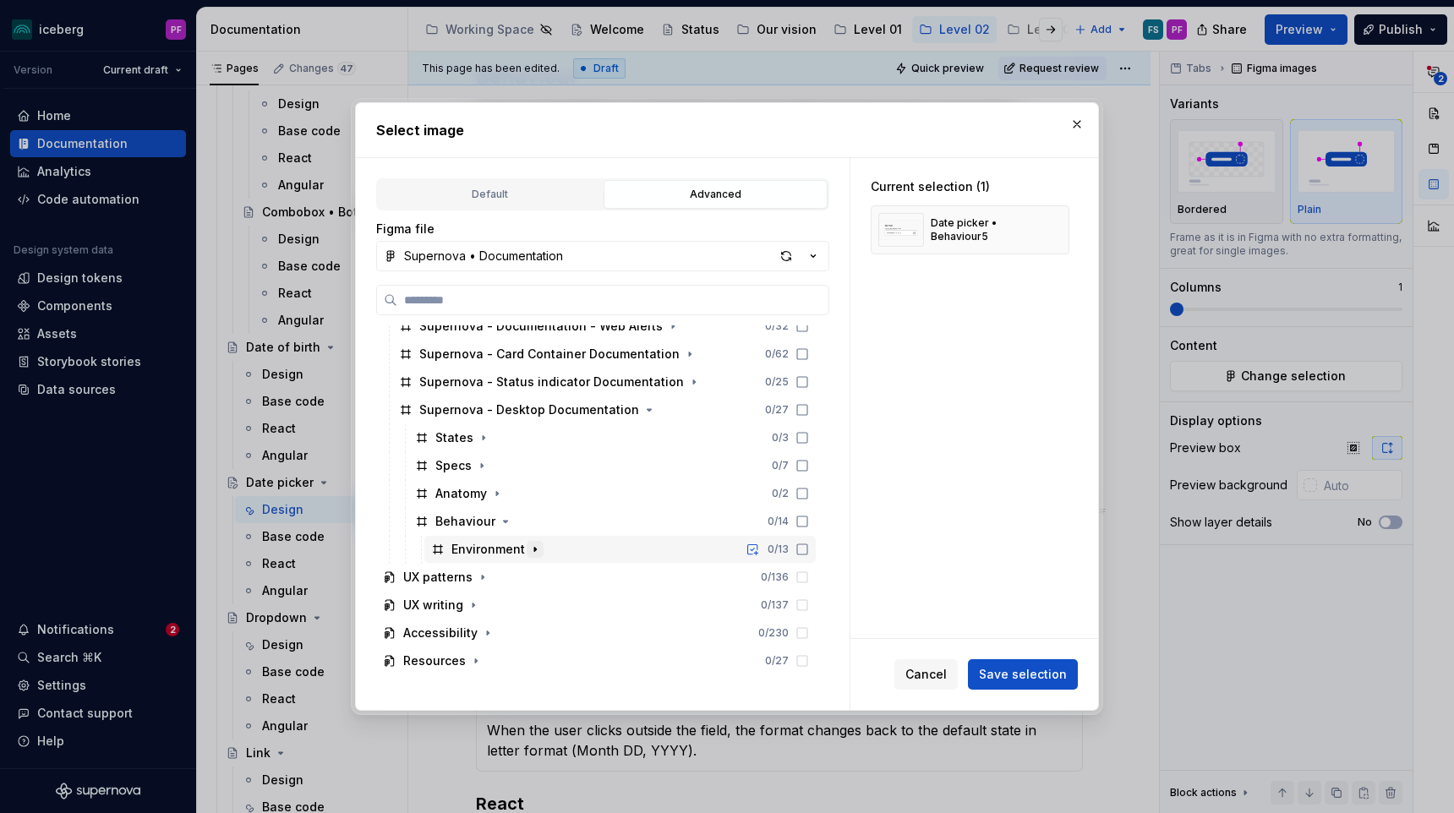
click at [528, 546] on icon "button" at bounding box center [535, 550] width 14 height 14
click at [525, 575] on icon "button" at bounding box center [523, 578] width 14 height 14
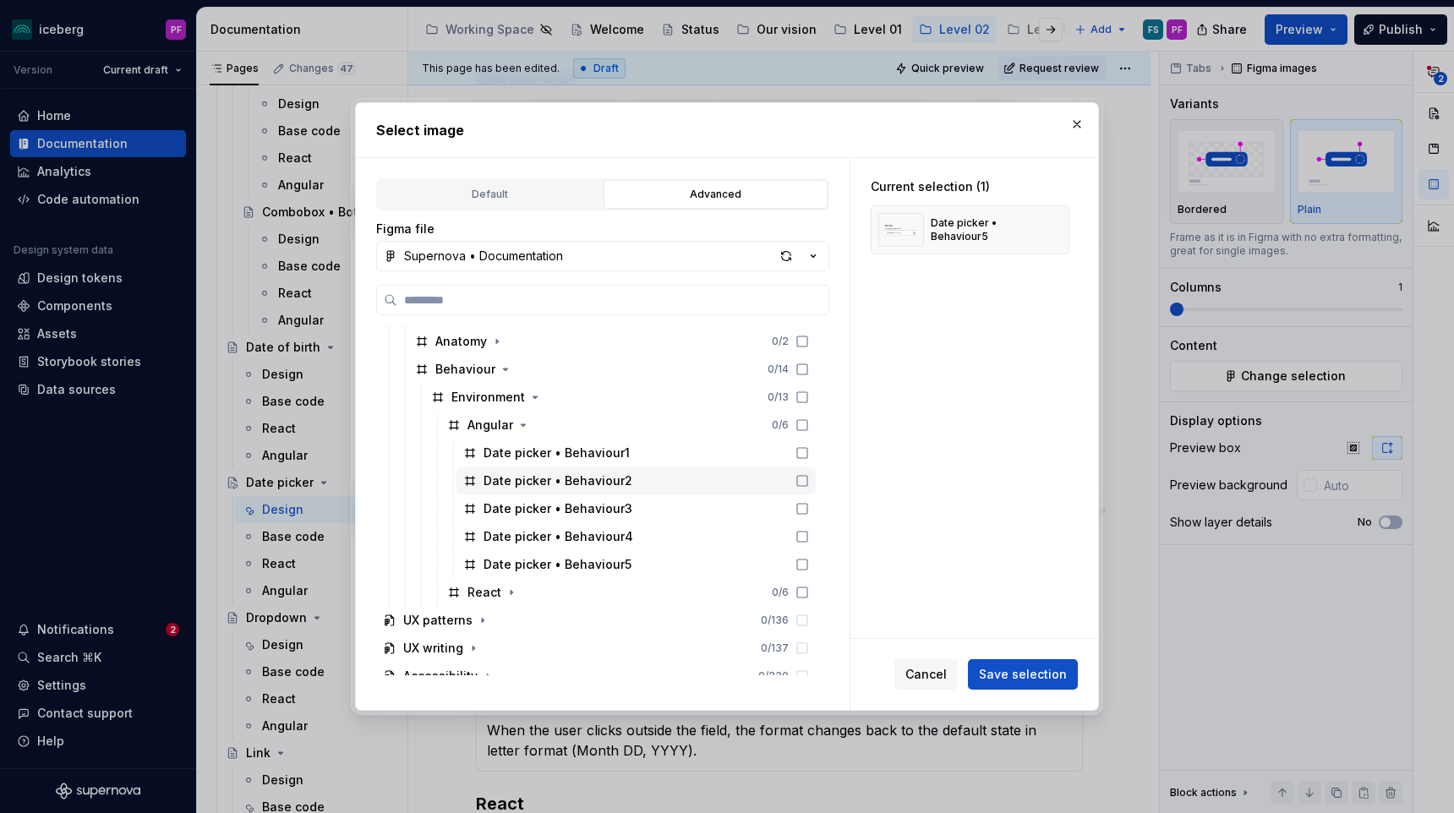
scroll to position [473, 0]
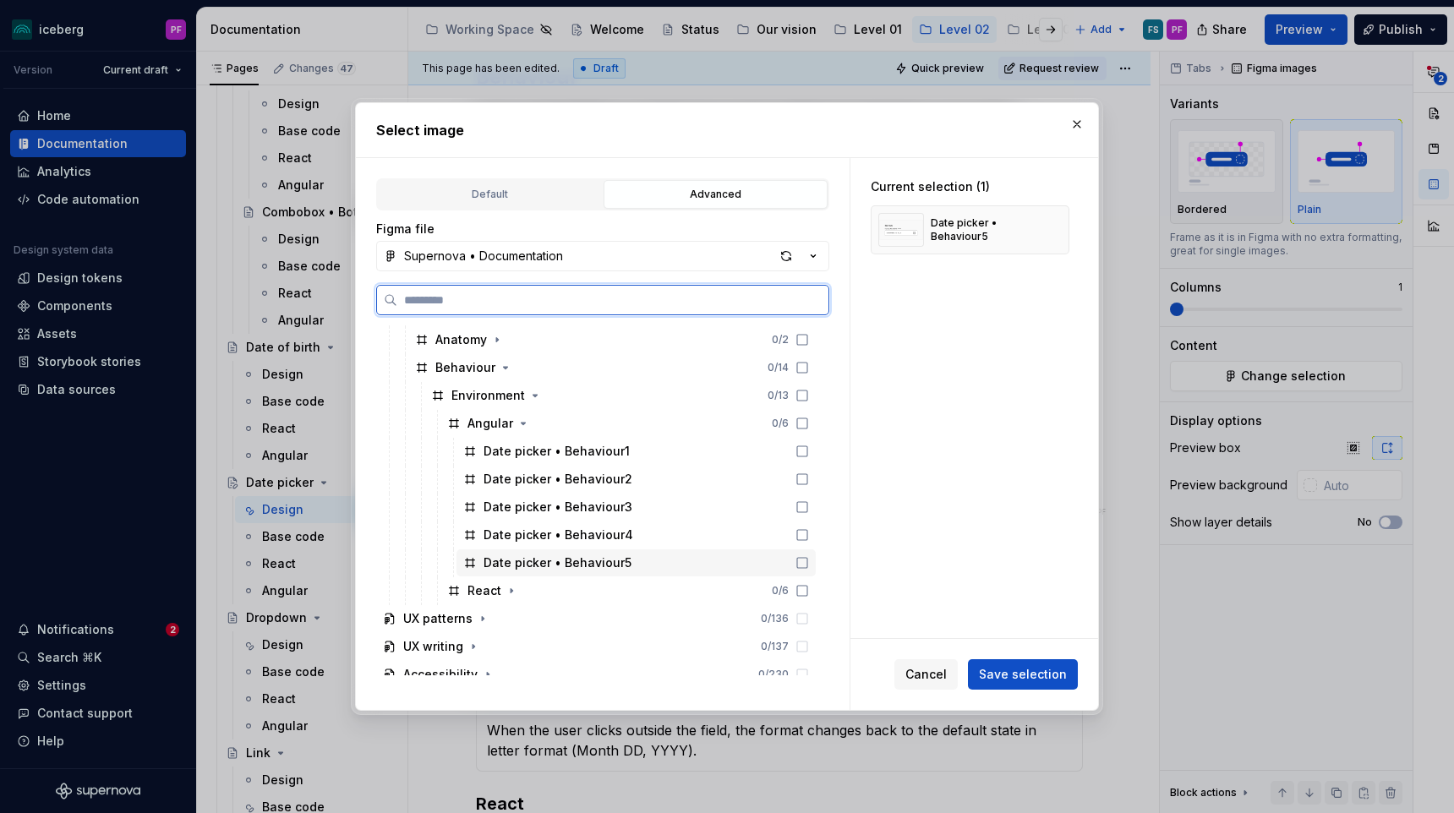
click at [602, 570] on div "Date picker • Behaviour5" at bounding box center [558, 563] width 148 height 17
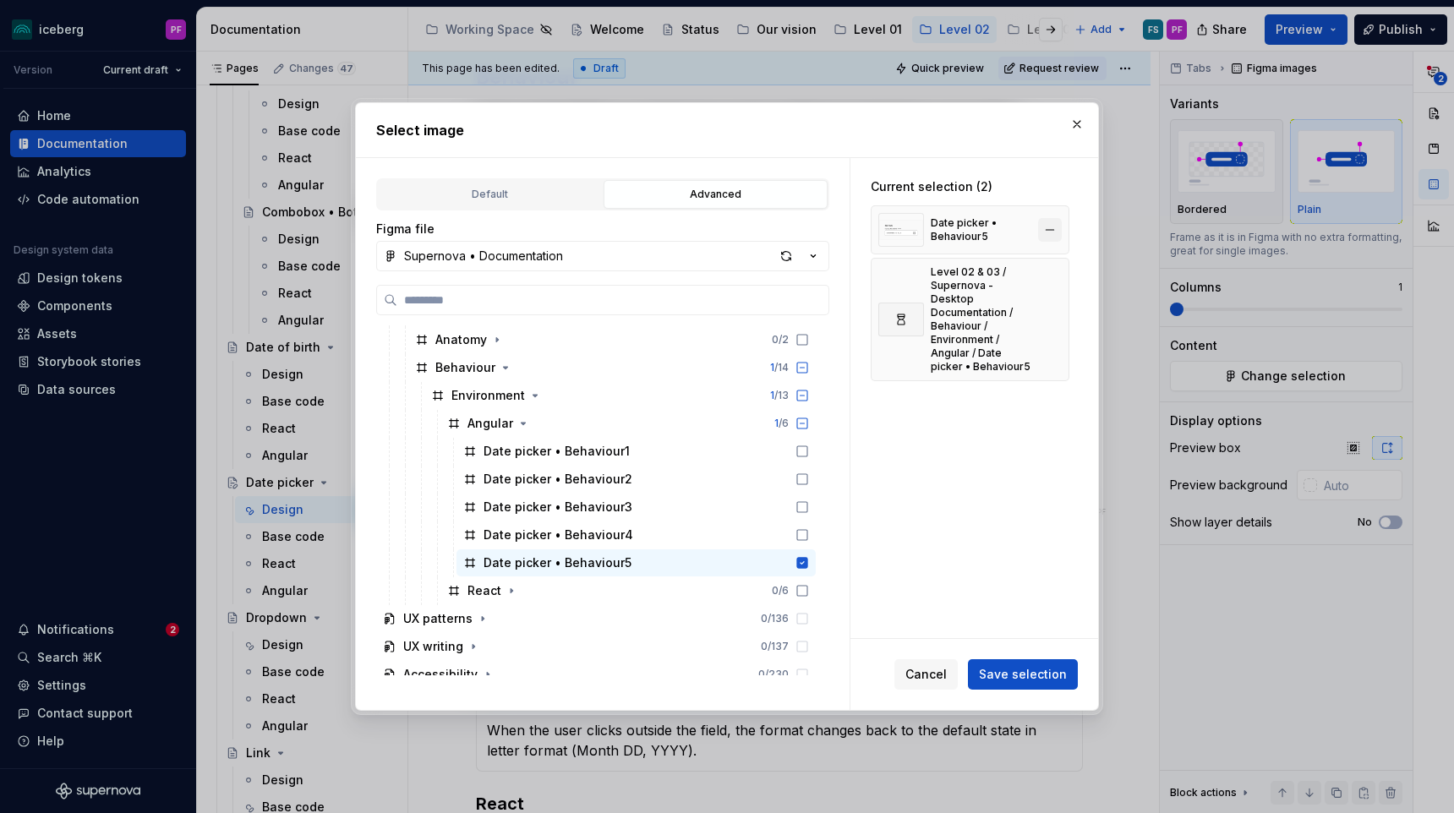
click at [1057, 232] on button "button" at bounding box center [1050, 230] width 24 height 24
click at [1029, 671] on span "Save selection" at bounding box center [1023, 674] width 88 height 17
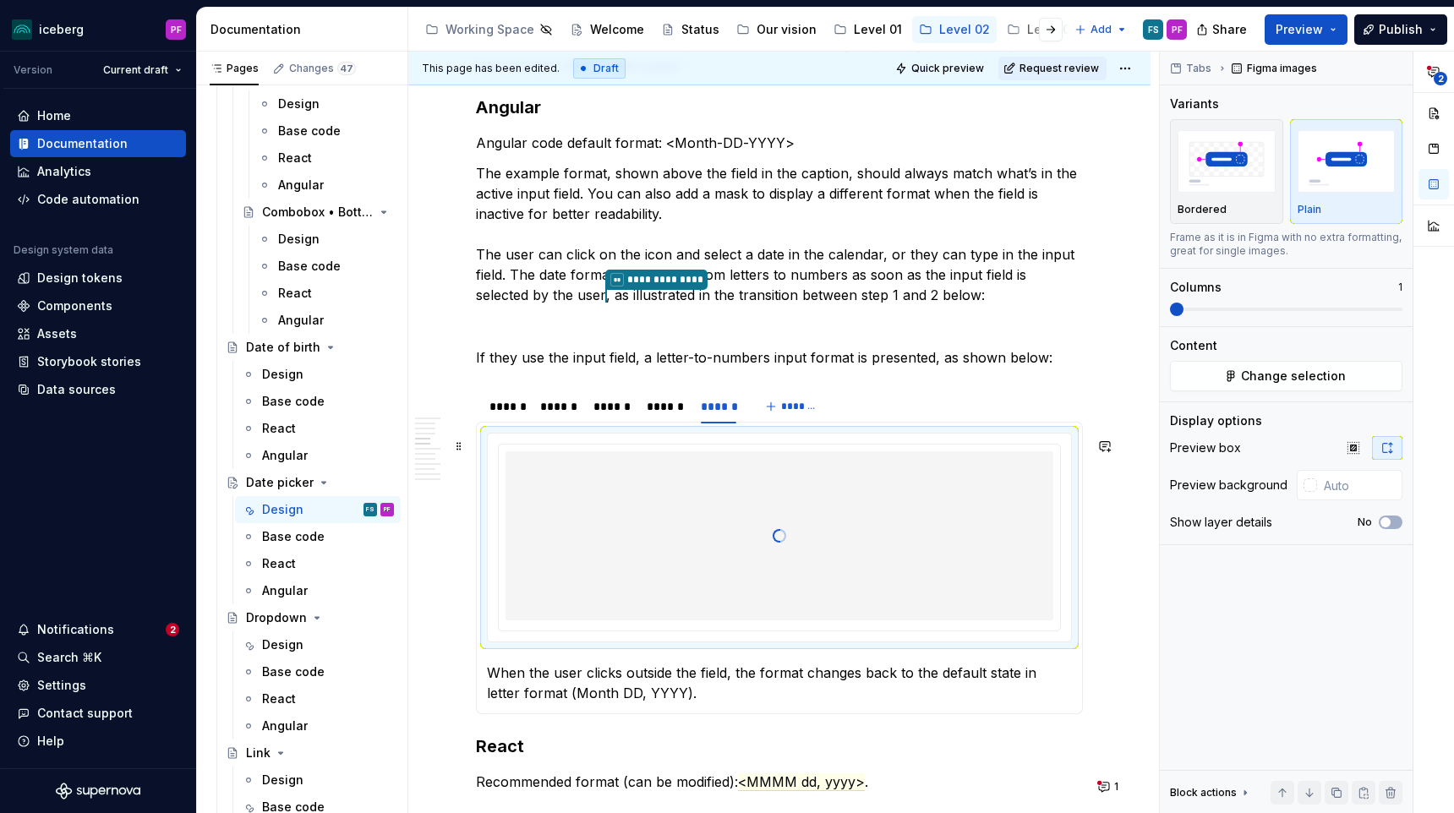
scroll to position [1574, 0]
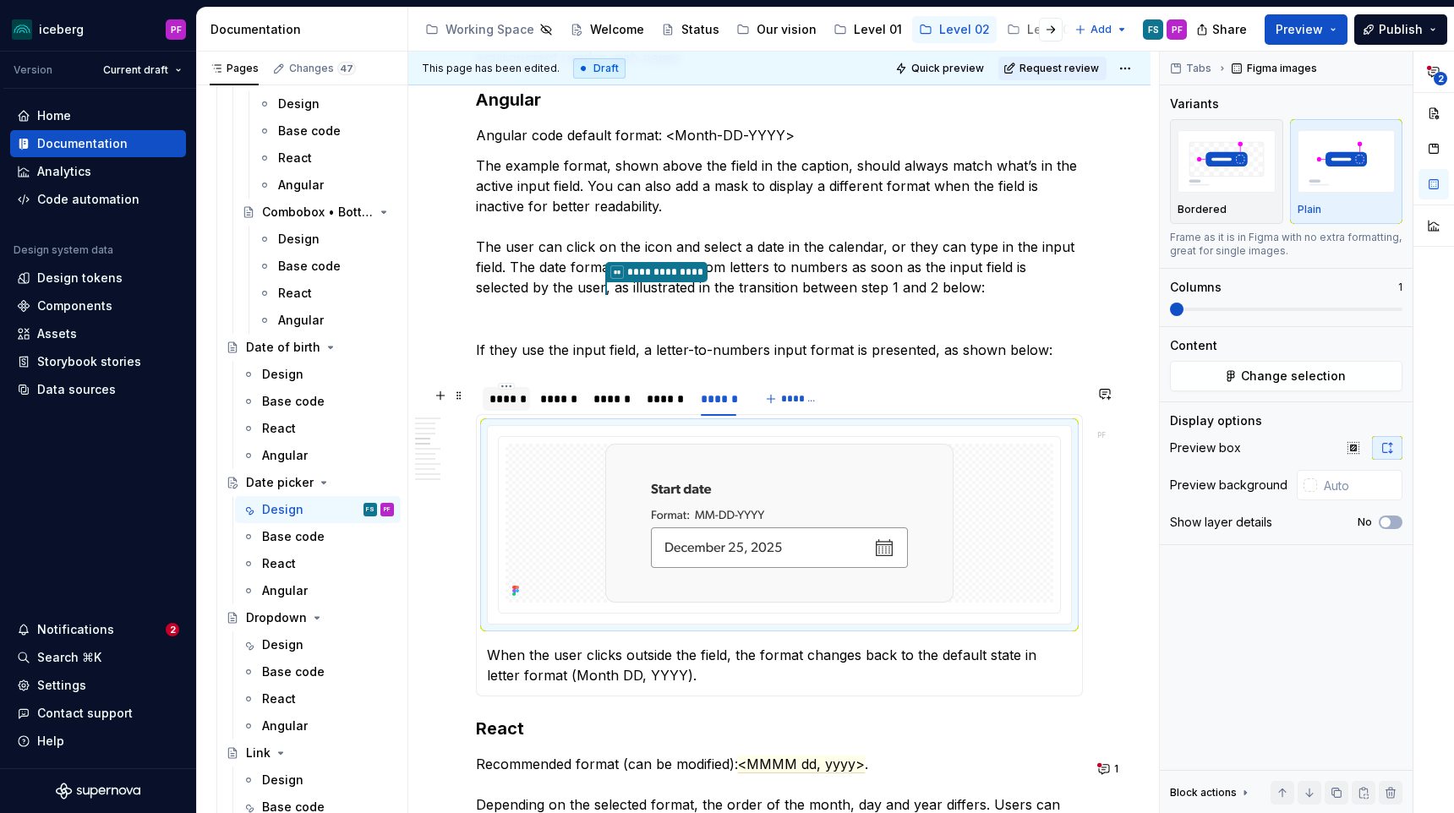
click at [526, 411] on div "******" at bounding box center [506, 399] width 47 height 24
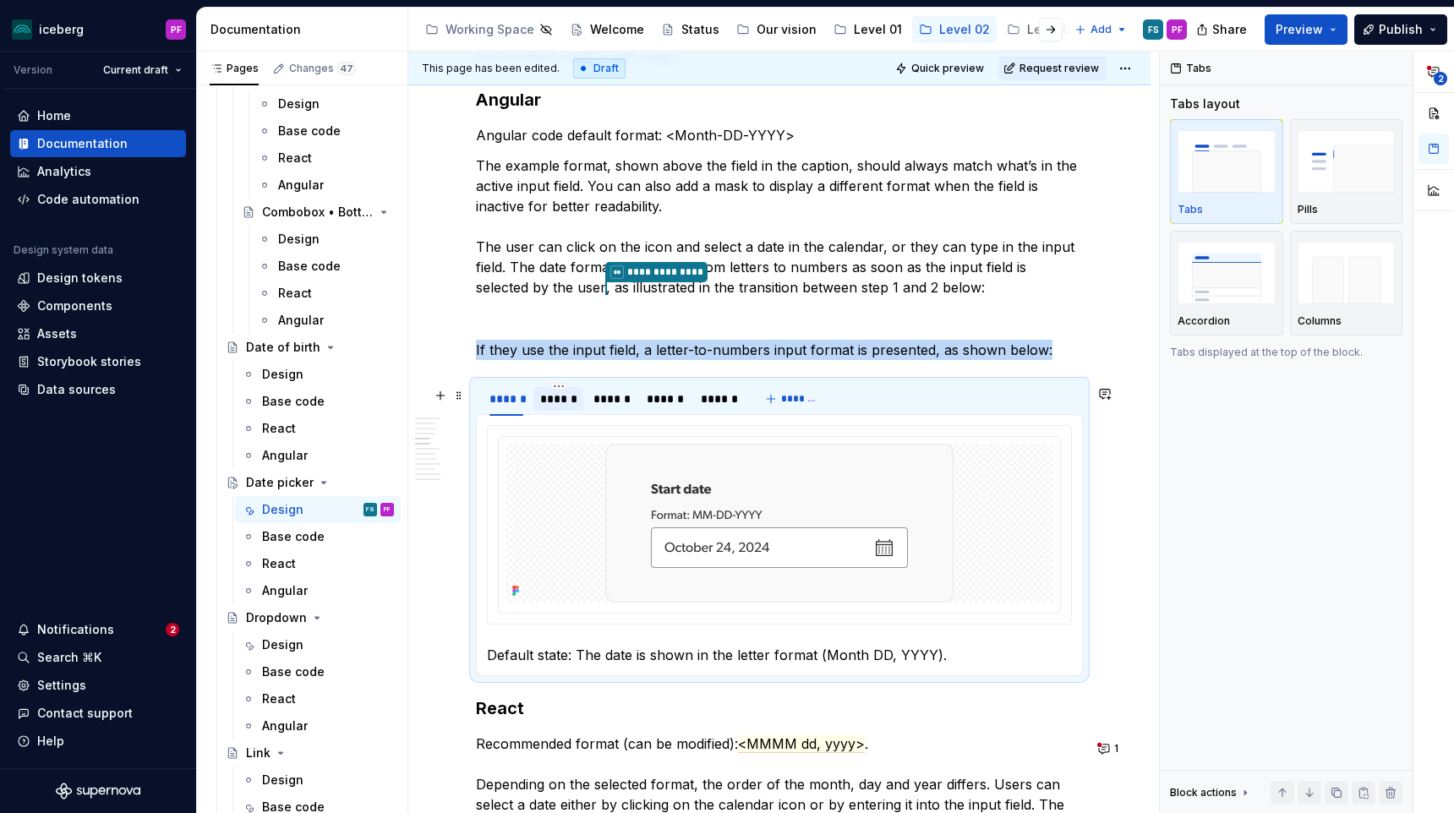
click at [554, 407] on div "******" at bounding box center [558, 399] width 36 height 17
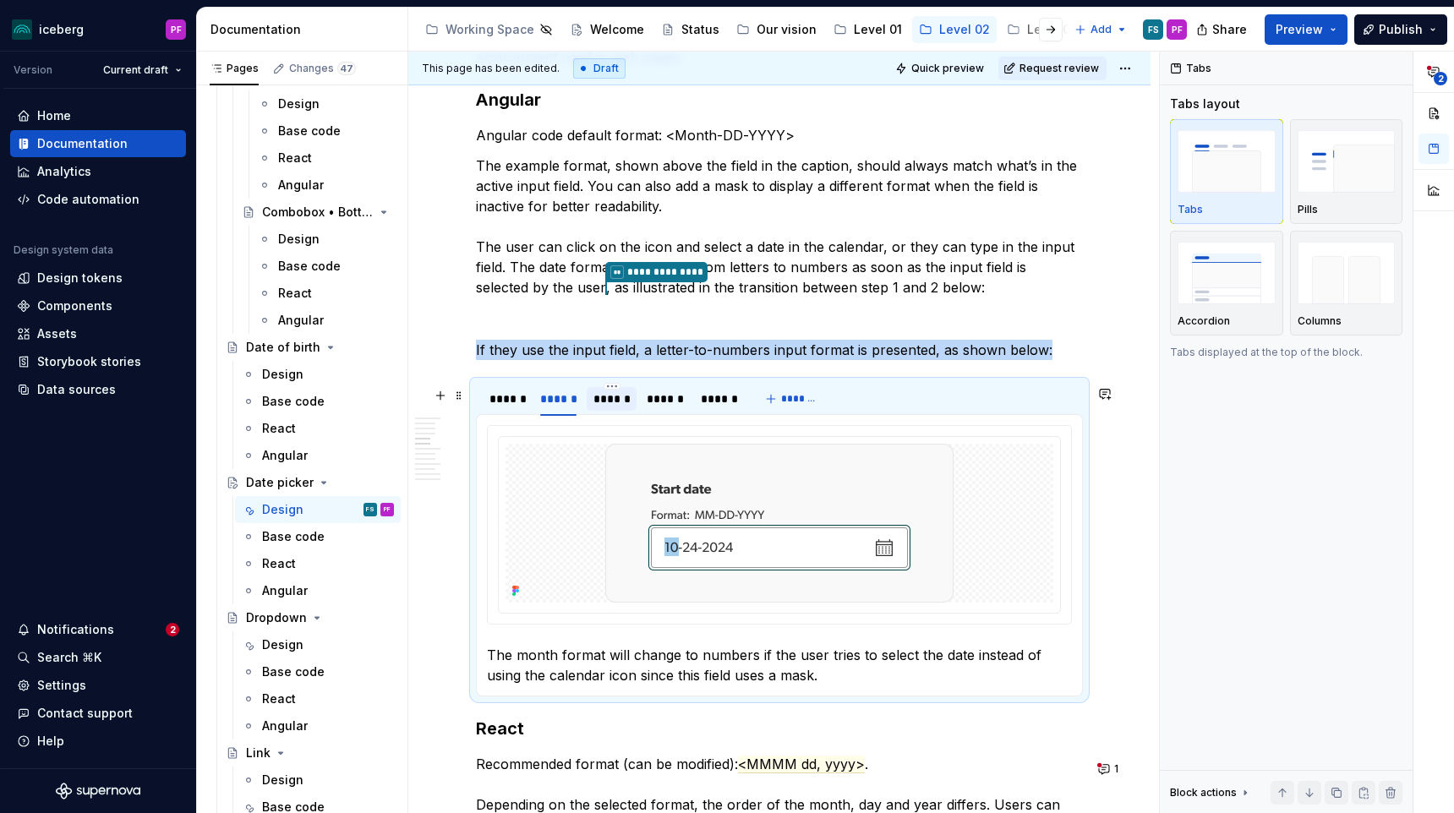
click at [597, 407] on div "******" at bounding box center [611, 399] width 36 height 17
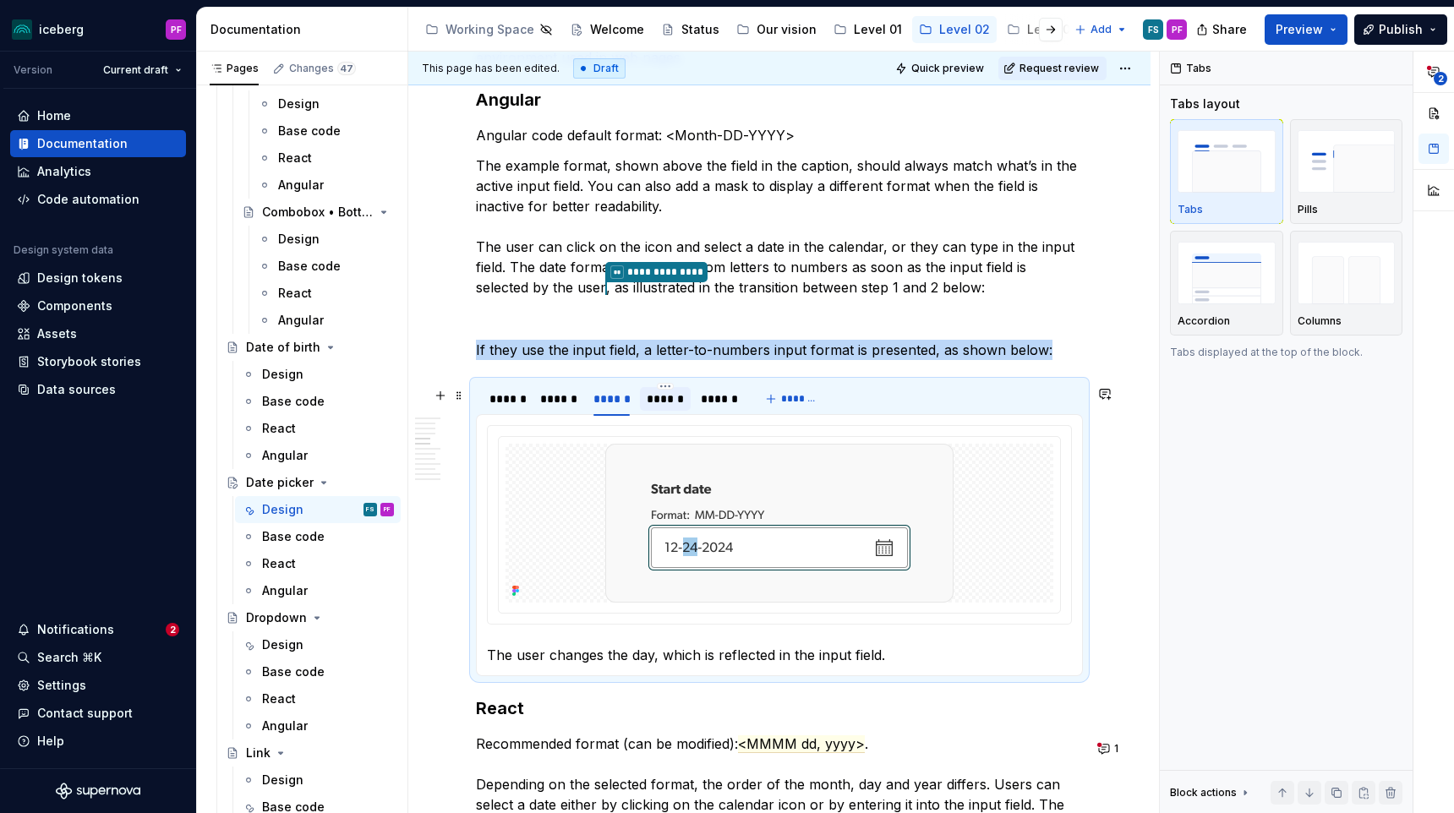
click at [644, 401] on div "******" at bounding box center [665, 399] width 50 height 24
click at [696, 395] on div "******" at bounding box center [719, 399] width 50 height 24
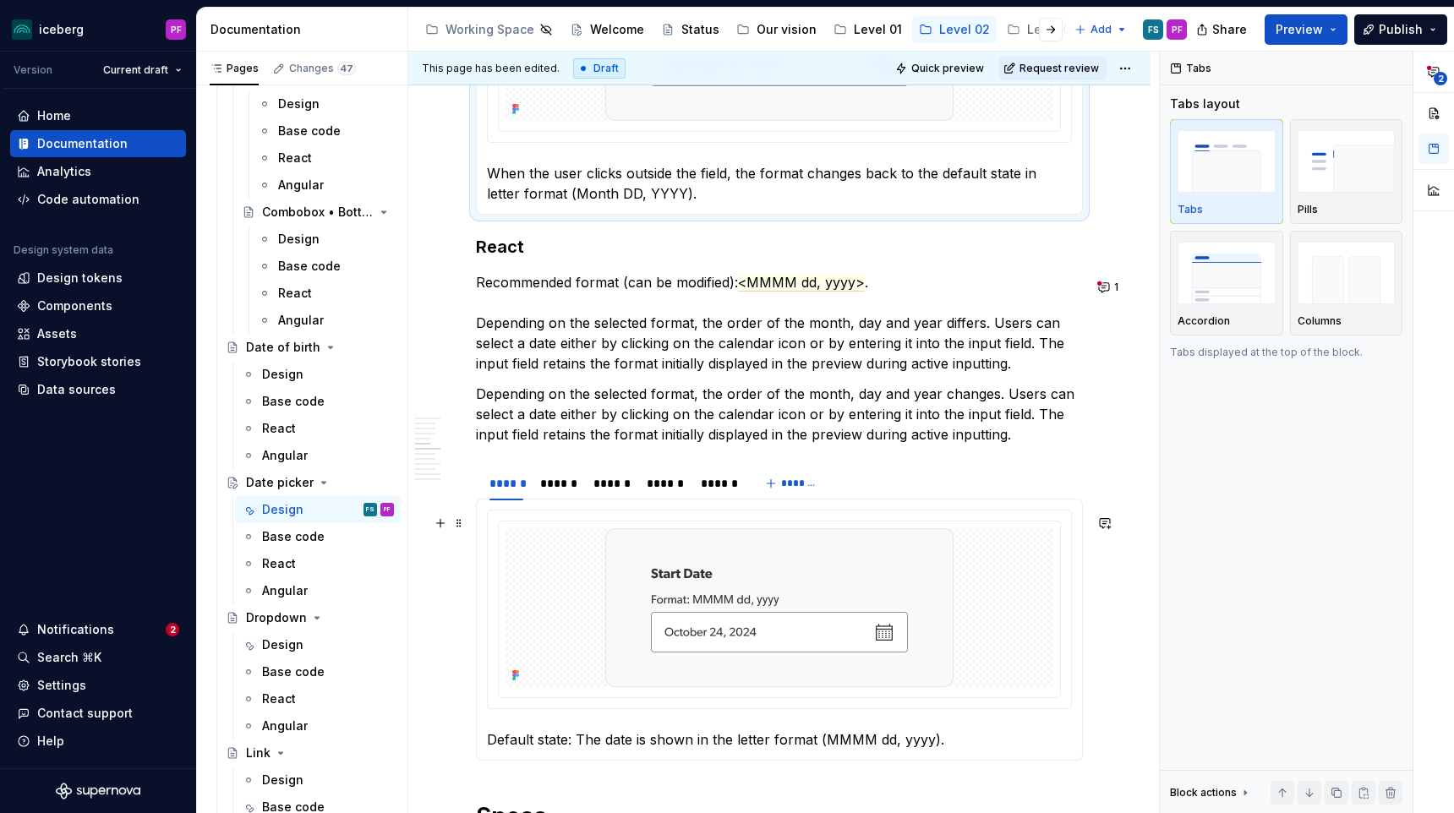
scroll to position [2090, 0]
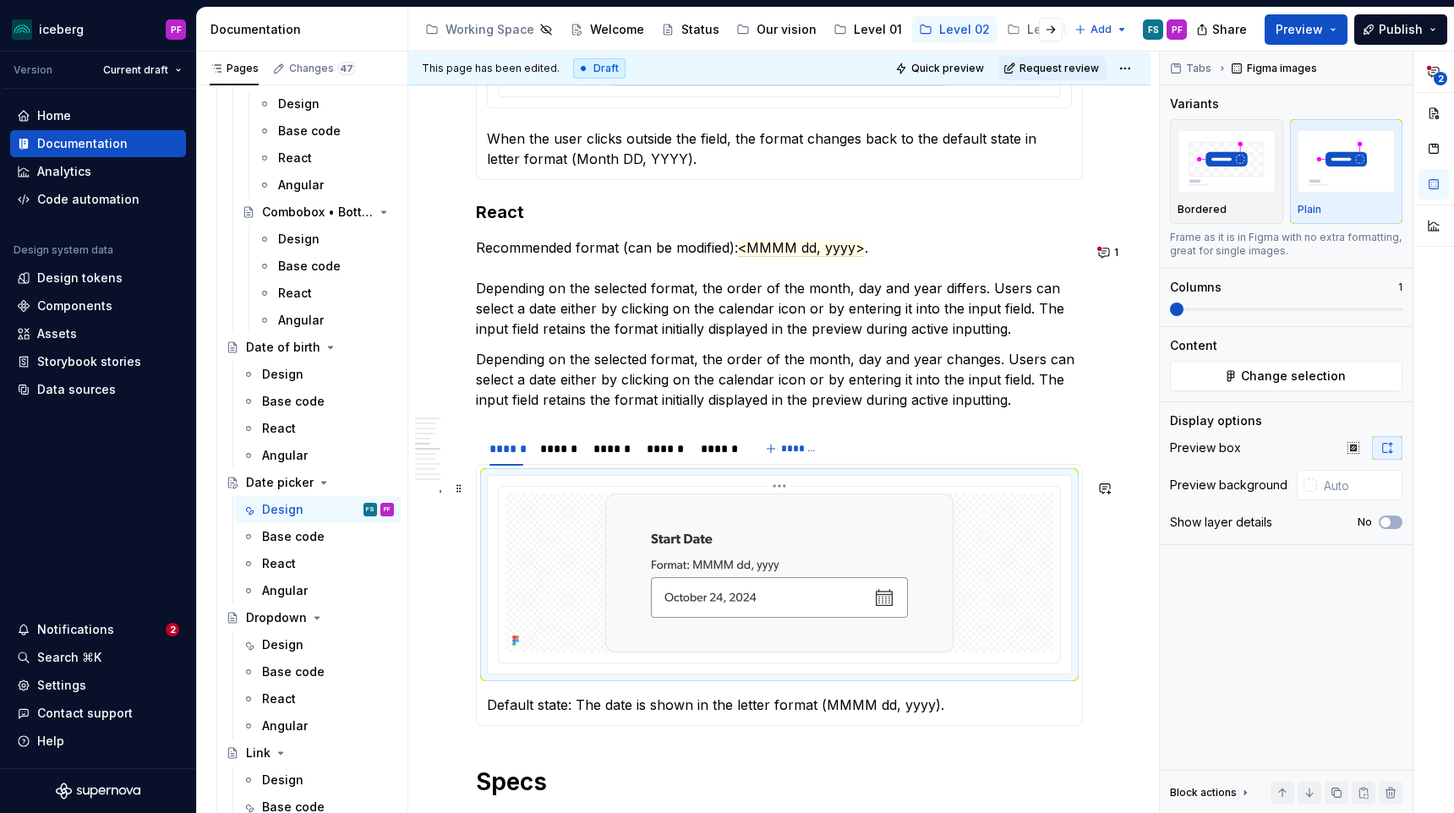
click at [570, 524] on div at bounding box center [779, 573] width 548 height 159
click at [1191, 378] on button "Change selection" at bounding box center [1286, 376] width 232 height 30
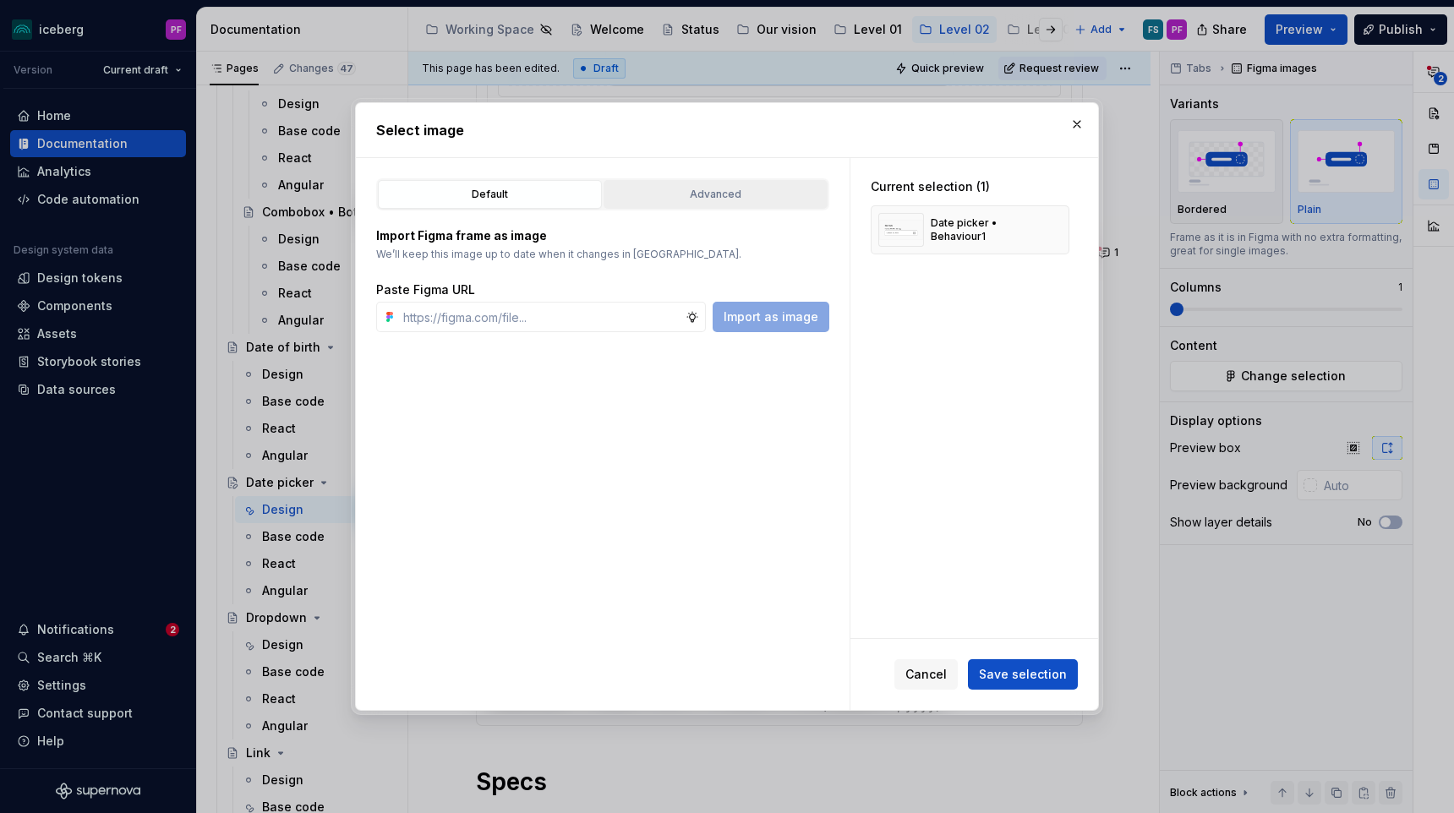
click at [684, 199] on div "Advanced" at bounding box center [715, 194] width 212 height 17
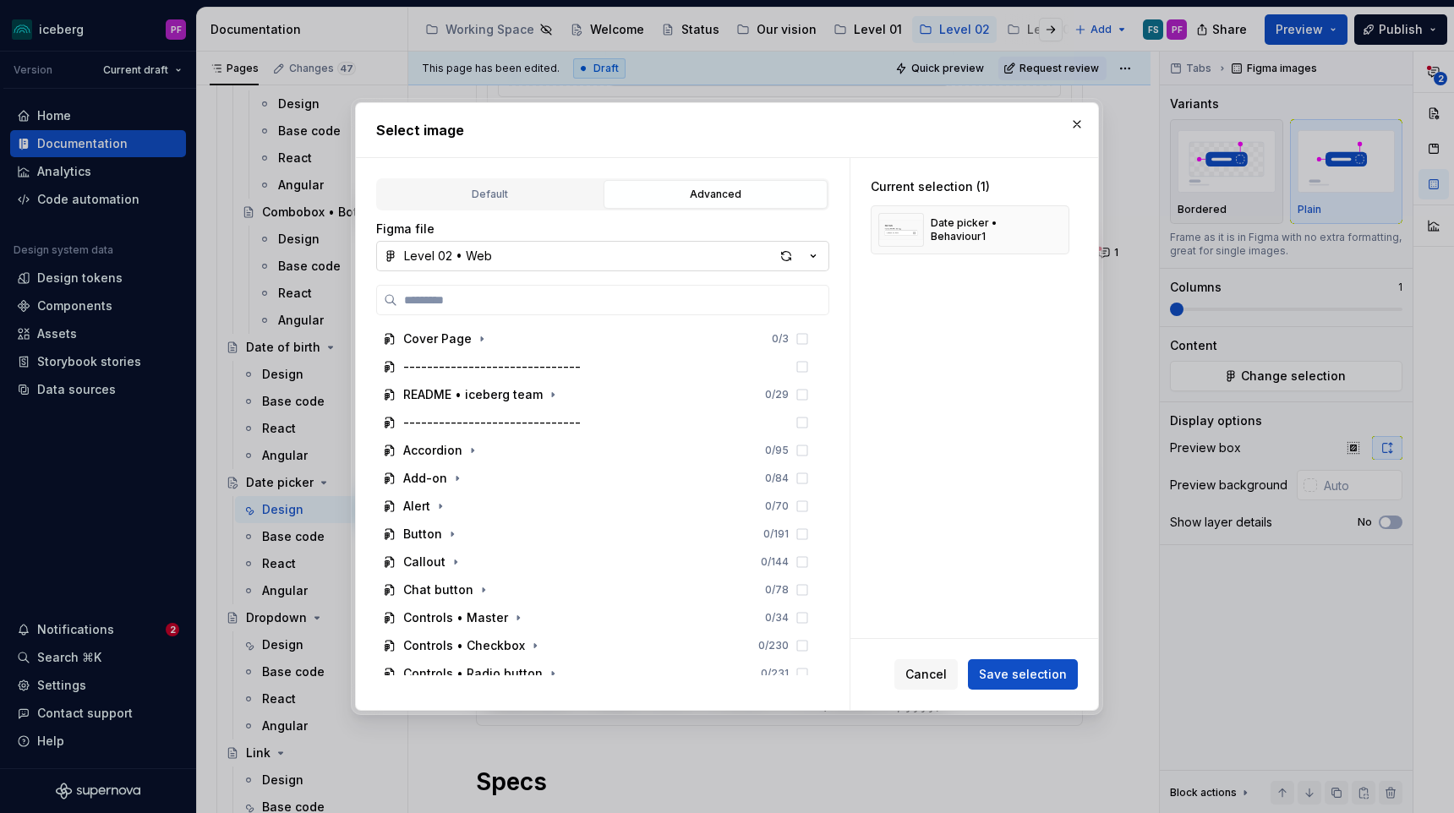
click at [565, 265] on button "Level 02 • Web" at bounding box center [602, 256] width 453 height 30
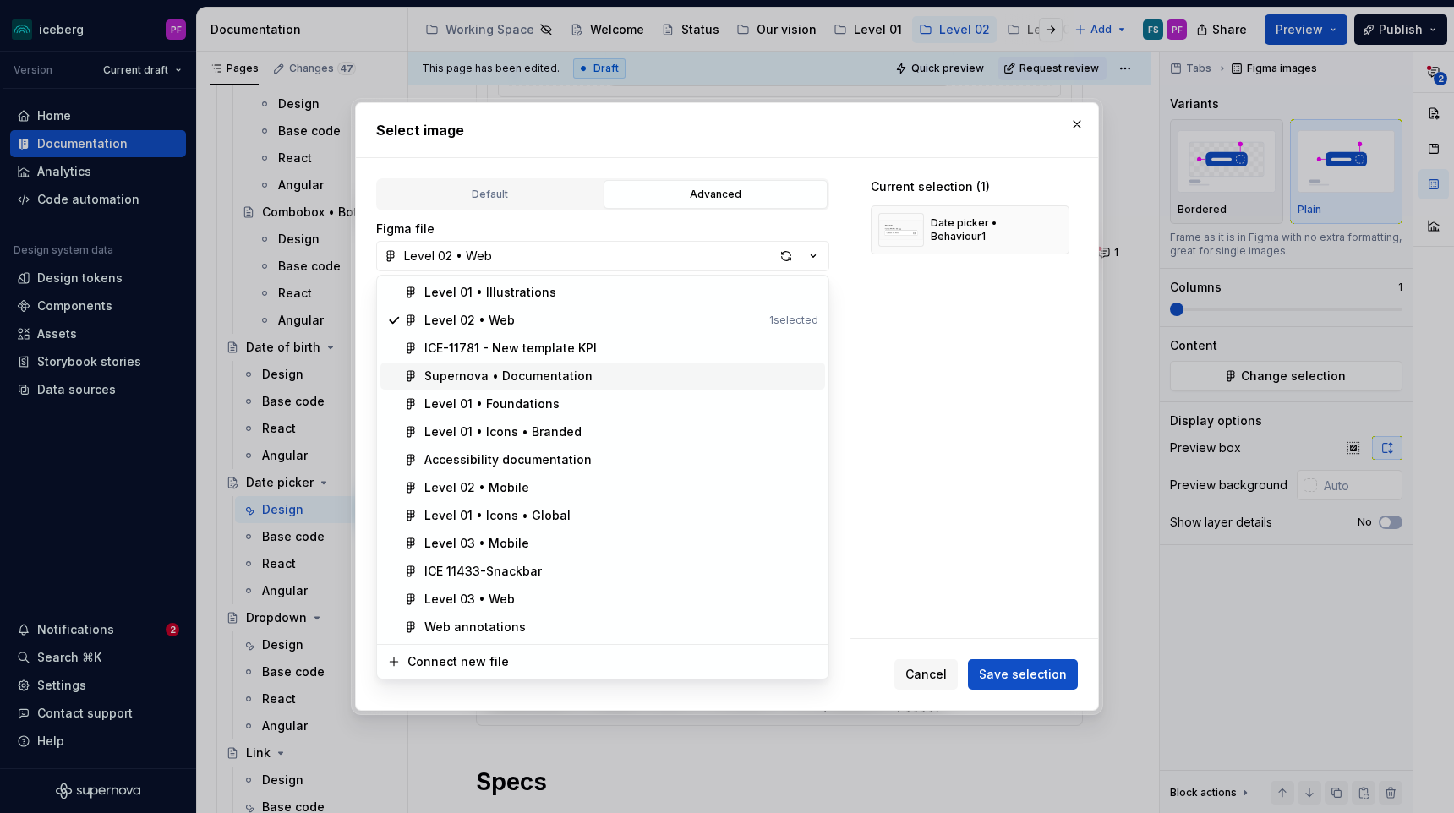
click at [521, 377] on div "Supernova • Documentation" at bounding box center [508, 376] width 168 height 17
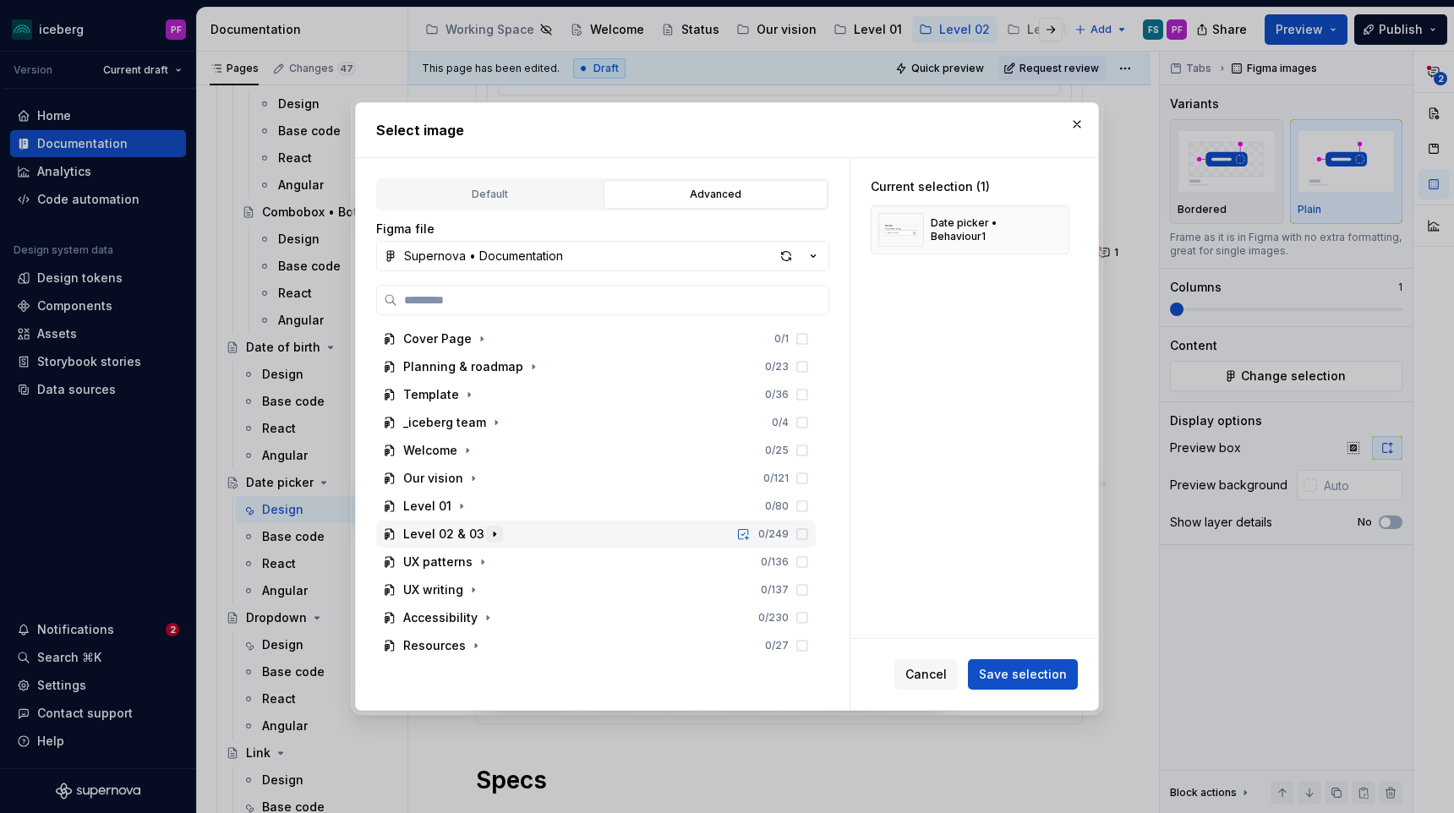
click at [488, 530] on icon "button" at bounding box center [495, 534] width 14 height 14
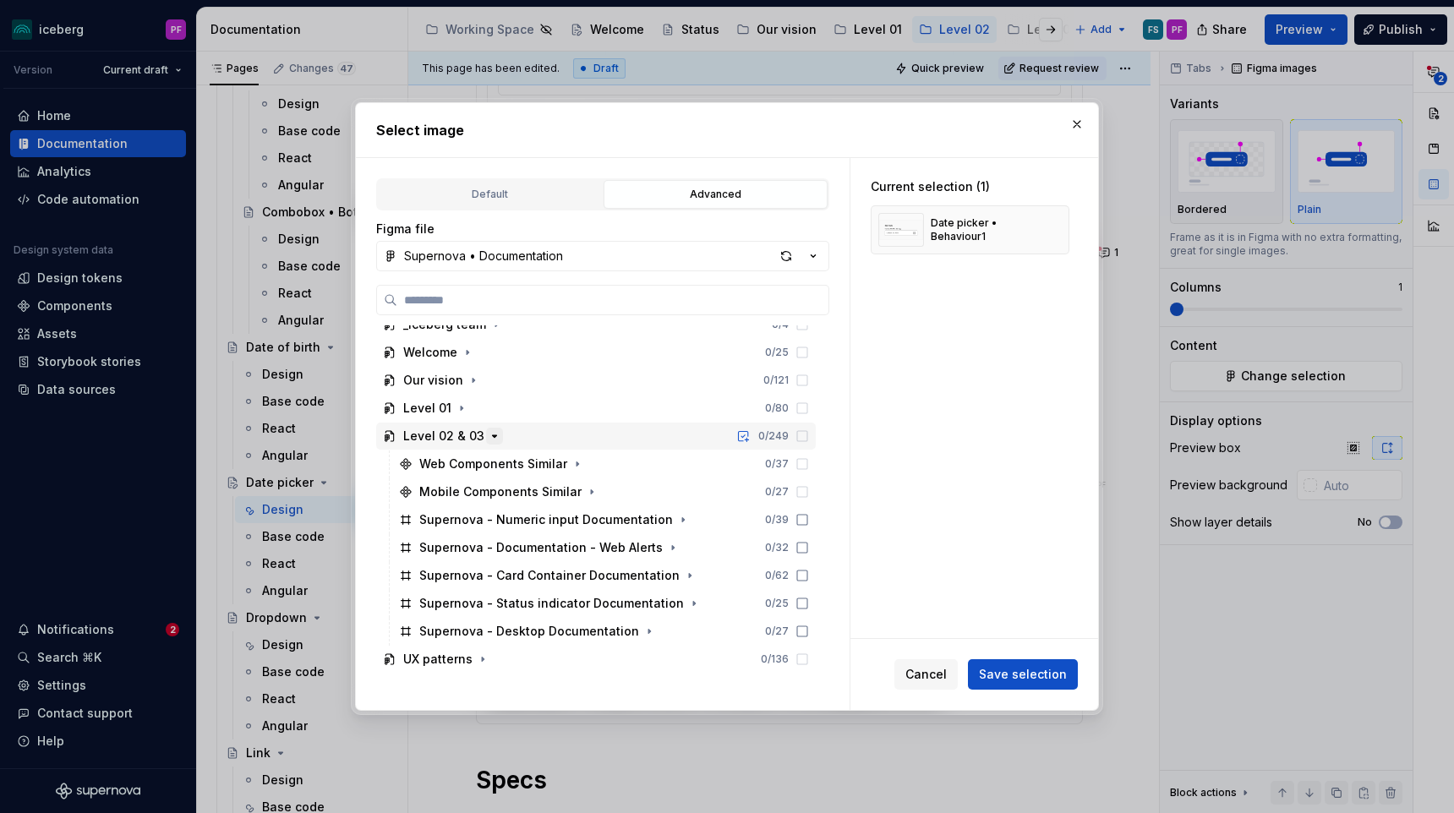
scroll to position [108, 0]
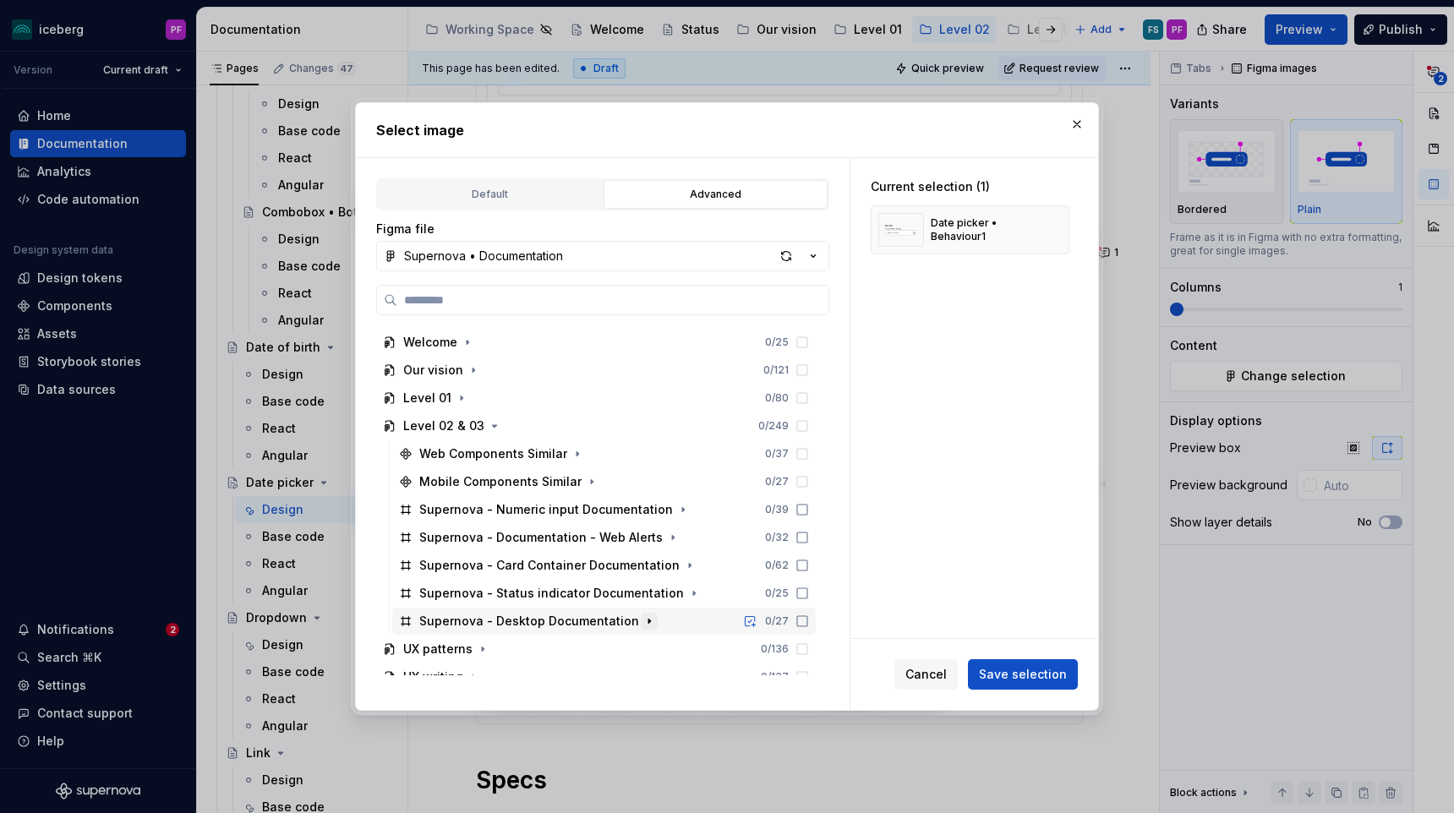
click at [641, 615] on button "button" at bounding box center [649, 621] width 17 height 17
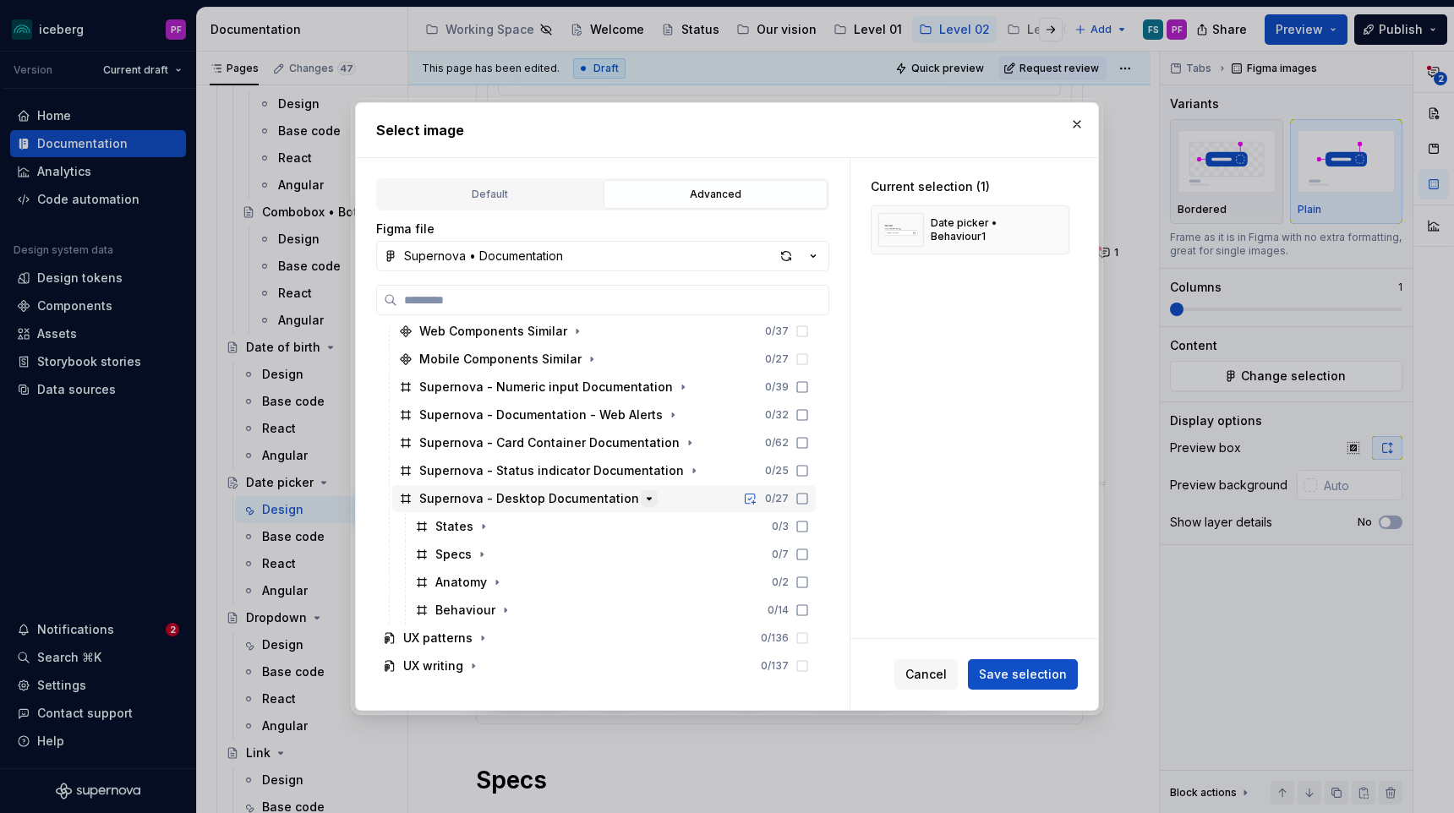
scroll to position [236, 0]
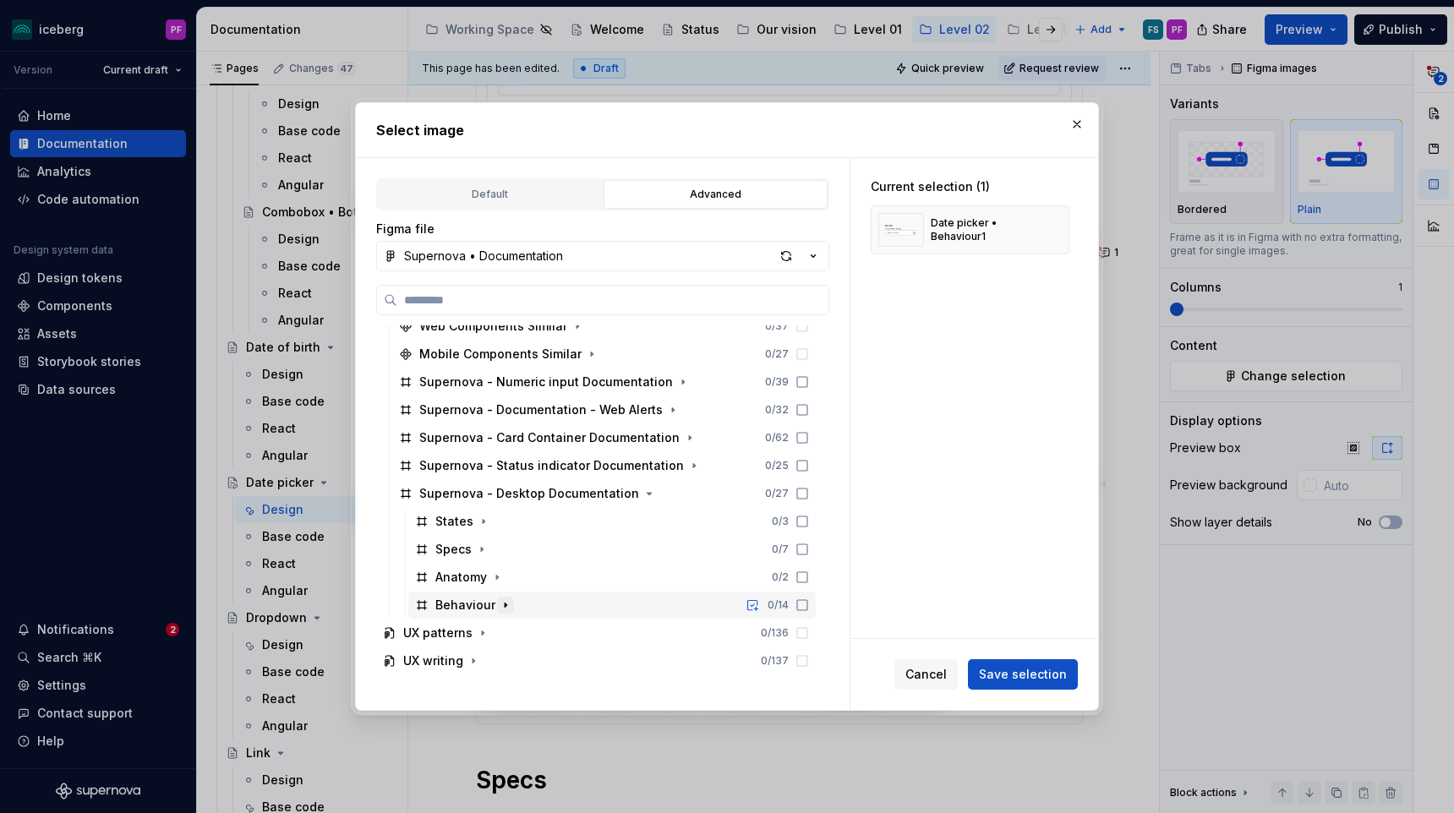
click at [502, 601] on icon "button" at bounding box center [506, 605] width 14 height 14
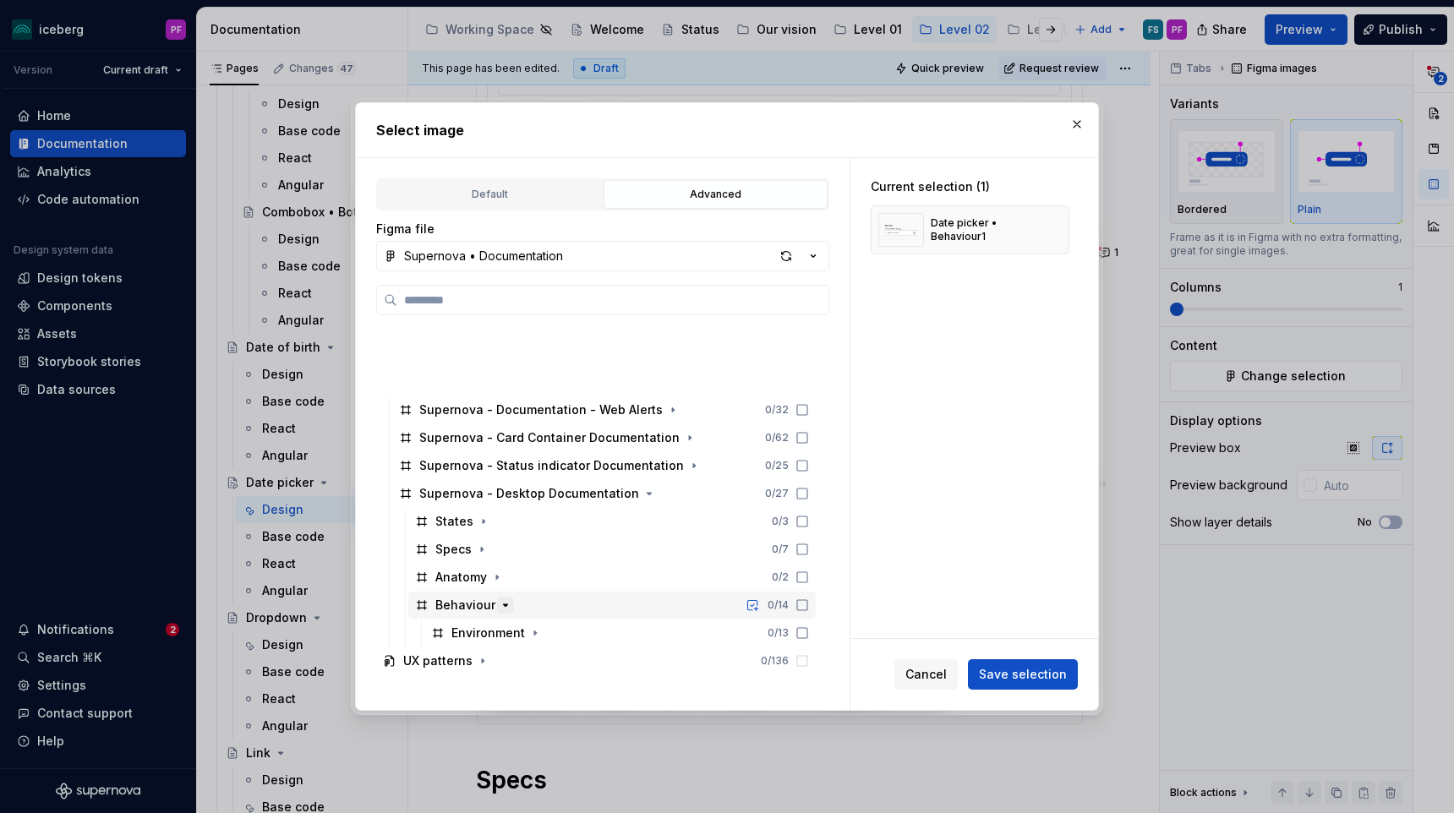
scroll to position [320, 0]
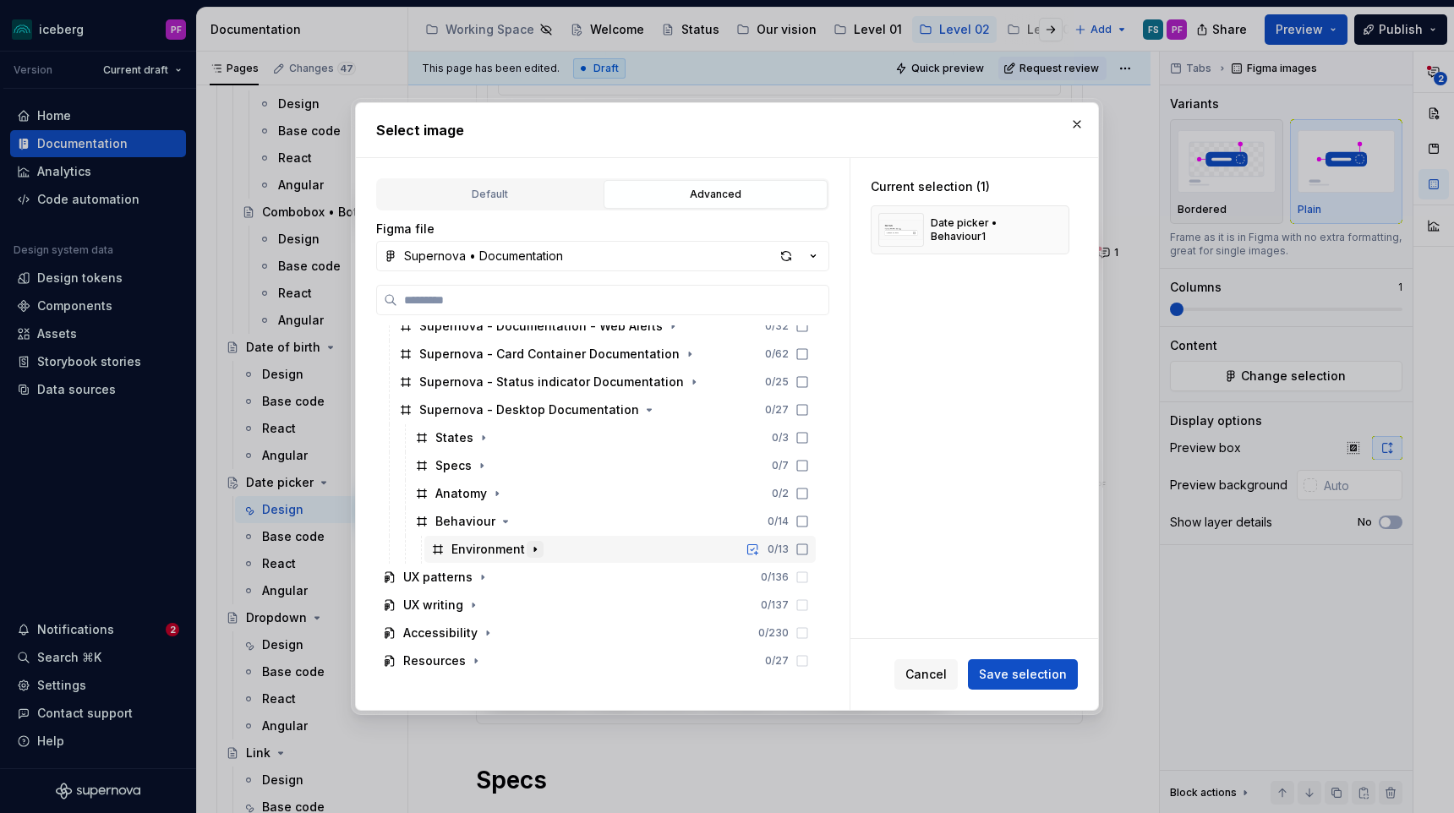
click at [528, 547] on icon "button" at bounding box center [535, 550] width 14 height 14
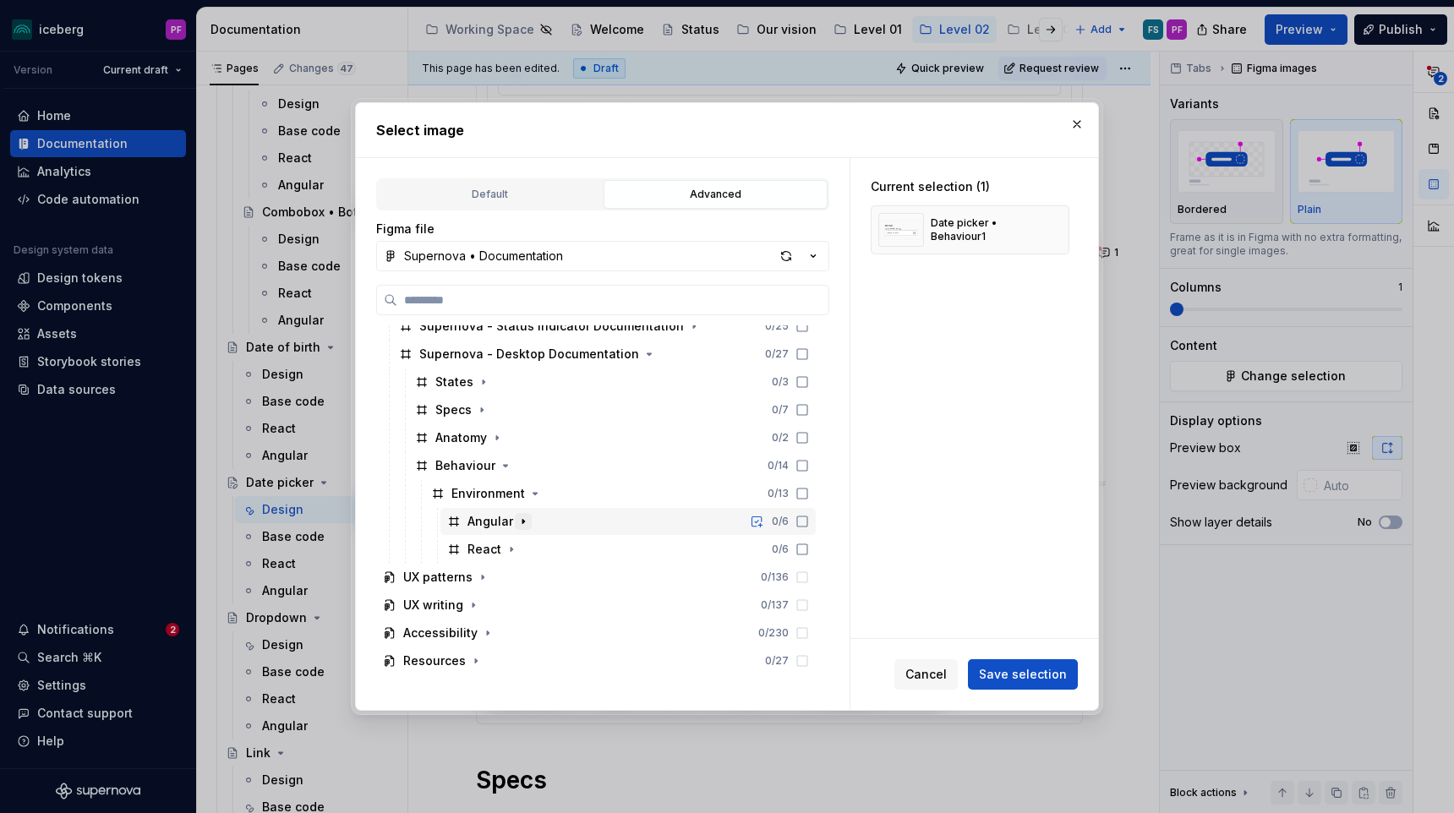
click at [527, 513] on button "button" at bounding box center [523, 521] width 17 height 17
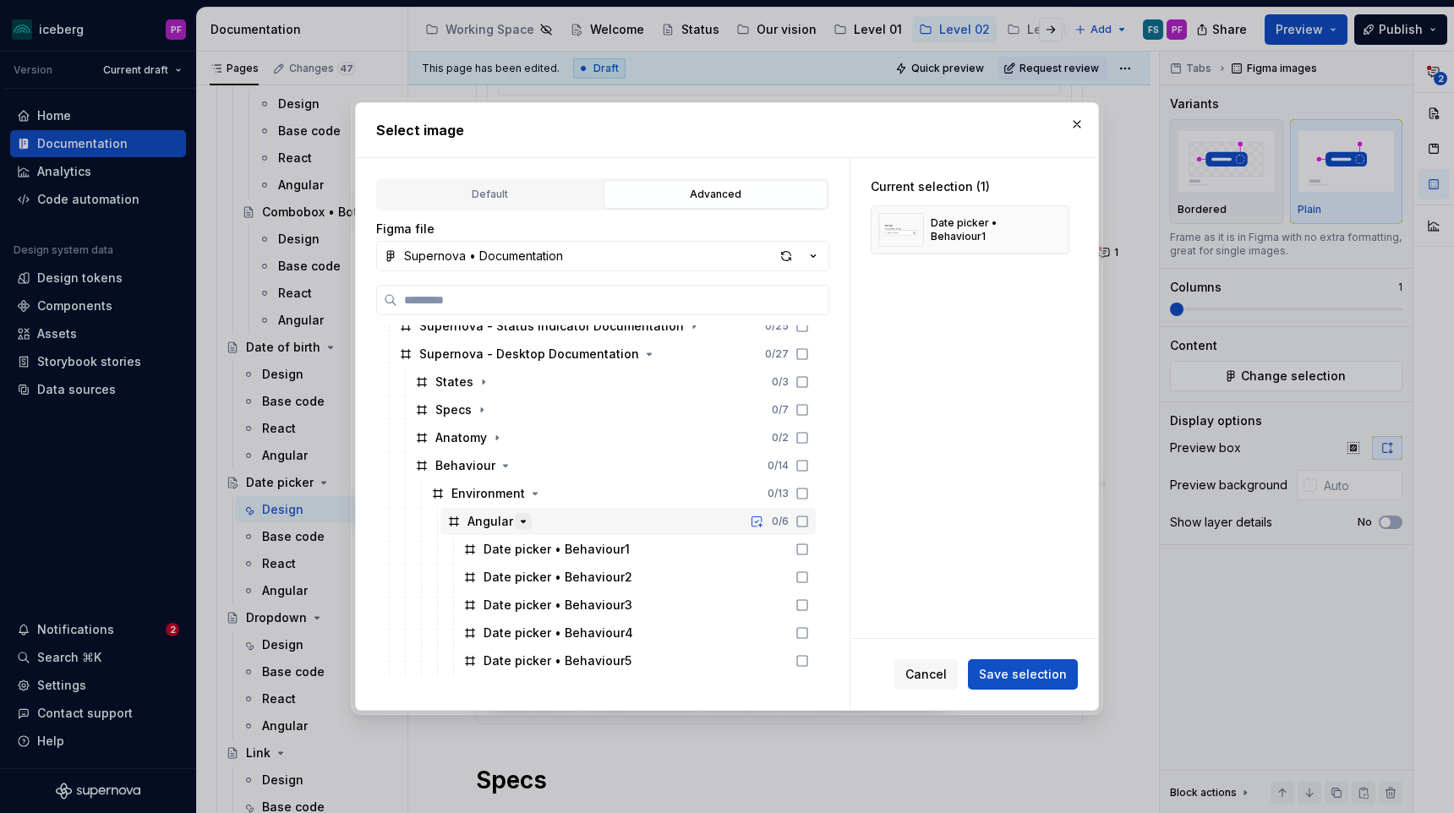
click at [519, 515] on icon "button" at bounding box center [523, 522] width 14 height 14
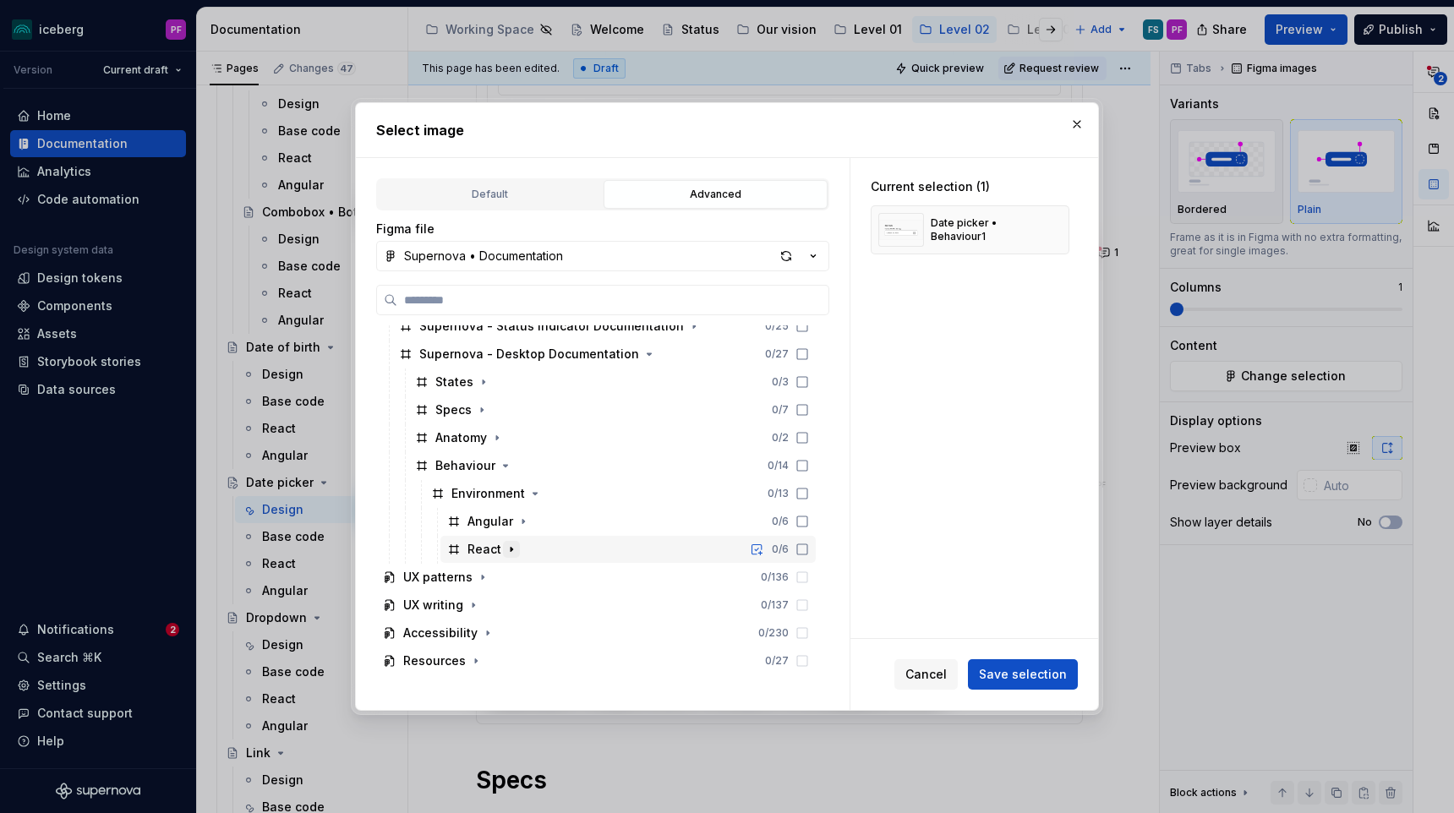
click at [511, 546] on icon "button" at bounding box center [512, 550] width 14 height 14
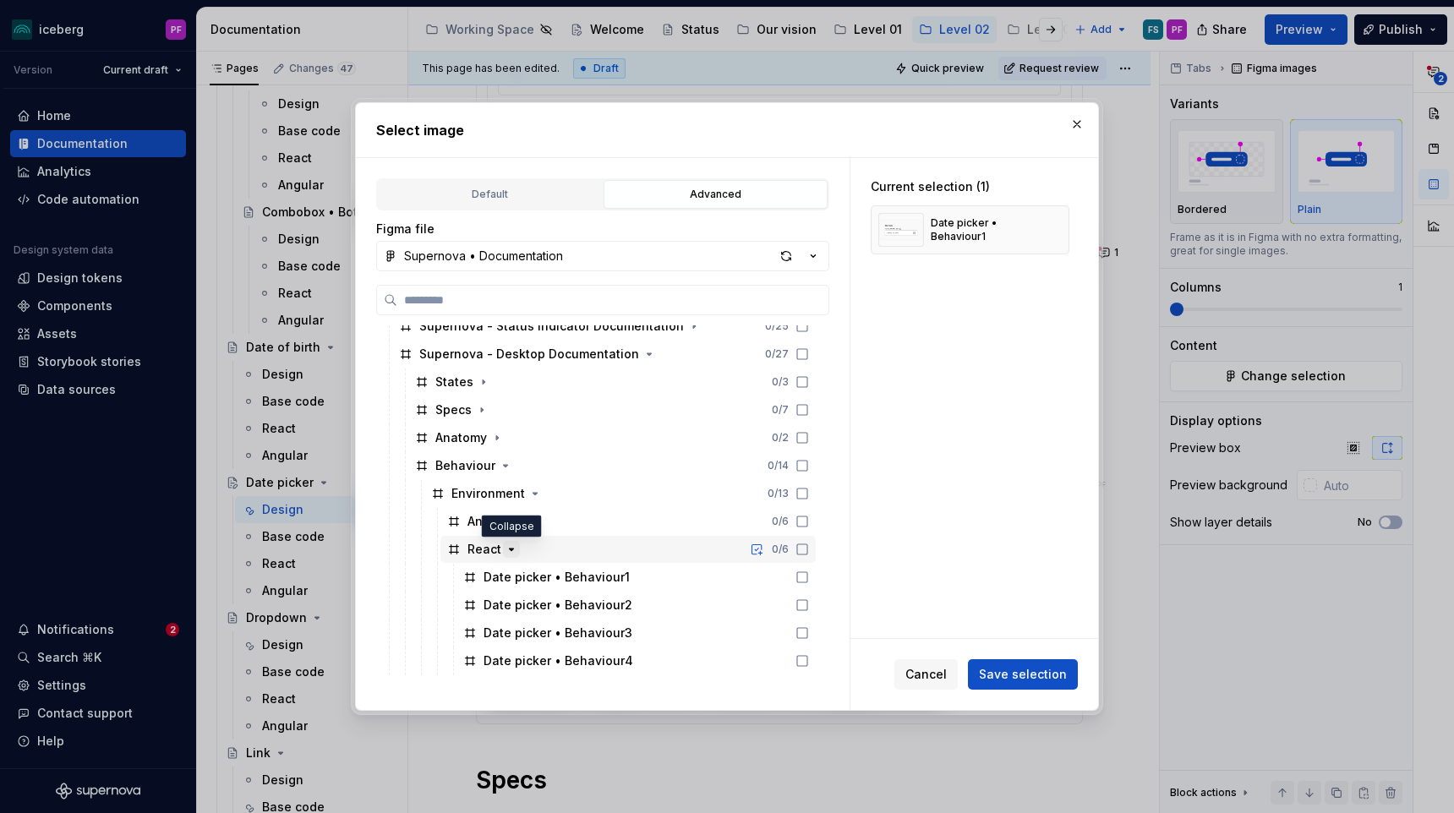
scroll to position [515, 0]
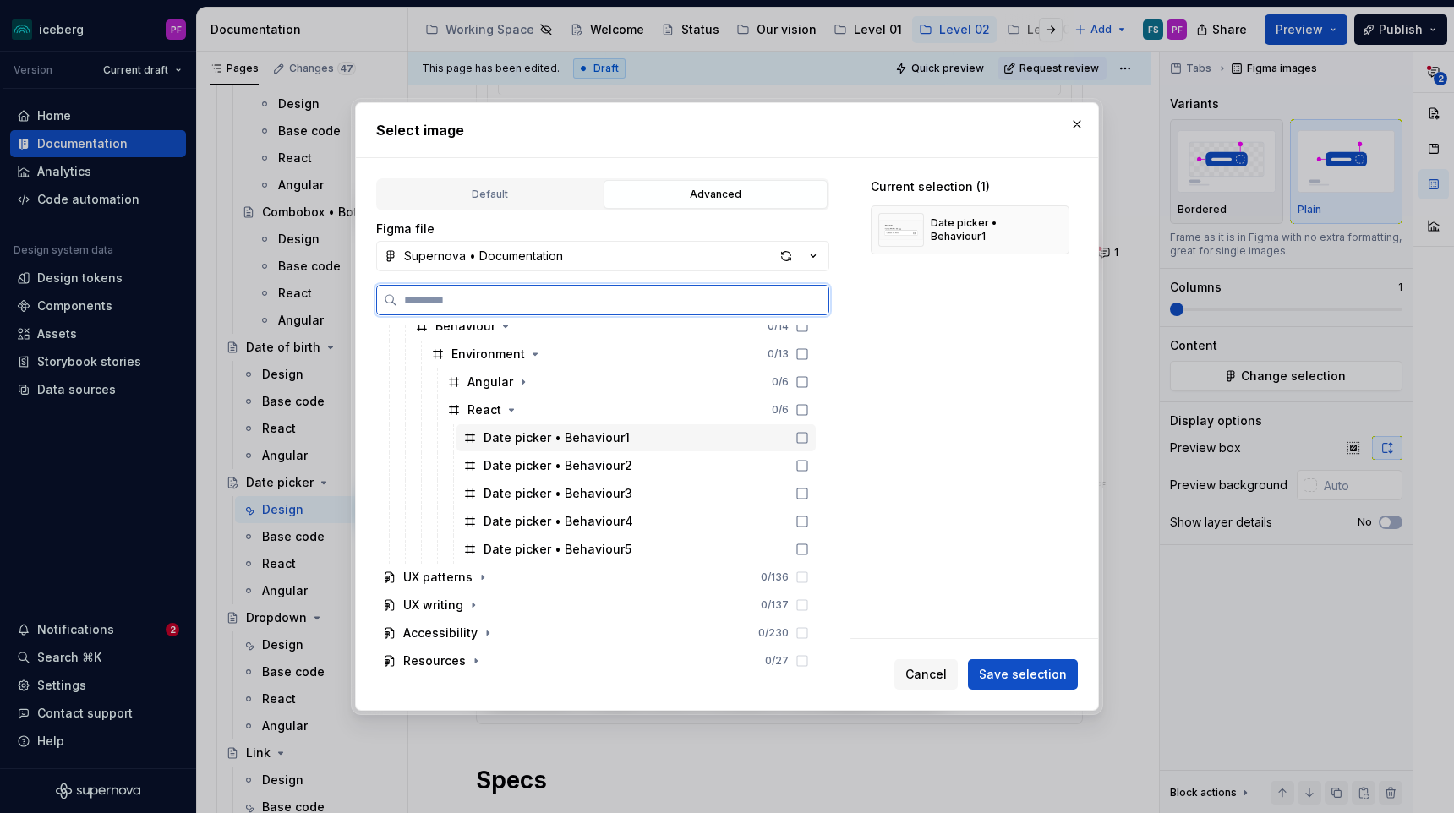
click at [557, 442] on div "Date picker • Behaviour1" at bounding box center [557, 437] width 146 height 17
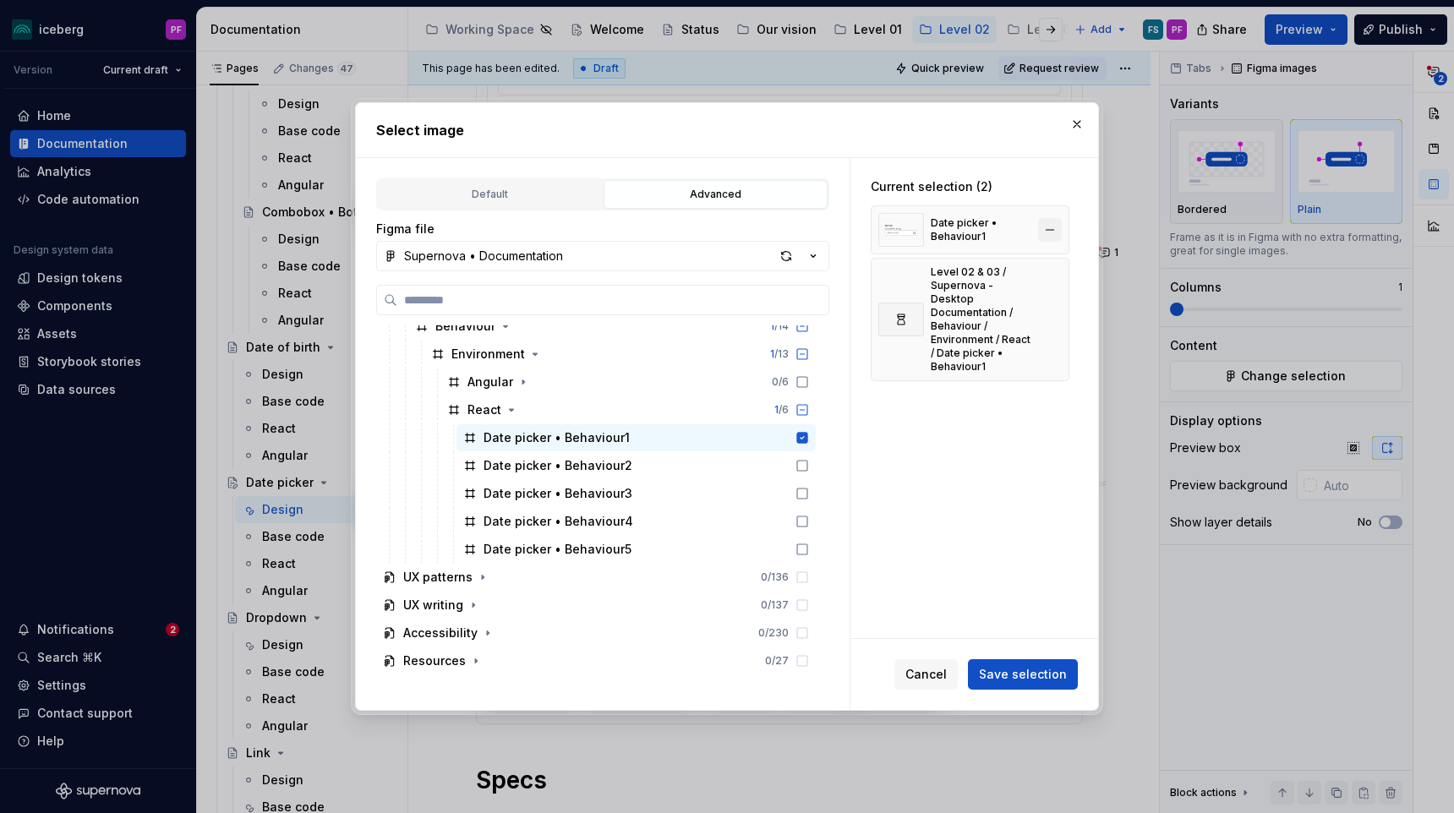
click at [1056, 232] on button "button" at bounding box center [1050, 230] width 24 height 24
click at [995, 680] on span "Save selection" at bounding box center [1023, 674] width 88 height 17
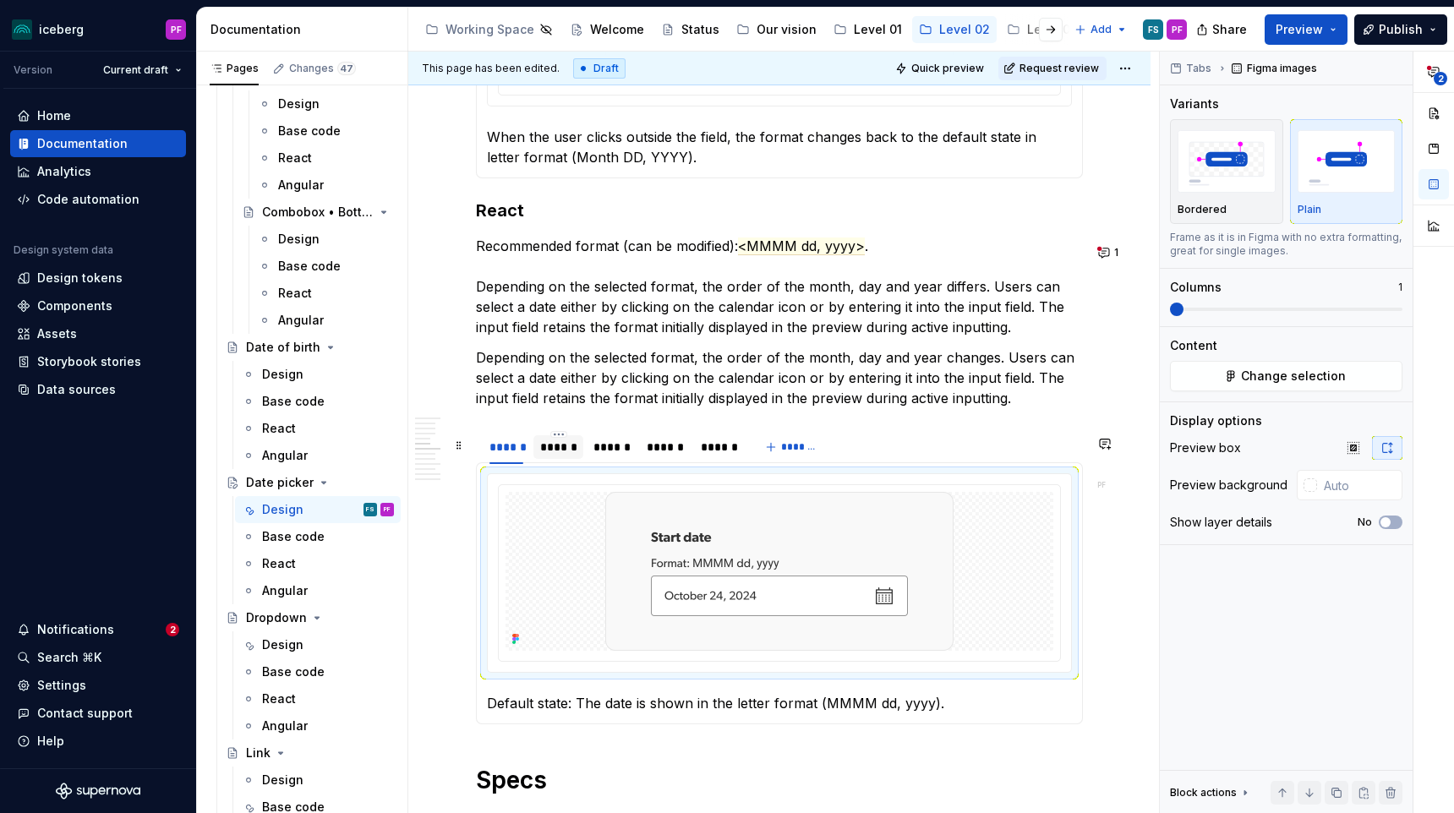
click at [566, 453] on div "******" at bounding box center [558, 447] width 36 height 17
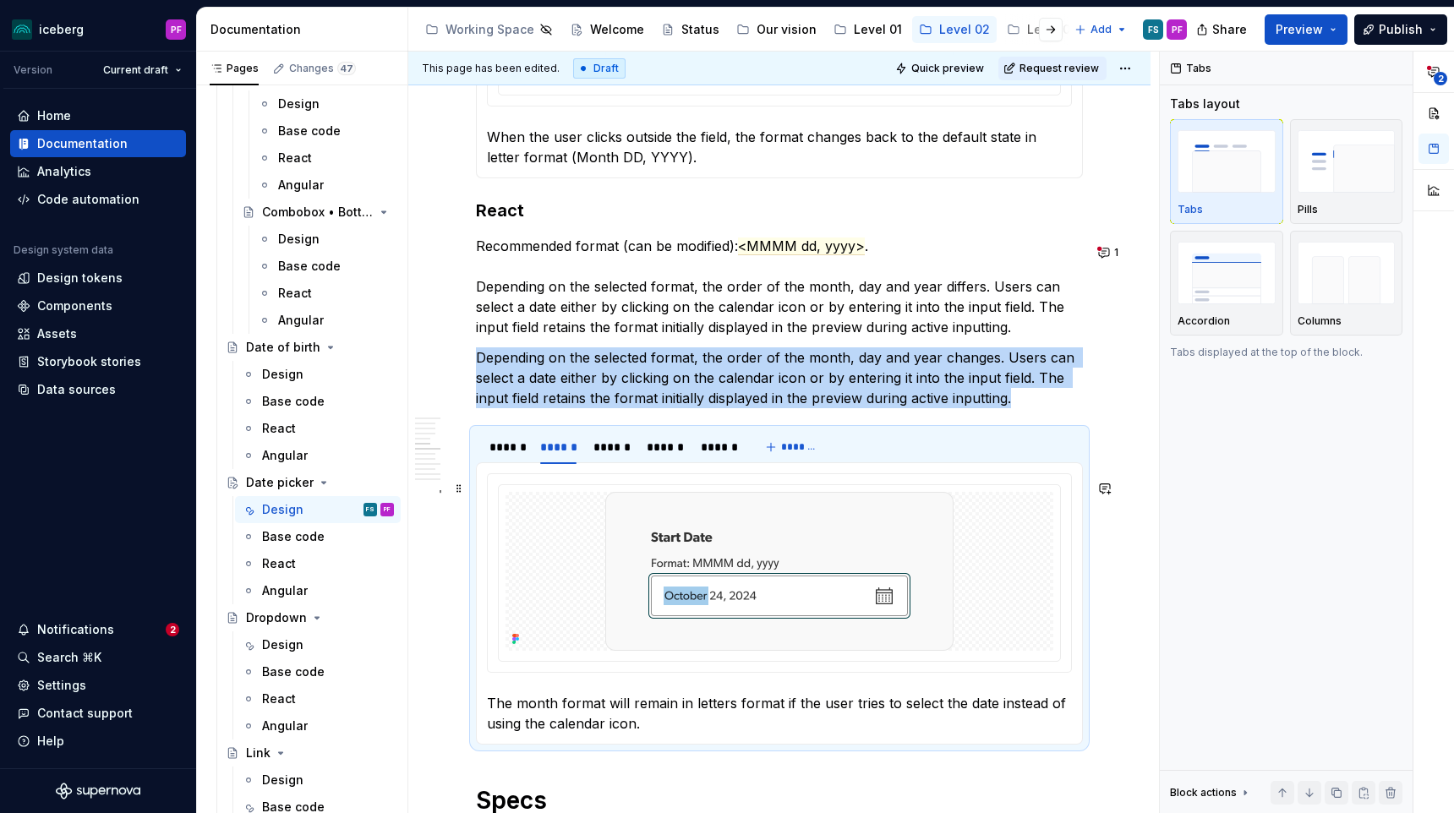
click at [598, 511] on div at bounding box center [779, 571] width 548 height 159
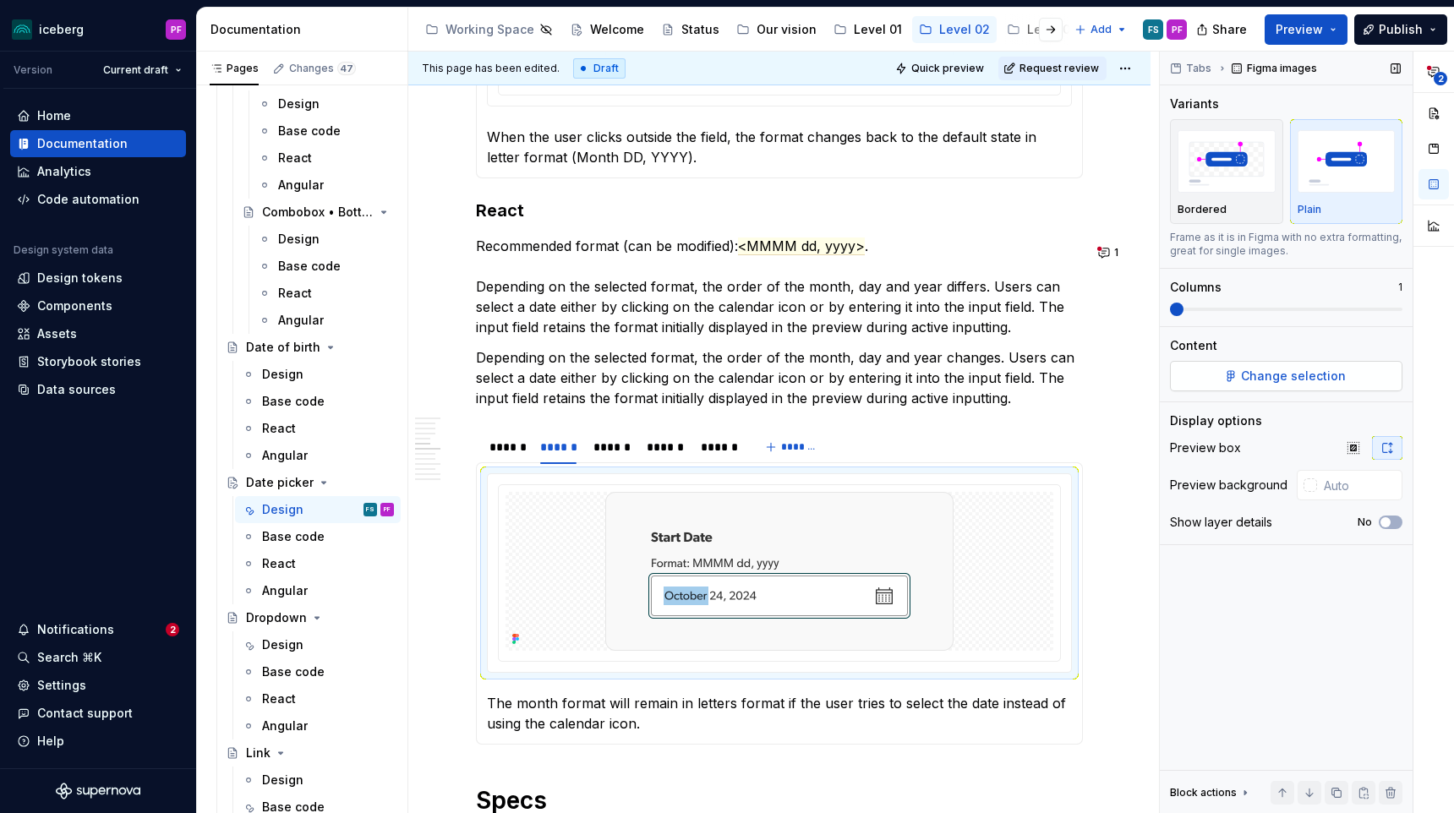
click at [1321, 380] on span "Change selection" at bounding box center [1293, 376] width 105 height 17
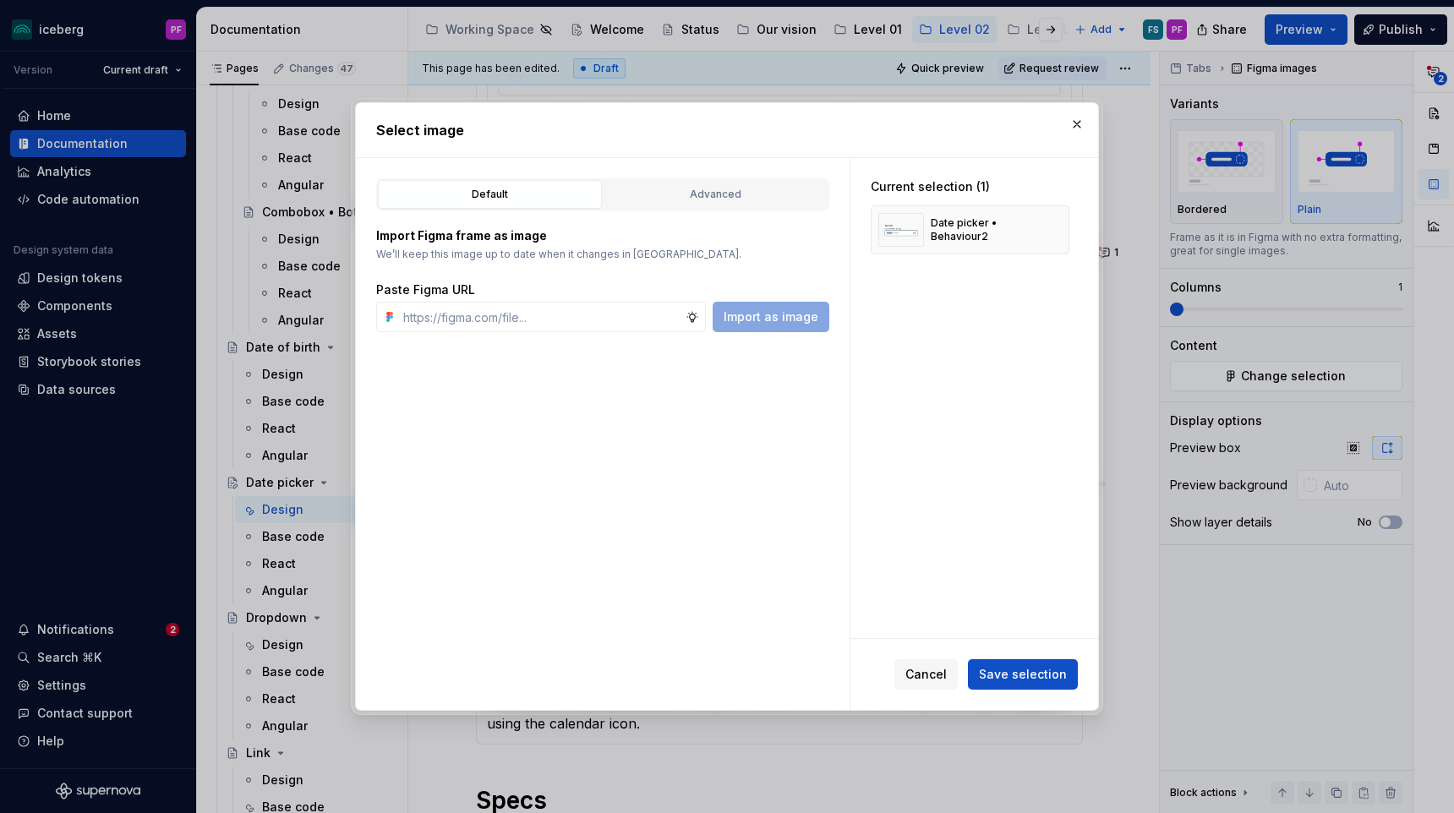
click at [706, 219] on div "Import Figma frame as image We’ll keep this image up to date when it changes in…" at bounding box center [602, 271] width 453 height 122
click at [697, 195] on div "Advanced" at bounding box center [715, 194] width 212 height 17
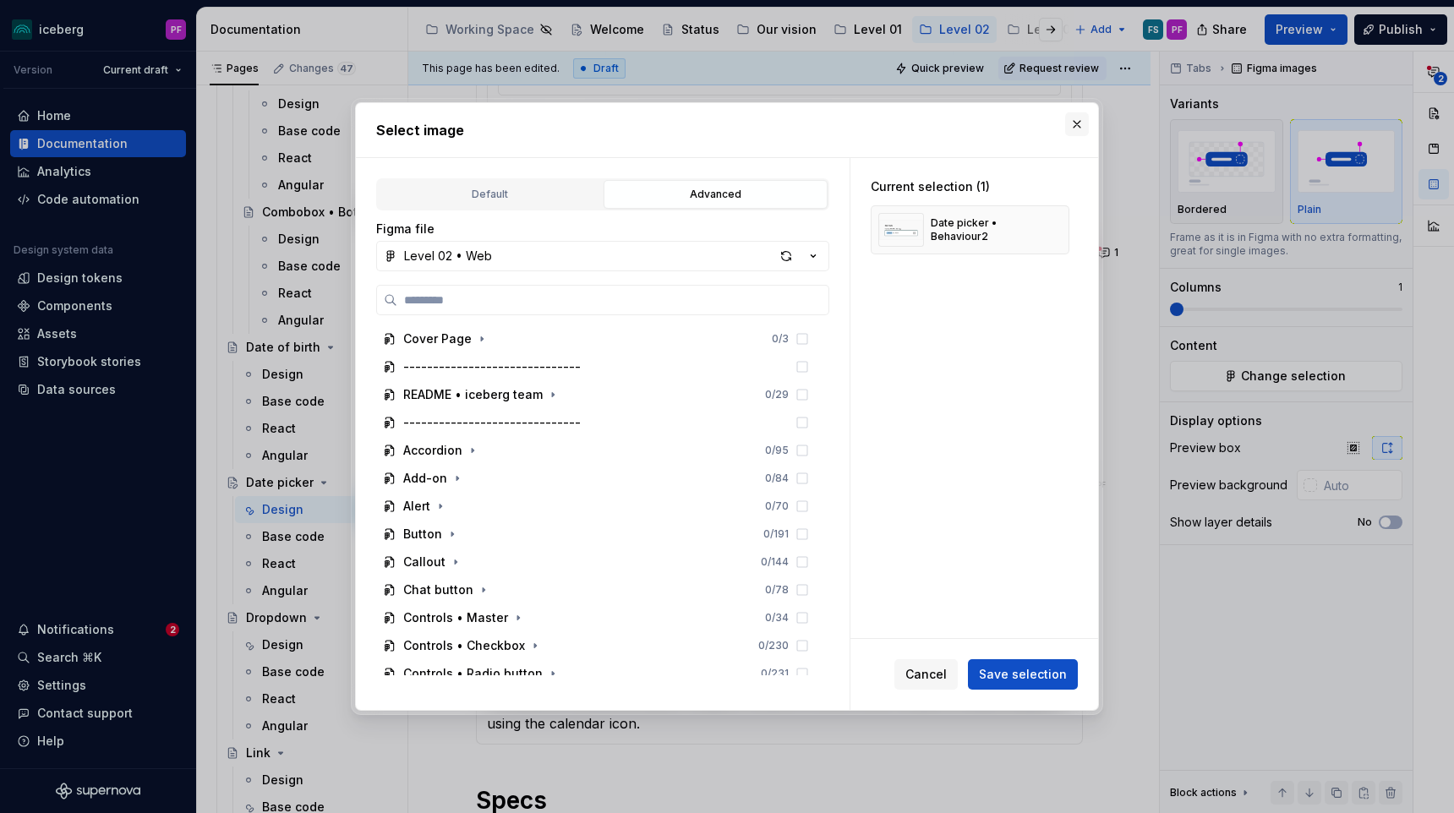
click at [1081, 116] on button "button" at bounding box center [1077, 124] width 24 height 24
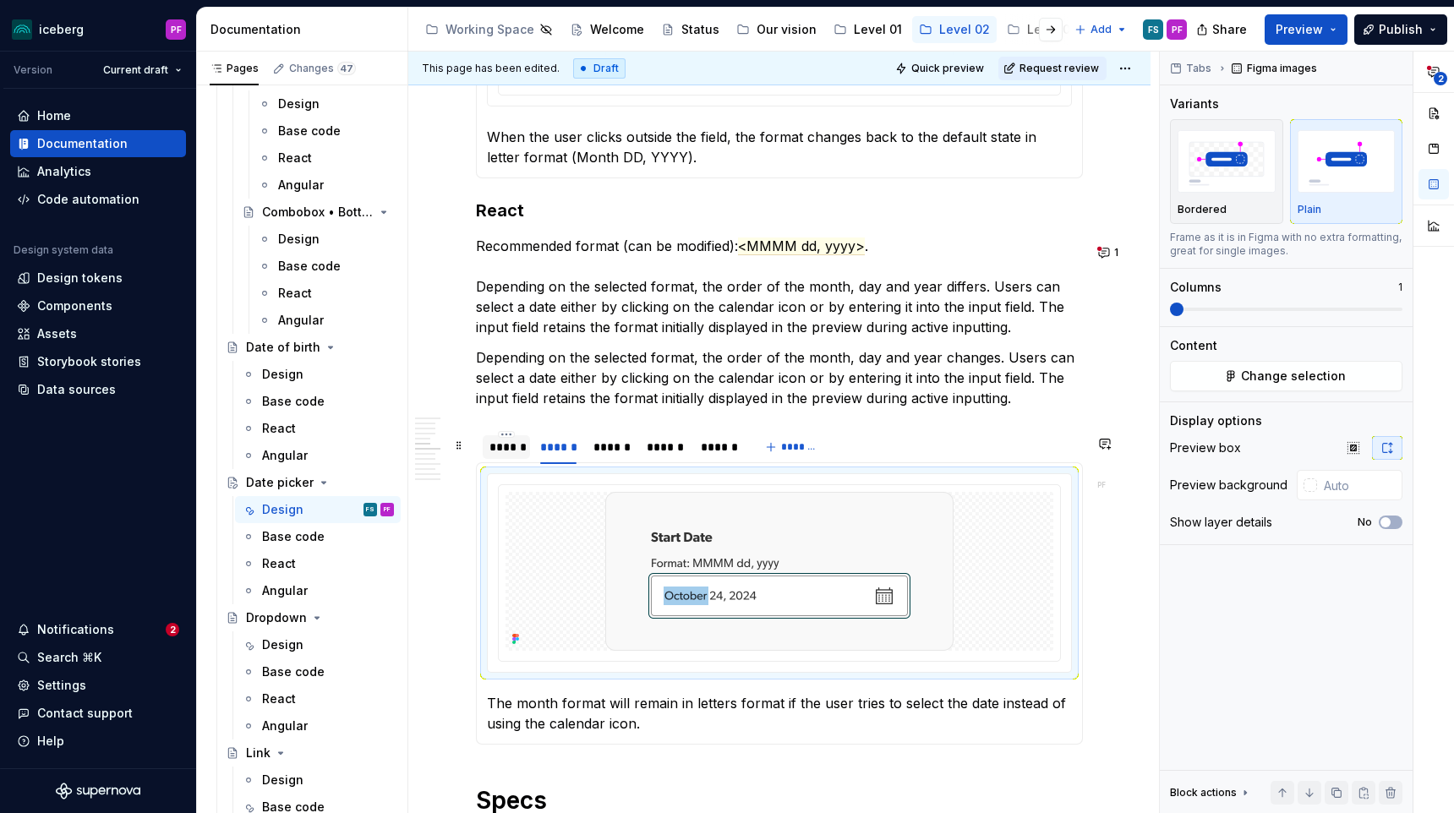
click at [511, 456] on div "******" at bounding box center [506, 447] width 34 height 17
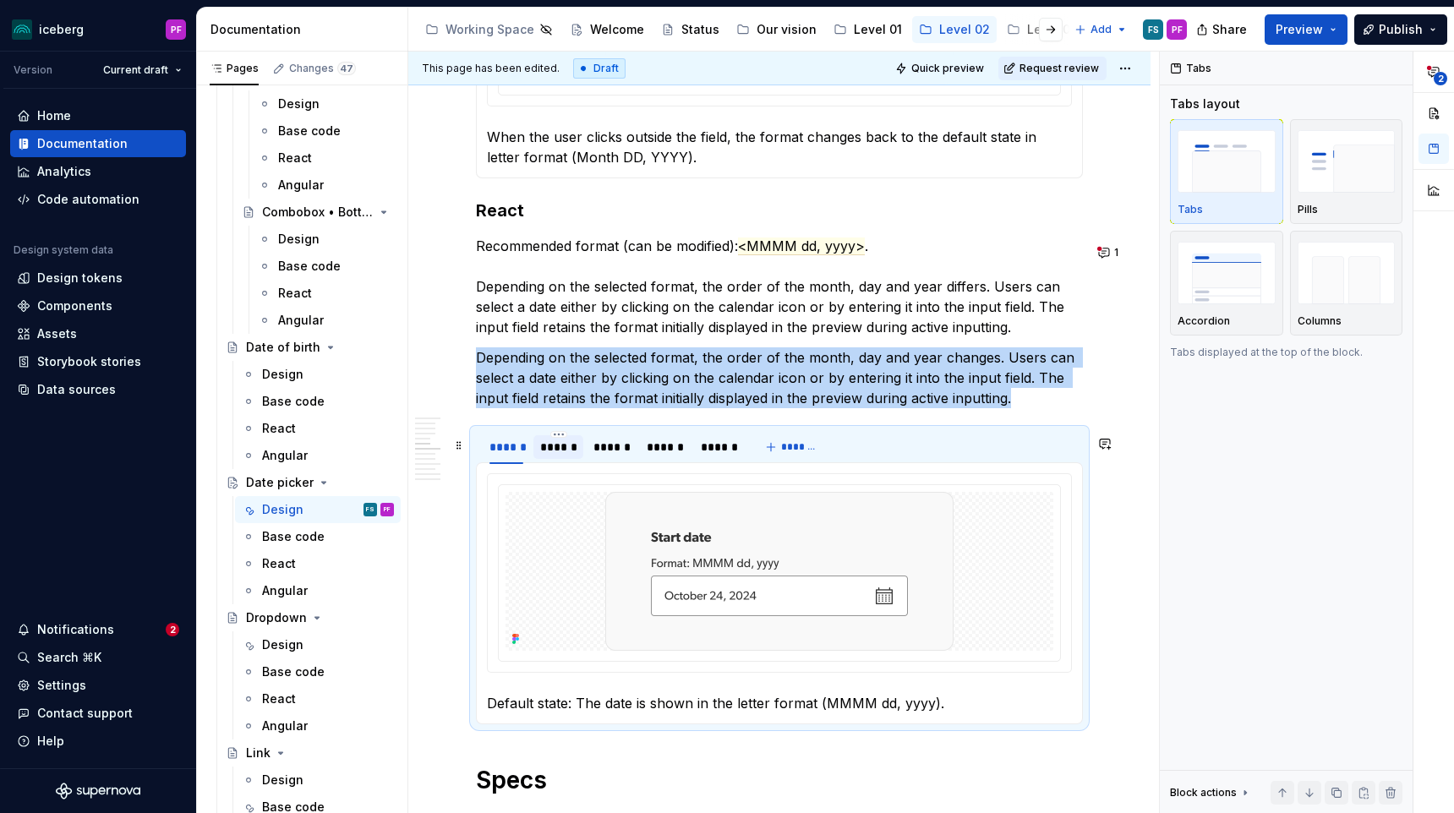
click at [567, 456] on div "******" at bounding box center [558, 447] width 36 height 17
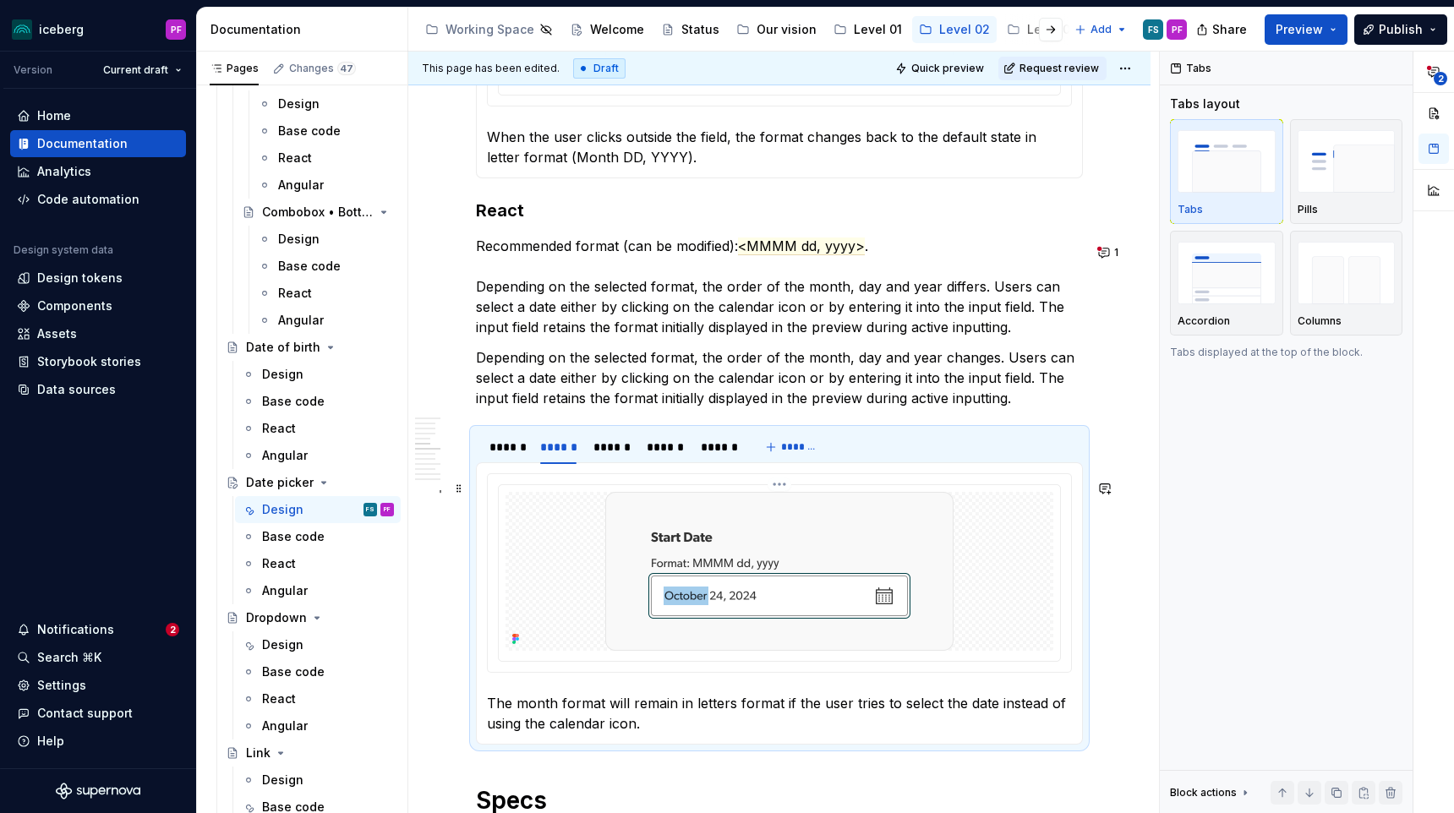
click at [844, 536] on img at bounding box center [779, 571] width 348 height 159
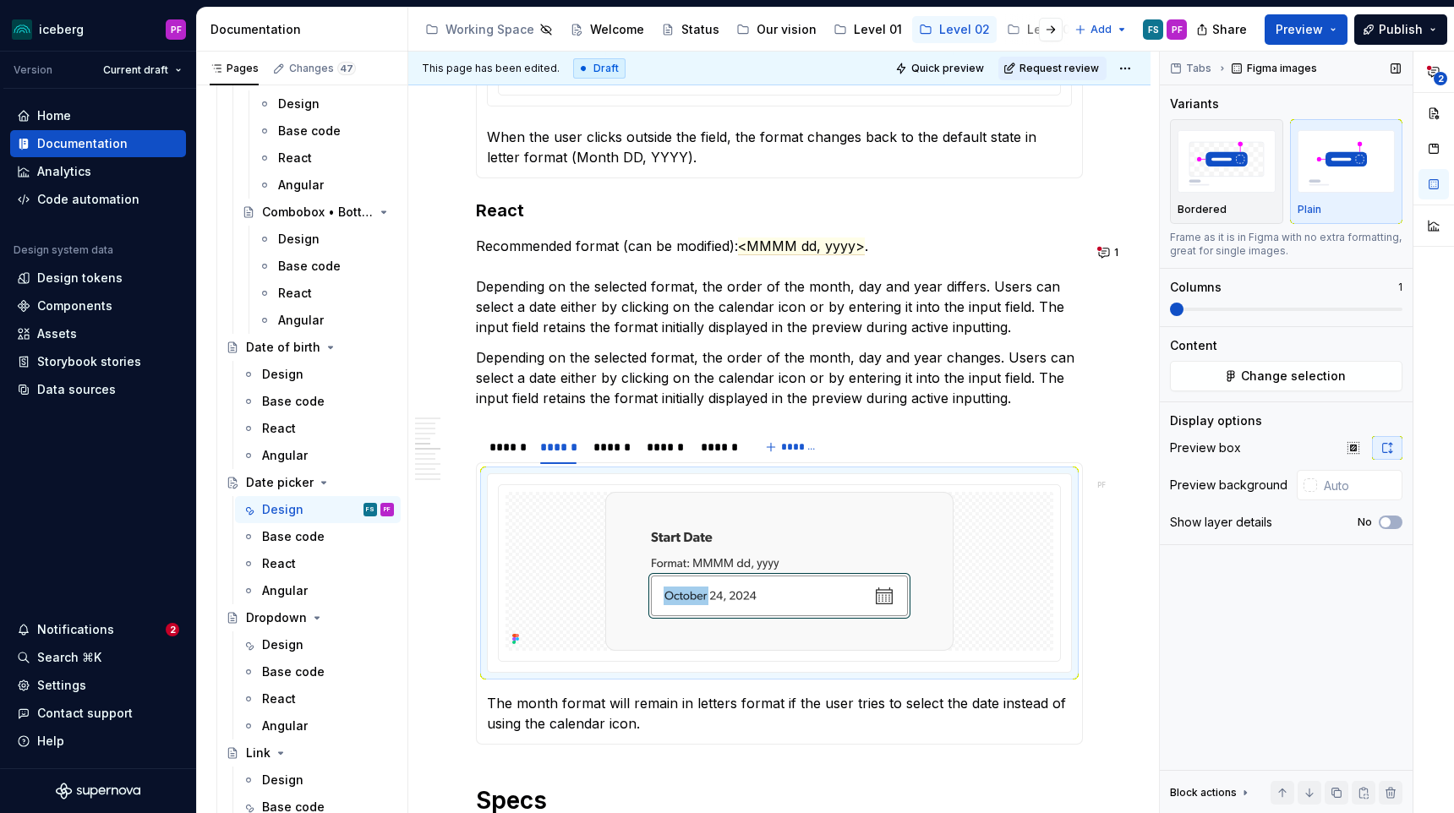
click at [1239, 393] on div "Tabs Figma images Variants Bordered Plain Frame as it is in Figma with no extra…" at bounding box center [1286, 433] width 253 height 762
click at [1243, 374] on button "Change selection" at bounding box center [1286, 376] width 232 height 30
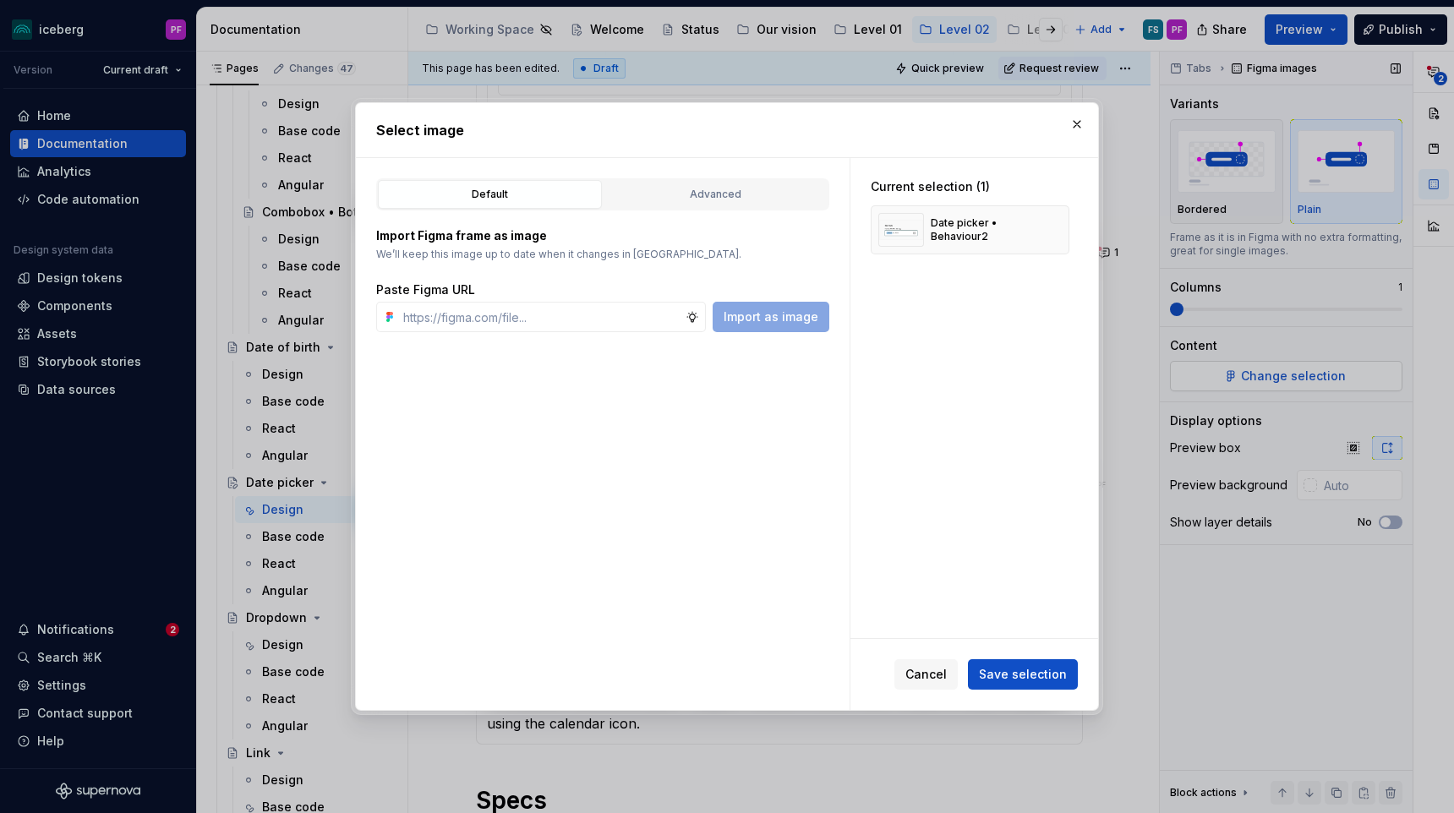
type textarea "*"
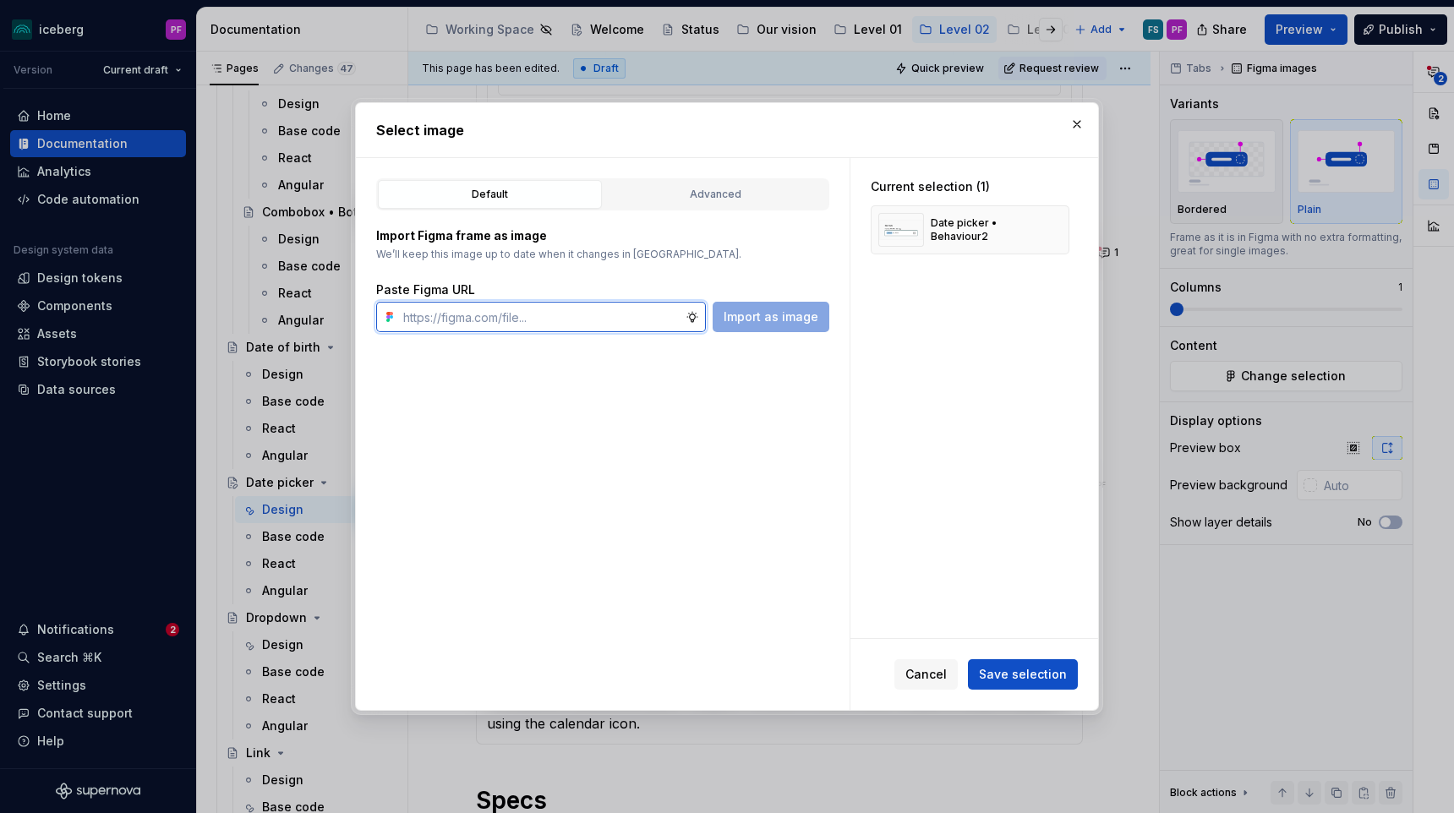
type input "D"
type input "Behavio"
drag, startPoint x: 593, startPoint y: 325, endPoint x: 396, endPoint y: 322, distance: 197.8
click at [396, 322] on div "Behavio" at bounding box center [541, 317] width 330 height 30
click at [691, 189] on div "Advanced" at bounding box center [715, 194] width 212 height 17
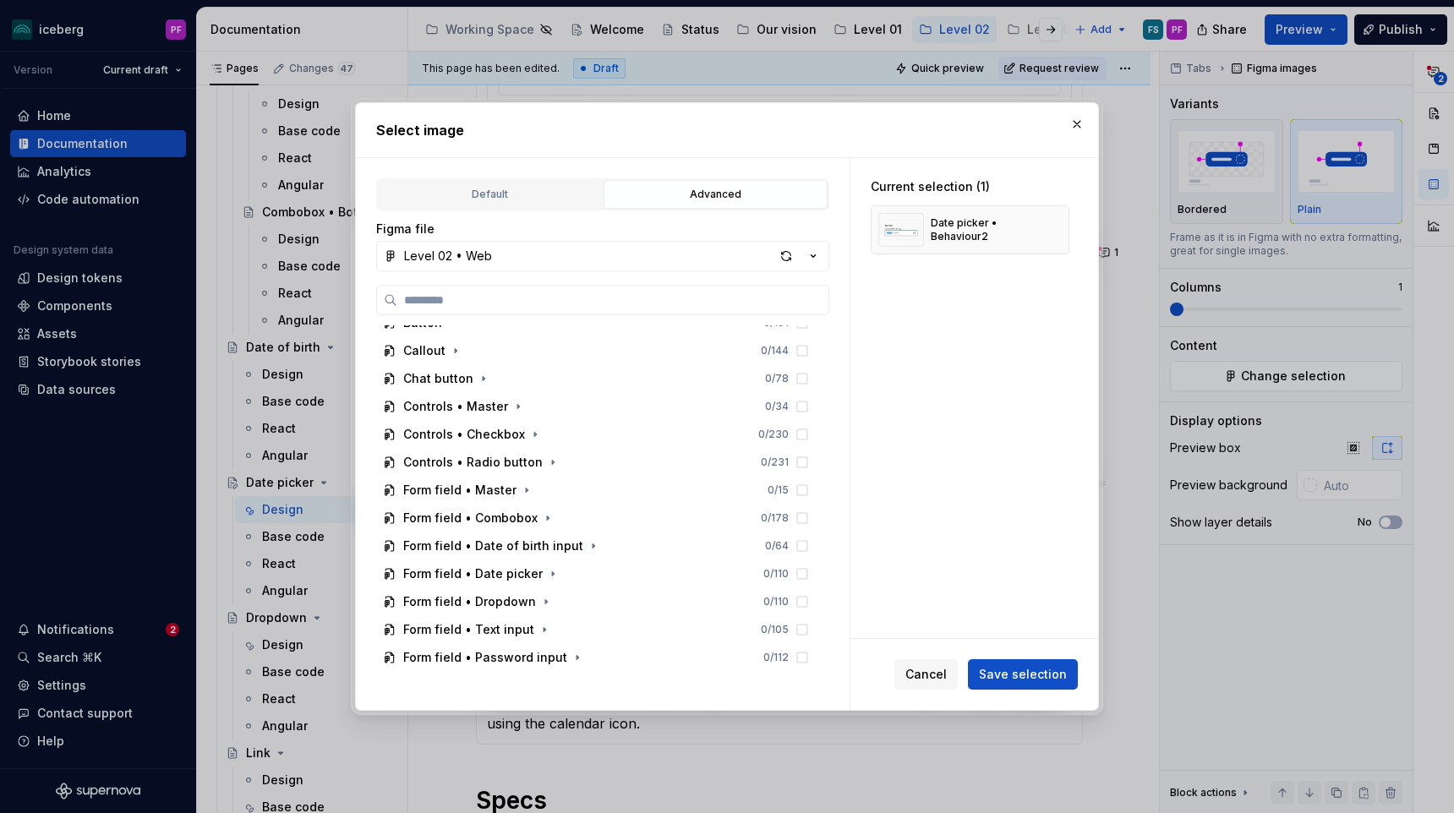
scroll to position [172, 0]
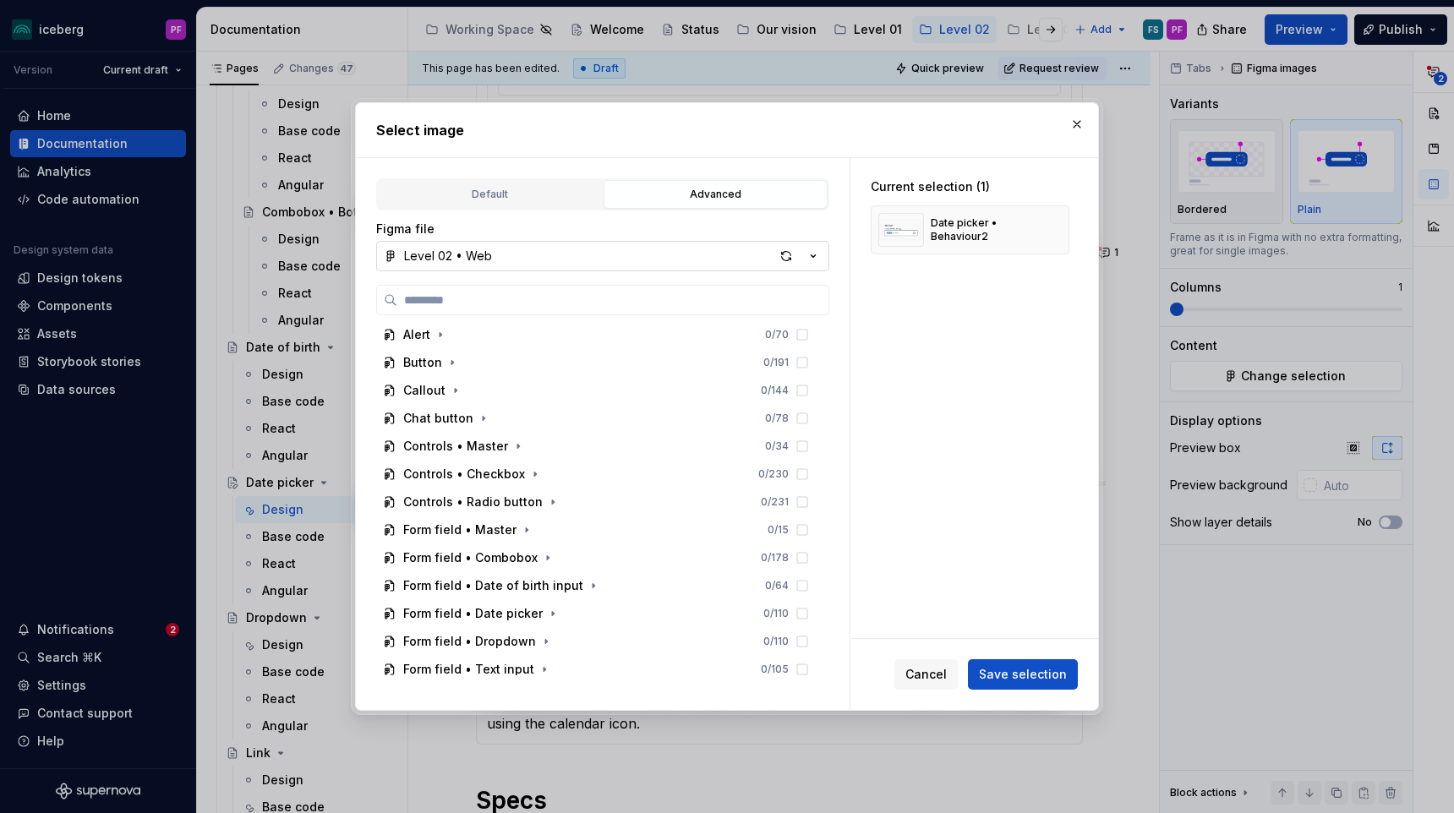
click at [532, 261] on button "Level 02 • Web" at bounding box center [602, 256] width 453 height 30
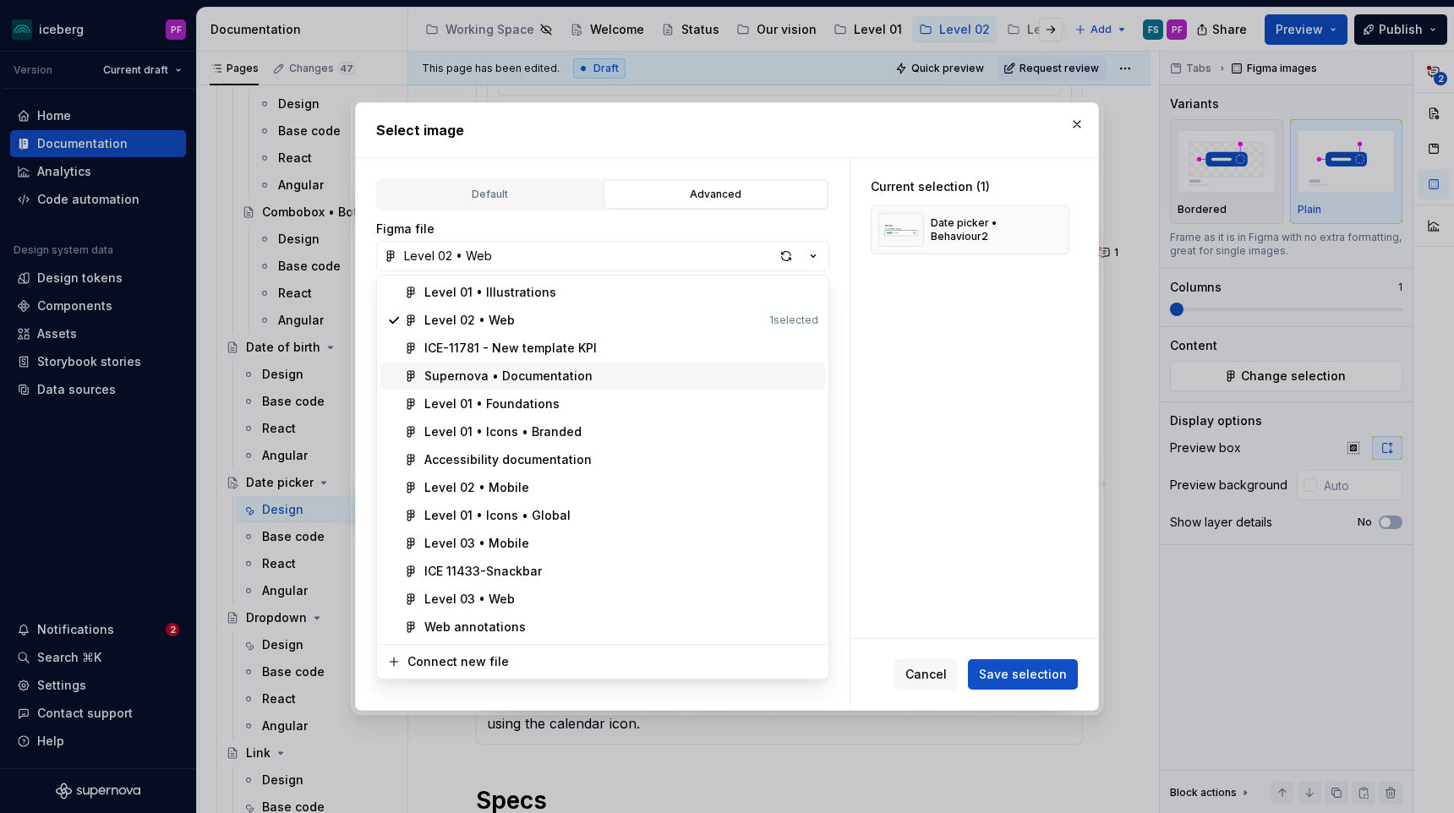
click at [504, 370] on div "Supernova • Documentation" at bounding box center [508, 376] width 168 height 17
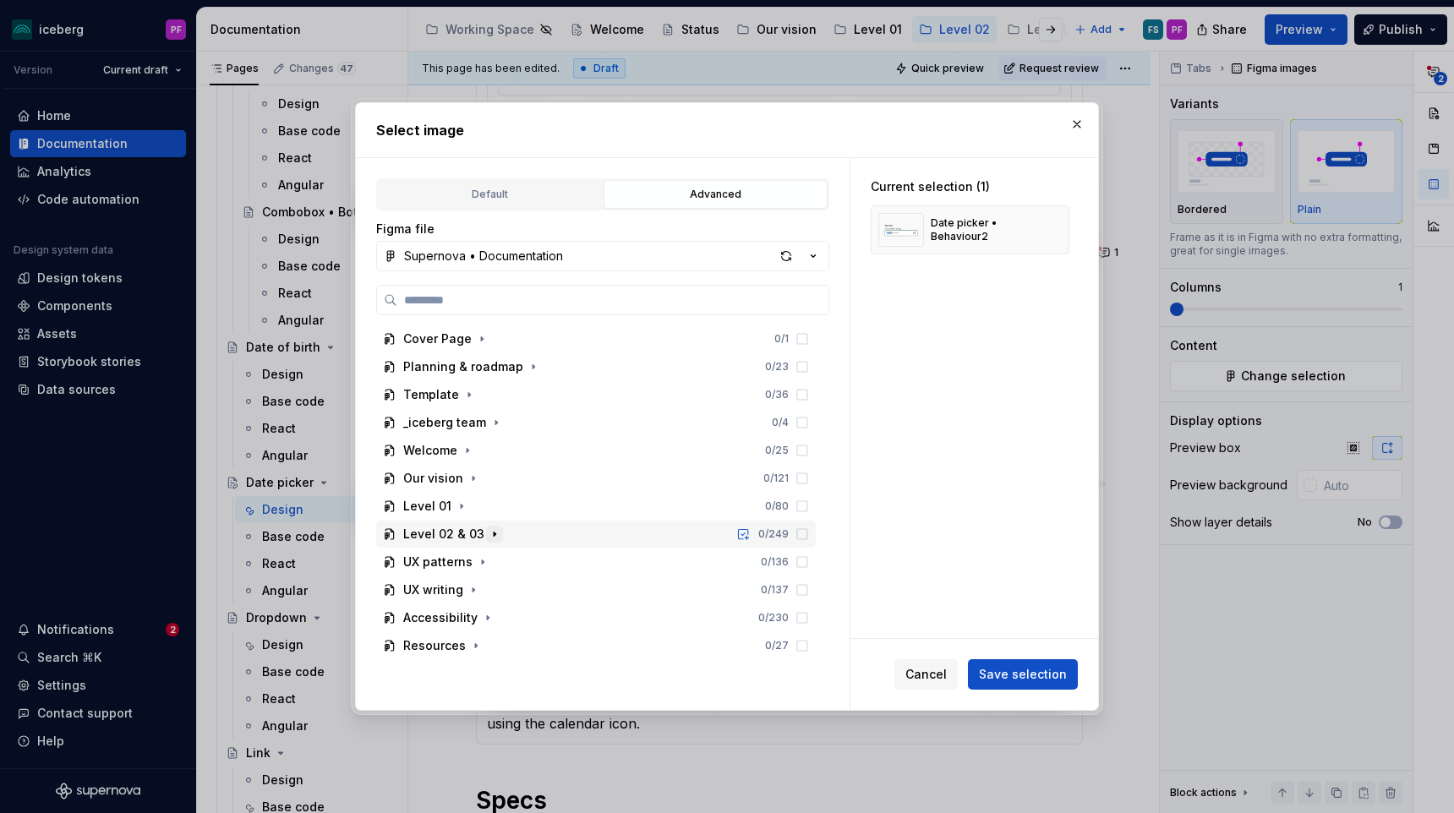
click at [491, 537] on icon "button" at bounding box center [495, 534] width 14 height 14
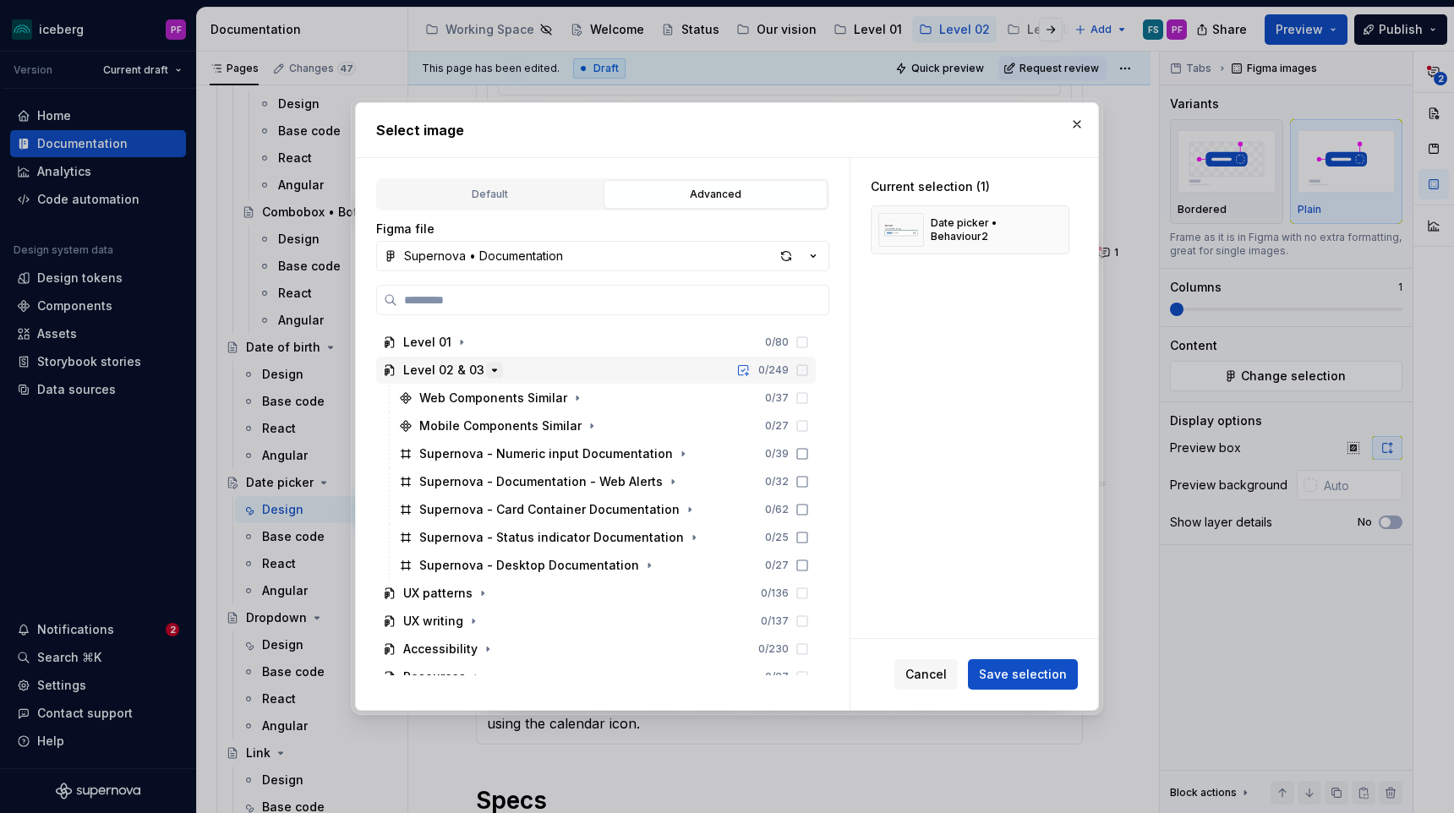
scroll to position [176, 0]
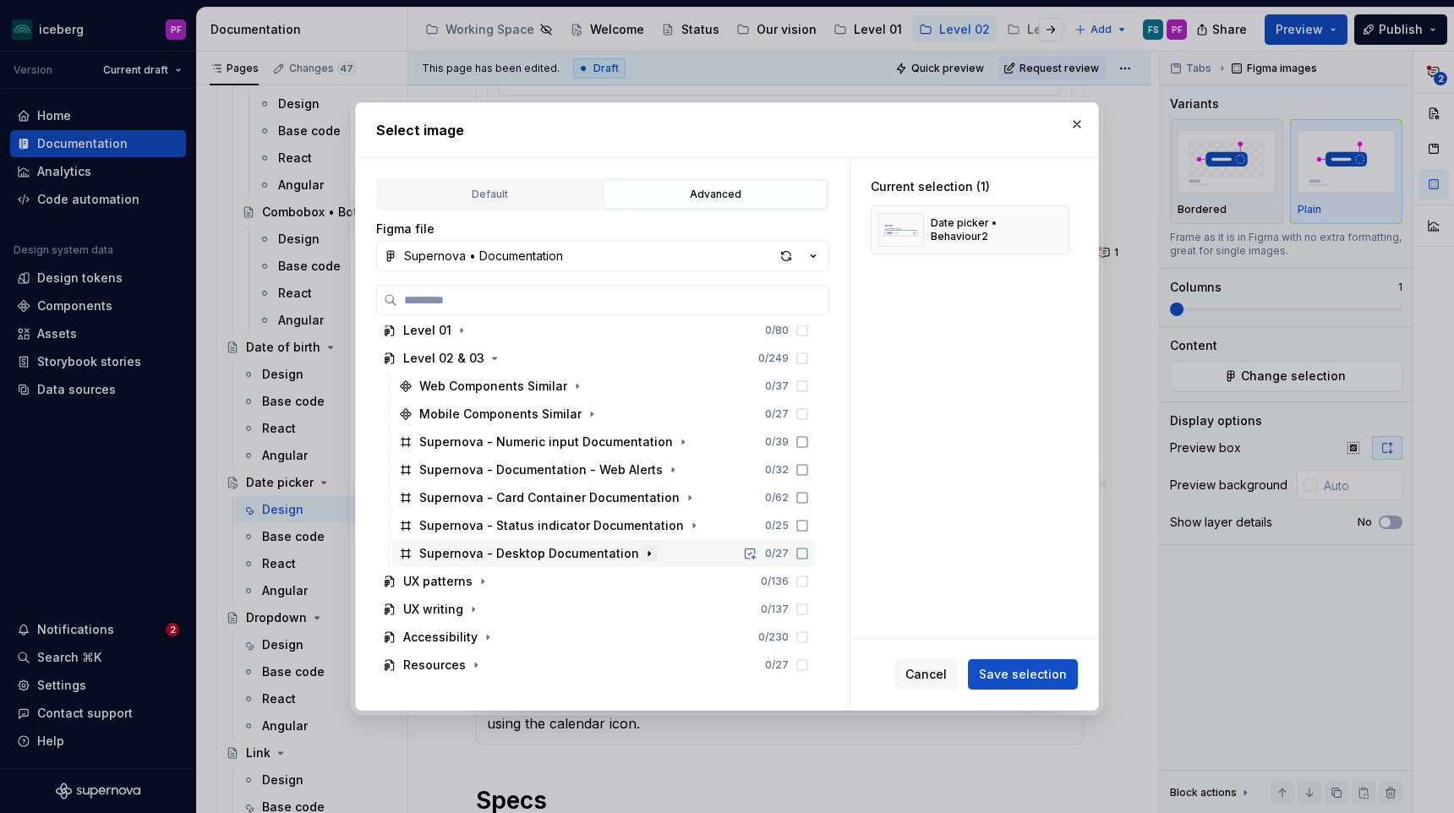
click at [642, 549] on icon "button" at bounding box center [649, 554] width 14 height 14
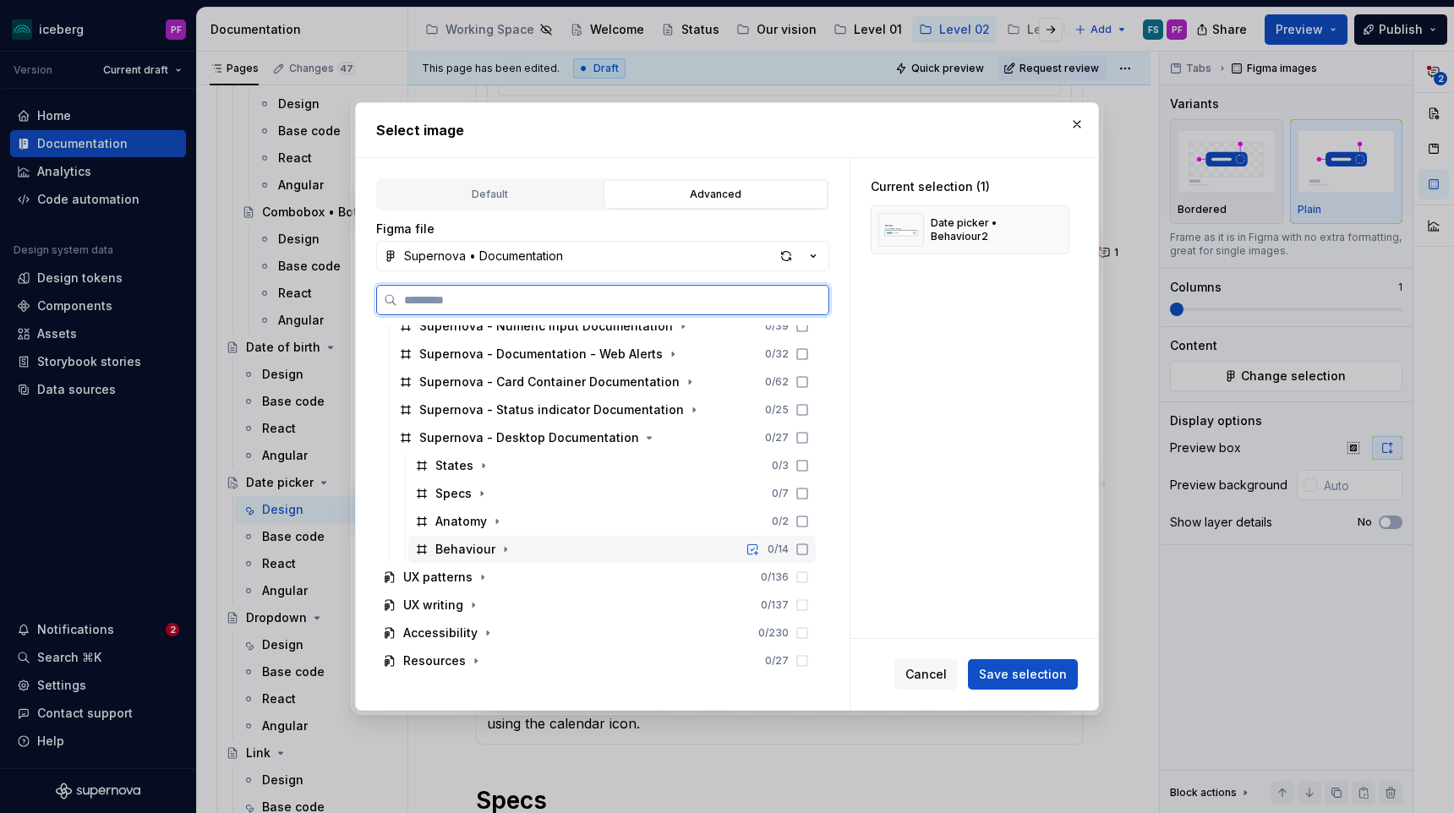
click at [513, 545] on div "Behaviour 0 / 14" at bounding box center [611, 549] width 407 height 27
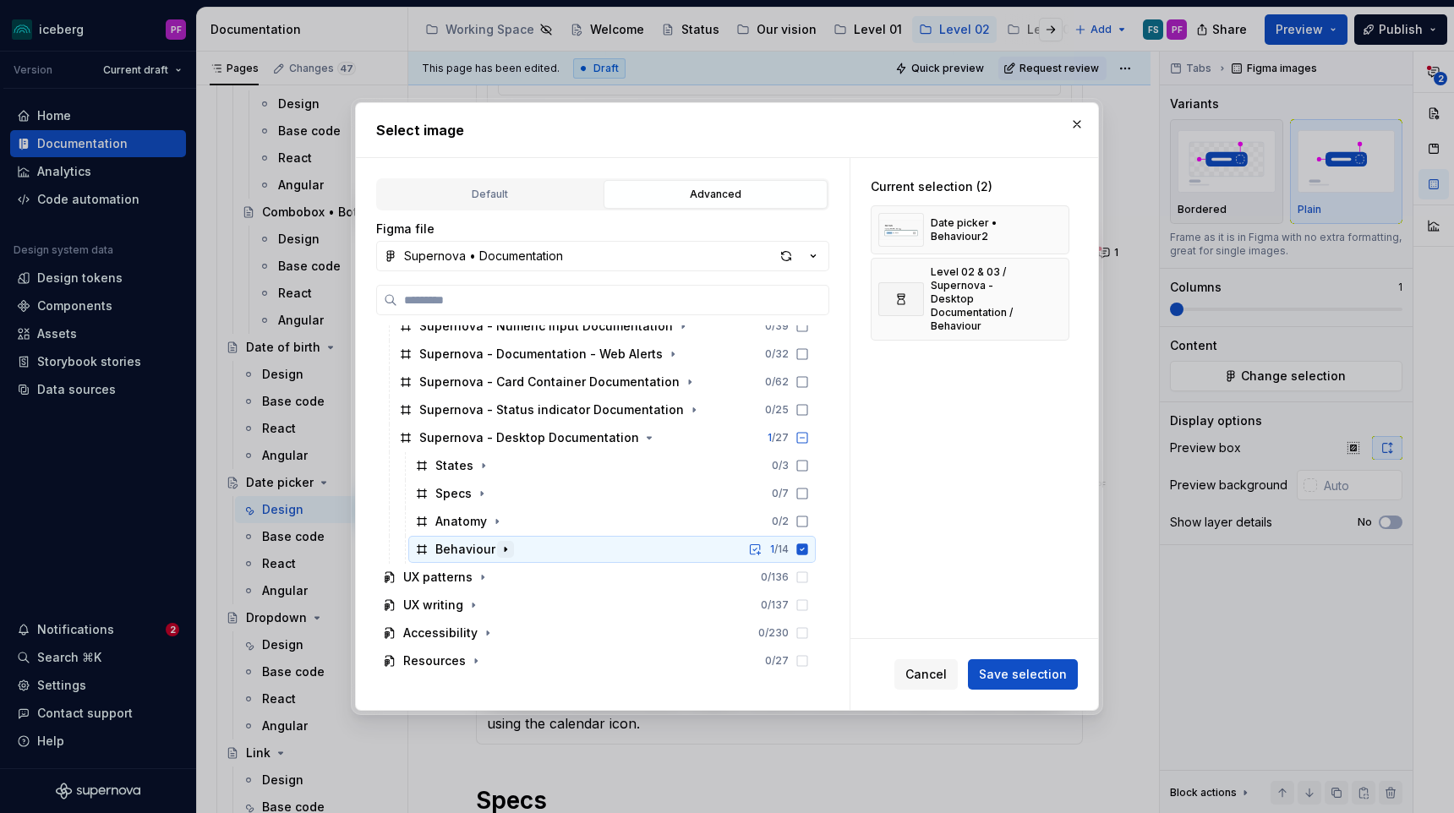
click at [504, 553] on icon "button" at bounding box center [506, 550] width 14 height 14
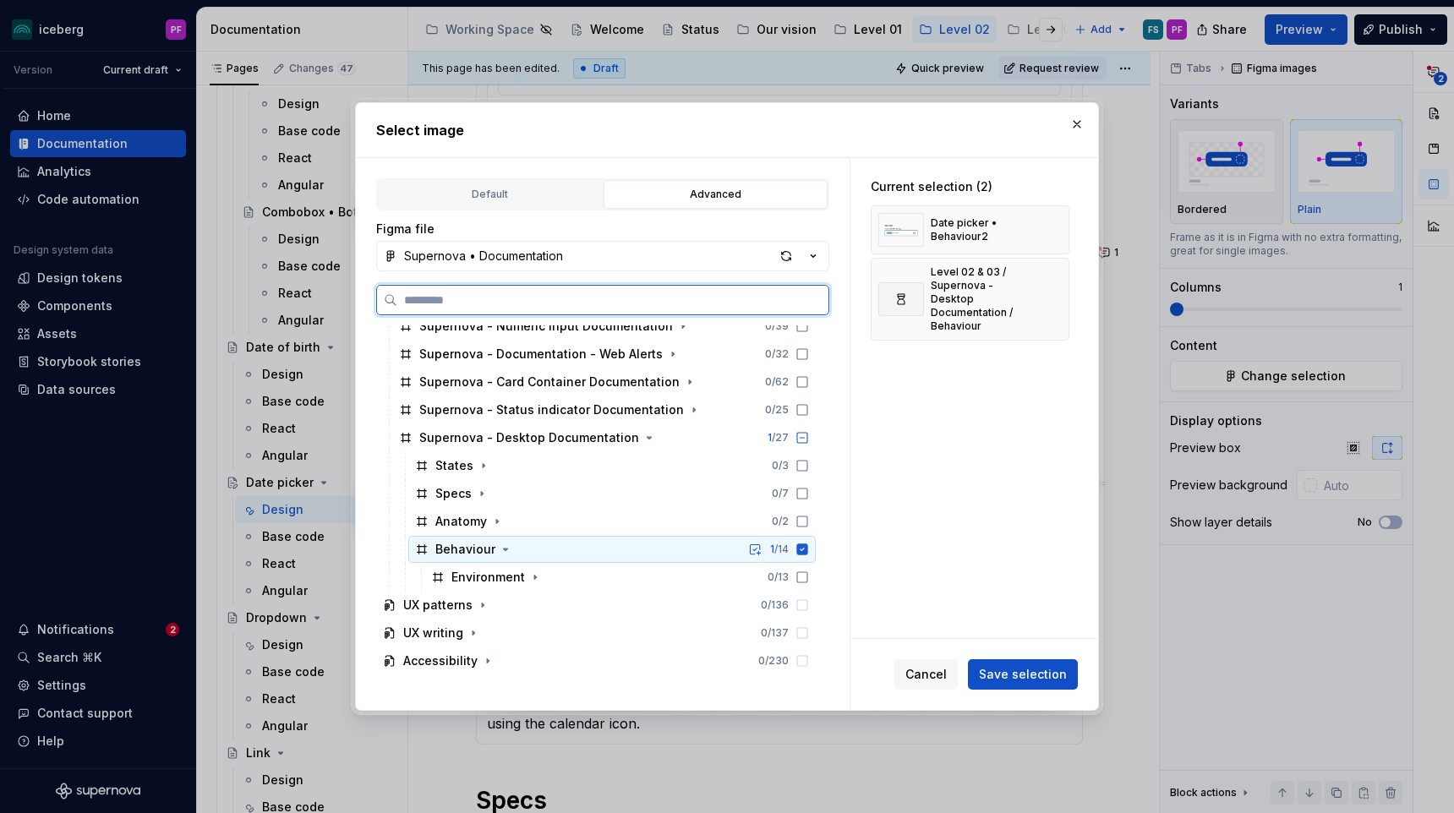
click at [808, 549] on icon at bounding box center [802, 549] width 11 height 11
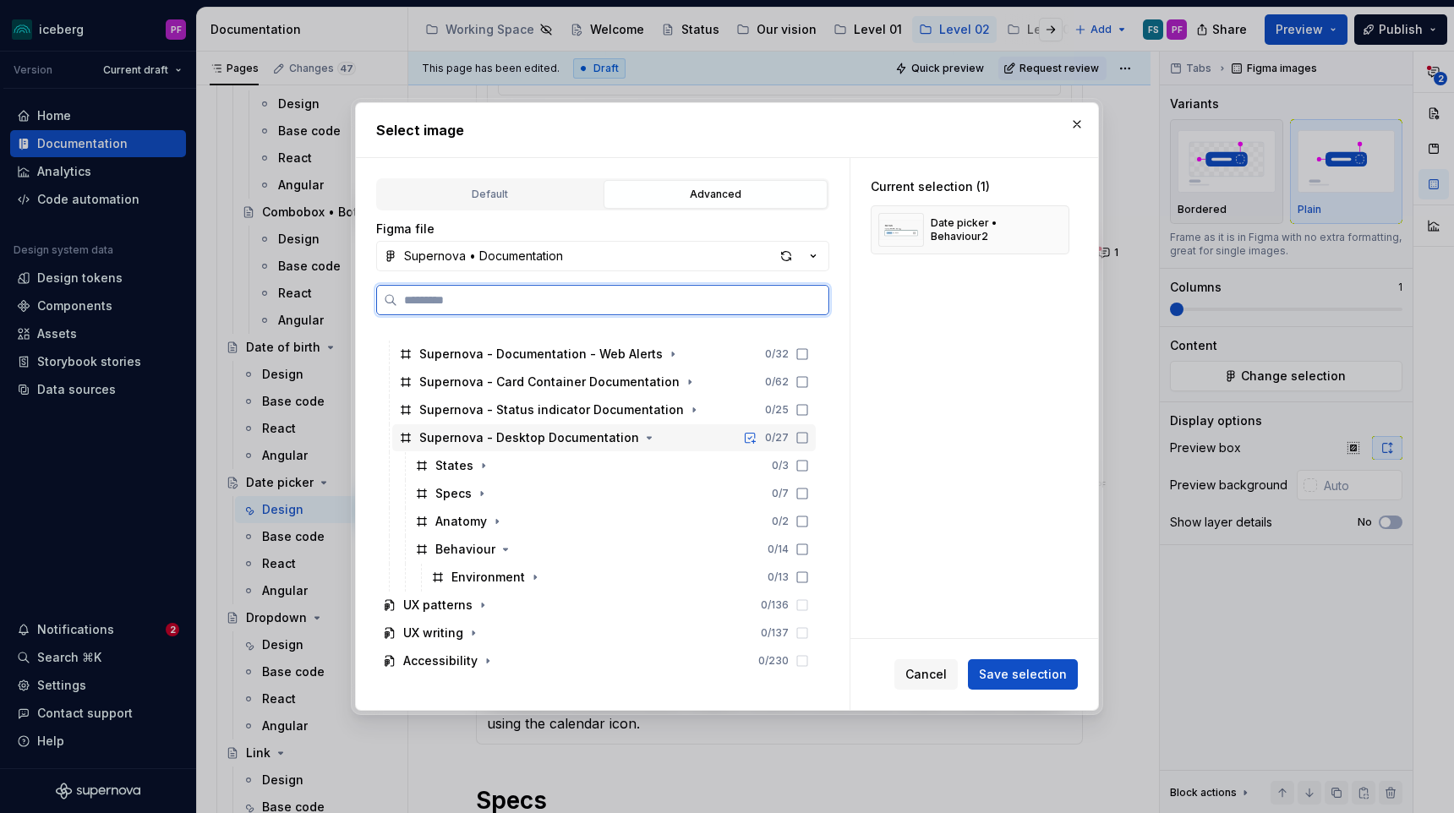
scroll to position [320, 0]
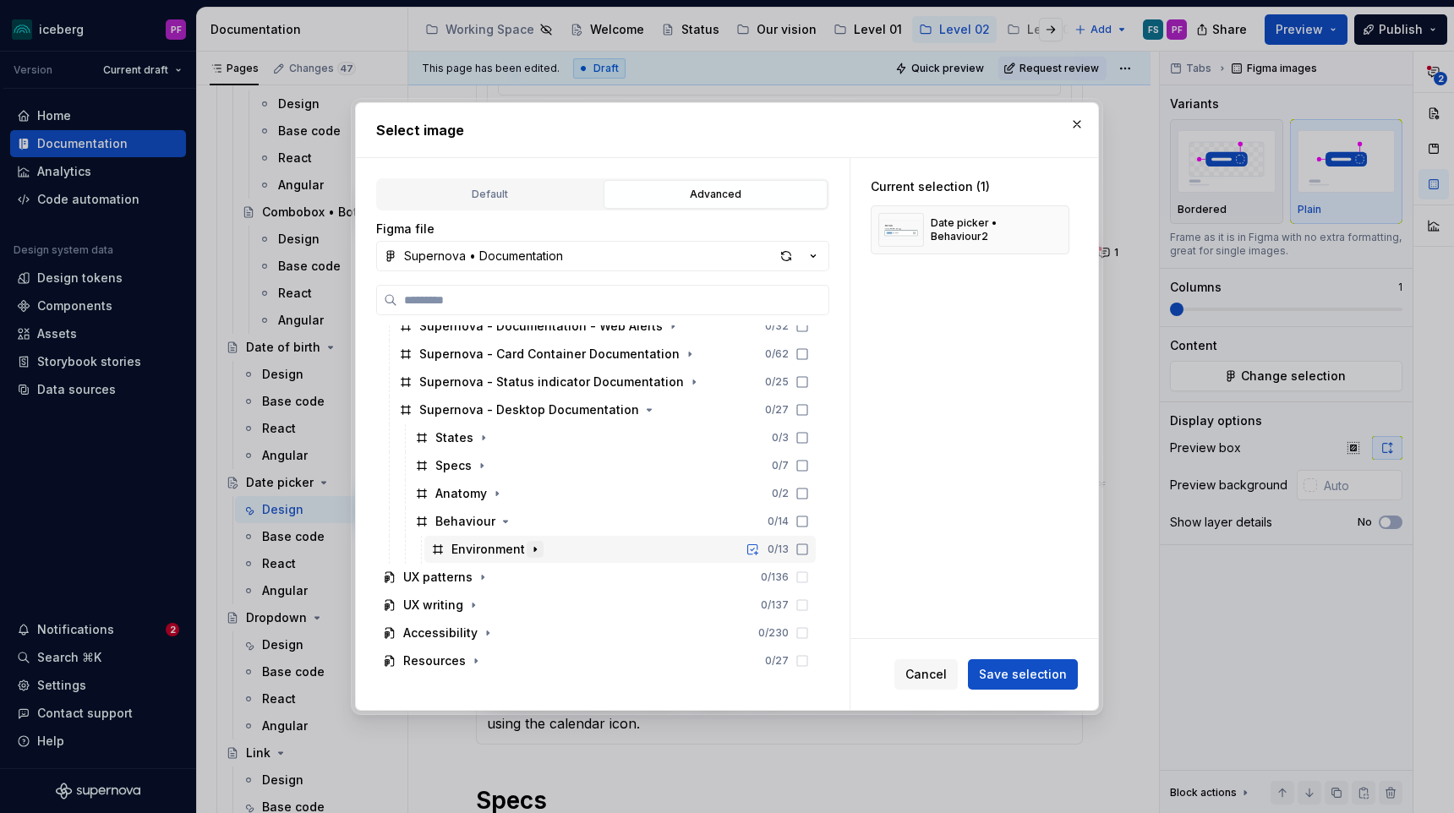
click at [533, 554] on icon "button" at bounding box center [535, 550] width 14 height 14
click at [511, 543] on icon "button" at bounding box center [512, 550] width 14 height 14
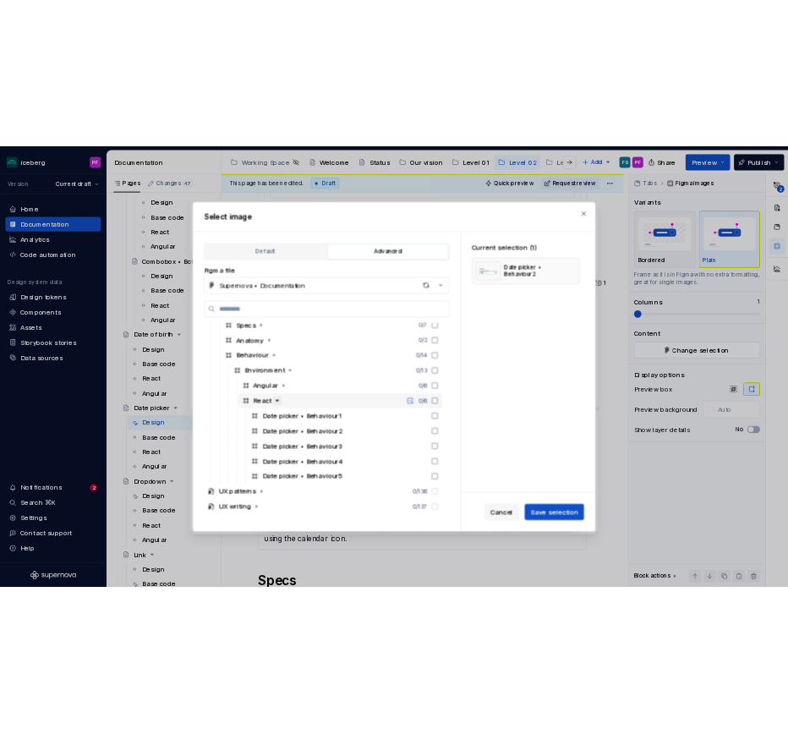
scroll to position [467, 0]
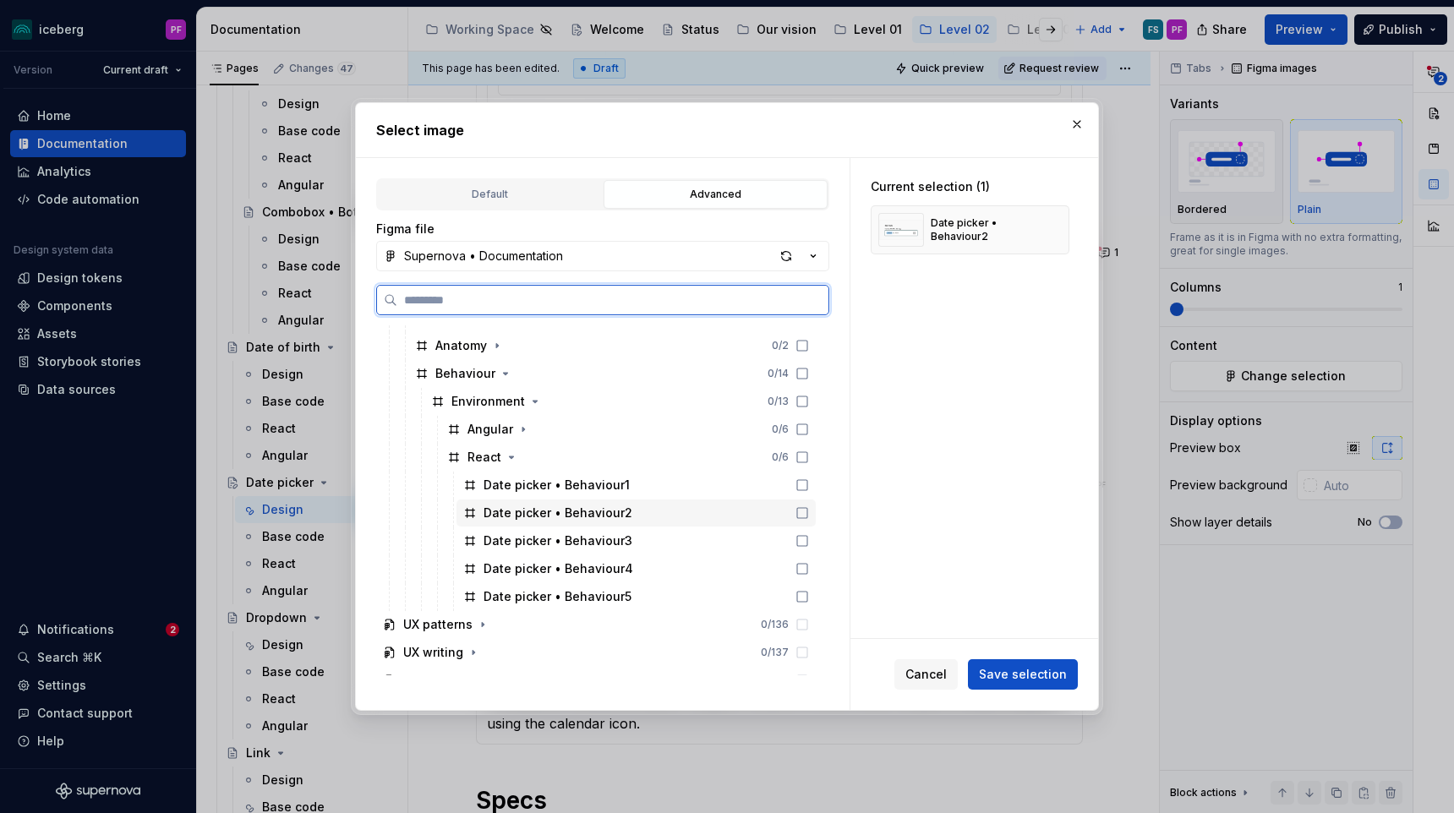
click at [557, 515] on div "Date picker • Behaviour2" at bounding box center [558, 513] width 149 height 17
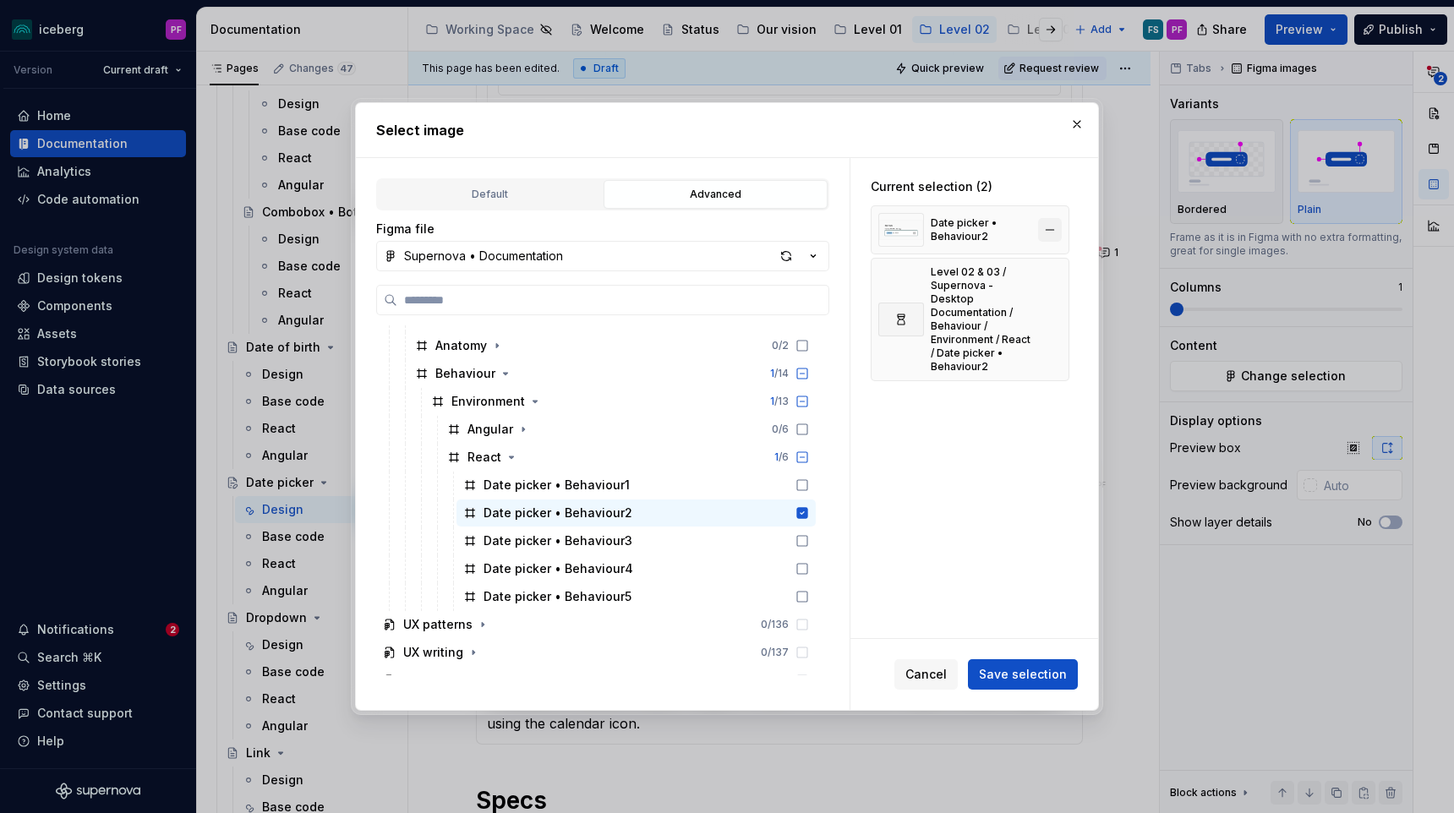
click at [1050, 236] on button "button" at bounding box center [1050, 230] width 24 height 24
click at [1003, 671] on span "Save selection" at bounding box center [1023, 674] width 88 height 17
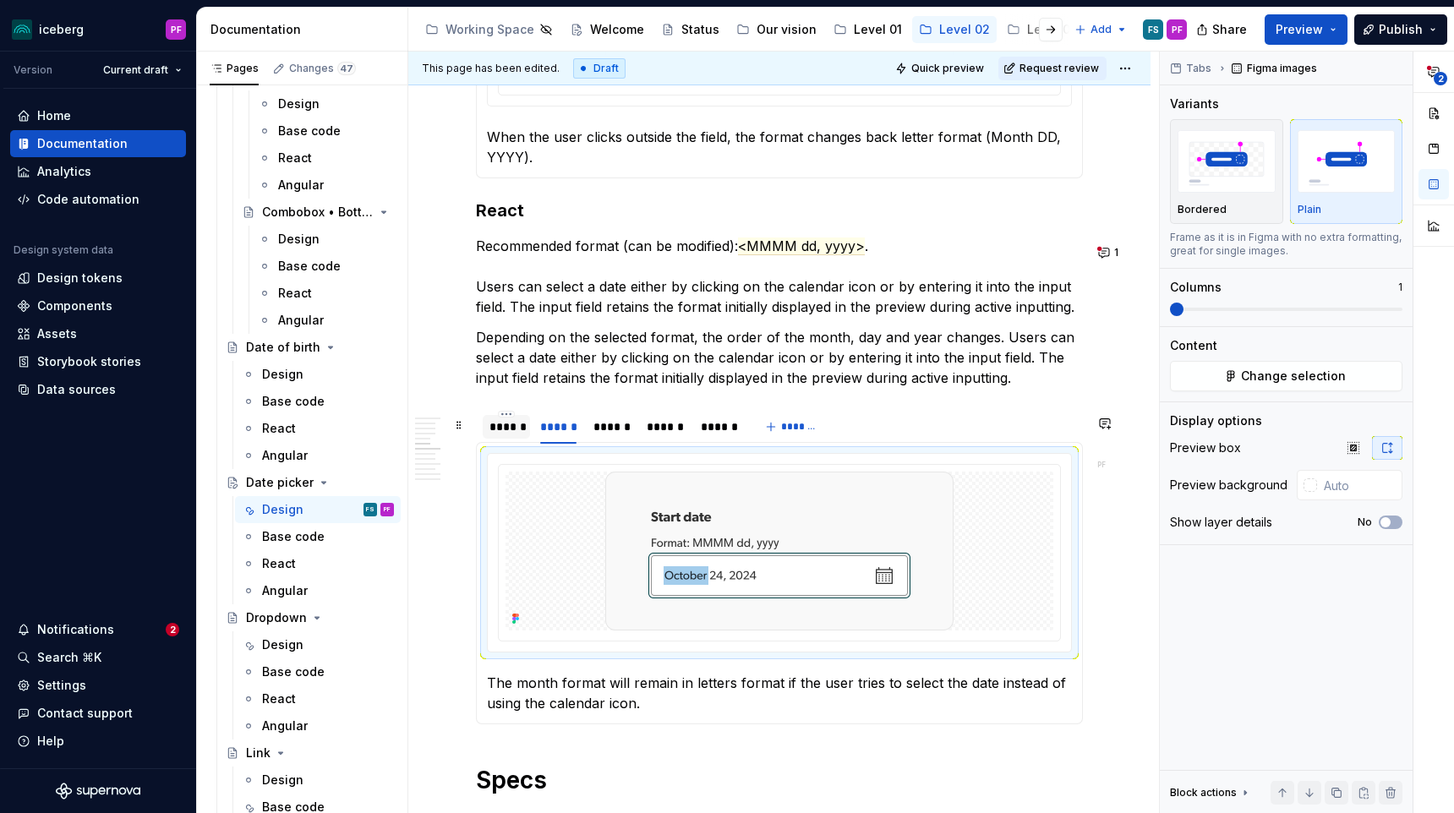
click at [515, 435] on div "******" at bounding box center [506, 426] width 34 height 17
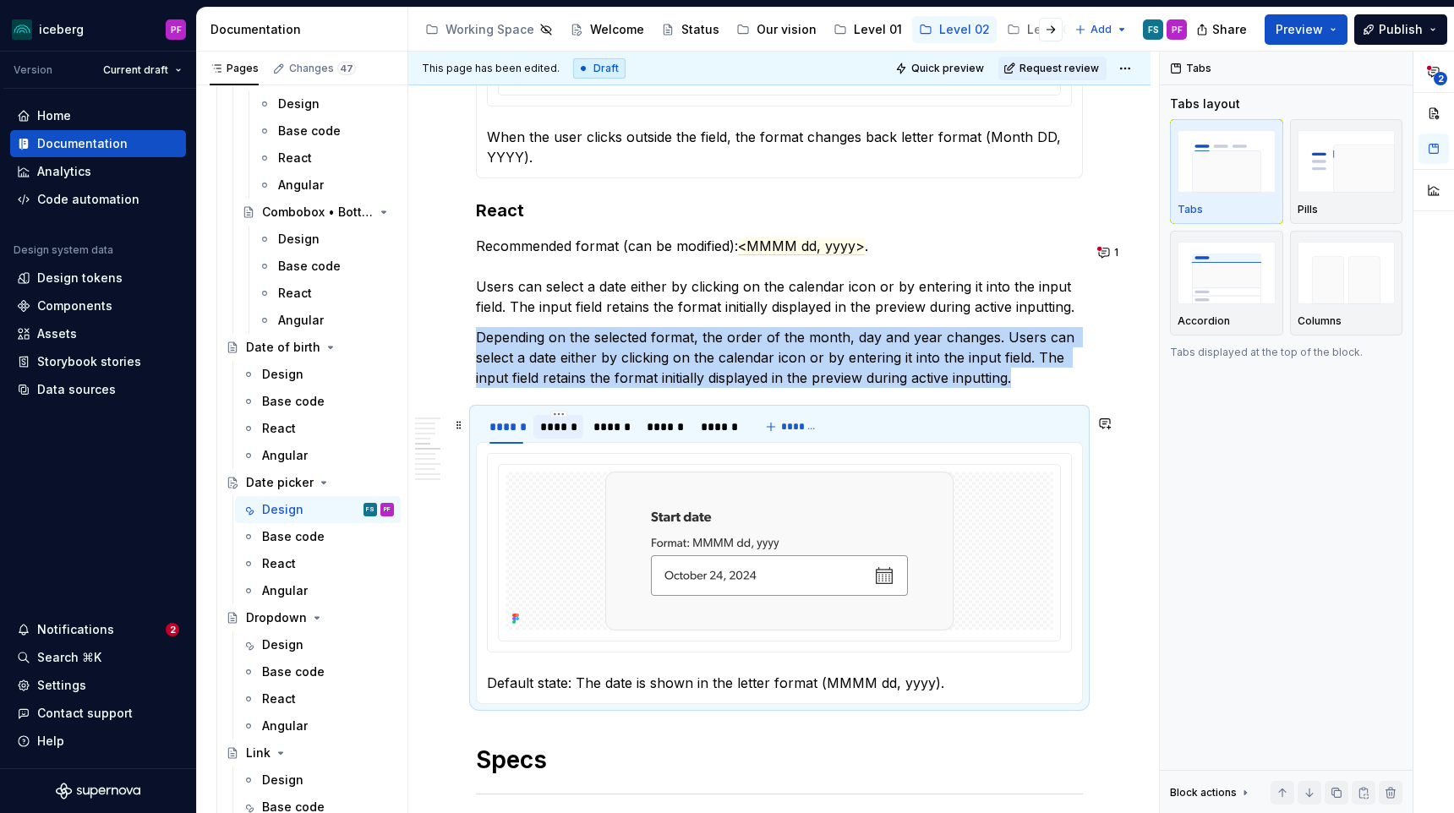
click at [580, 439] on div "******" at bounding box center [558, 427] width 50 height 24
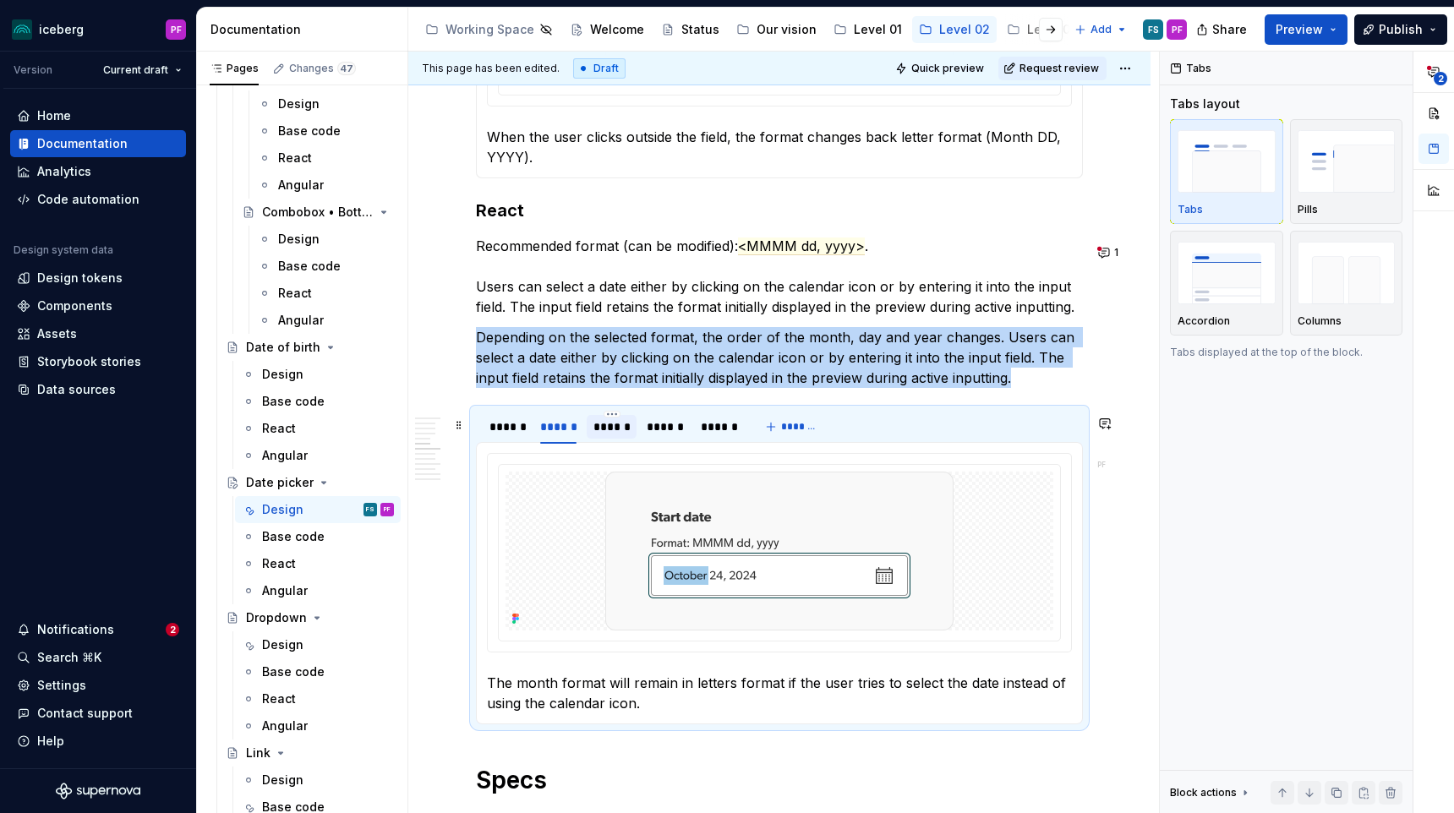
click at [614, 439] on div "******" at bounding box center [612, 427] width 50 height 24
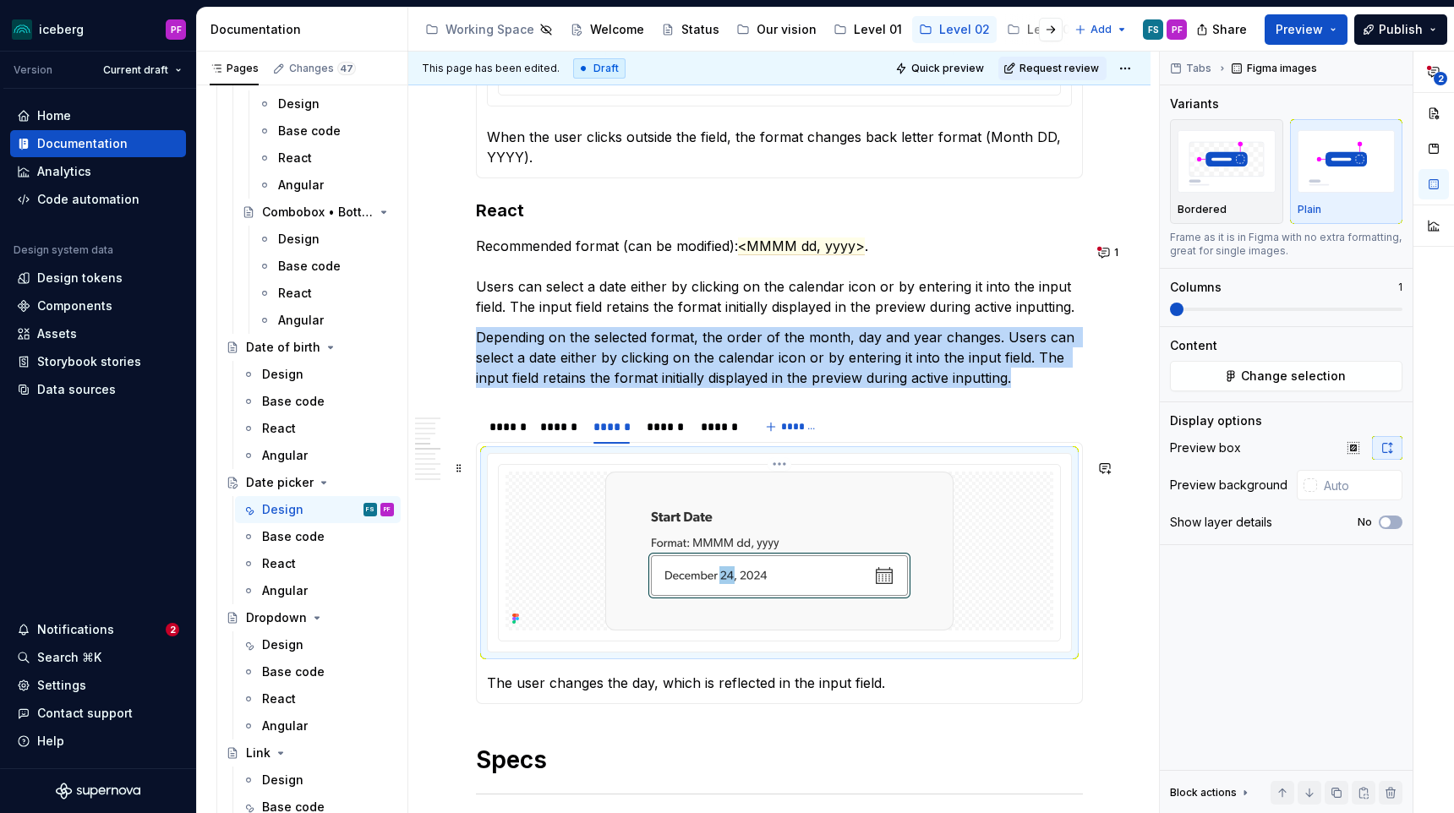
click at [631, 506] on img at bounding box center [779, 551] width 348 height 159
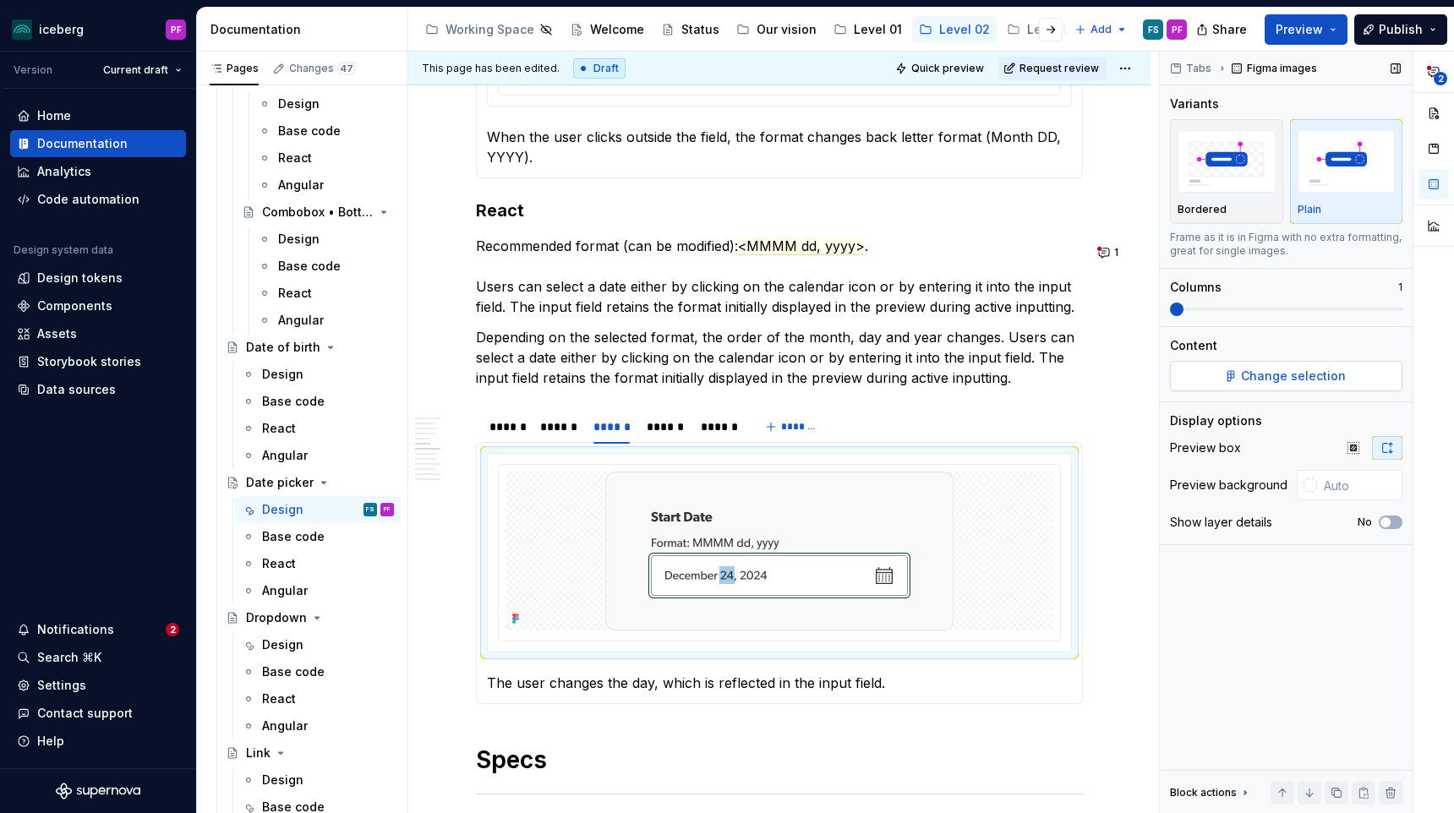
click at [1292, 376] on span "Change selection" at bounding box center [1293, 376] width 105 height 17
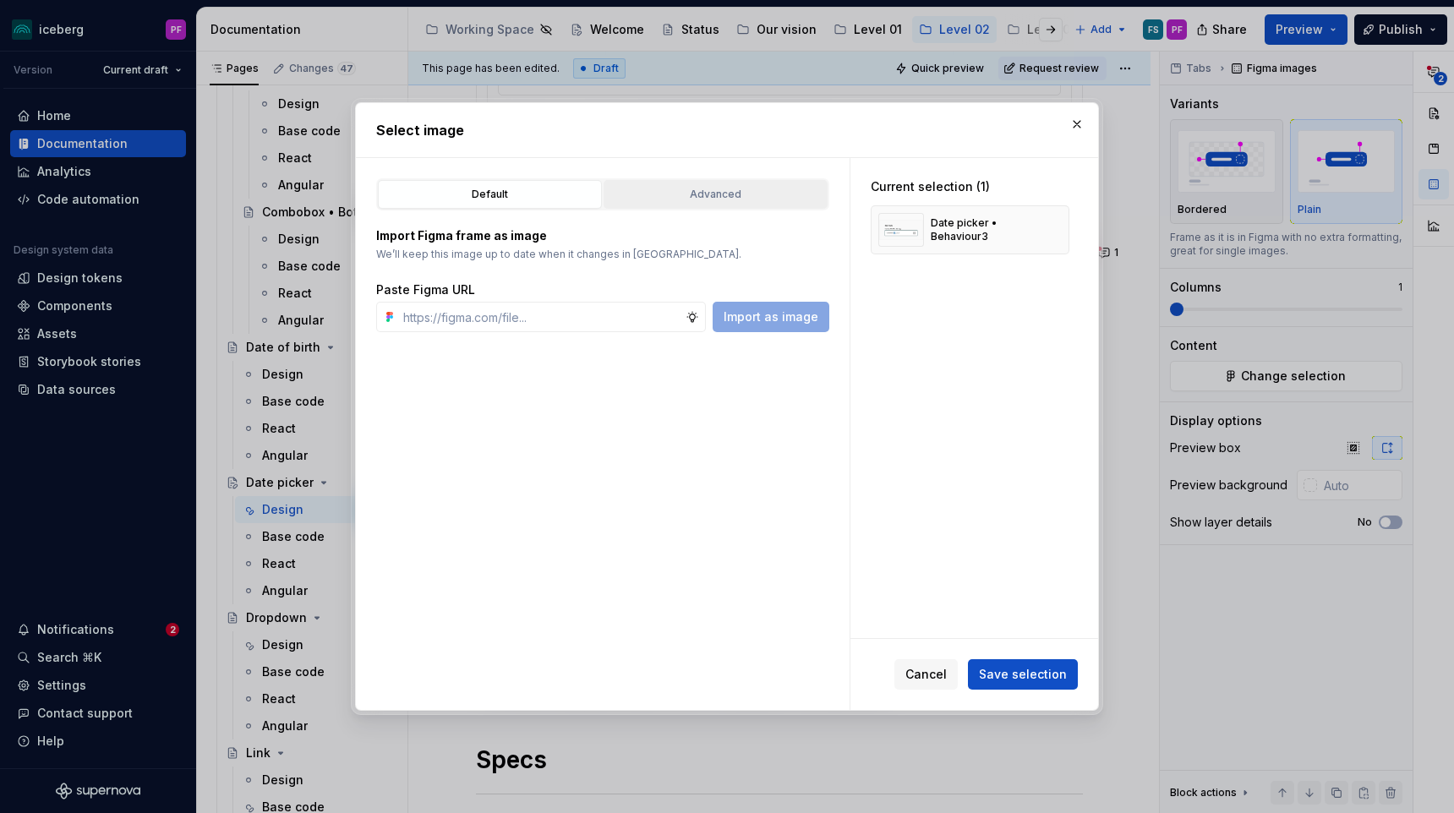
click at [718, 197] on div "Advanced" at bounding box center [715, 194] width 212 height 17
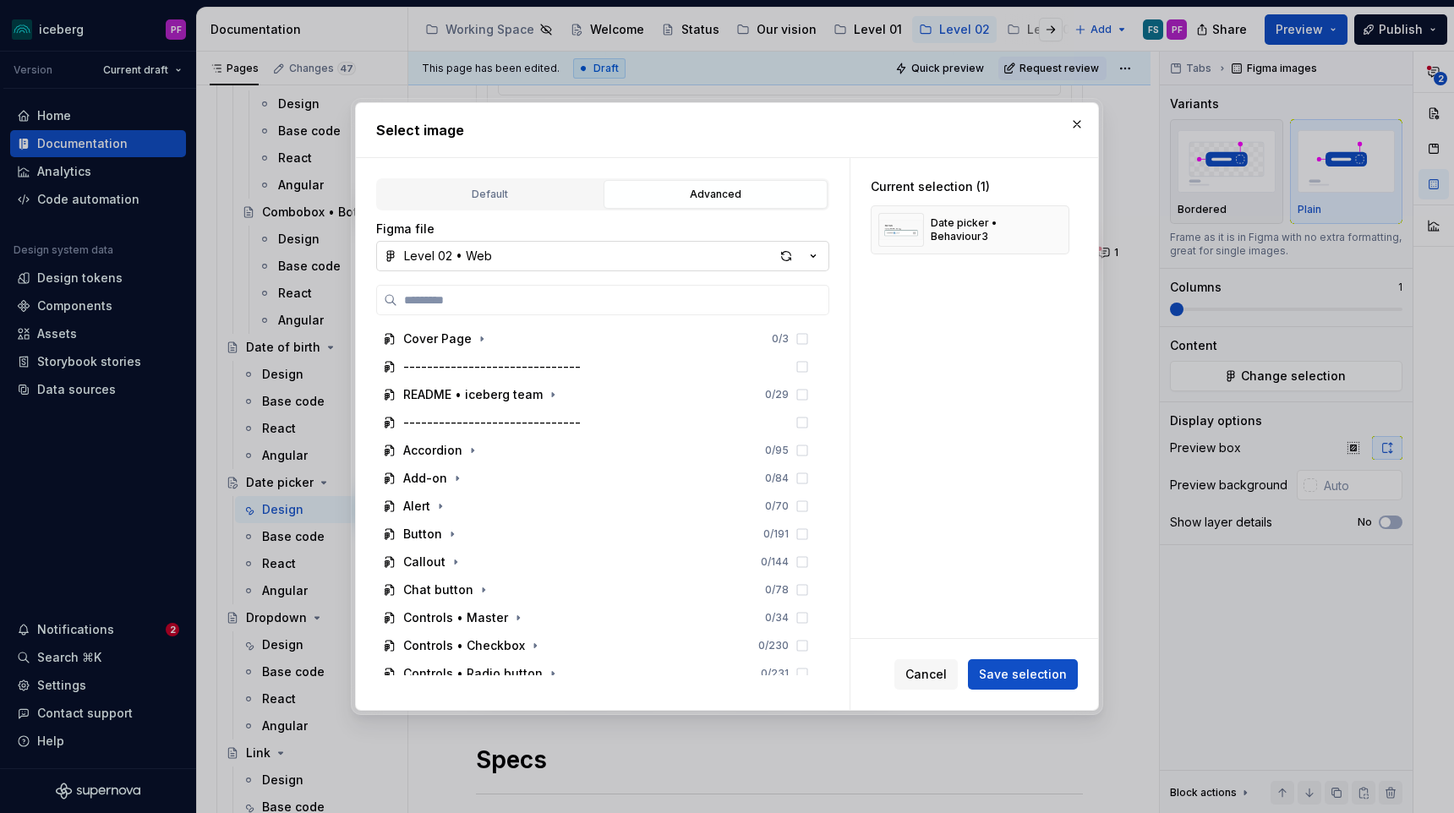
click at [814, 255] on icon "button" at bounding box center [813, 256] width 4 height 3
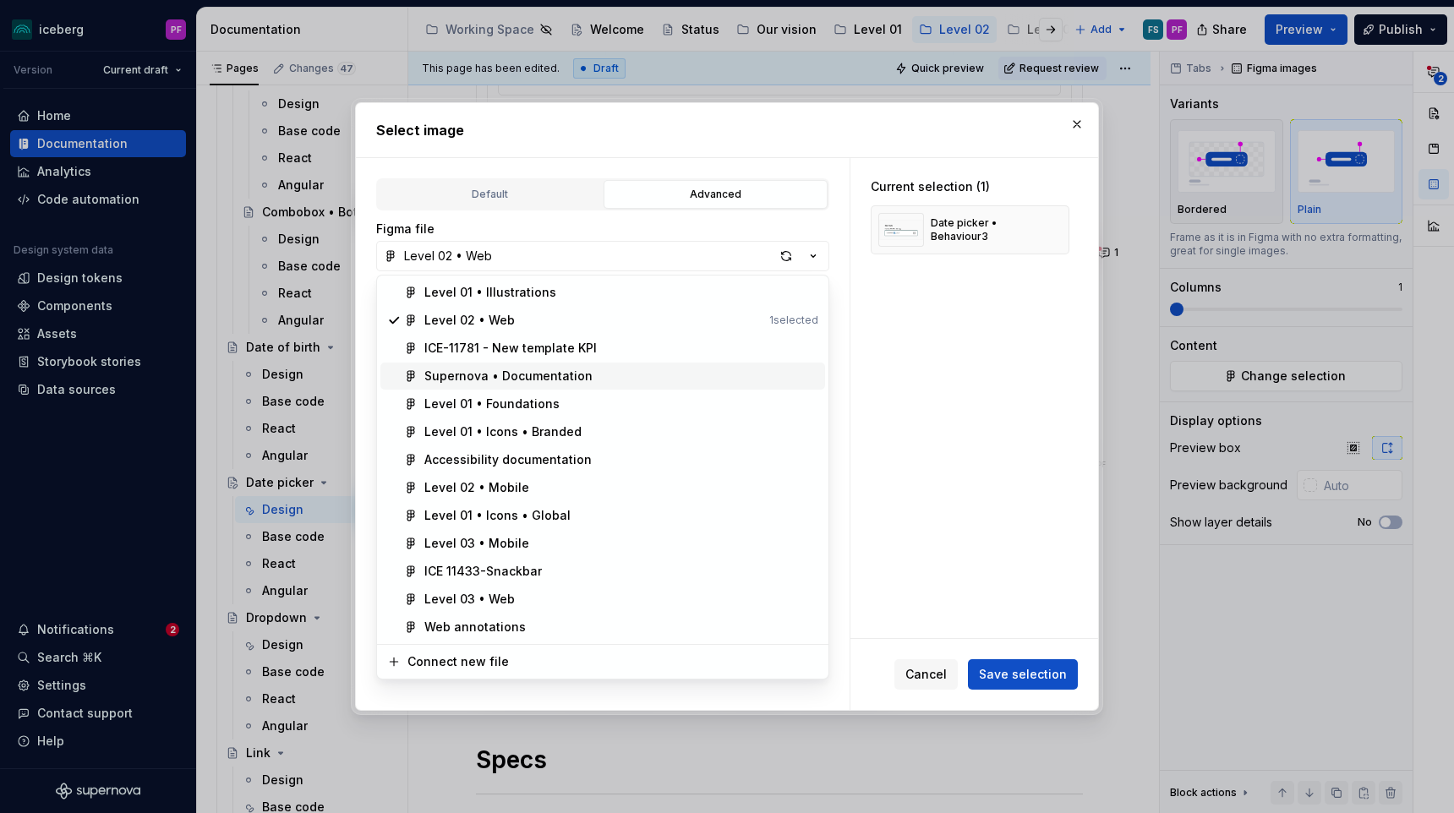
click at [511, 380] on div "Supernova • Documentation" at bounding box center [508, 376] width 168 height 17
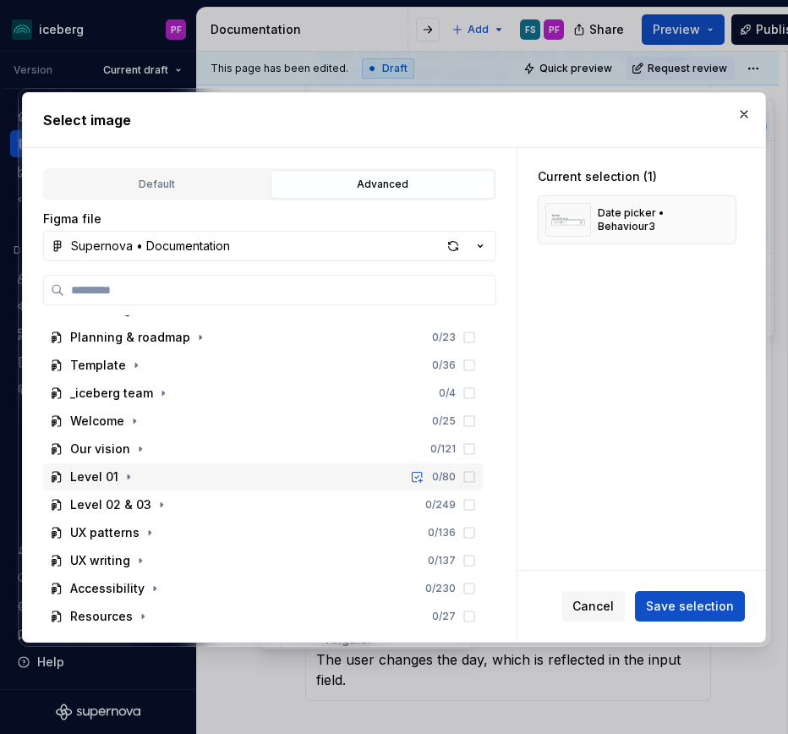
scroll to position [0, 0]
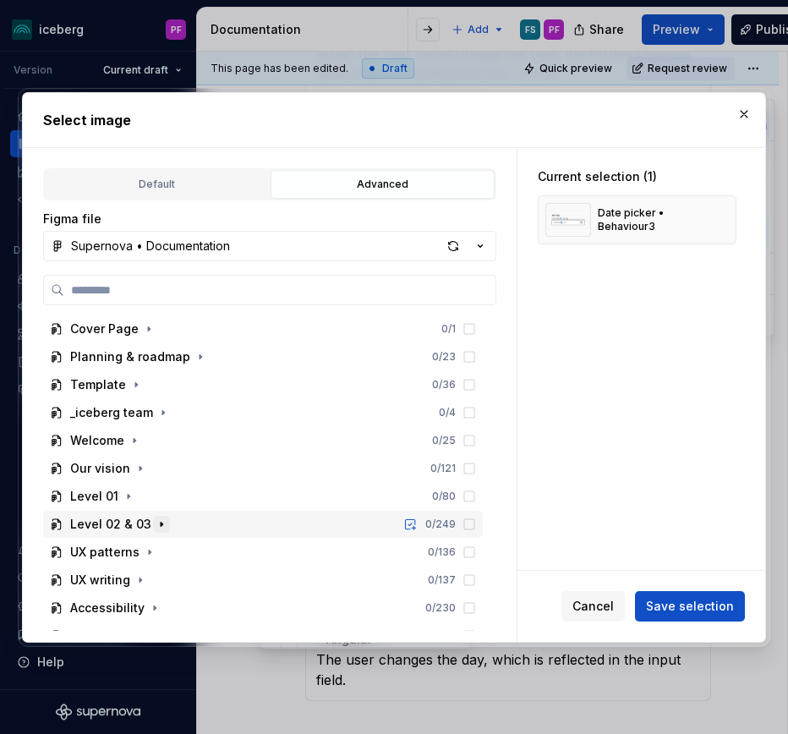
click at [155, 523] on icon "button" at bounding box center [162, 524] width 14 height 14
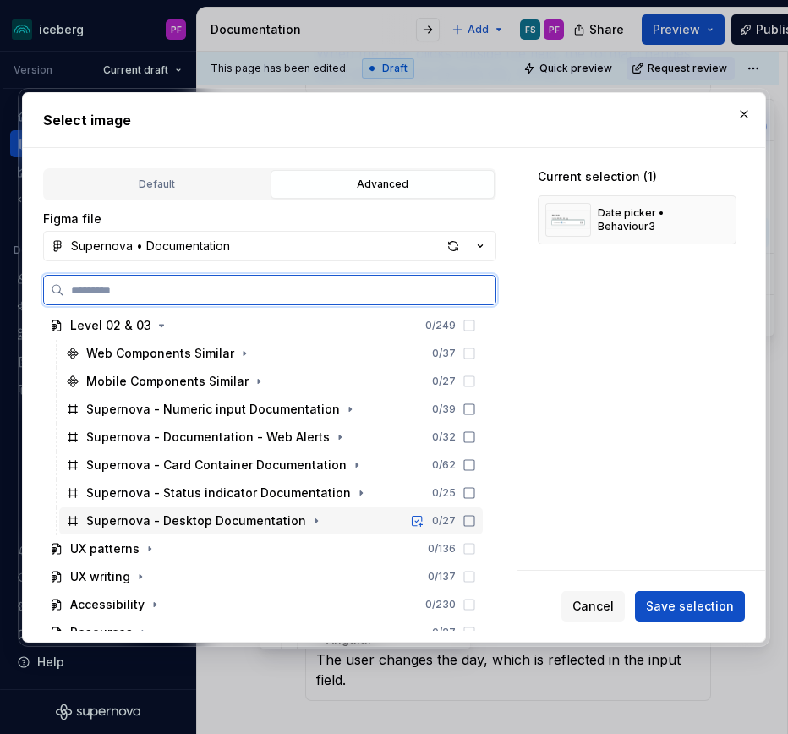
scroll to position [201, 0]
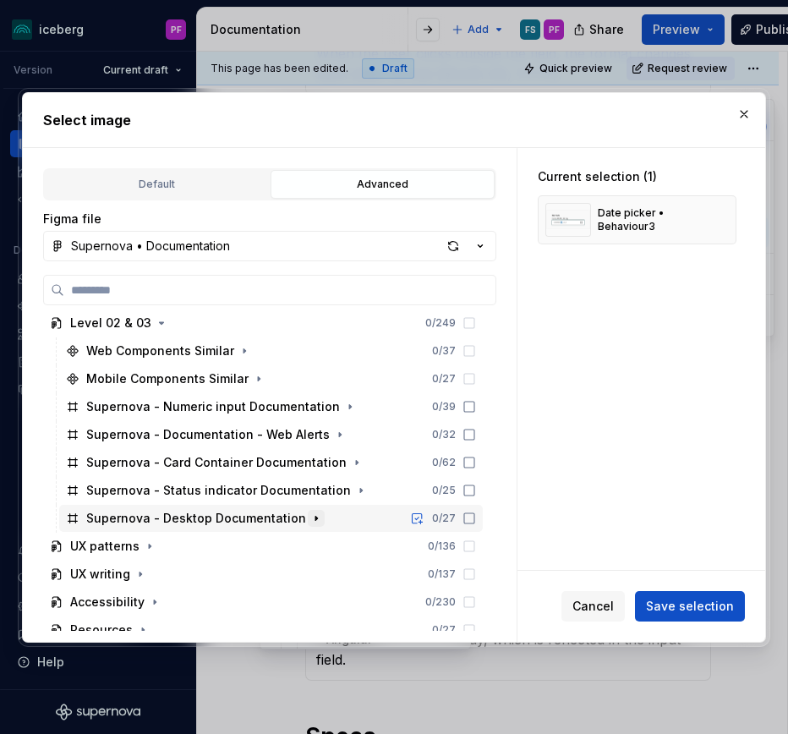
click at [309, 516] on icon "button" at bounding box center [316, 518] width 14 height 14
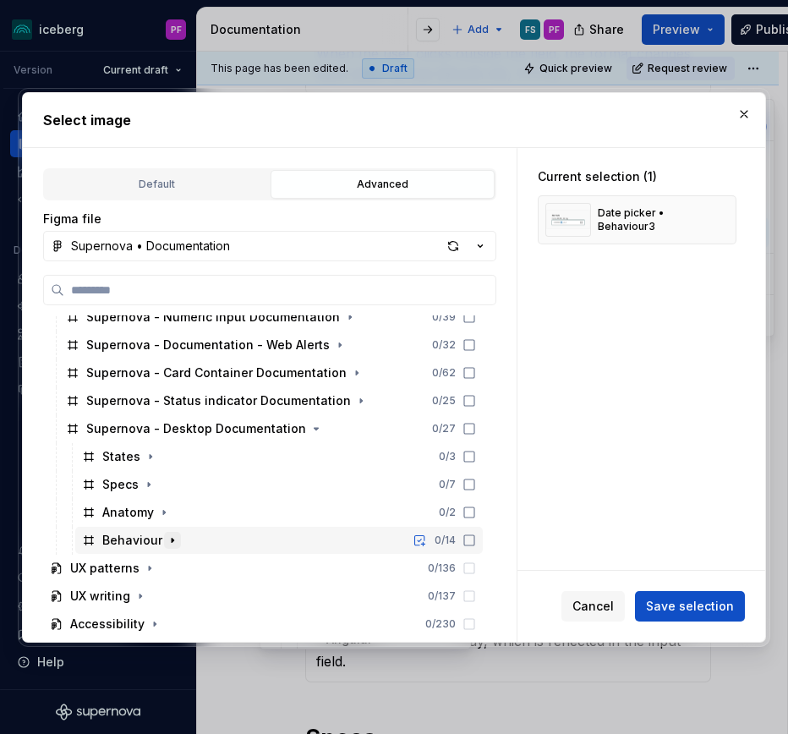
click at [173, 533] on icon "button" at bounding box center [173, 540] width 14 height 14
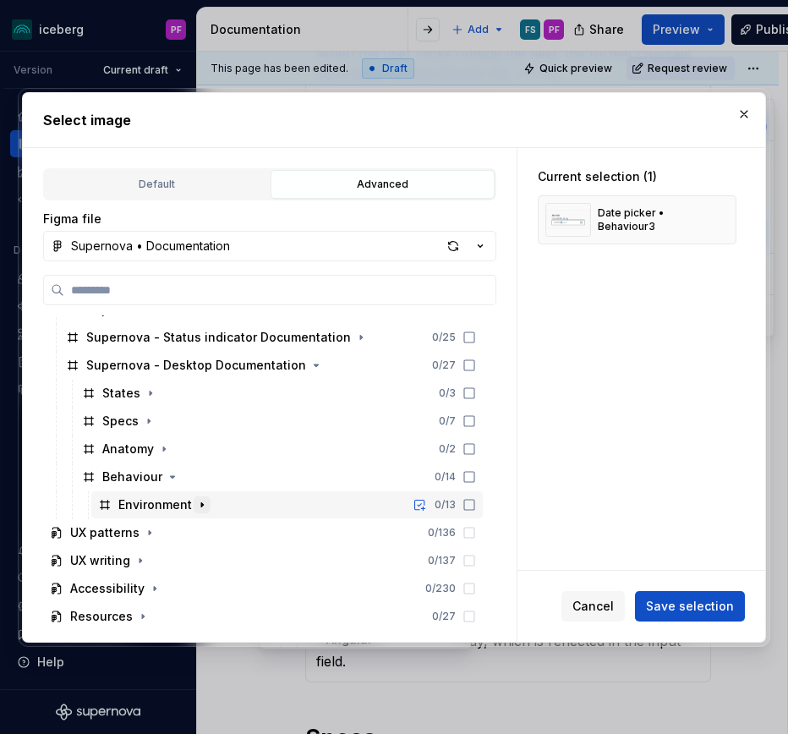
click at [196, 505] on icon "button" at bounding box center [202, 505] width 14 height 14
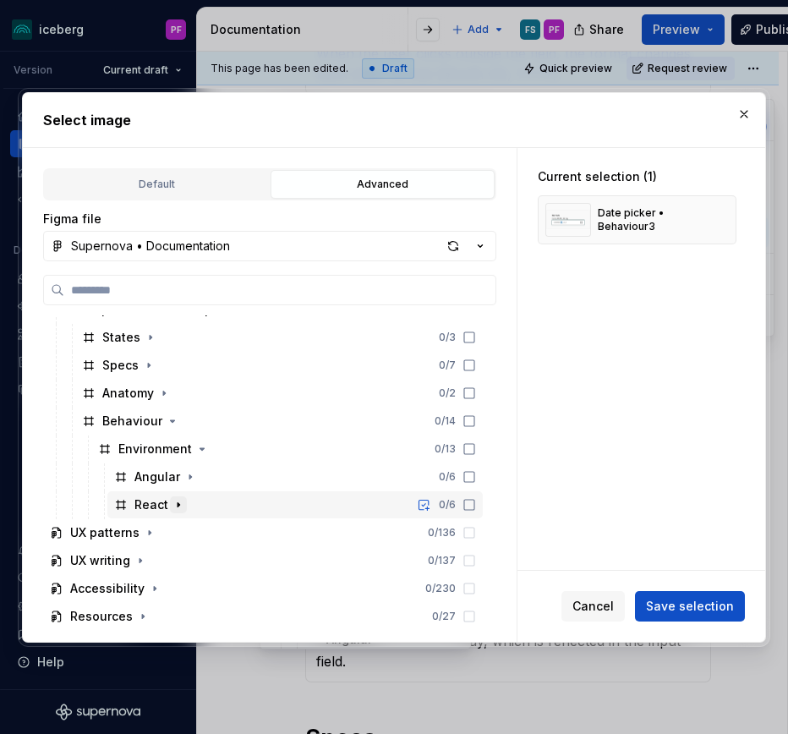
click at [184, 501] on button "button" at bounding box center [178, 504] width 17 height 17
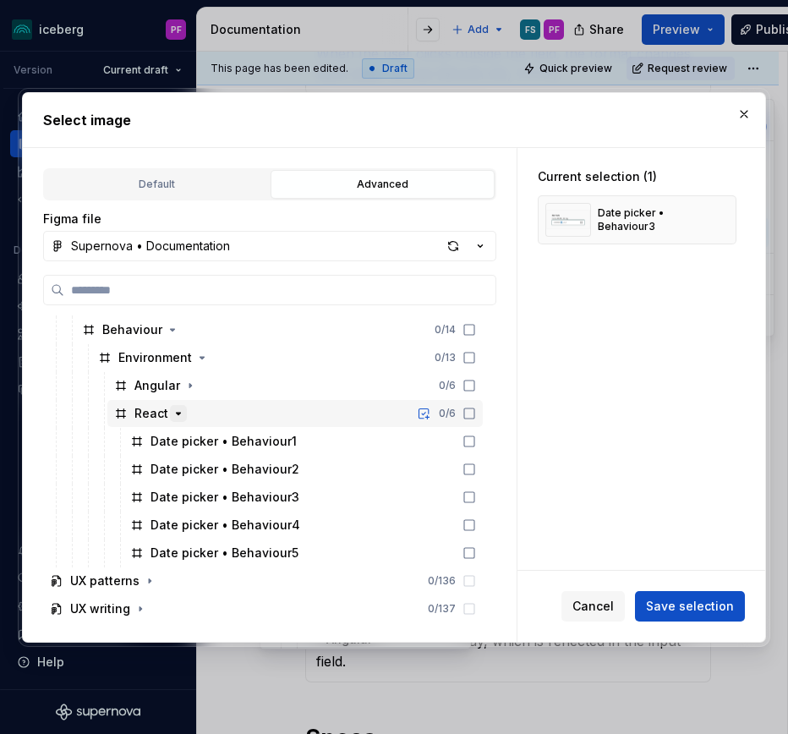
scroll to position [516, 0]
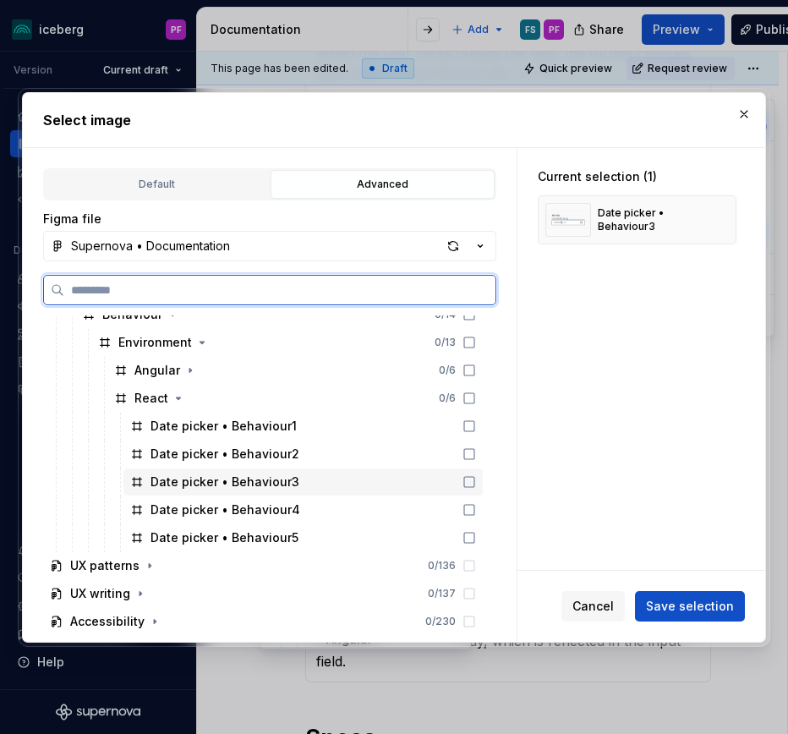
click at [233, 485] on div "Date picker • Behaviour3" at bounding box center [224, 481] width 149 height 17
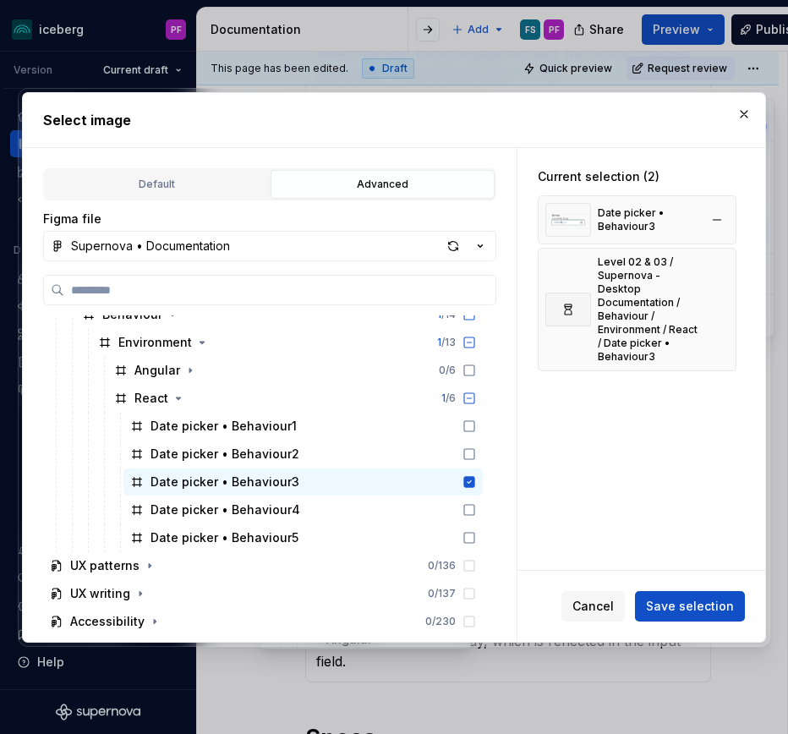
click at [734, 205] on div "Date picker • Behaviour3" at bounding box center [637, 219] width 199 height 49
click at [729, 213] on button "button" at bounding box center [717, 220] width 24 height 24
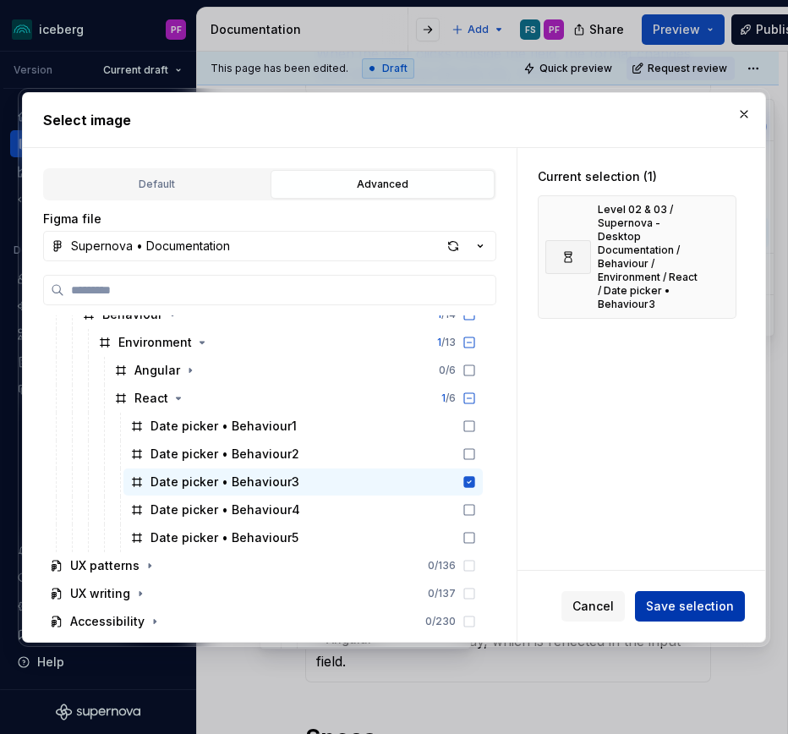
click at [691, 591] on button "Save selection" at bounding box center [690, 606] width 110 height 30
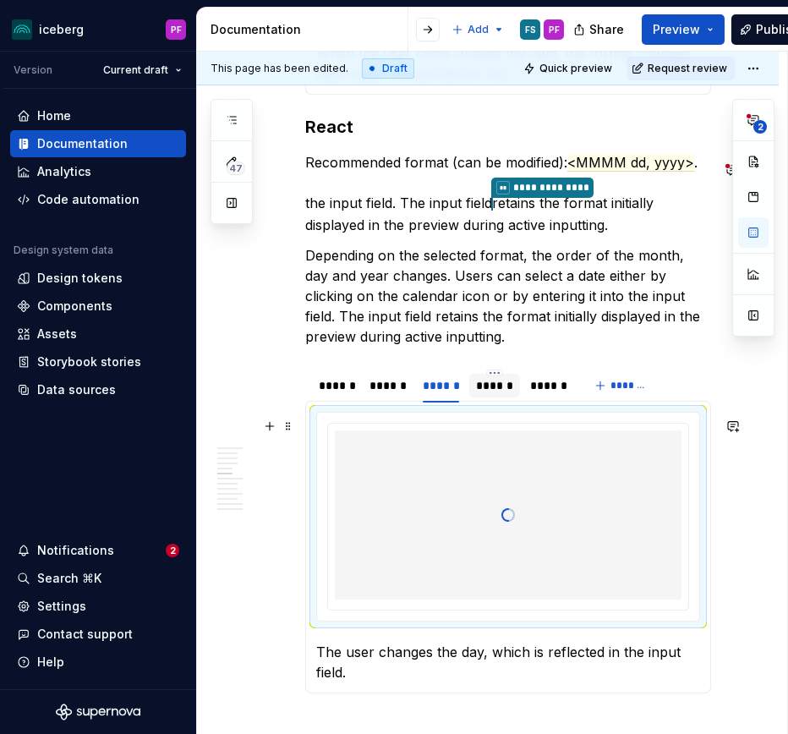
click at [495, 399] on div "******" at bounding box center [494, 385] width 50 height 27
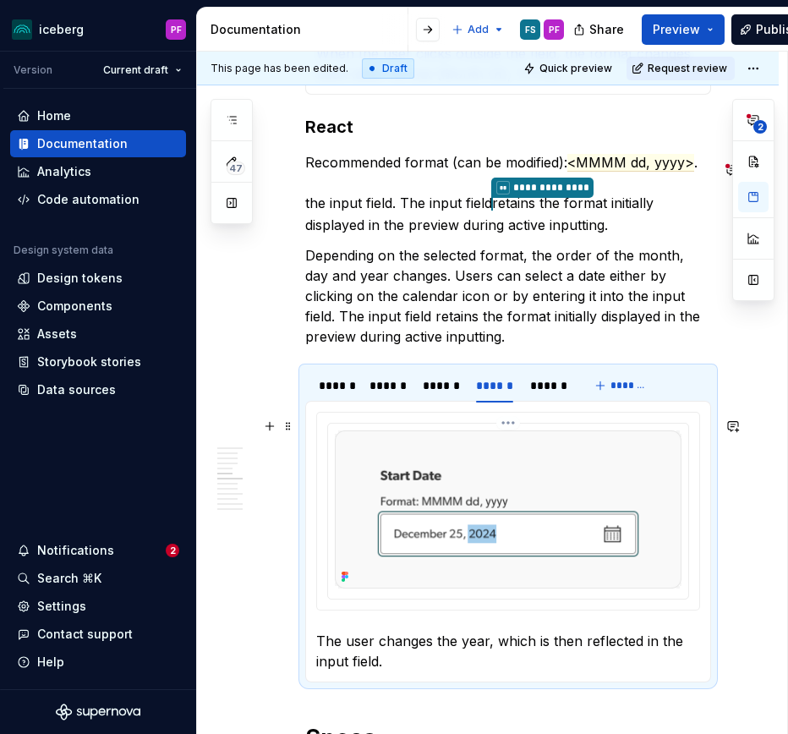
click at [489, 539] on img at bounding box center [508, 509] width 347 height 158
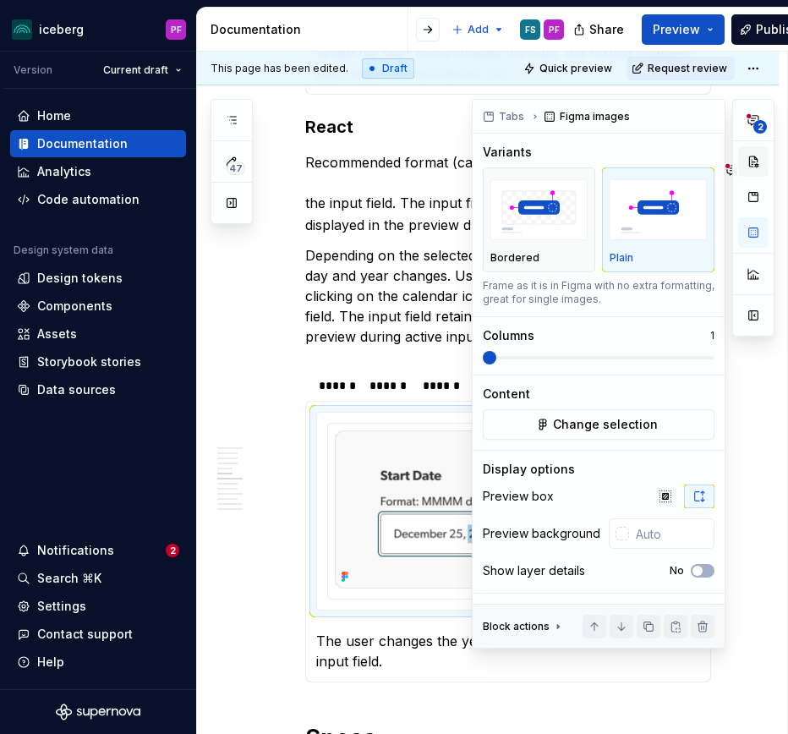
click at [752, 169] on button "button" at bounding box center [753, 161] width 30 height 30
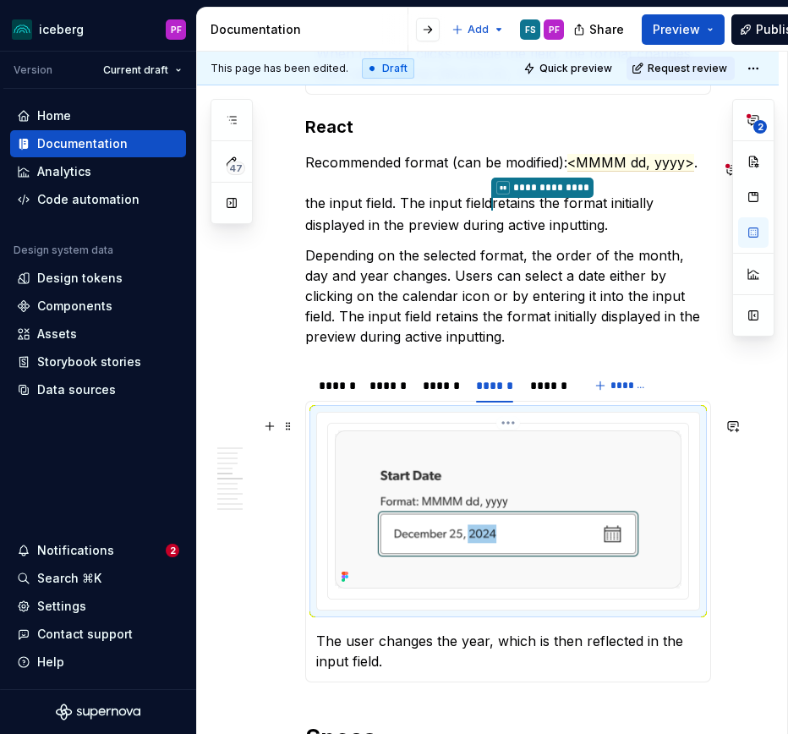
click at [418, 518] on img at bounding box center [508, 509] width 347 height 158
click at [442, 509] on img at bounding box center [508, 509] width 347 height 158
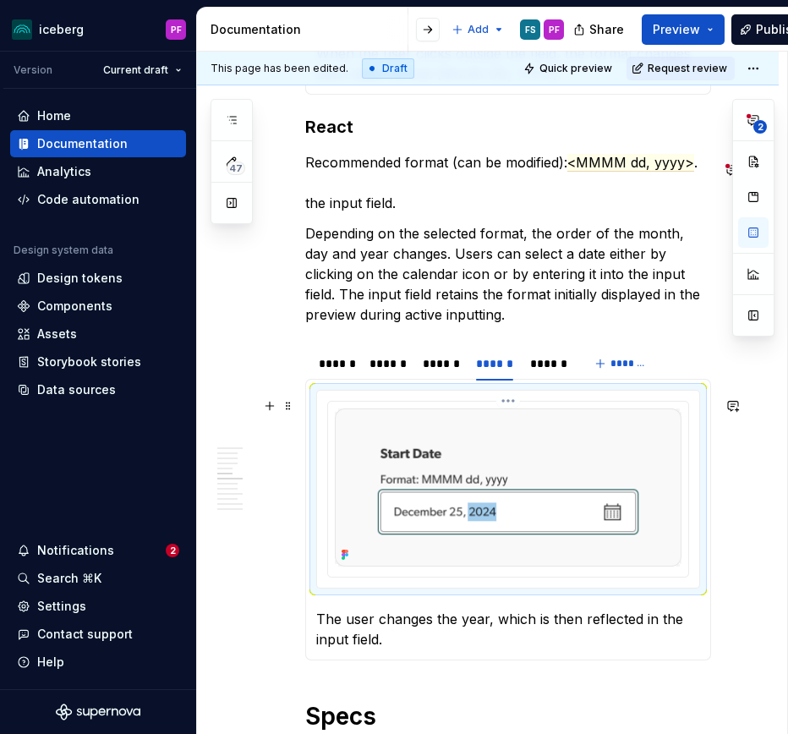
click at [477, 484] on img at bounding box center [508, 487] width 347 height 158
click at [462, 452] on img at bounding box center [508, 487] width 347 height 158
click at [546, 459] on img at bounding box center [508, 487] width 347 height 158
click at [761, 166] on button "button" at bounding box center [753, 161] width 30 height 30
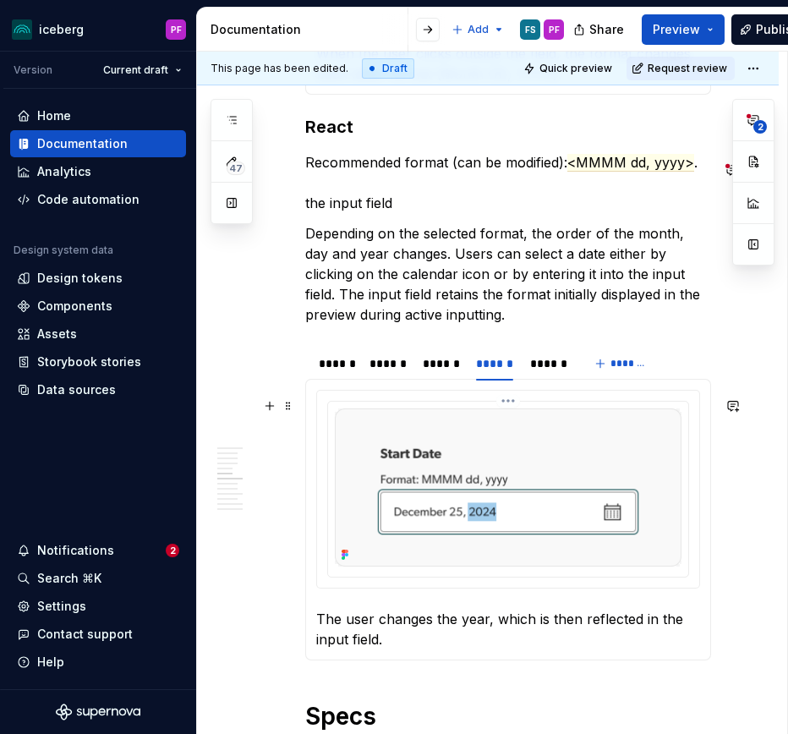
click at [399, 483] on img at bounding box center [508, 487] width 347 height 158
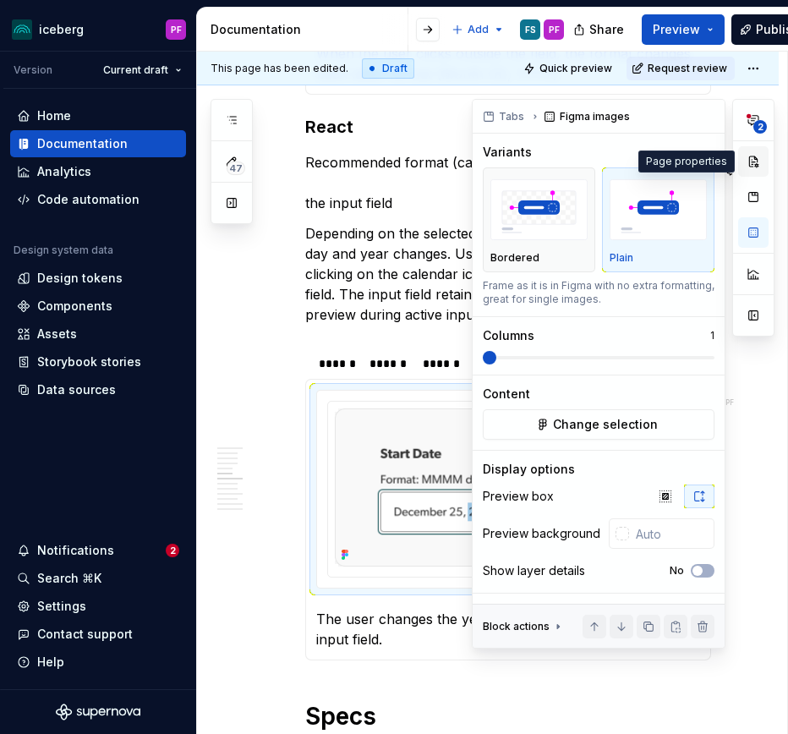
click at [755, 165] on button "button" at bounding box center [753, 161] width 30 height 30
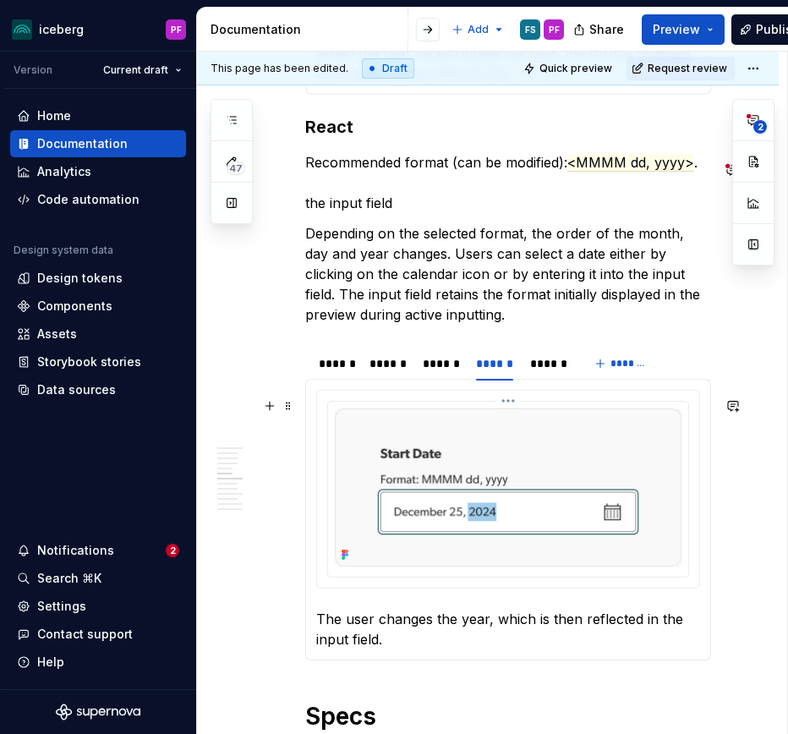
click at [407, 473] on img at bounding box center [508, 487] width 347 height 158
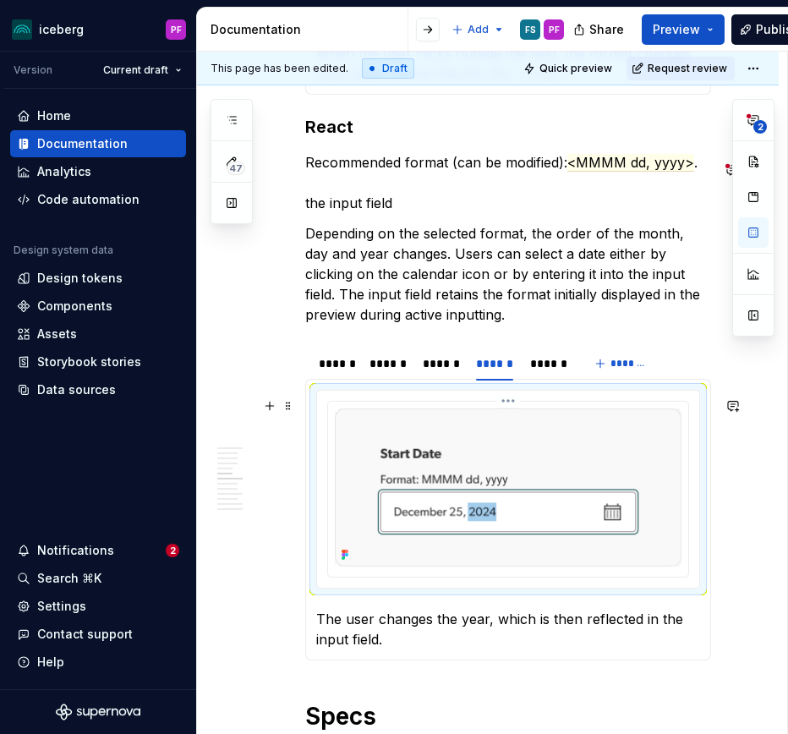
scroll to position [2091, 0]
click at [515, 462] on img at bounding box center [508, 486] width 347 height 158
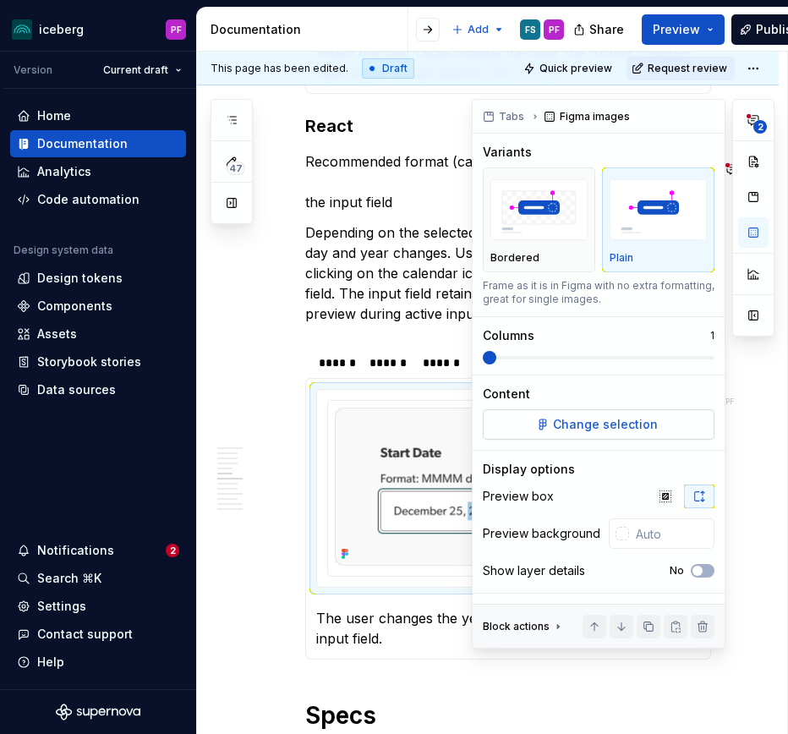
click at [604, 424] on span "Change selection" at bounding box center [605, 424] width 105 height 17
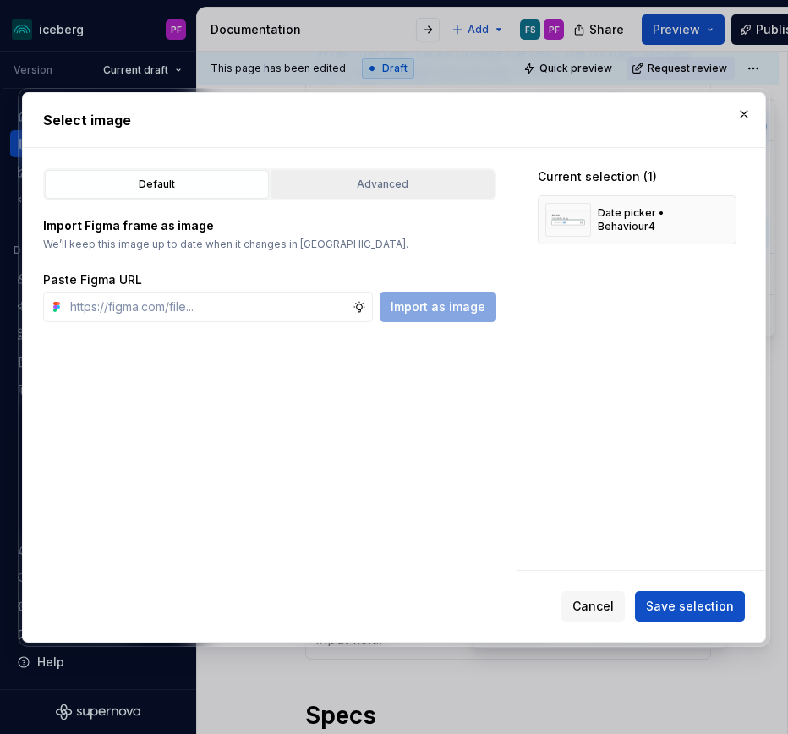
click at [358, 193] on button "Advanced" at bounding box center [382, 184] width 224 height 29
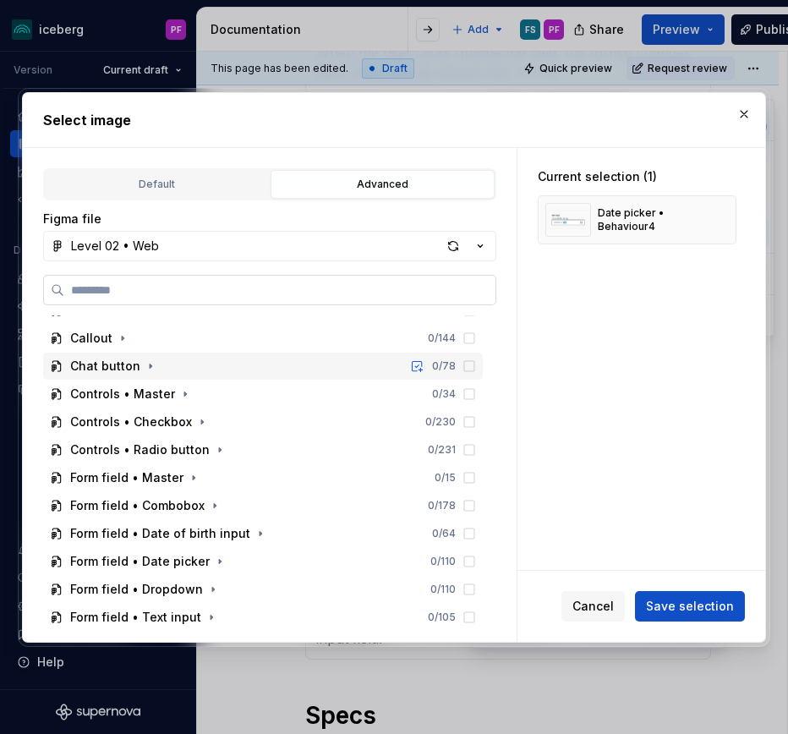
scroll to position [216, 0]
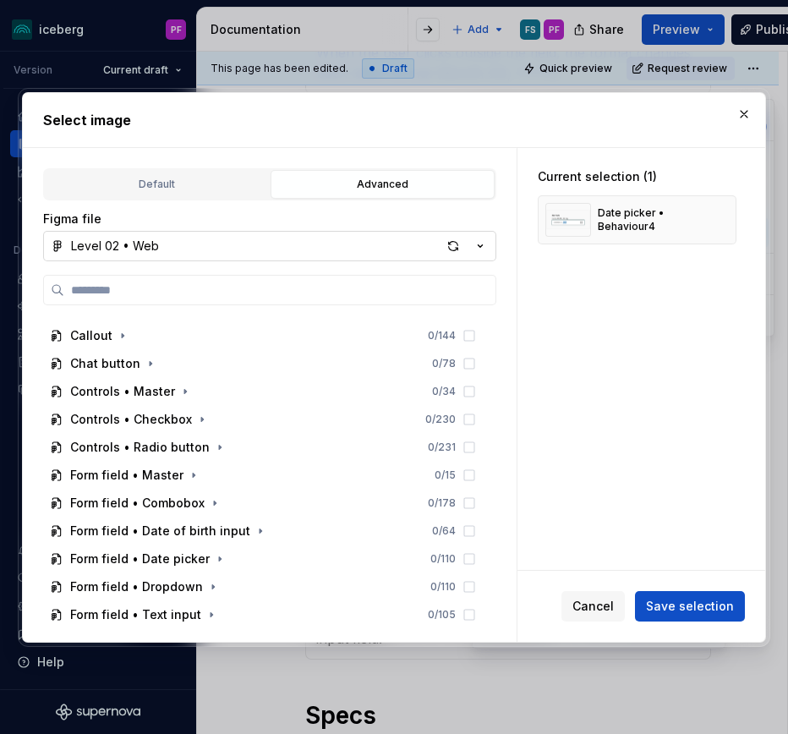
click at [243, 246] on button "Level 02 • Web" at bounding box center [269, 246] width 453 height 30
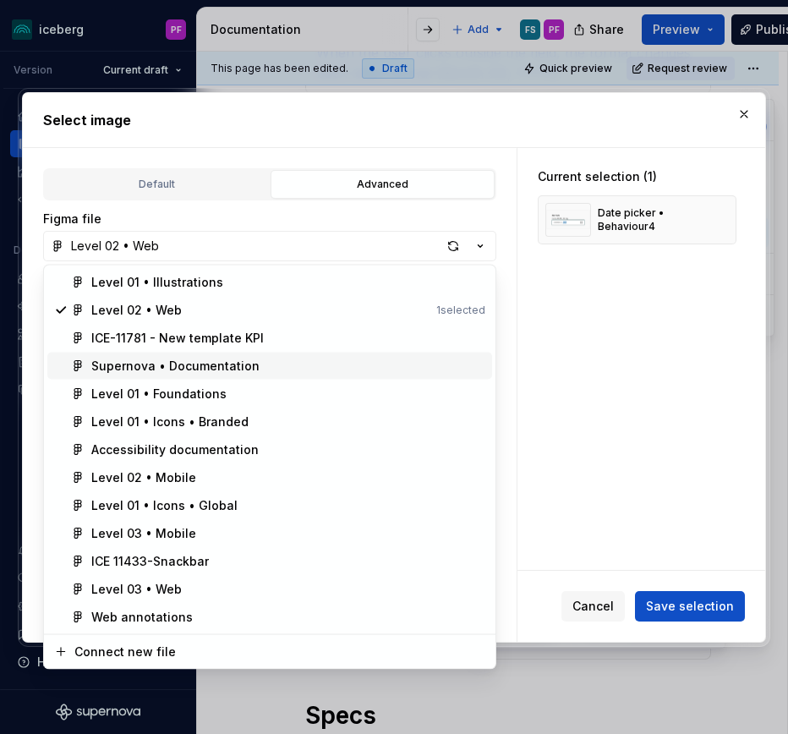
click at [198, 367] on div "Supernova • Documentation" at bounding box center [175, 366] width 168 height 17
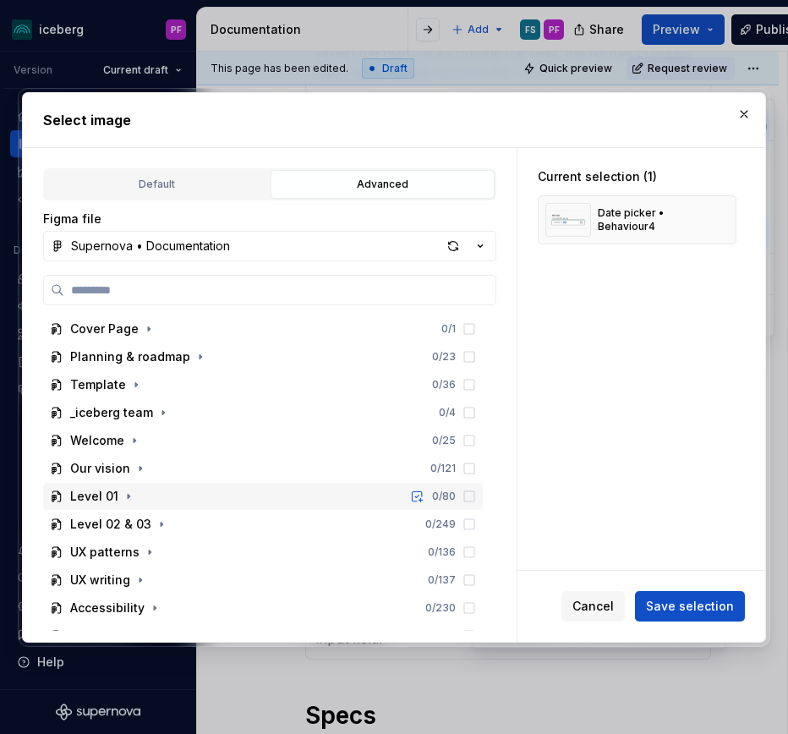
scroll to position [19, 0]
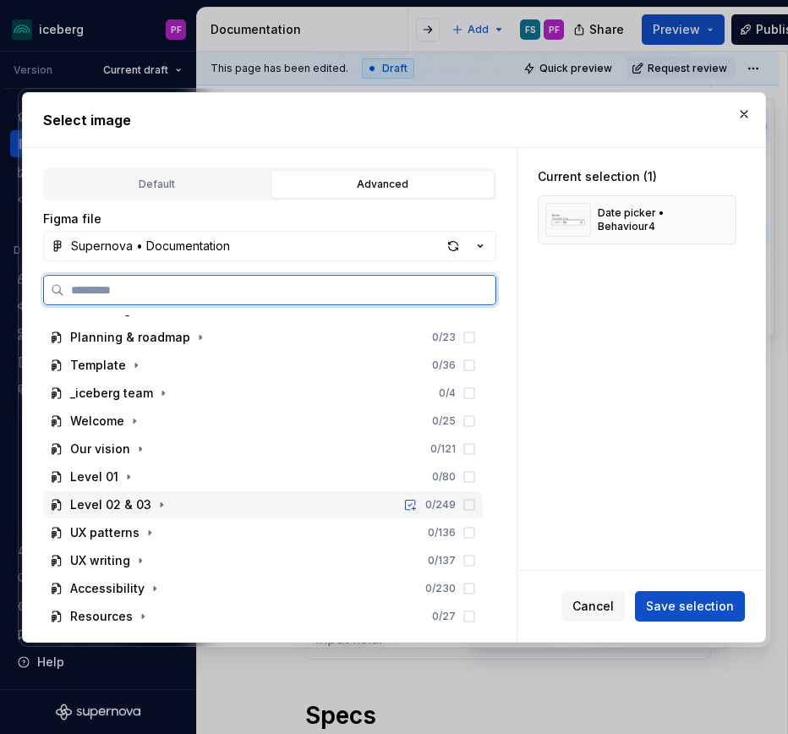
click at [158, 493] on div "Level 02 & 03 0 / 249" at bounding box center [263, 504] width 440 height 27
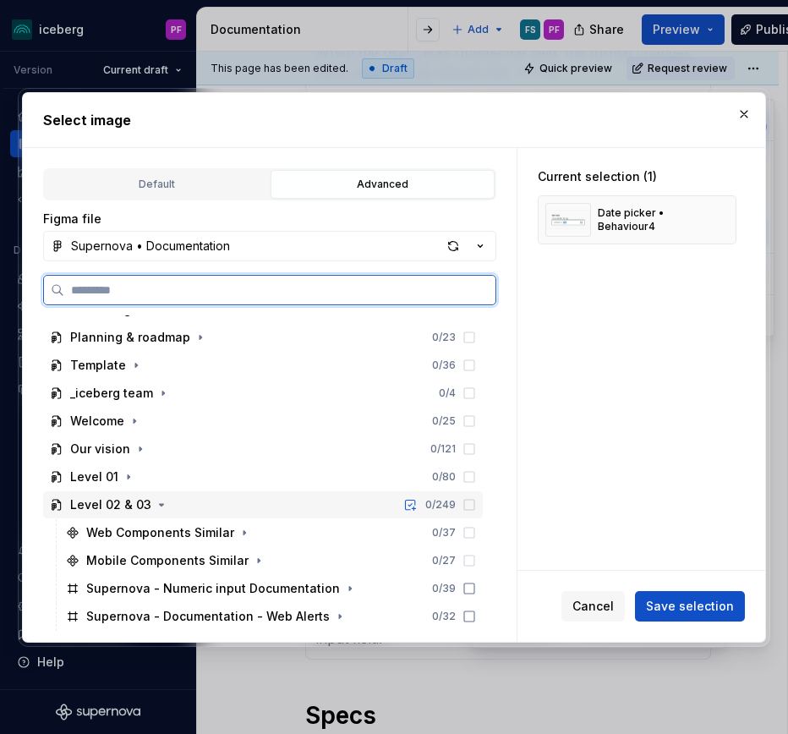
scroll to position [156, 0]
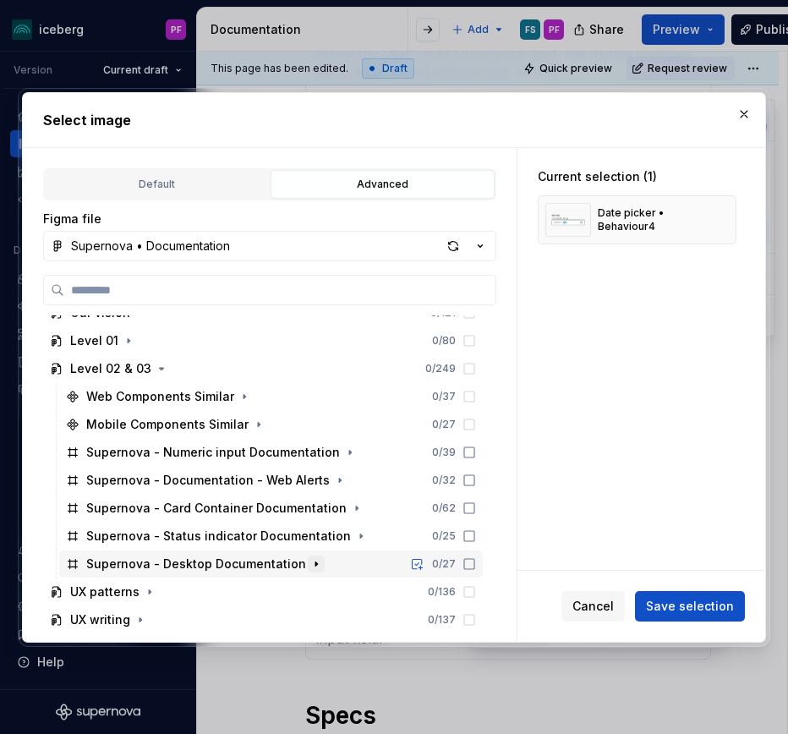
click at [309, 560] on icon "button" at bounding box center [316, 564] width 14 height 14
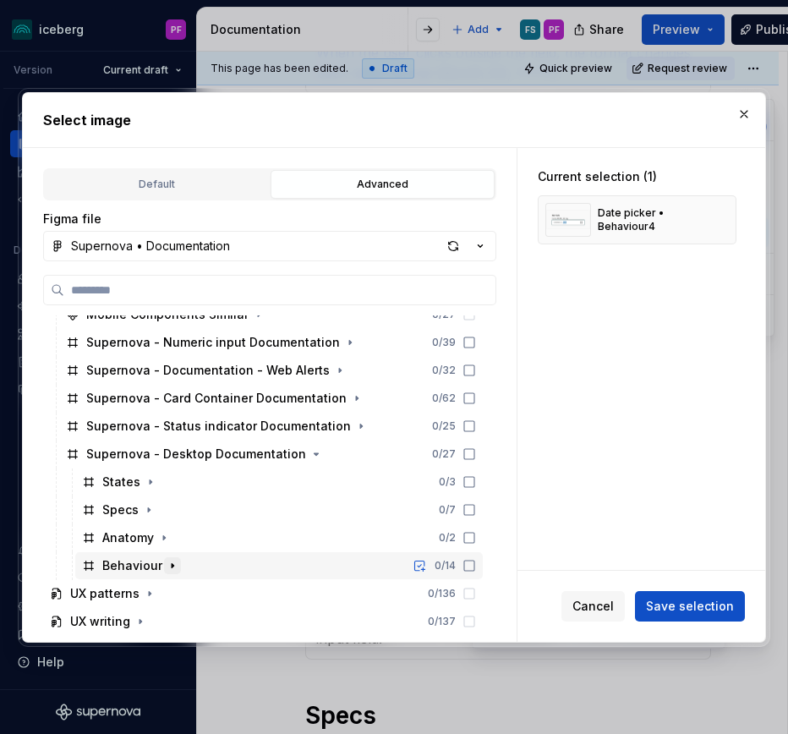
click at [171, 557] on button "button" at bounding box center [172, 565] width 17 height 17
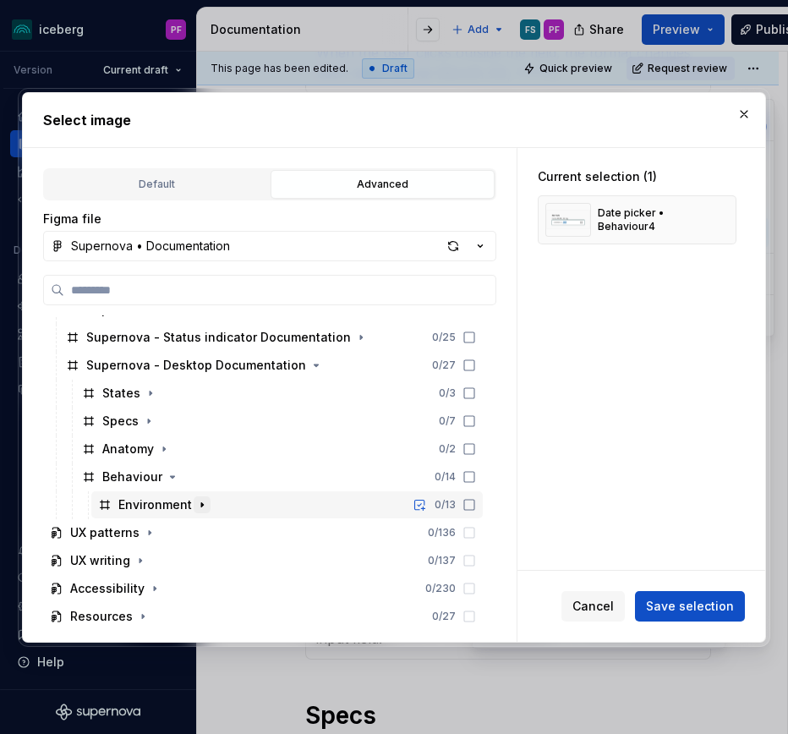
click at [197, 504] on icon "button" at bounding box center [202, 505] width 14 height 14
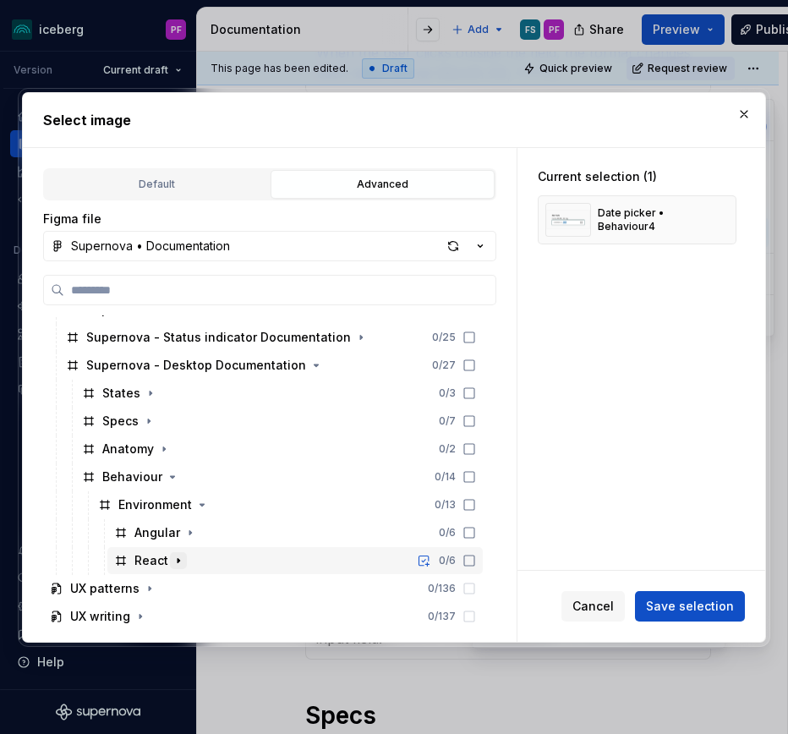
click at [180, 556] on icon "button" at bounding box center [179, 561] width 14 height 14
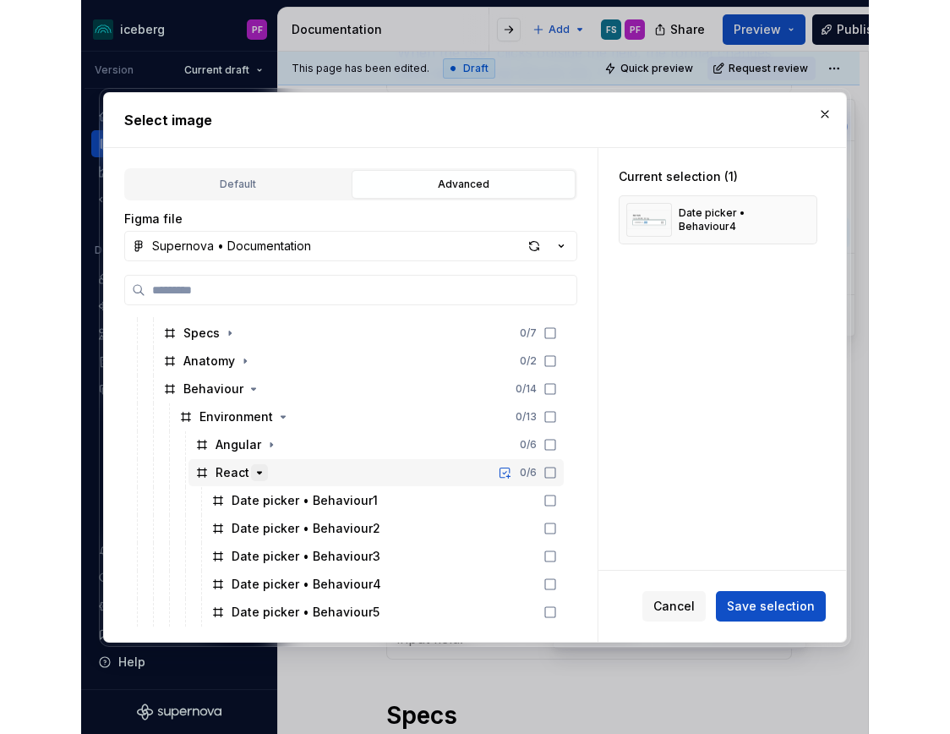
scroll to position [463, 0]
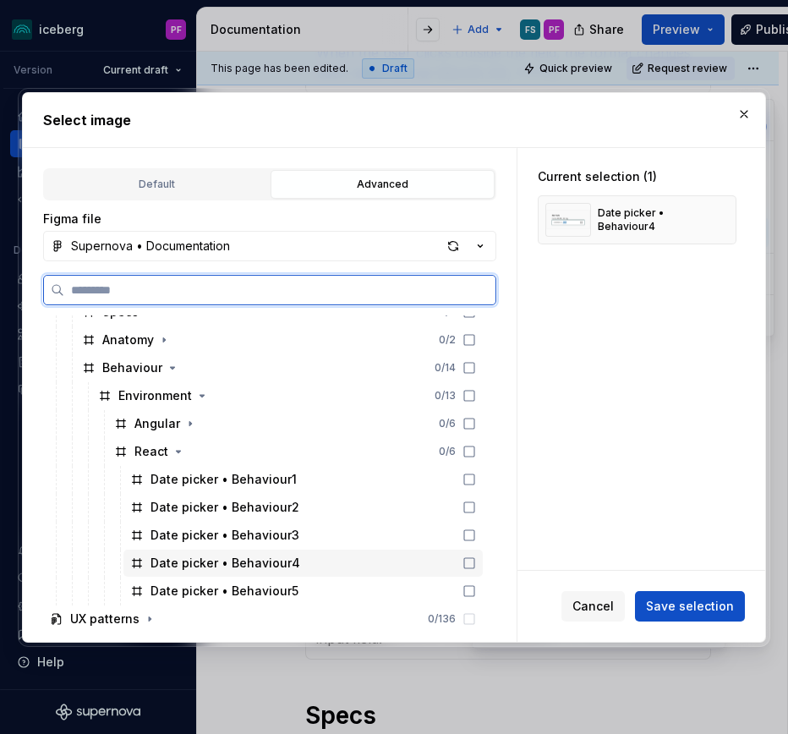
click at [251, 557] on div "Date picker • Behaviour4" at bounding box center [225, 563] width 150 height 17
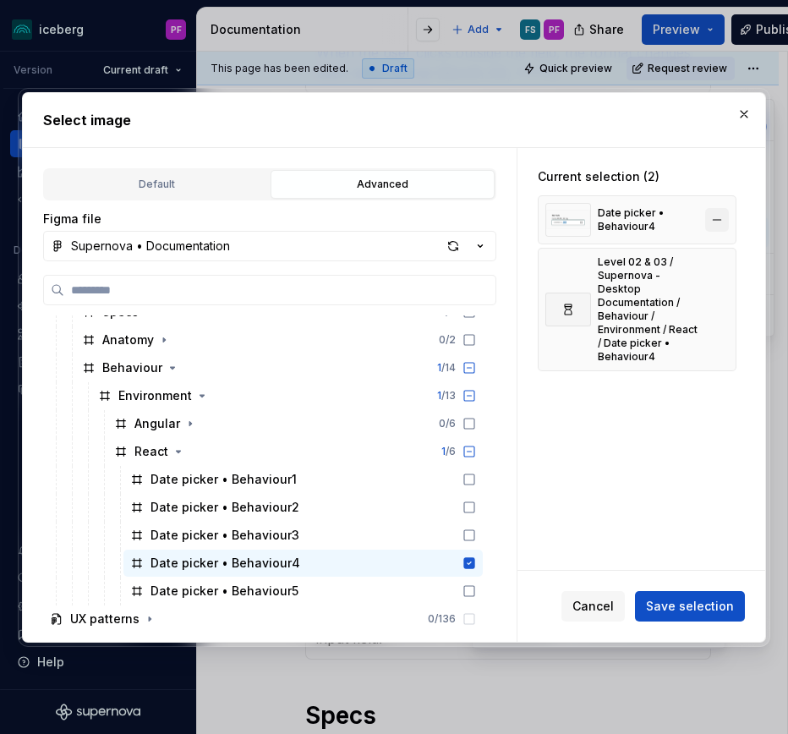
click at [729, 220] on button "button" at bounding box center [717, 220] width 24 height 24
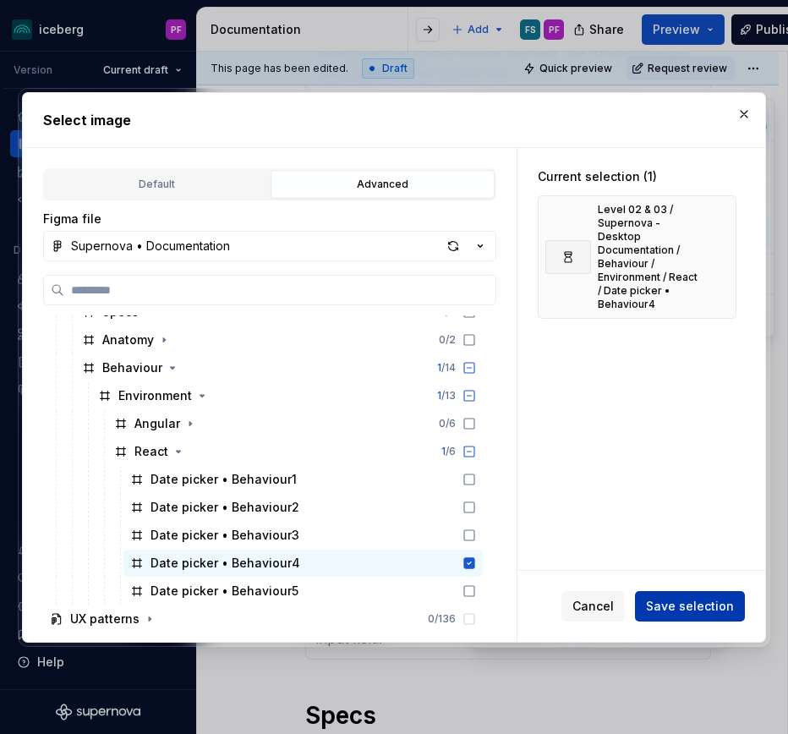
click at [677, 609] on span "Save selection" at bounding box center [690, 606] width 88 height 17
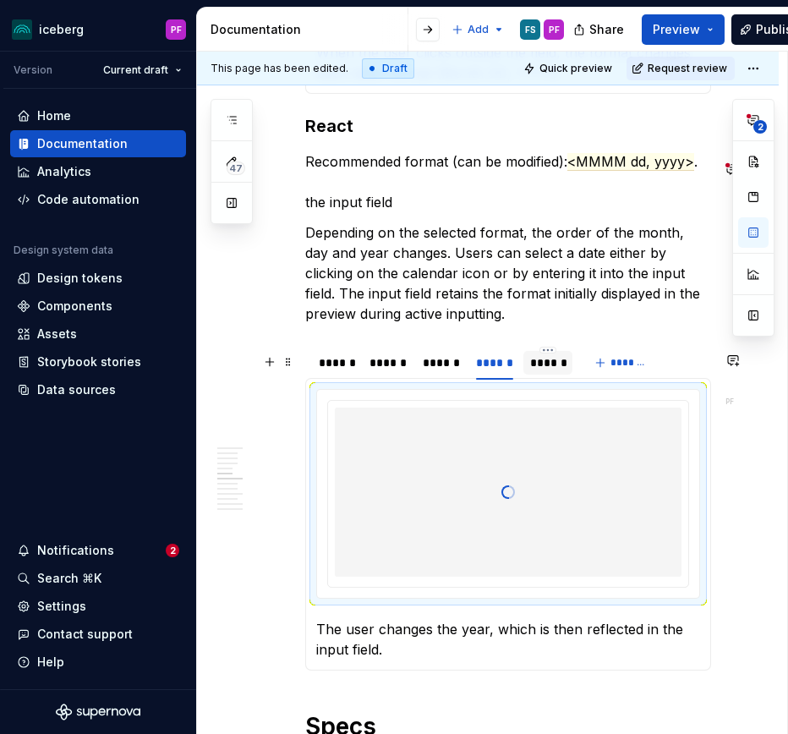
click at [536, 371] on div "******" at bounding box center [548, 362] width 36 height 17
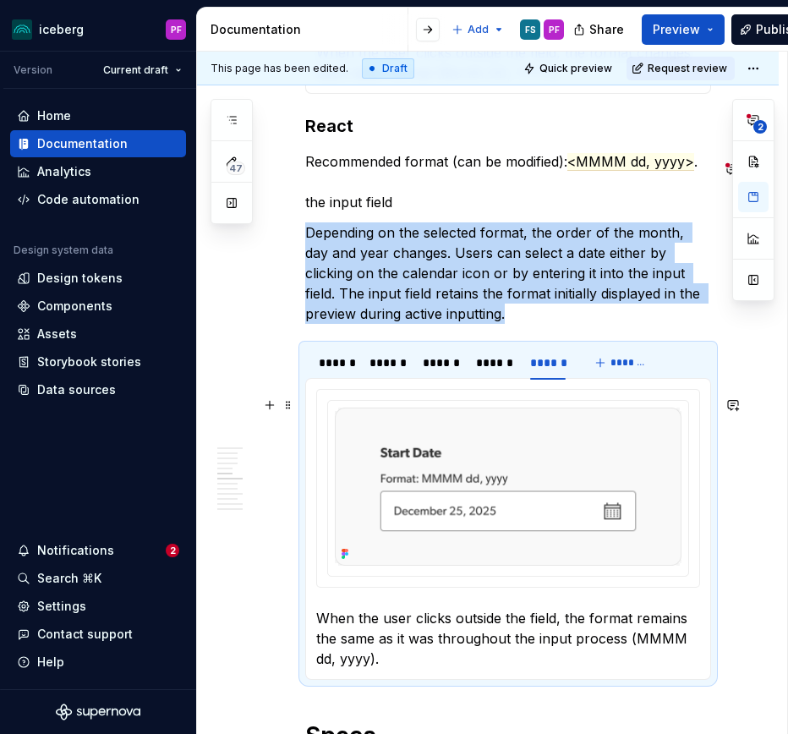
click at [440, 476] on img at bounding box center [508, 486] width 347 height 158
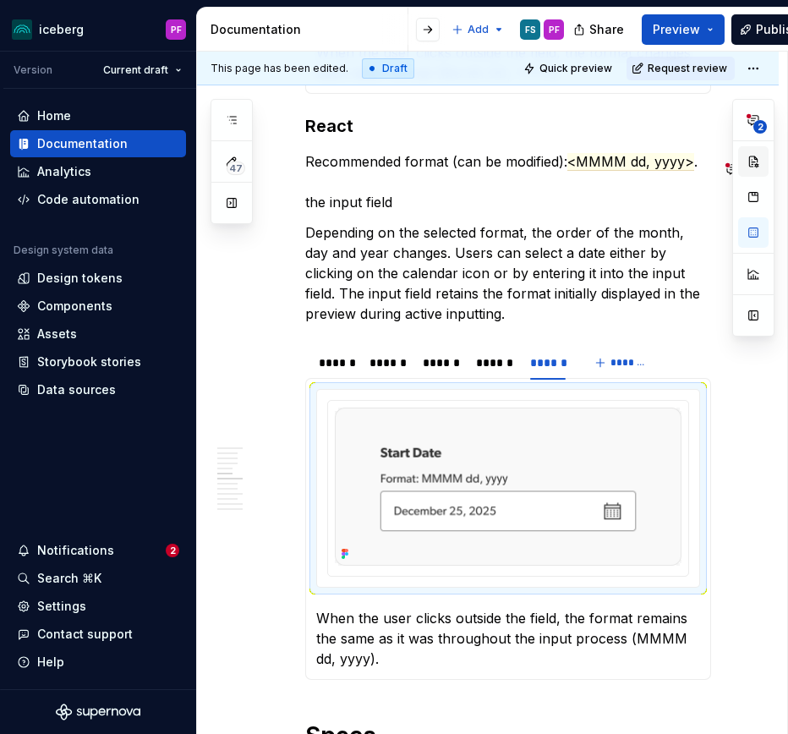
click at [760, 163] on button "button" at bounding box center [753, 161] width 30 height 30
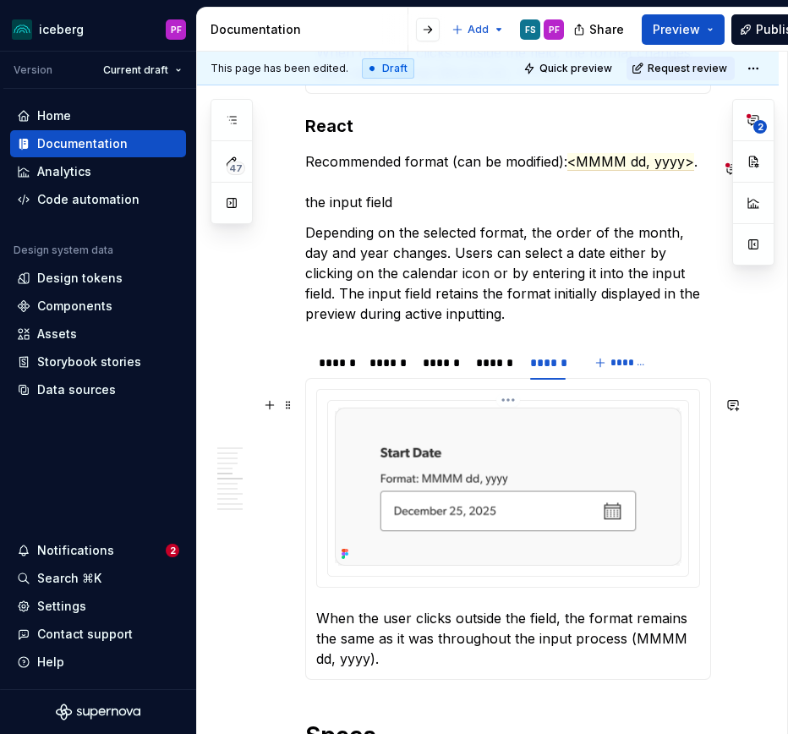
click at [387, 489] on img at bounding box center [508, 486] width 347 height 158
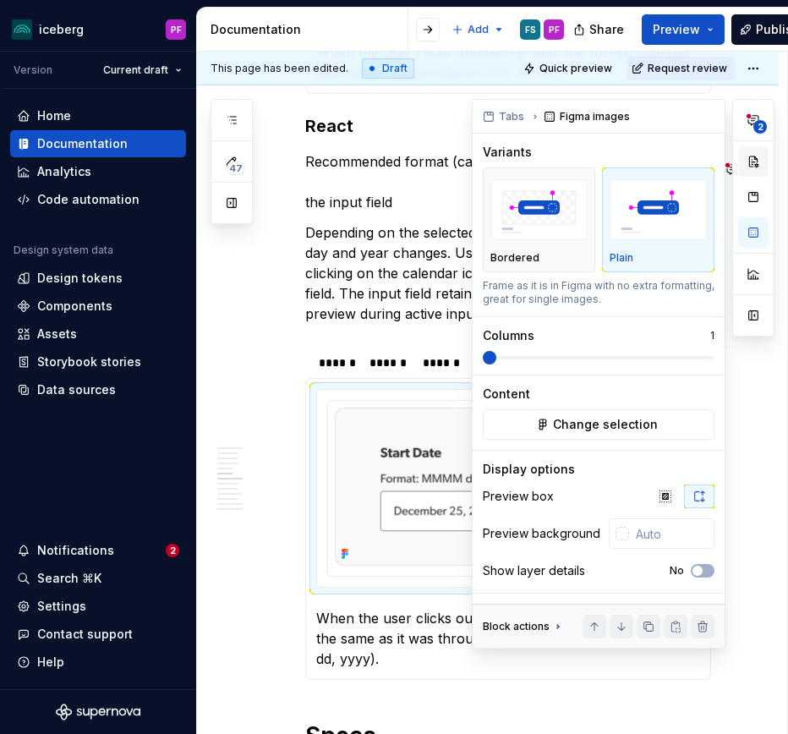
click at [752, 165] on button "button" at bounding box center [753, 161] width 30 height 30
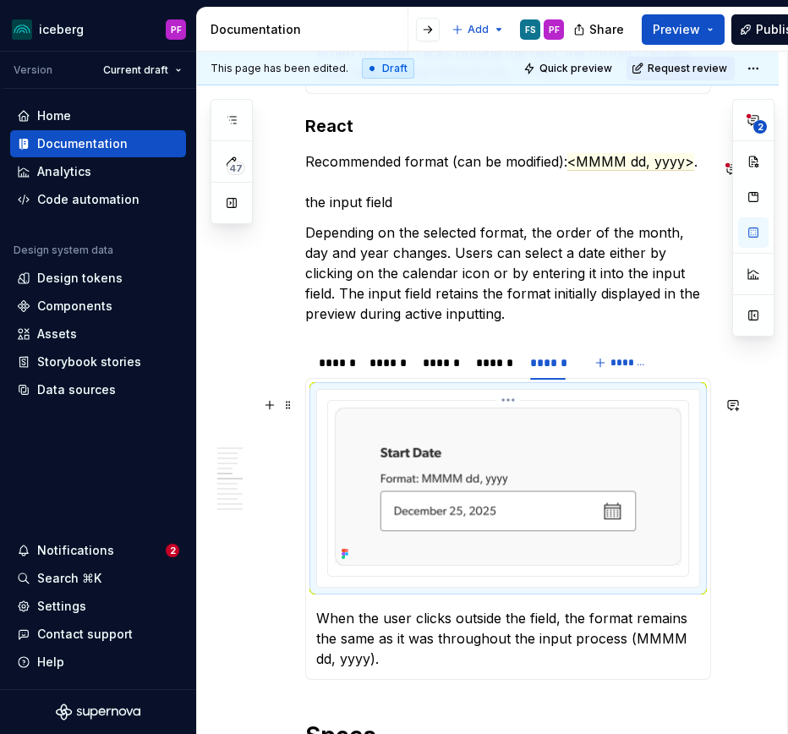
click at [427, 518] on img at bounding box center [508, 486] width 347 height 158
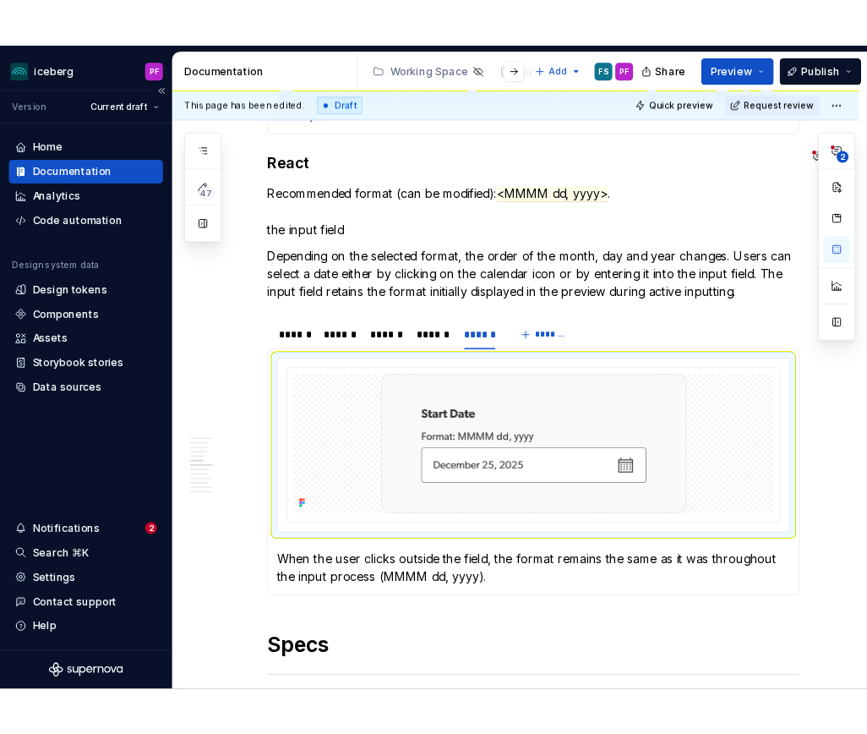
scroll to position [2118, 0]
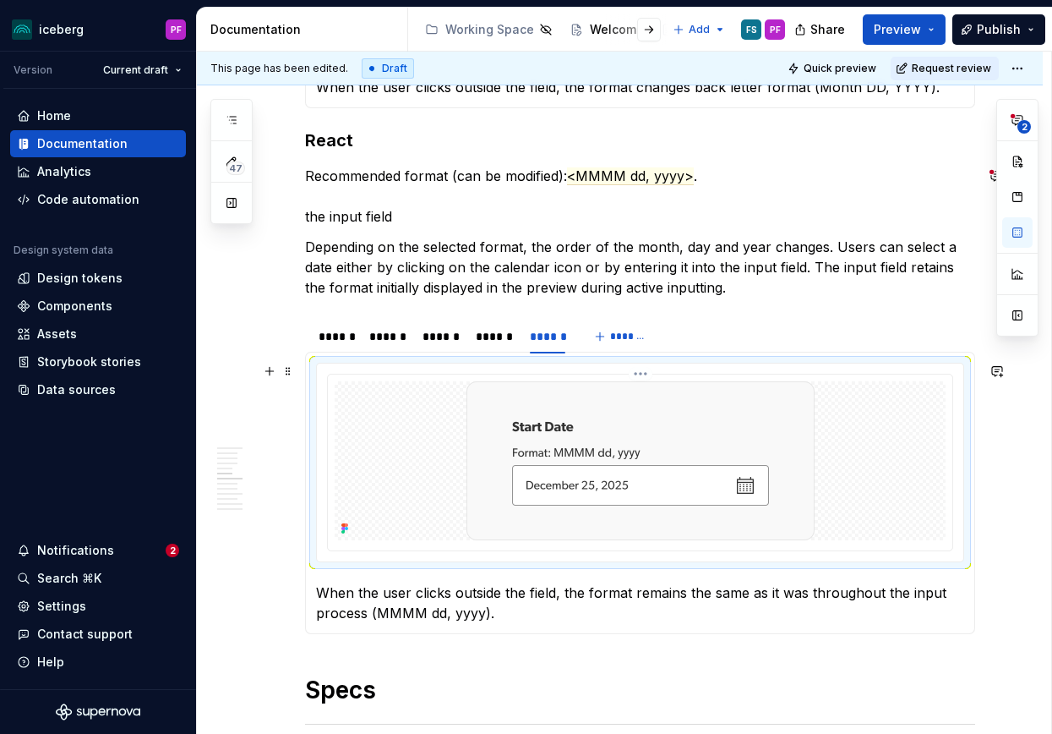
click at [466, 440] on div at bounding box center [640, 460] width 611 height 159
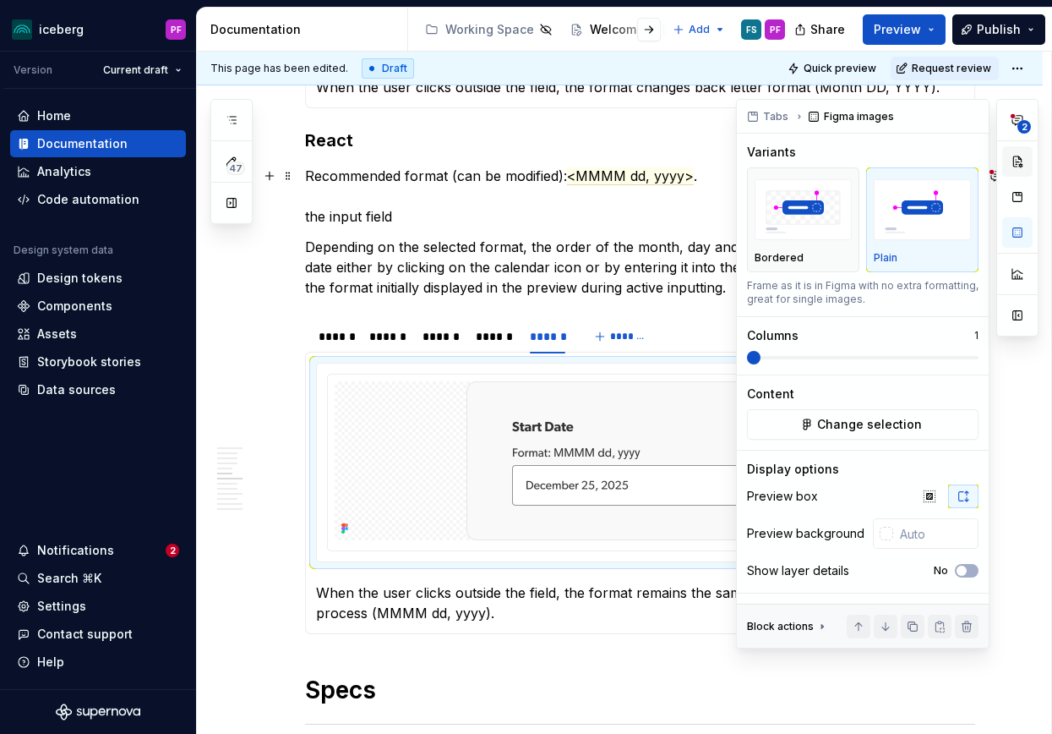
click at [1026, 159] on button "button" at bounding box center [1018, 161] width 30 height 30
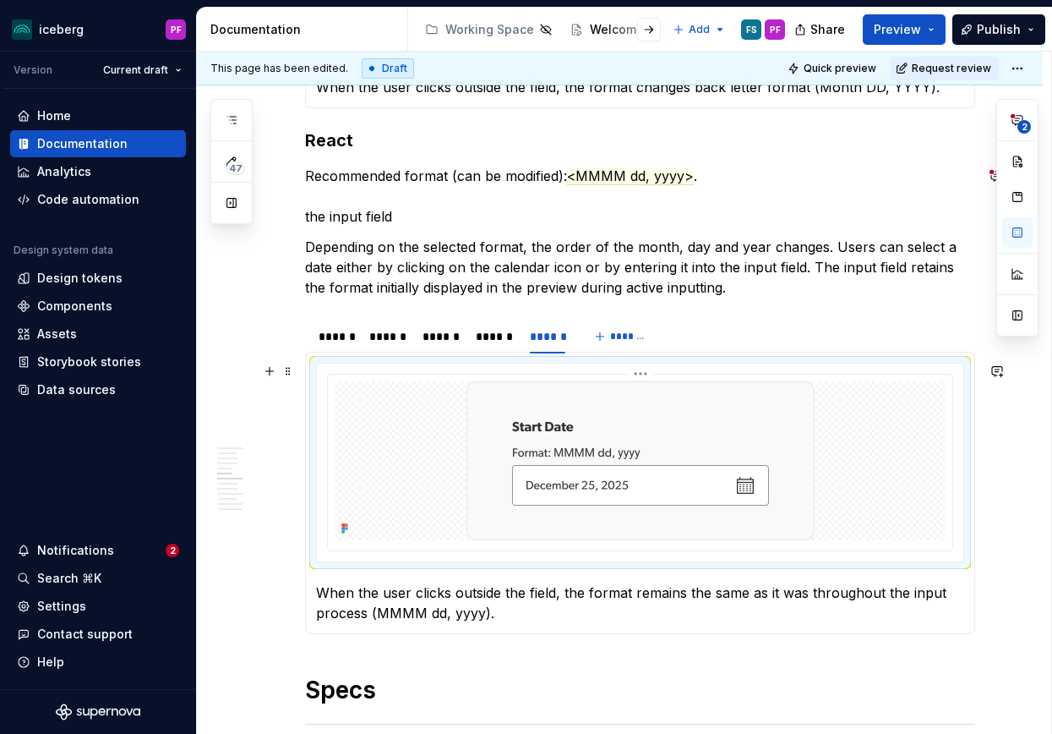
click at [673, 490] on img at bounding box center [641, 460] width 348 height 159
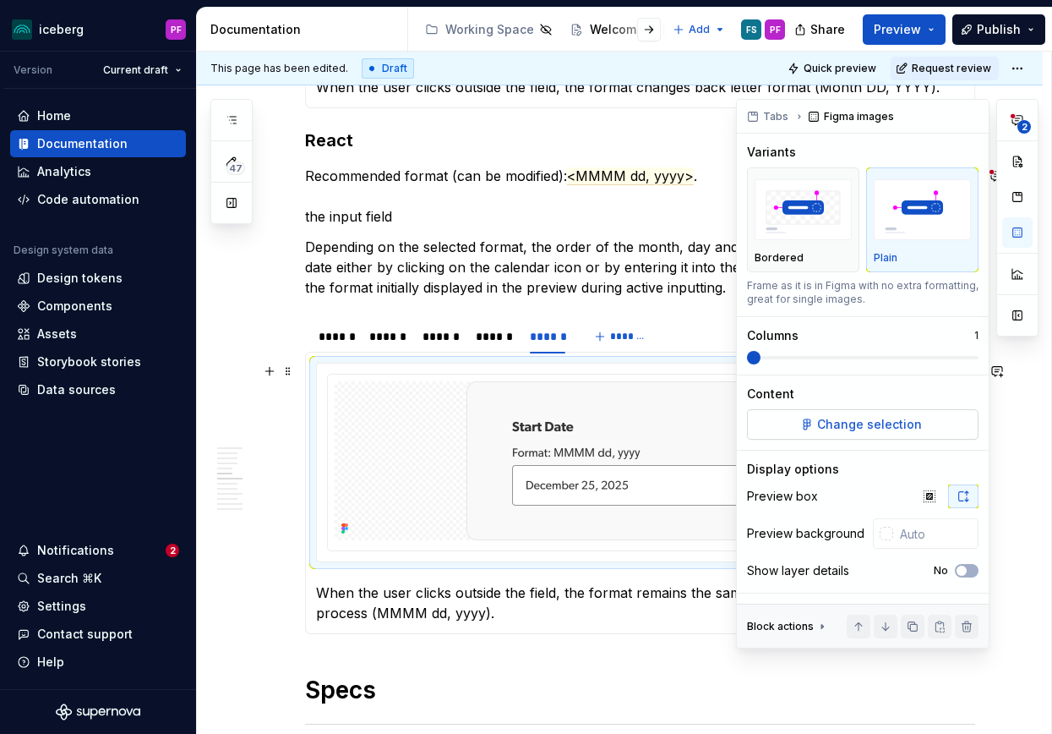
click at [855, 424] on span "Change selection" at bounding box center [869, 424] width 105 height 17
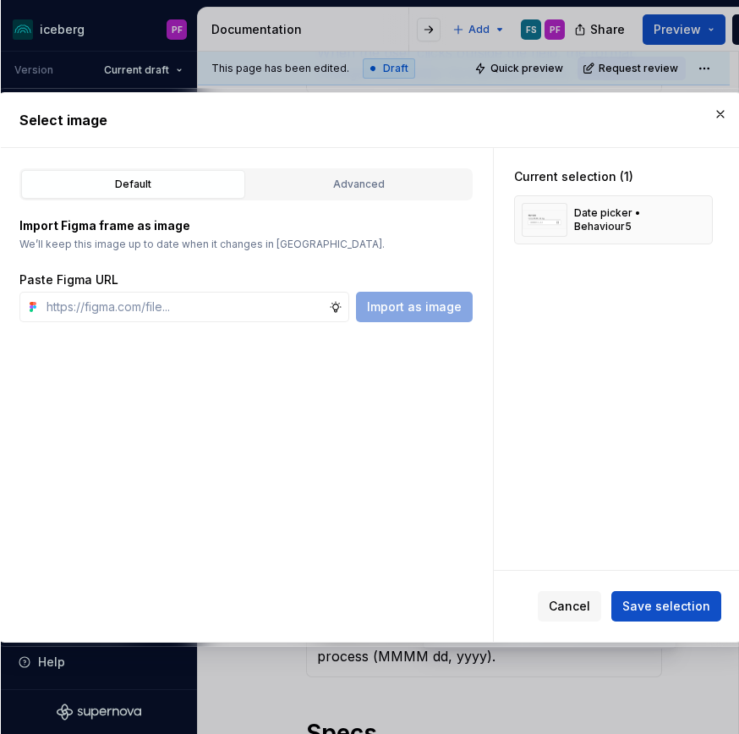
scroll to position [2079, 0]
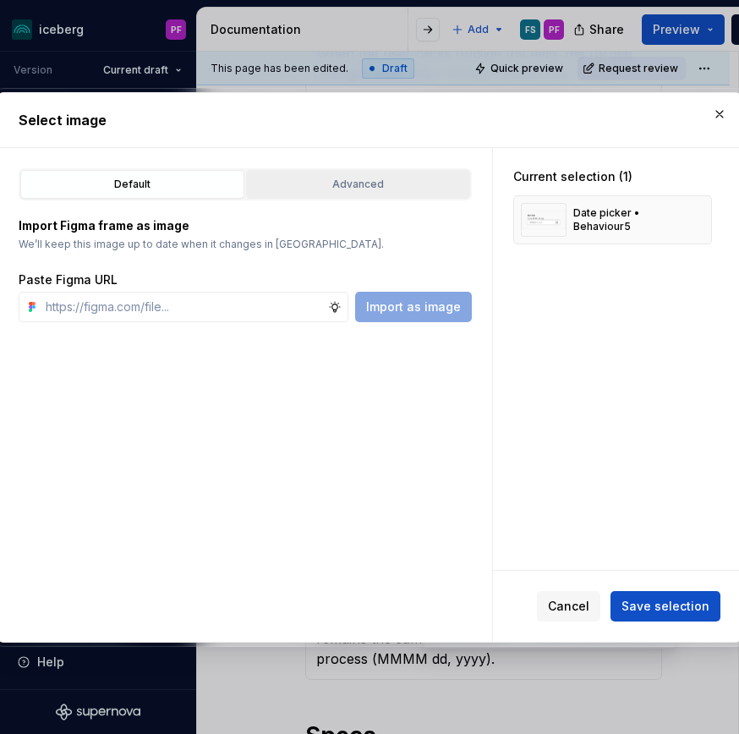
click at [311, 188] on div "Advanced" at bounding box center [358, 184] width 212 height 17
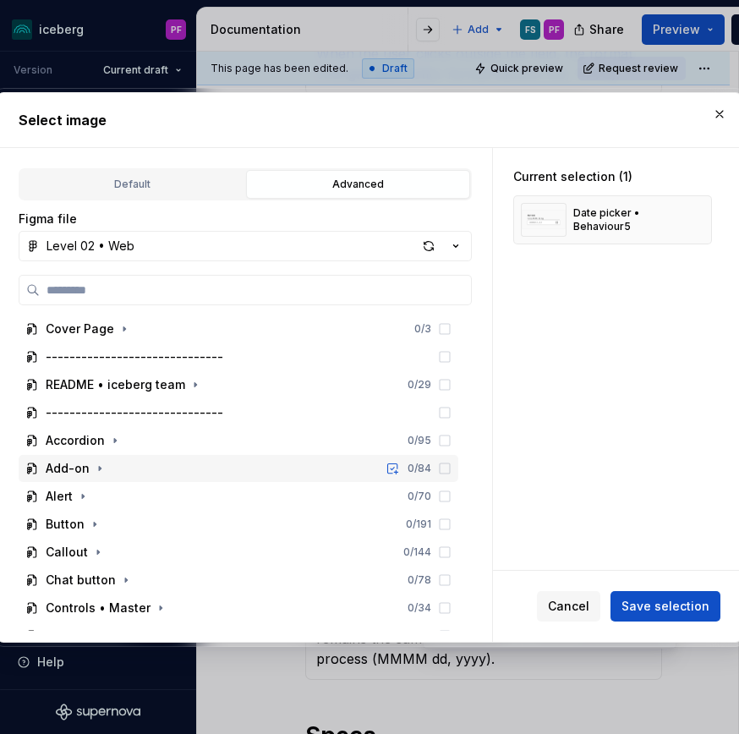
scroll to position [40, 0]
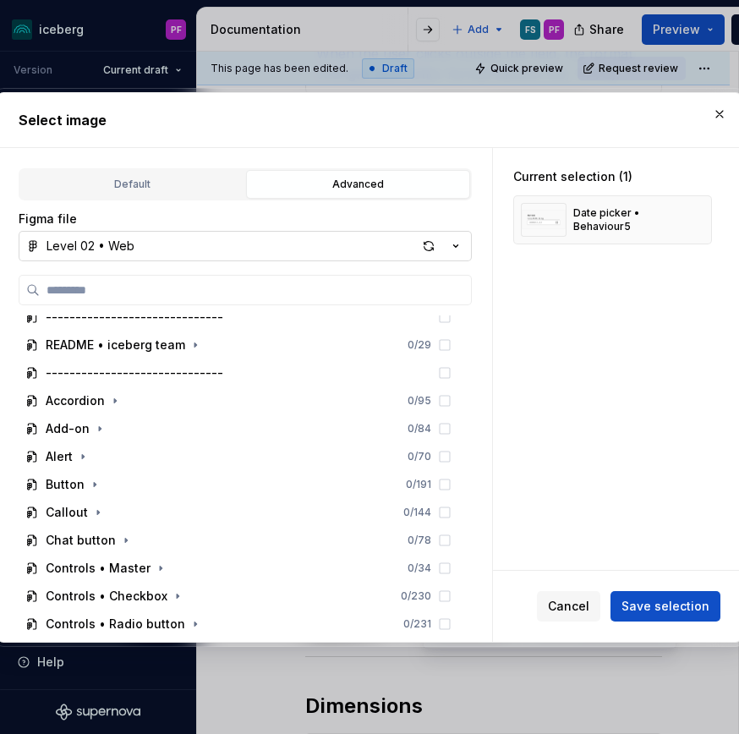
click at [158, 251] on button "Level 02 • Web" at bounding box center [245, 246] width 453 height 30
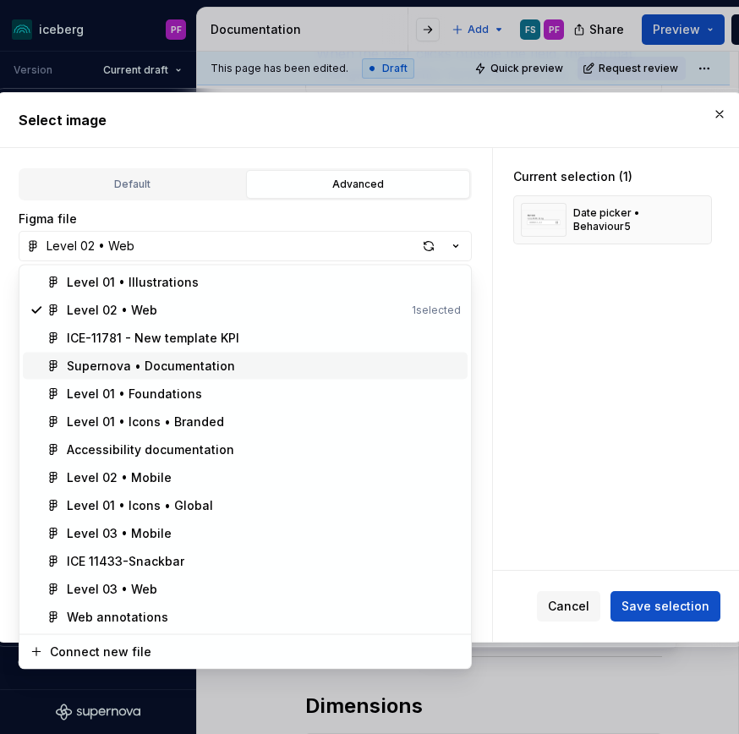
click at [127, 367] on div "Supernova • Documentation" at bounding box center [151, 366] width 168 height 17
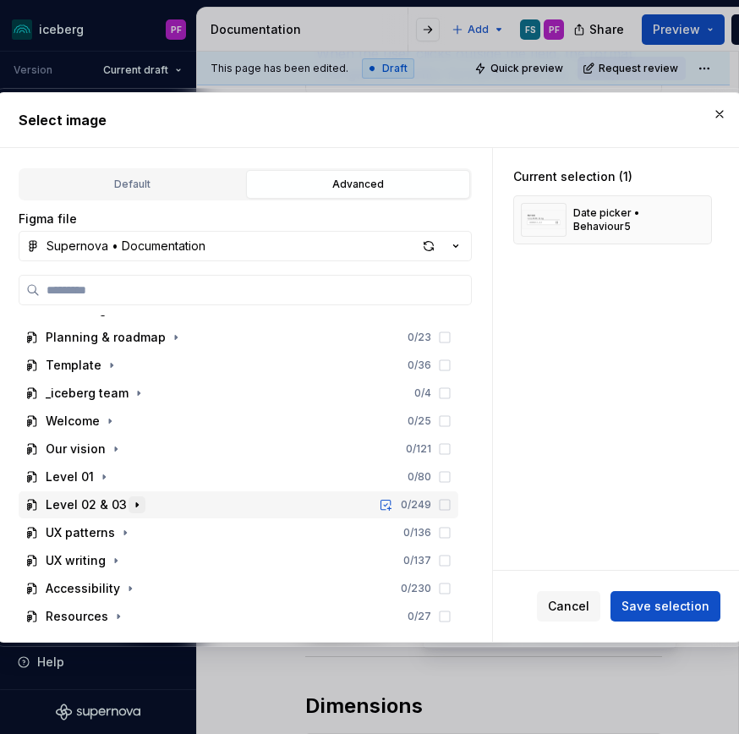
click at [131, 502] on icon "button" at bounding box center [137, 505] width 14 height 14
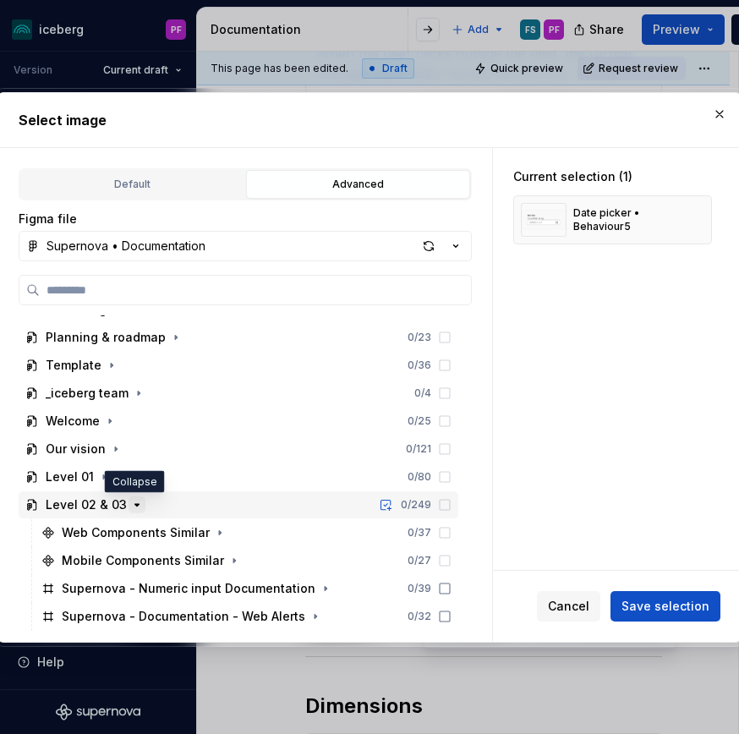
scroll to position [160, 0]
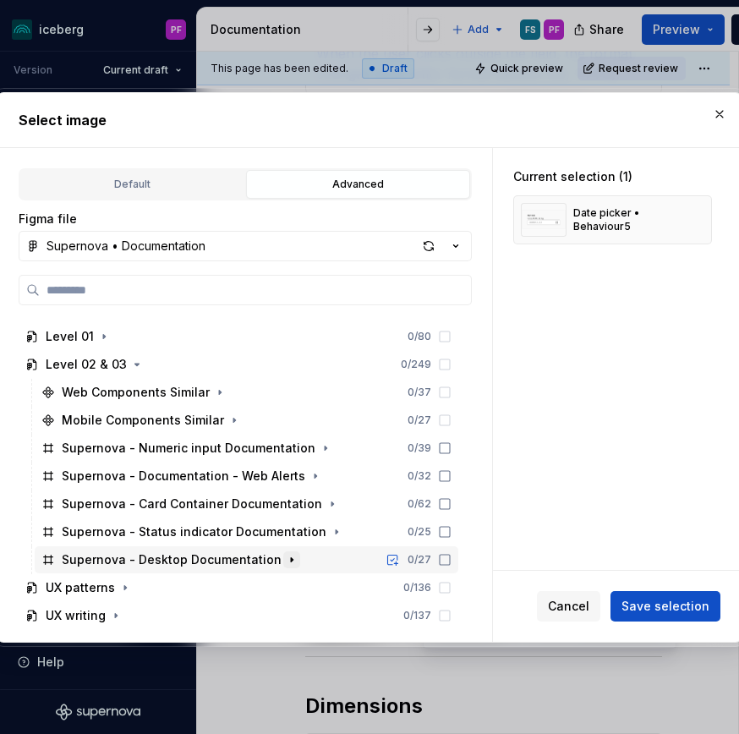
click at [285, 555] on icon "button" at bounding box center [292, 560] width 14 height 14
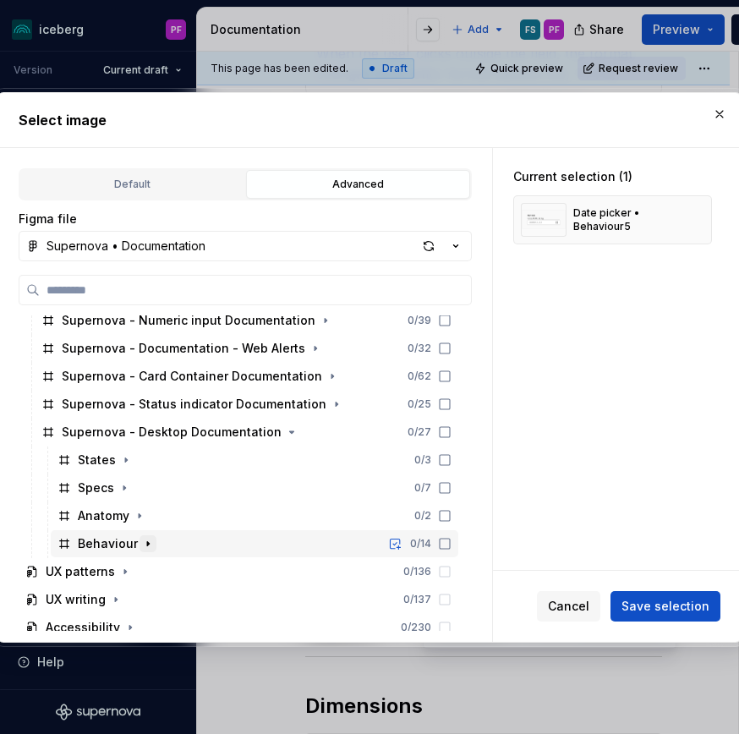
click at [144, 537] on icon "button" at bounding box center [148, 544] width 14 height 14
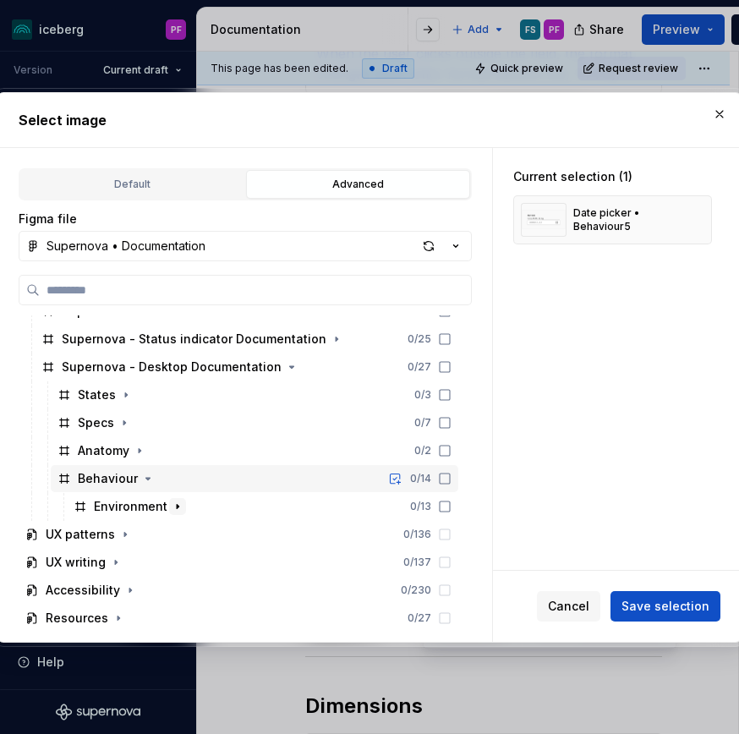
click at [180, 503] on icon "button" at bounding box center [178, 507] width 14 height 14
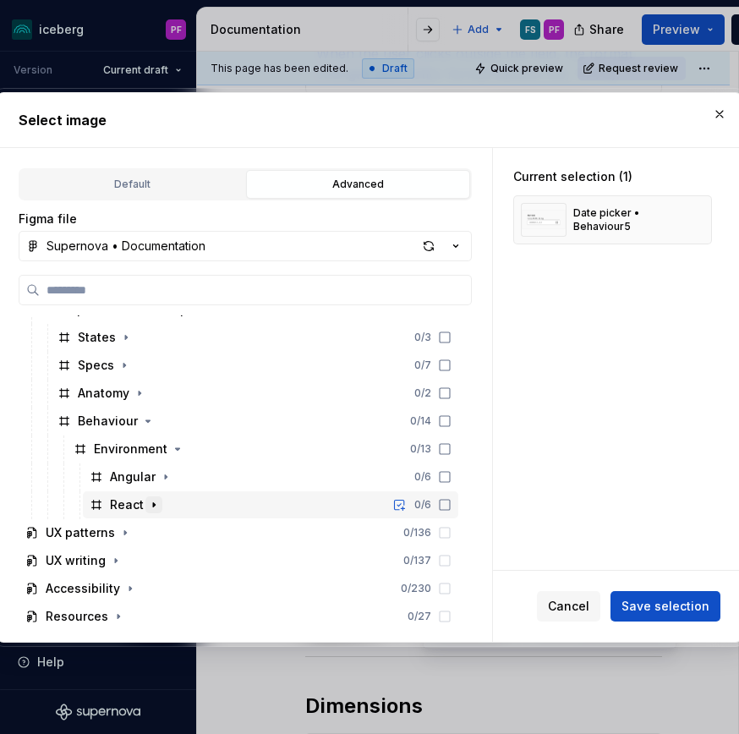
click at [148, 496] on button "button" at bounding box center [153, 504] width 17 height 17
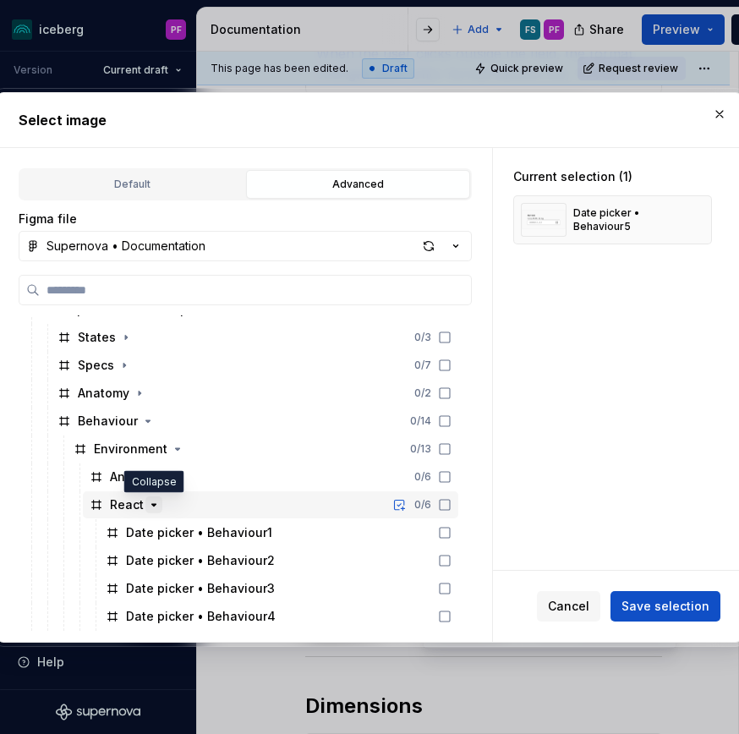
scroll to position [534, 0]
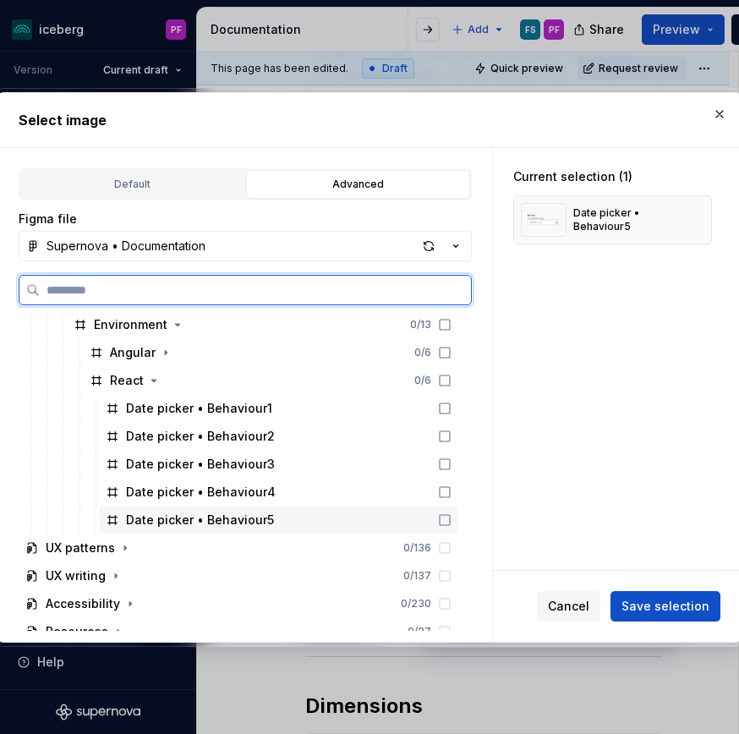
click at [187, 523] on div "Date picker • Behaviour5" at bounding box center [200, 519] width 148 height 17
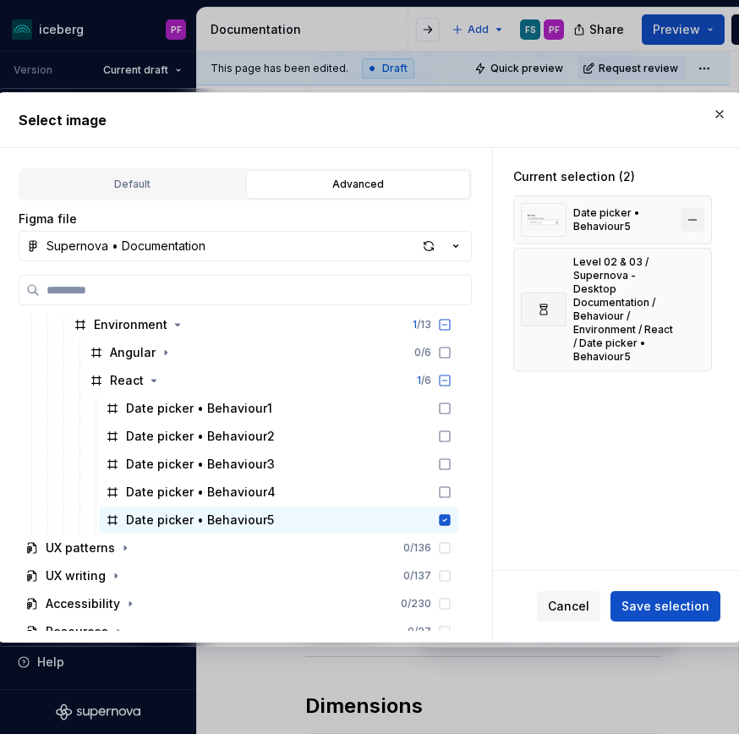
click at [701, 219] on button "button" at bounding box center [692, 220] width 24 height 24
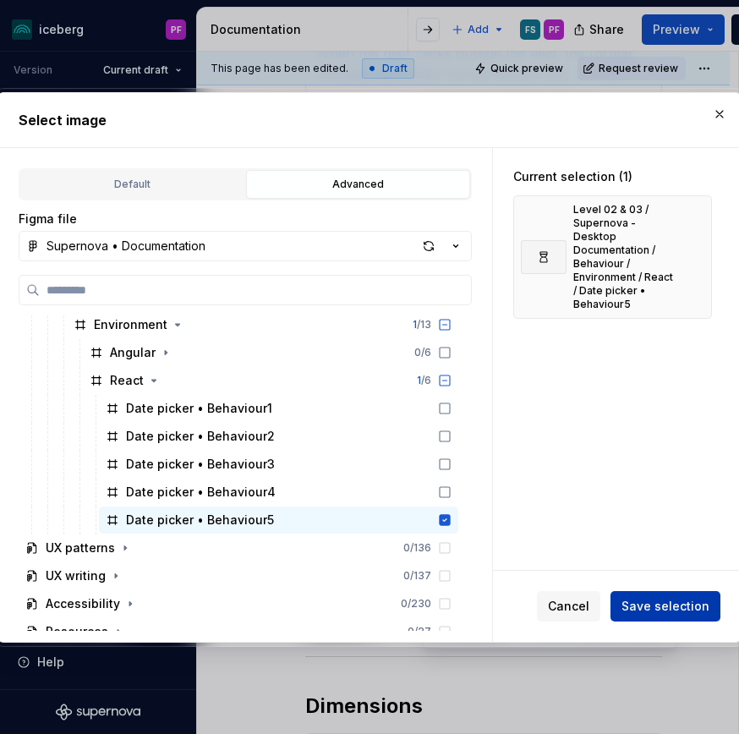
click at [687, 598] on span "Save selection" at bounding box center [665, 606] width 88 height 17
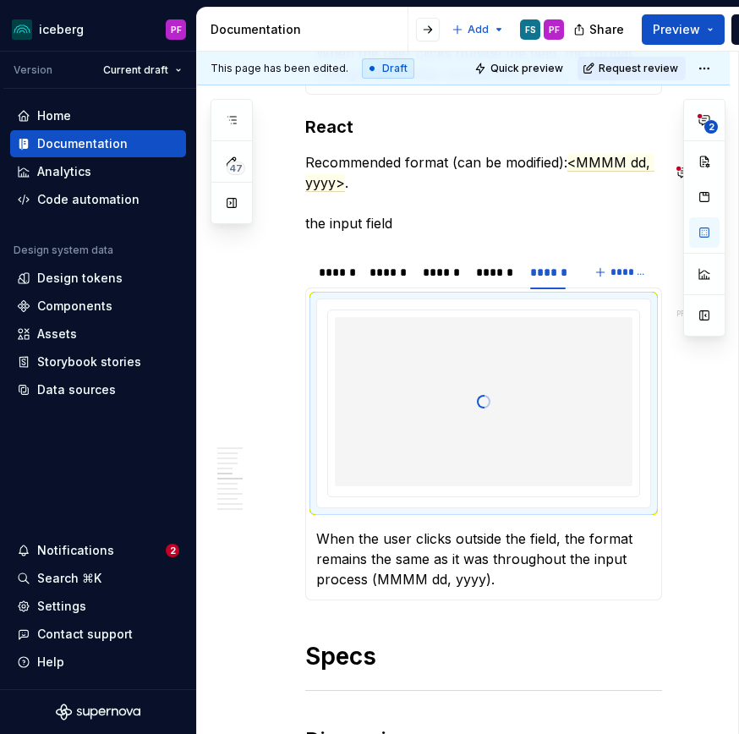
scroll to position [2110, 0]
click at [485, 281] on div "******" at bounding box center [494, 273] width 36 height 17
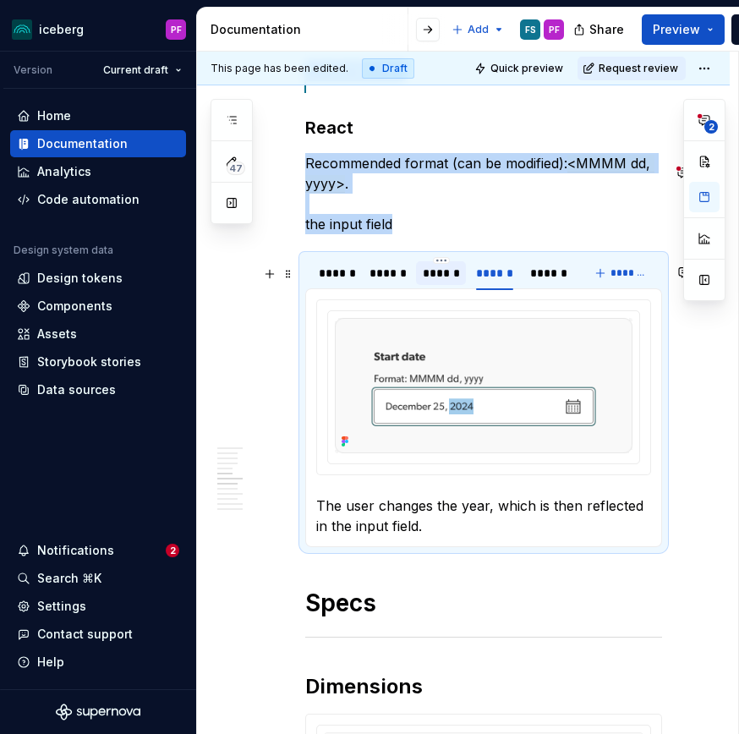
click at [440, 281] on div "******" at bounding box center [441, 273] width 36 height 17
click at [391, 281] on div "******" at bounding box center [387, 273] width 36 height 17
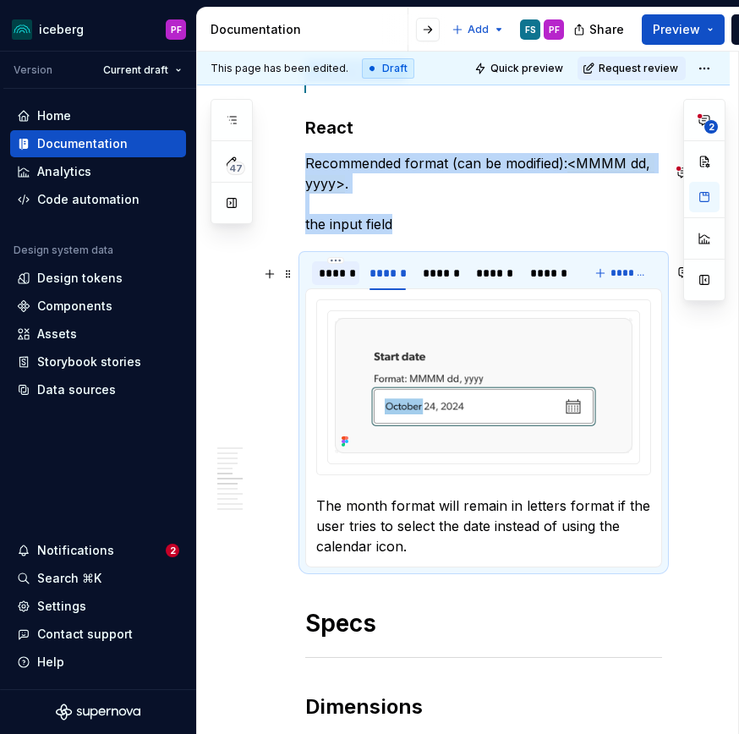
click at [336, 281] on div "******" at bounding box center [336, 273] width 34 height 17
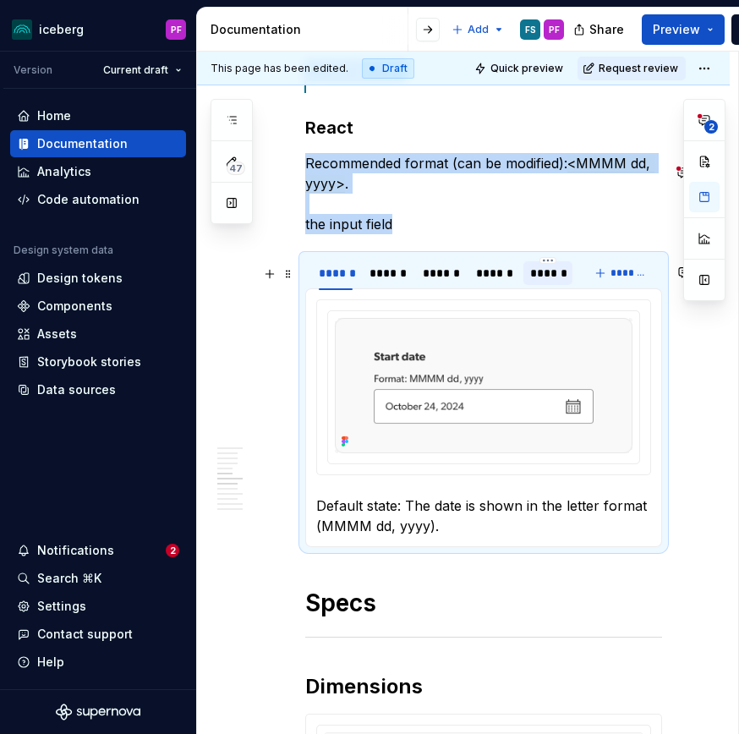
click at [560, 281] on div "******" at bounding box center [548, 273] width 36 height 17
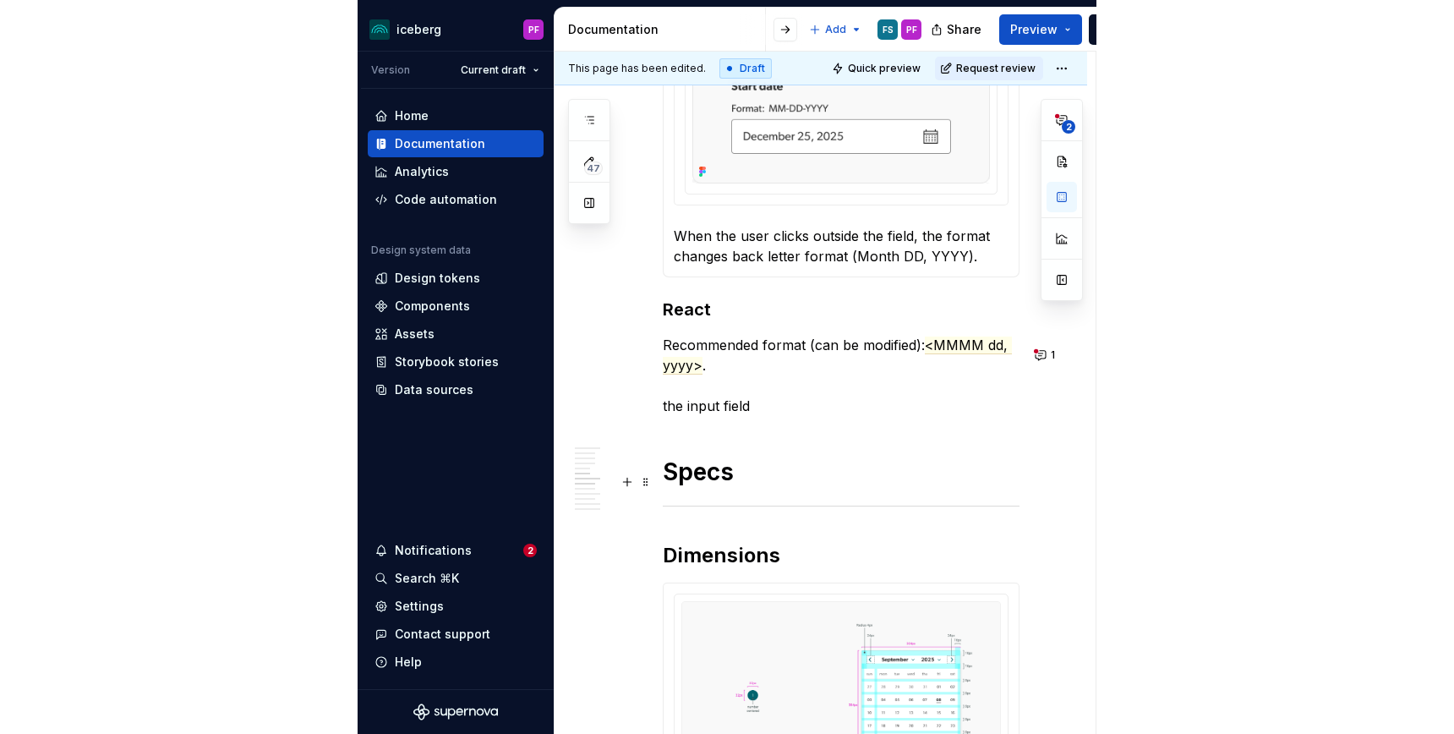
scroll to position [1898, 0]
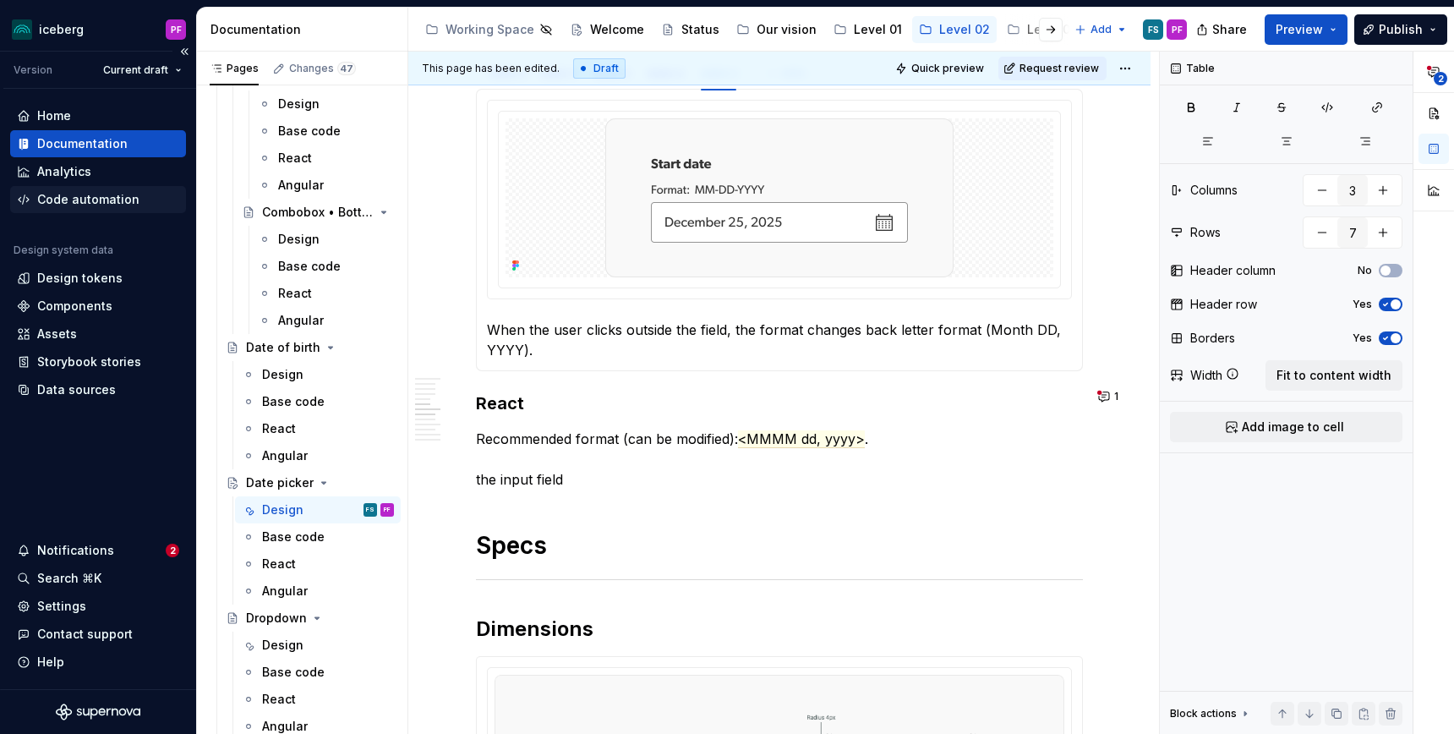
type textarea "*"
